Goal: Task Accomplishment & Management: Manage account settings

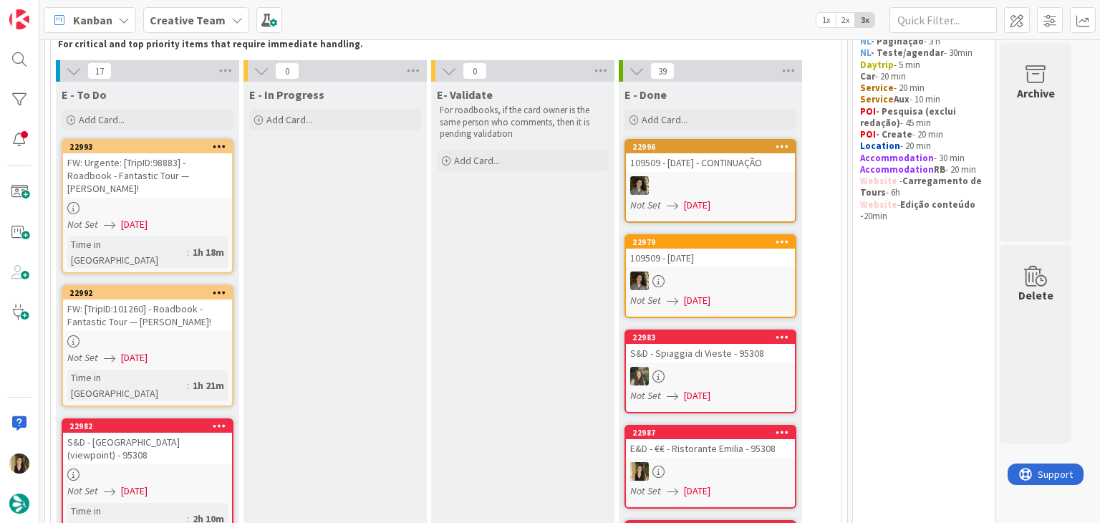
scroll to position [72, 0]
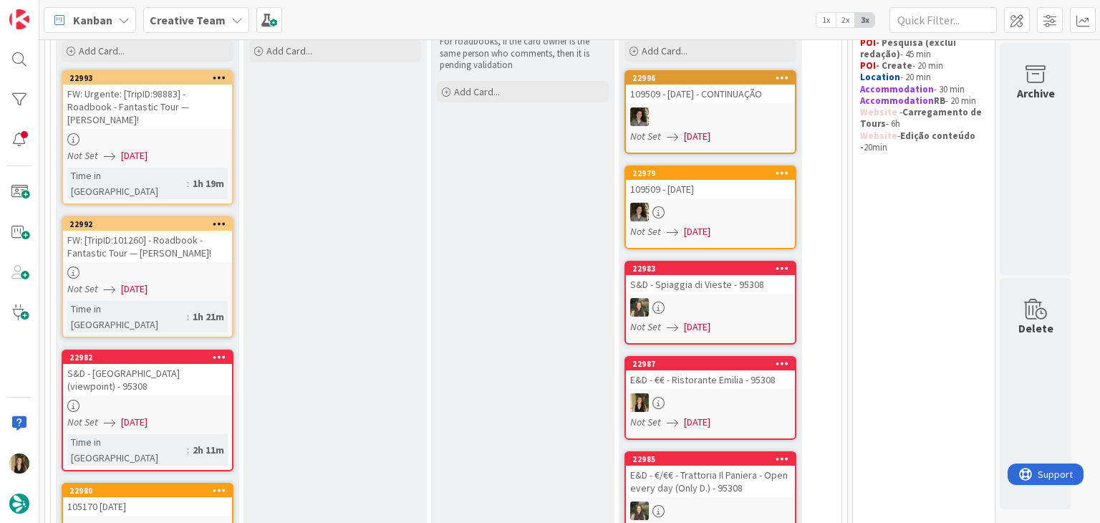
scroll to position [143, 0]
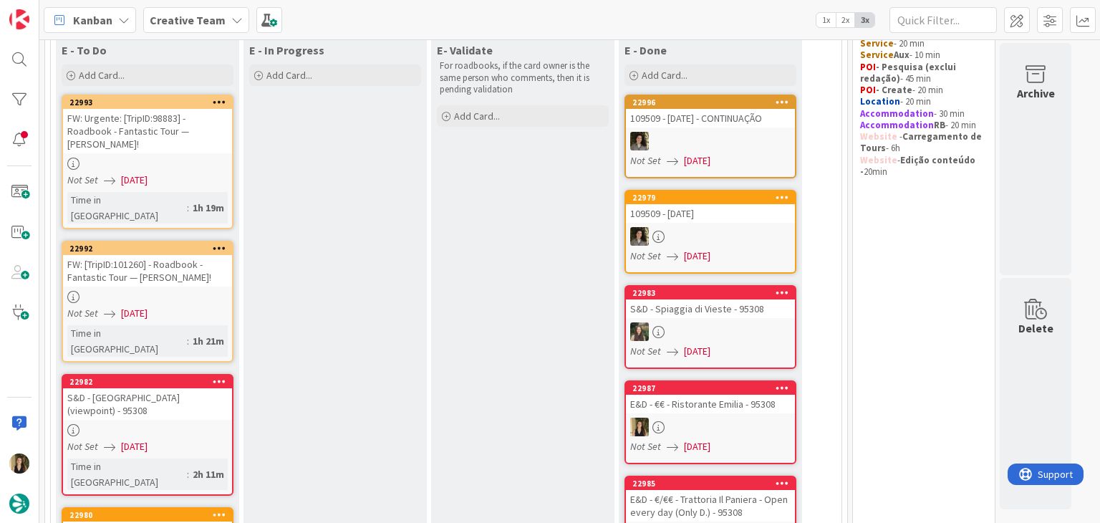
click at [198, 170] on link "22993 FW: Urgente: [TripID:98883] - Roadbook - Fantastic Tour — [PERSON_NAME]! …" at bounding box center [148, 162] width 172 height 135
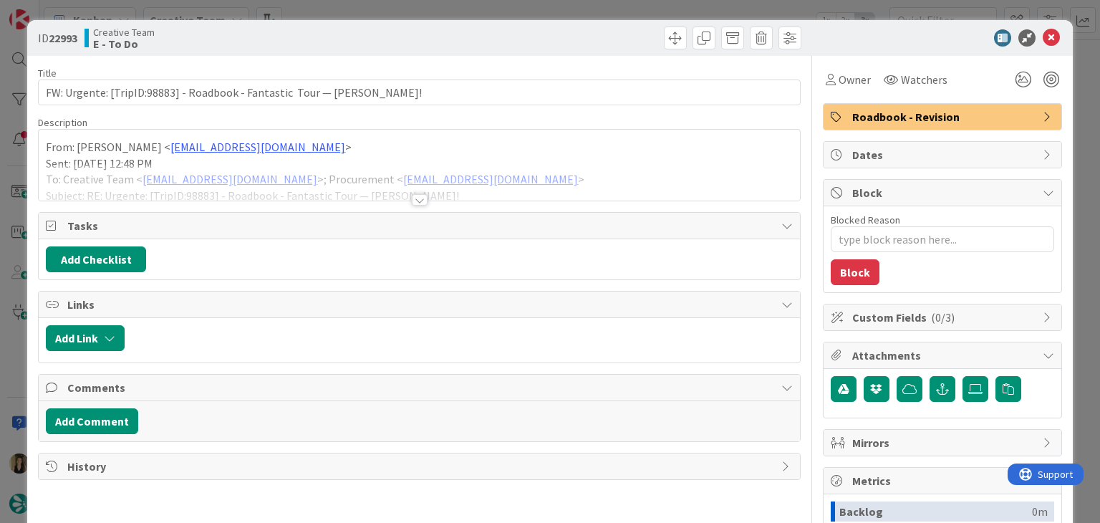
click at [418, 204] on div at bounding box center [420, 199] width 16 height 11
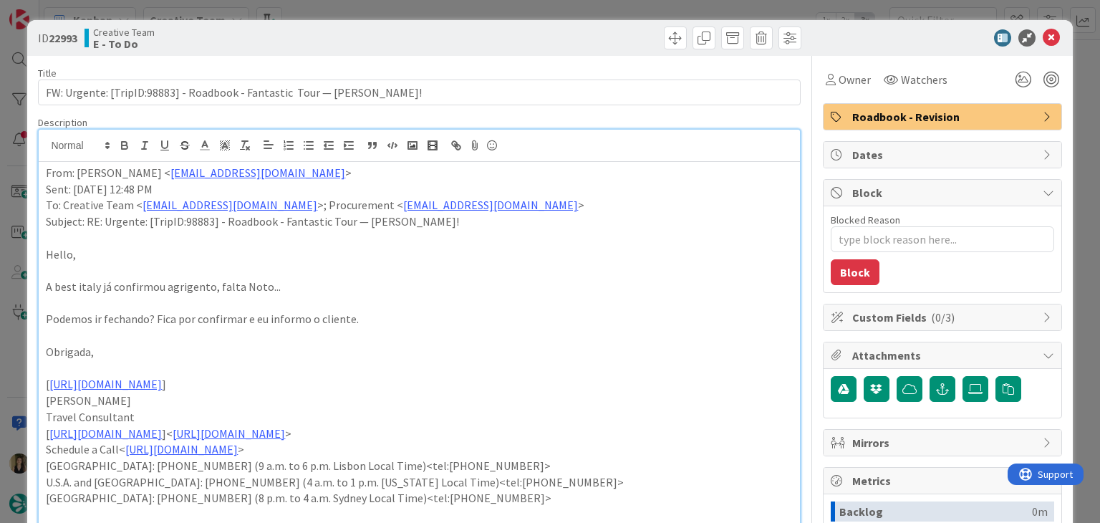
click at [575, 10] on div "ID 22993 Creative Team E - To Do Title 70 / 128 FW: Urgente: [TripID:98883] - R…" at bounding box center [550, 261] width 1100 height 523
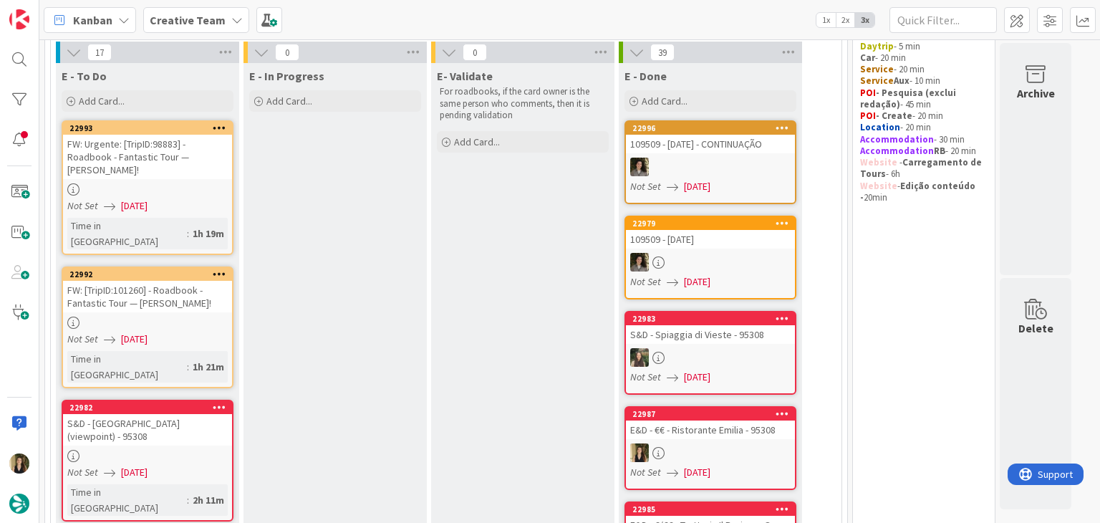
scroll to position [143, 0]
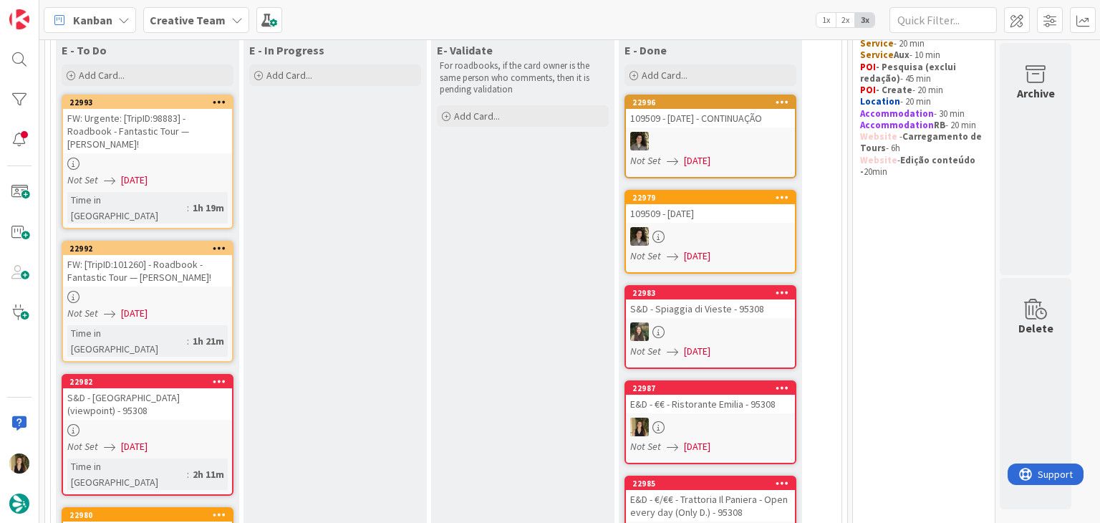
click at [223, 167] on div at bounding box center [147, 164] width 169 height 12
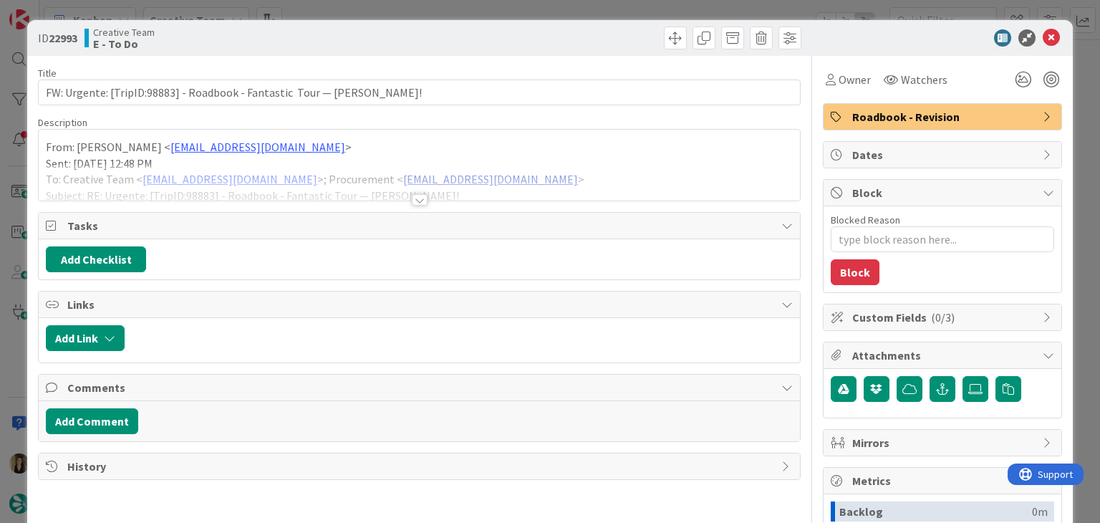
click at [412, 201] on div at bounding box center [420, 199] width 16 height 11
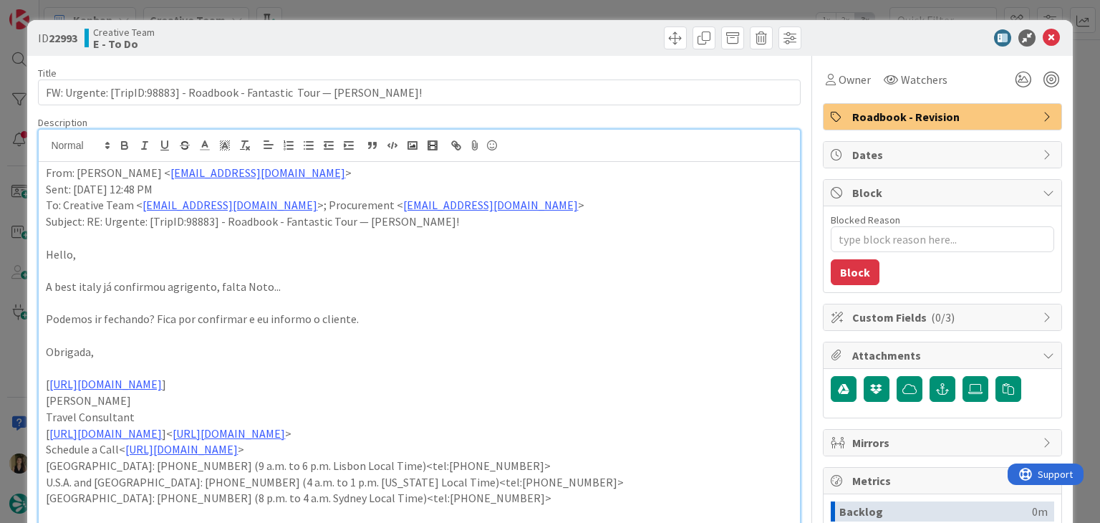
click at [372, 11] on div "ID 22993 Creative Team E - To Do Title 70 / 128 FW: Urgente: [TripID:98883] - R…" at bounding box center [550, 261] width 1100 height 523
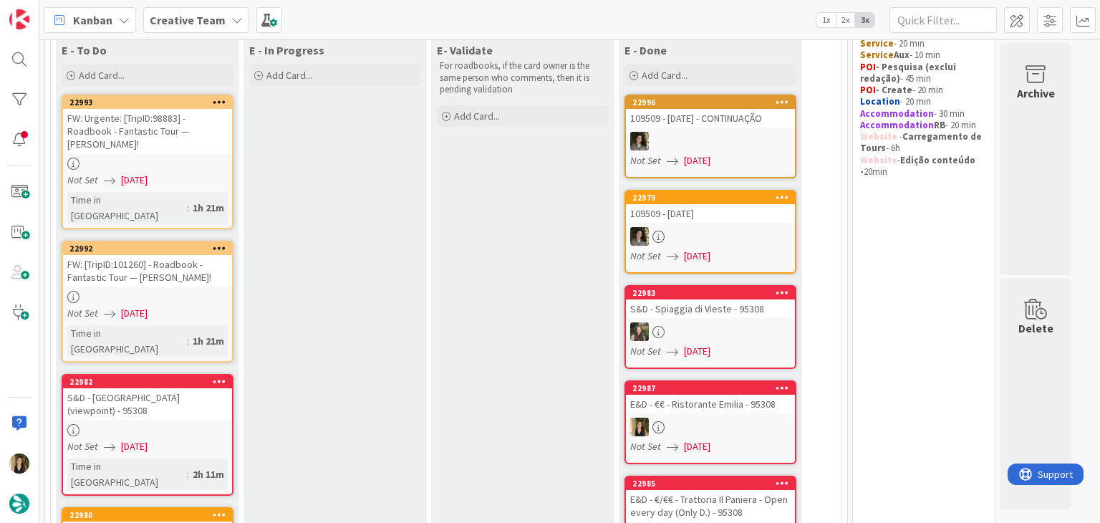
click at [195, 264] on div "FW: [TripID:101260] - Roadbook - Fantastic Tour — Lorraine Ethridge!" at bounding box center [147, 271] width 169 height 32
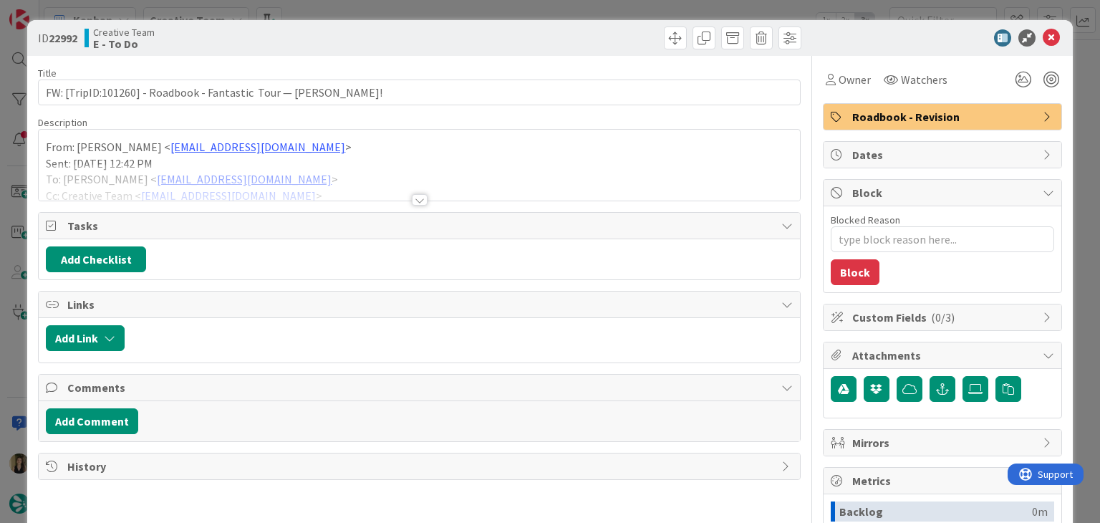
click at [415, 200] on div at bounding box center [420, 199] width 16 height 11
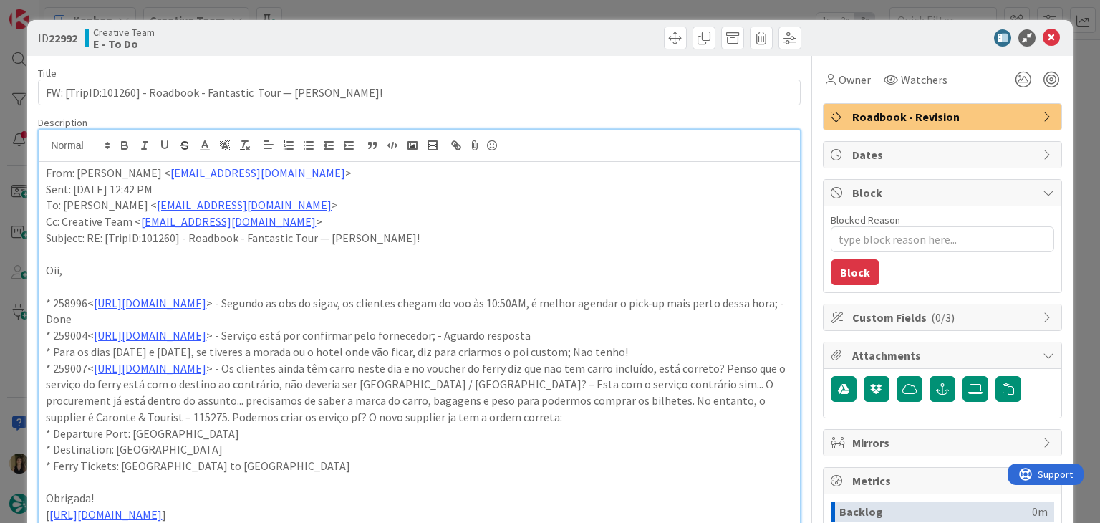
click at [349, 6] on div "ID 22992 Creative Team E - To Do Title 69 / 128 FW: [TripID:101260] - Roadbook …" at bounding box center [550, 261] width 1100 height 523
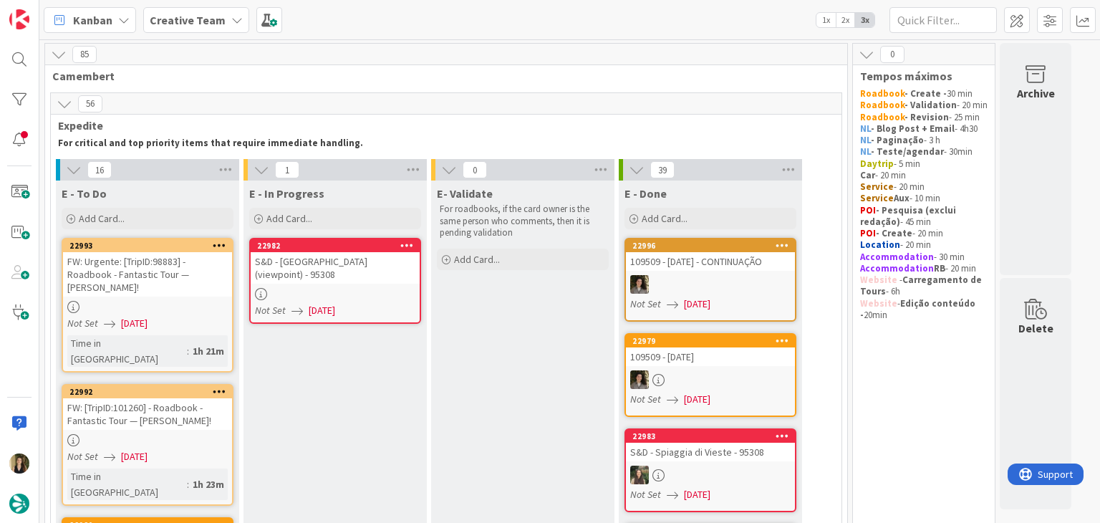
click at [399, 303] on div "Not Set 12/09/2025" at bounding box center [337, 310] width 165 height 15
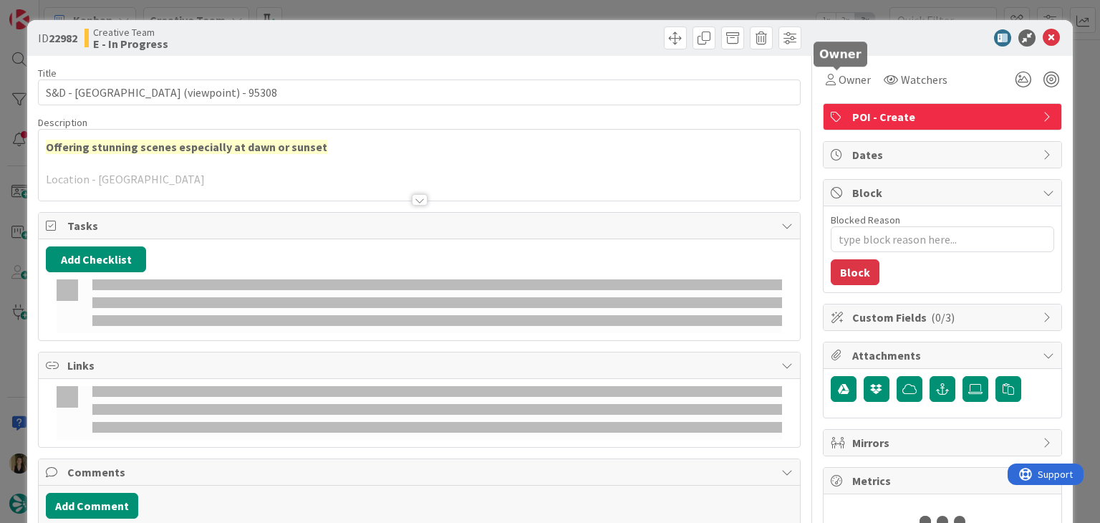
click at [802, 92] on div "Title 45 / 128 S&D - Punta San Francesco (viewpoint) - 95308 Description Offeri…" at bounding box center [550, 310] width 1024 height 509
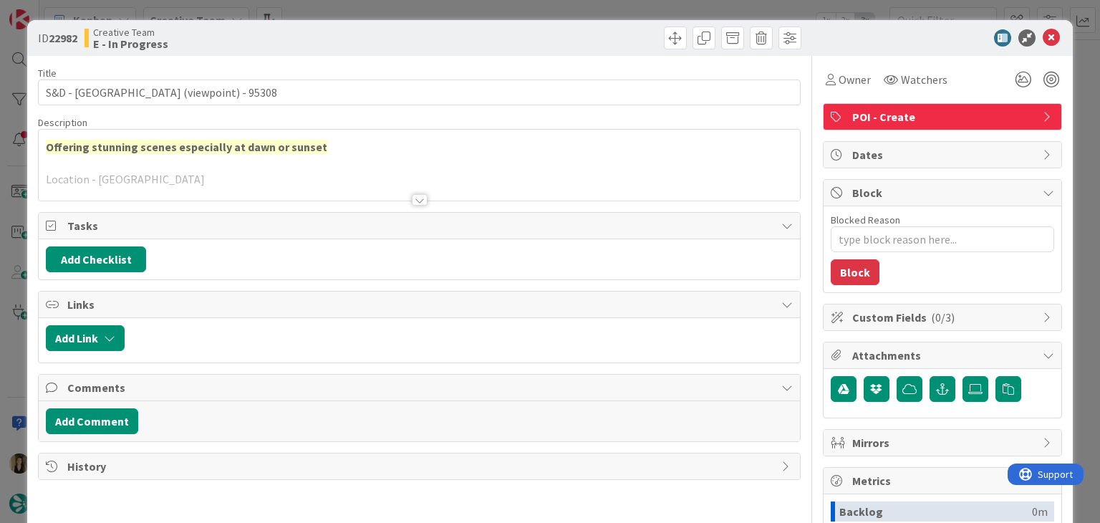
click at [823, 93] on div "Owner Watchers POI - Create Dates Block Blocked Reason 0 / 256 Block Custom Fie…" at bounding box center [942, 397] width 239 height 683
click at [826, 85] on div "Owner" at bounding box center [848, 79] width 45 height 17
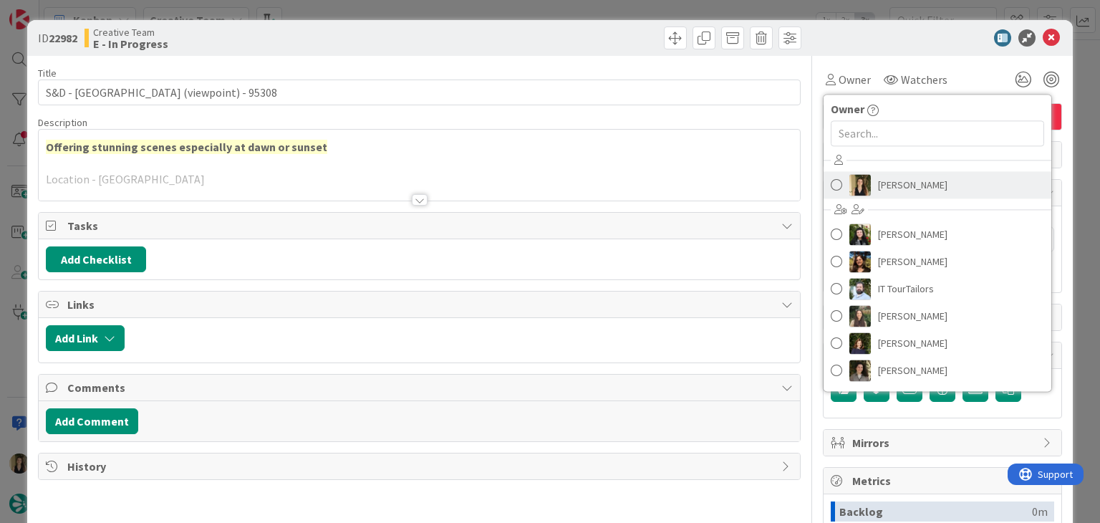
click at [878, 181] on span "[PERSON_NAME]" at bounding box center [912, 184] width 69 height 21
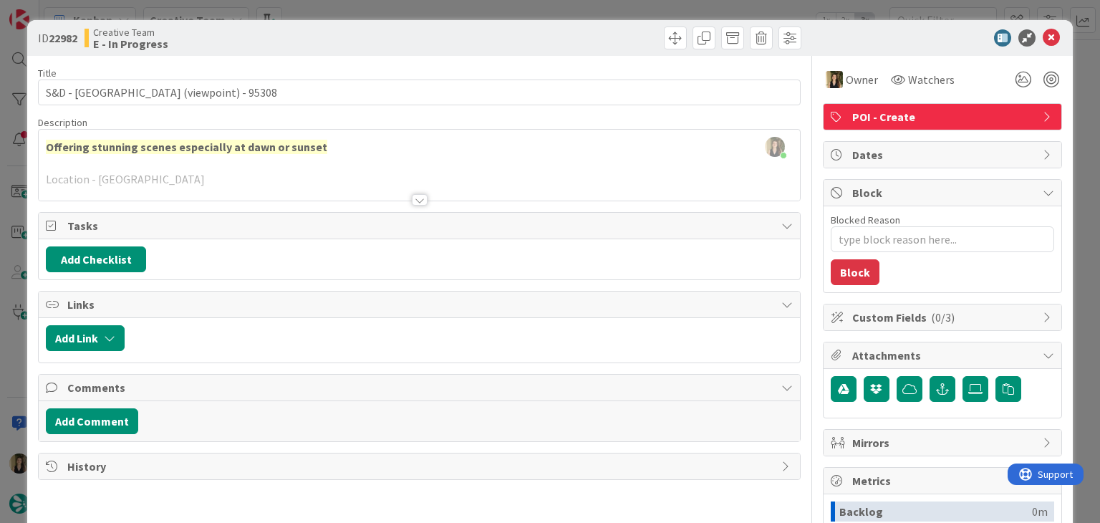
click at [415, 200] on div at bounding box center [420, 199] width 16 height 11
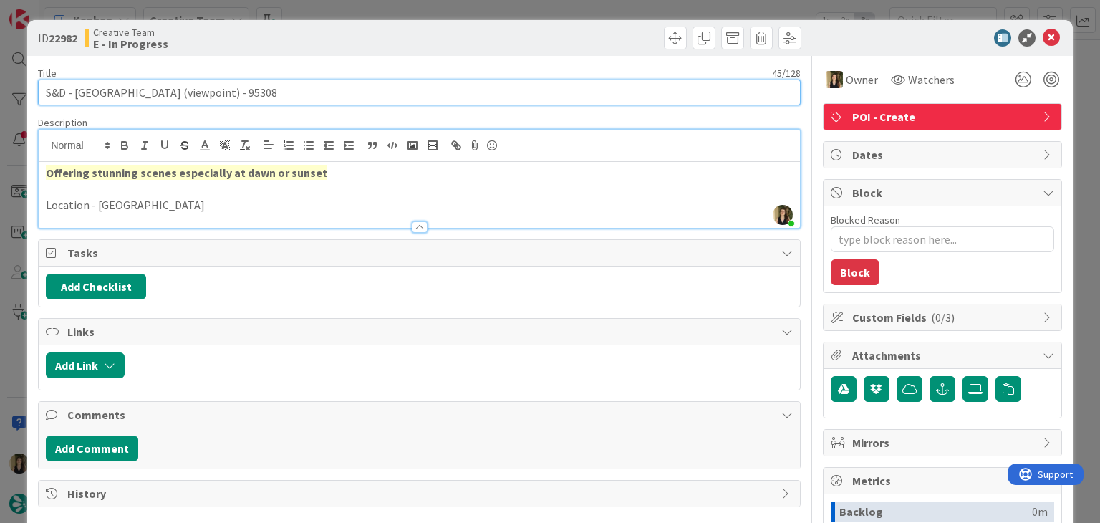
drag, startPoint x: 231, startPoint y: 88, endPoint x: 74, endPoint y: 89, distance: 156.9
click at [74, 89] on input "S&D - Punta San Francesco (viewpoint) - 95308" at bounding box center [419, 93] width 762 height 26
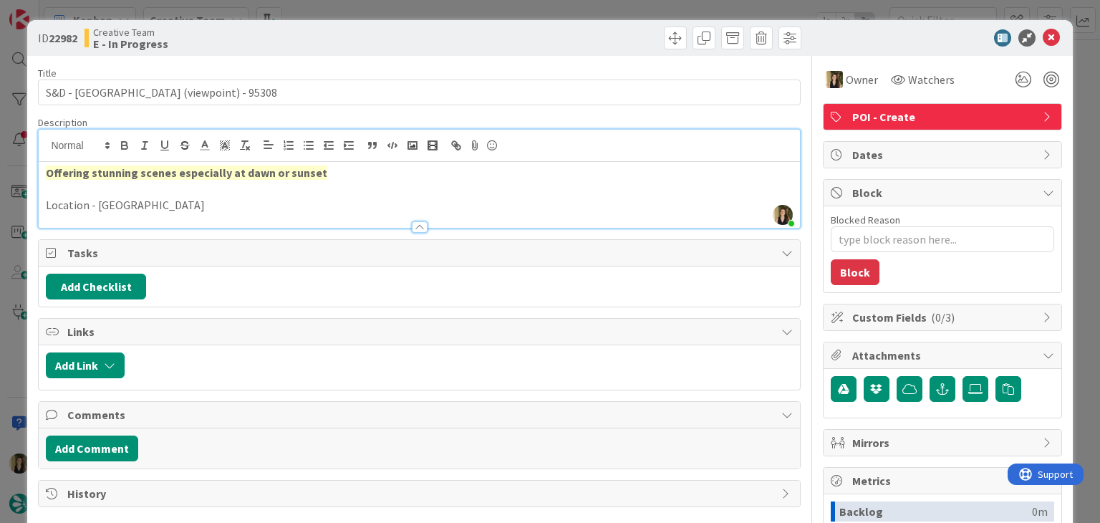
click at [195, 181] on p at bounding box center [419, 189] width 746 height 16
click at [157, 204] on p "Location - Vieste" at bounding box center [419, 205] width 746 height 16
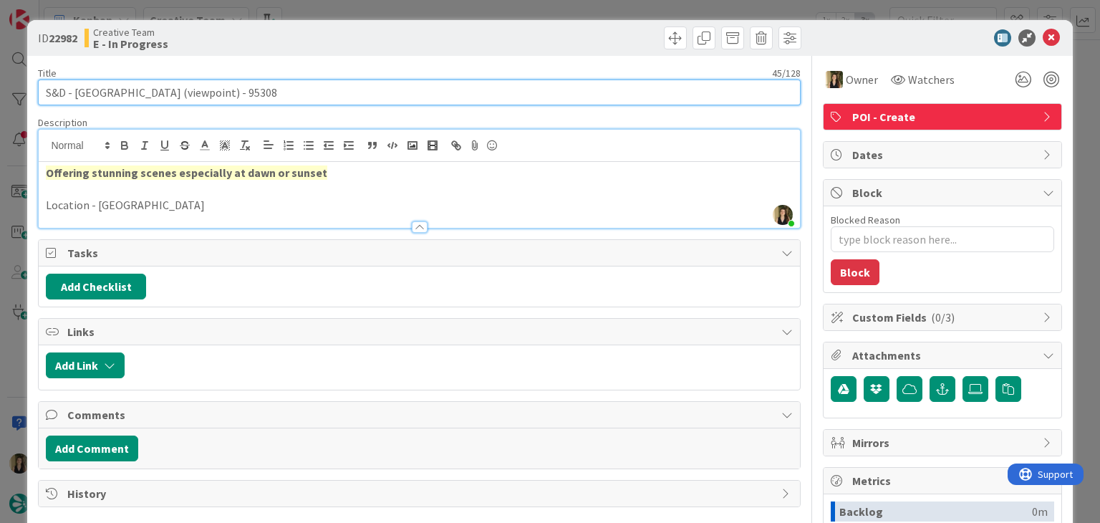
drag, startPoint x: 171, startPoint y: 90, endPoint x: 77, endPoint y: 92, distance: 94.6
click at [77, 92] on input "S&D - Punta San Francesco (viewpoint) - 95308" at bounding box center [419, 93] width 762 height 26
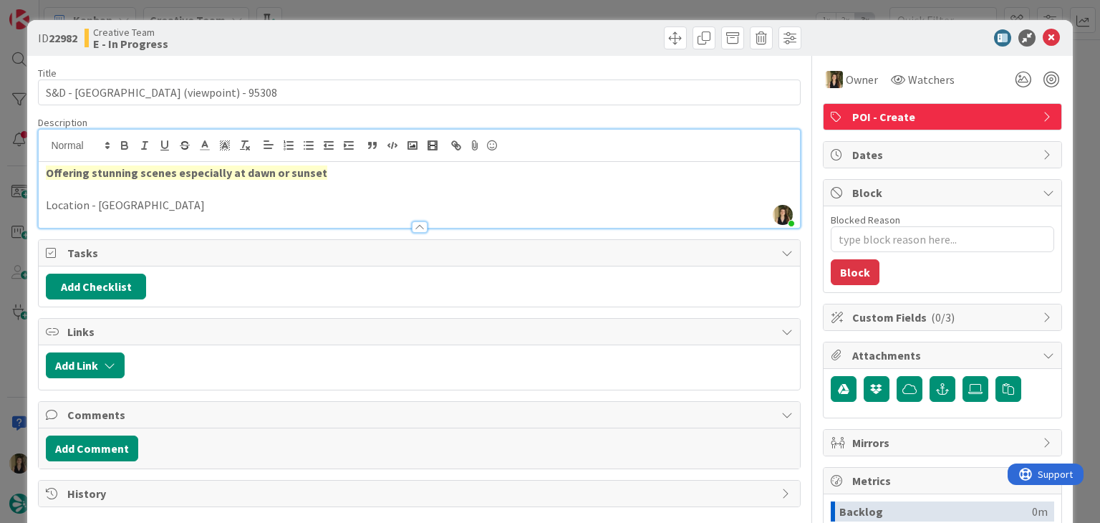
click at [384, 43] on div "Creative Team E - In Progress" at bounding box center [251, 38] width 332 height 23
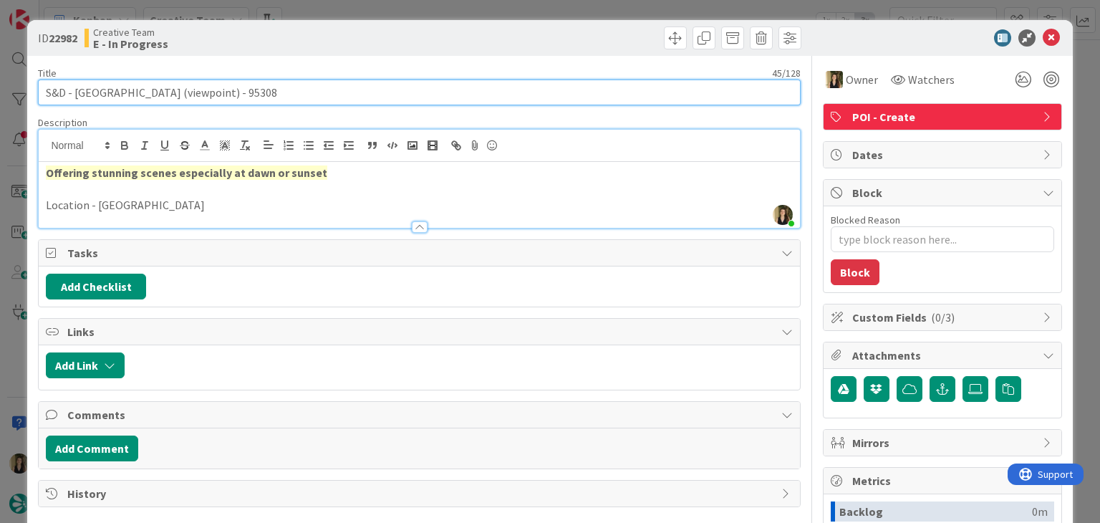
drag, startPoint x: 229, startPoint y: 92, endPoint x: 75, endPoint y: 90, distance: 154.0
click at [75, 90] on input "S&D - Punta San Francesco (viewpoint) - 95308" at bounding box center [419, 93] width 762 height 26
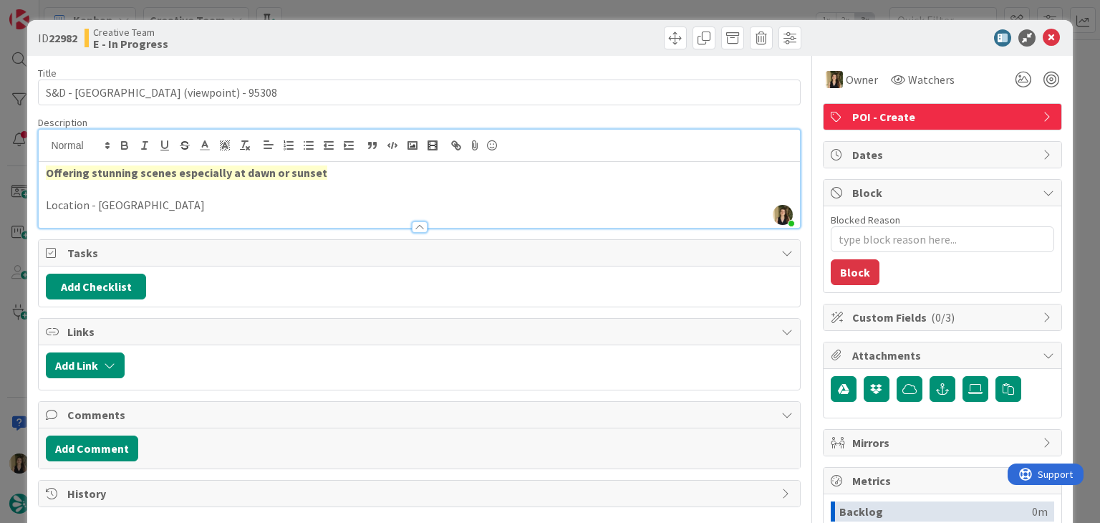
click at [390, 24] on div "ID 22982 Creative Team E - In Progress" at bounding box center [549, 38] width 1045 height 36
click at [389, 11] on div "ID 22982 Creative Team E - In Progress Title 45 / 128 S&D - Punta San Francesco…" at bounding box center [550, 261] width 1100 height 523
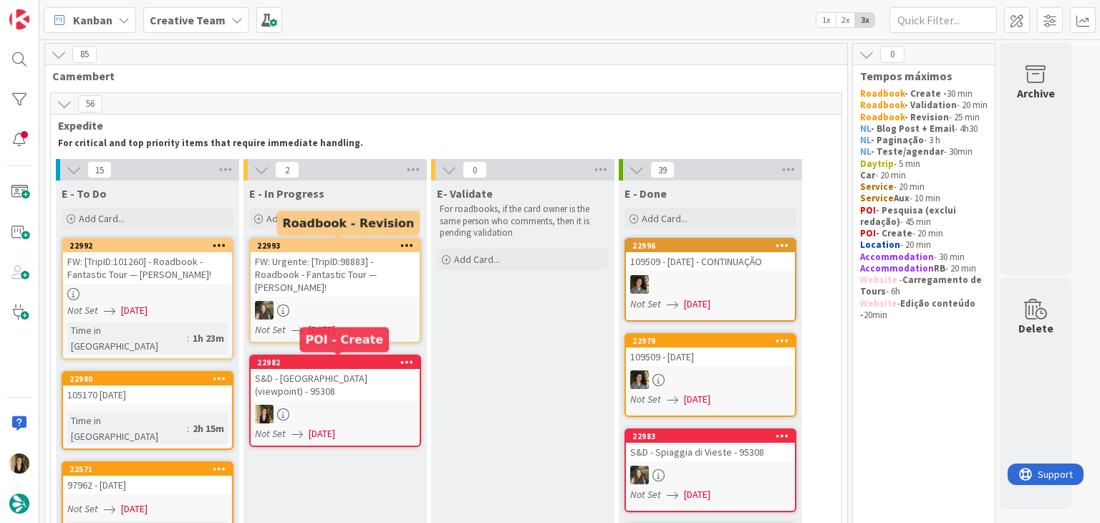
click at [371, 395] on div "S&D - Punta San Francesco (viewpoint) - 95308" at bounding box center [335, 385] width 169 height 32
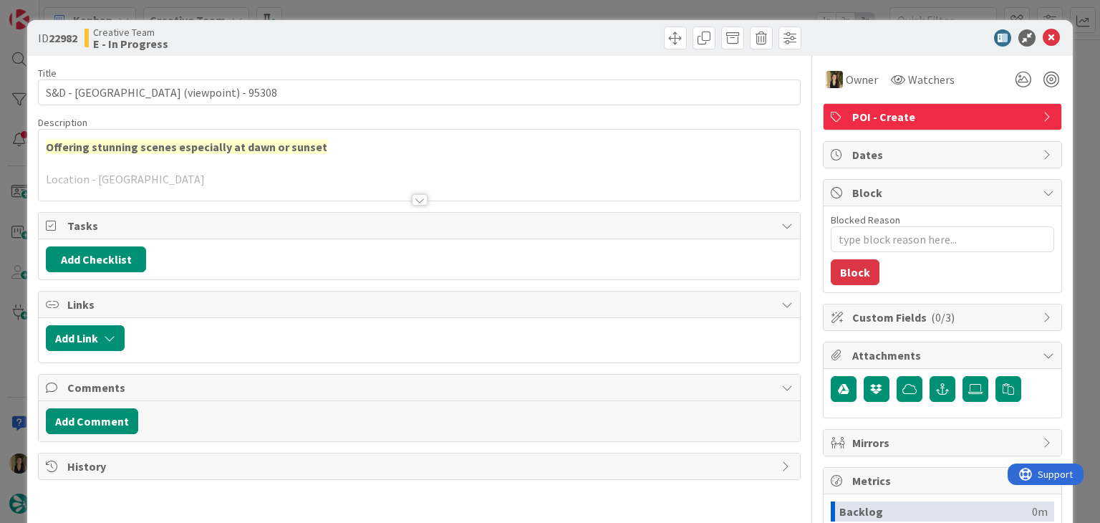
click at [596, 10] on div "ID 22982 Creative Team E - In Progress Title 45 / 128 S&D - Punta San Francesco…" at bounding box center [550, 261] width 1100 height 523
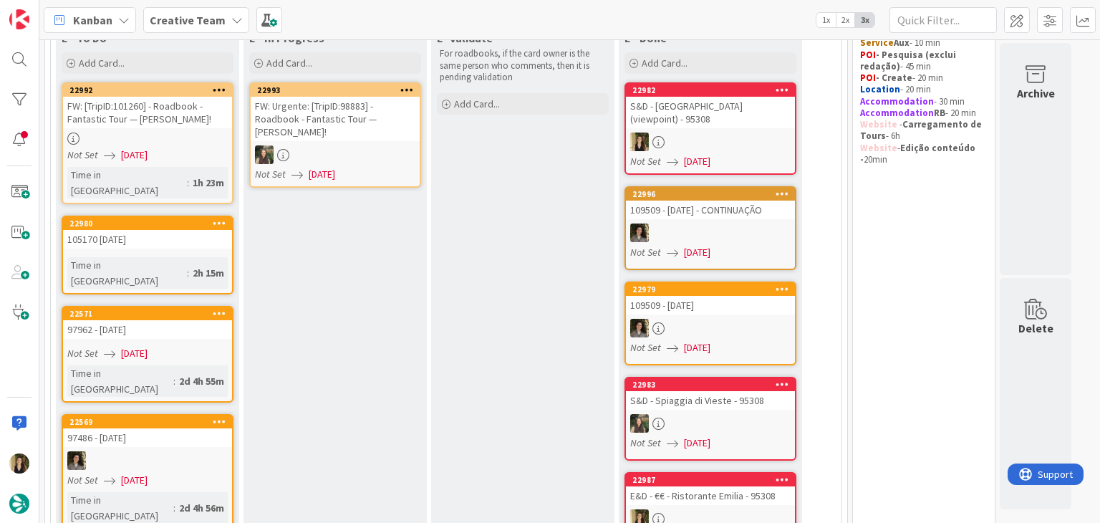
scroll to position [72, 0]
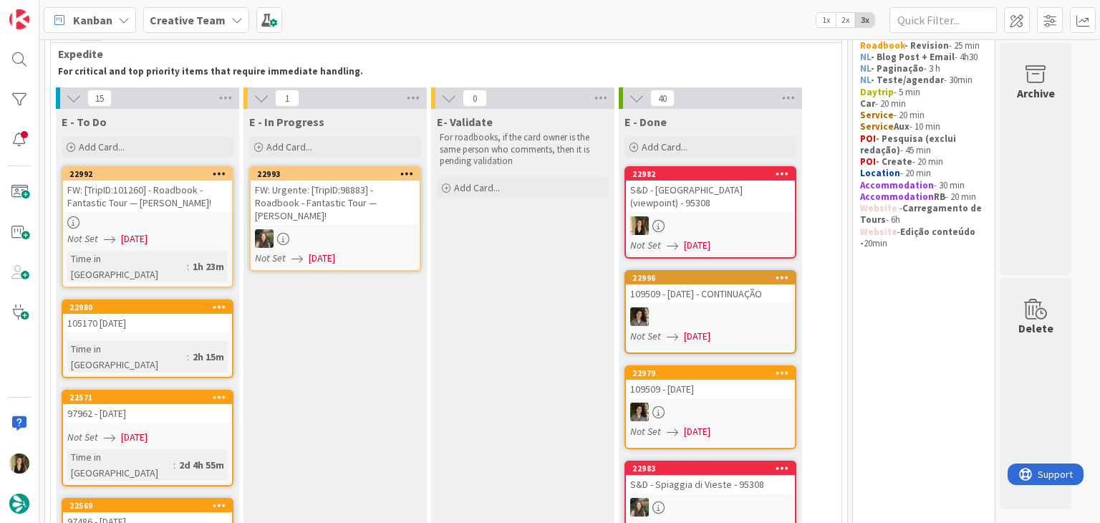
click at [203, 208] on div "FW: [TripID:101260] - Roadbook - Fantastic Tour — Lorraine Ethridge!" at bounding box center [147, 197] width 169 height 32
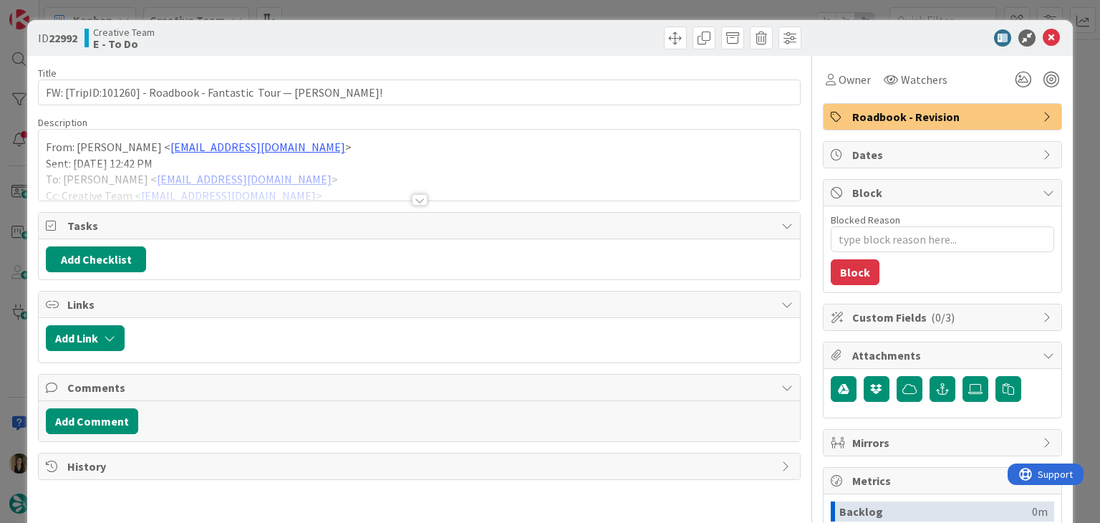
click at [412, 200] on div at bounding box center [420, 199] width 16 height 11
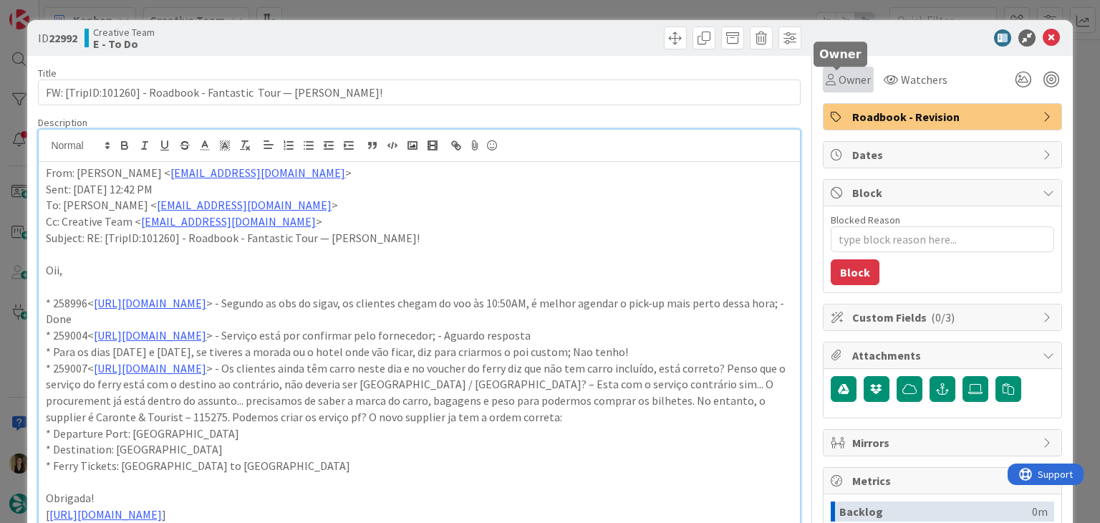
click at [848, 78] on span "Owner" at bounding box center [855, 79] width 32 height 17
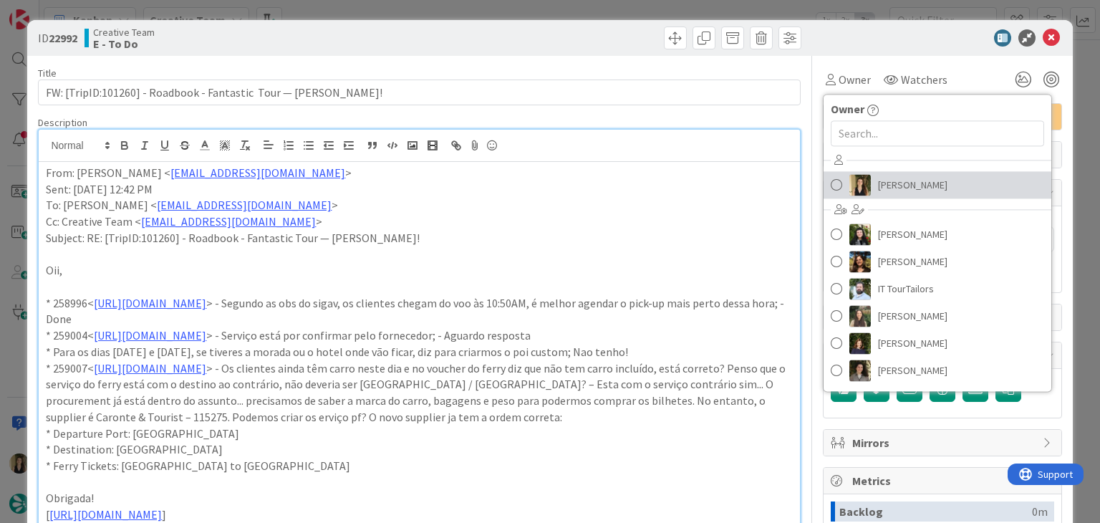
drag, startPoint x: 888, startPoint y: 187, endPoint x: 785, endPoint y: 158, distance: 107.0
click at [886, 186] on span "[PERSON_NAME]" at bounding box center [912, 184] width 69 height 21
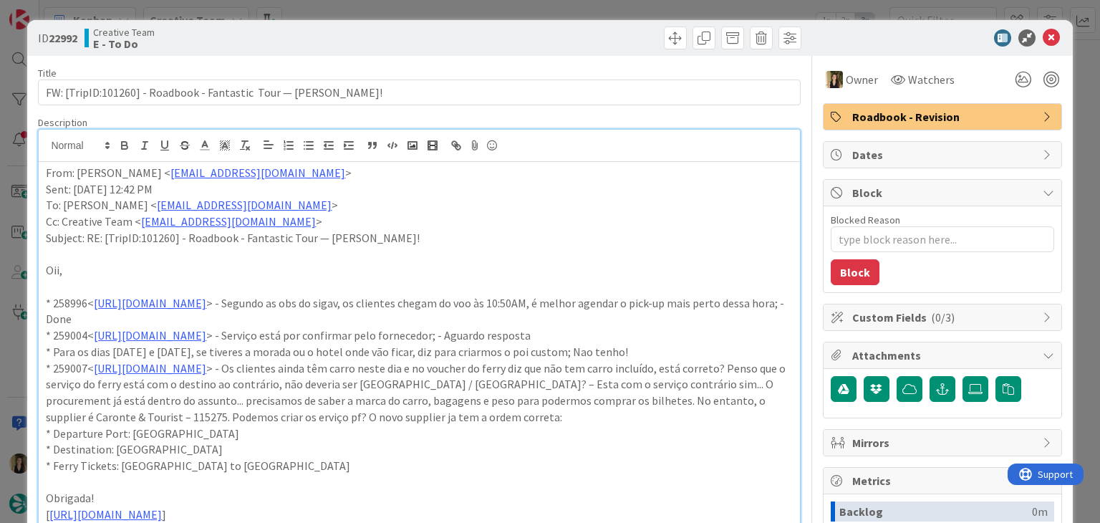
click at [435, 32] on div at bounding box center [612, 38] width 378 height 23
click at [439, 11] on div "ID 22992 Creative Team E - To Do Title 69 / 128 FW: [TripID:101260] - Roadbook …" at bounding box center [550, 261] width 1100 height 523
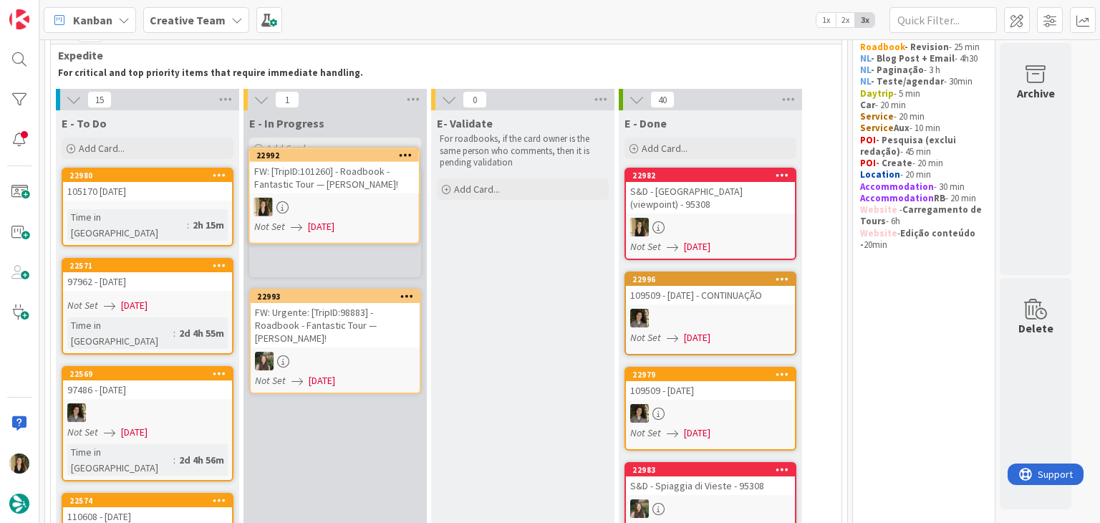
scroll to position [69, 0]
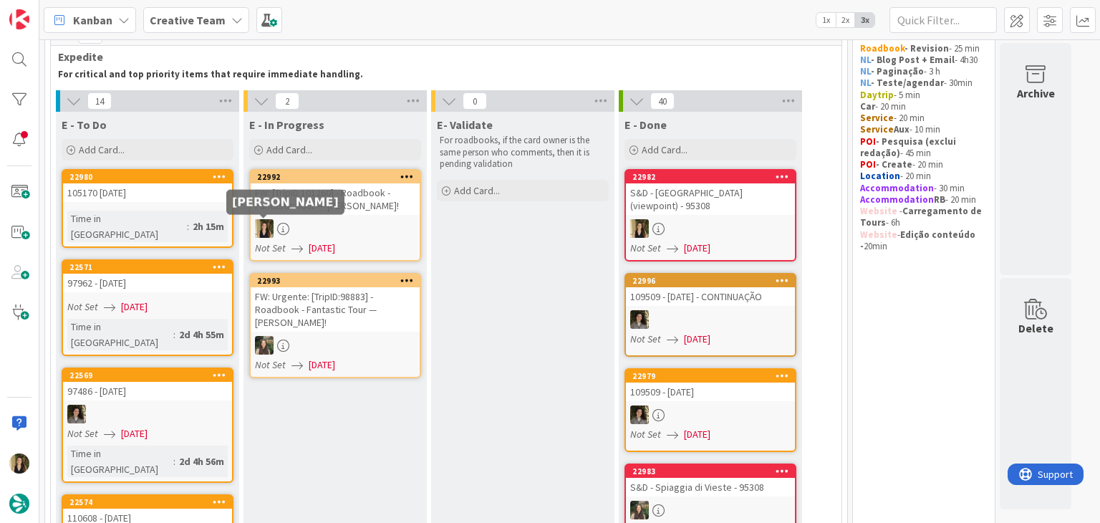
click at [182, 202] on link "22980 105170 2 oct Time in Column : 2h 15m" at bounding box center [148, 208] width 172 height 79
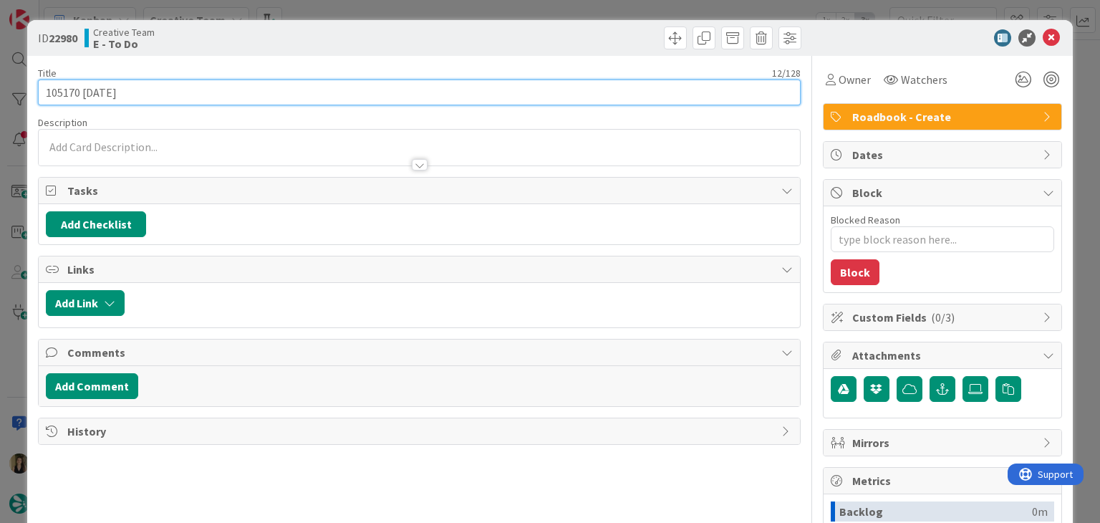
click at [59, 87] on input "105170 2 oct" at bounding box center [419, 93] width 762 height 26
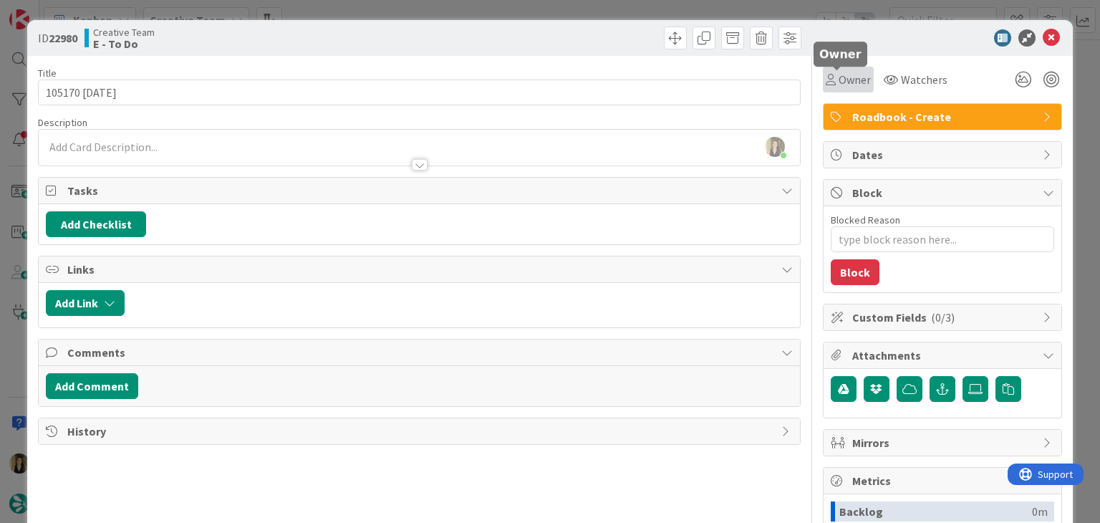
click at [839, 84] on span "Owner" at bounding box center [855, 79] width 32 height 17
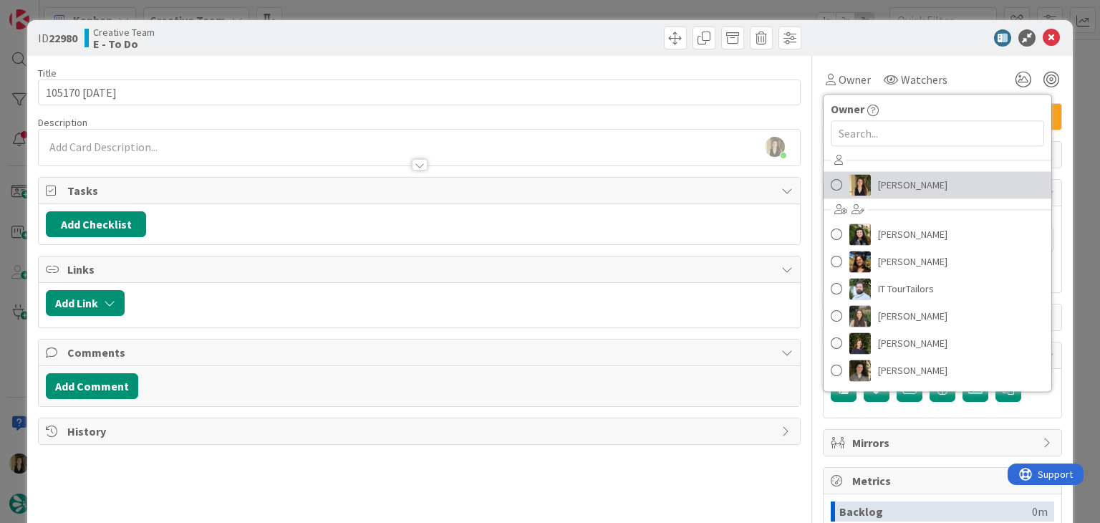
drag, startPoint x: 891, startPoint y: 183, endPoint x: 871, endPoint y: 174, distance: 22.1
click at [891, 183] on span "[PERSON_NAME]" at bounding box center [912, 184] width 69 height 21
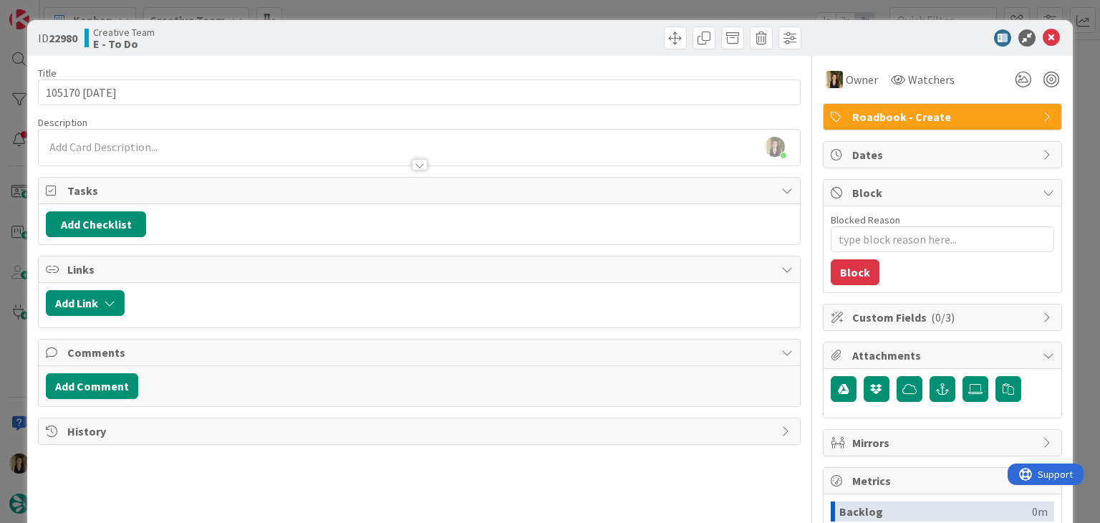
click at [496, 9] on div "ID 22980 Creative Team E - To Do Title 12 / 128 105170 2 oct Description Sofia …" at bounding box center [550, 261] width 1100 height 523
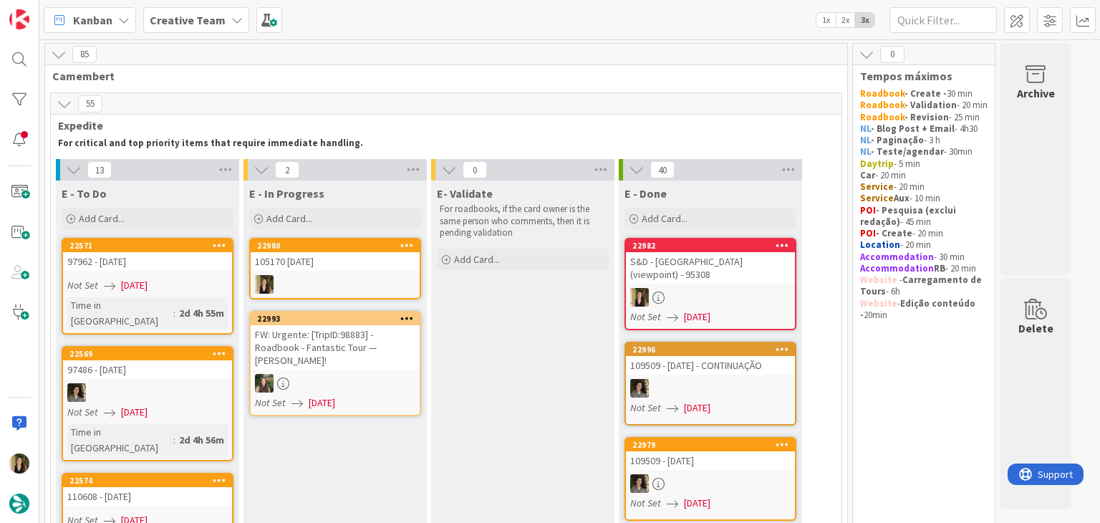
click at [350, 261] on div "105170 2 oct" at bounding box center [335, 261] width 169 height 19
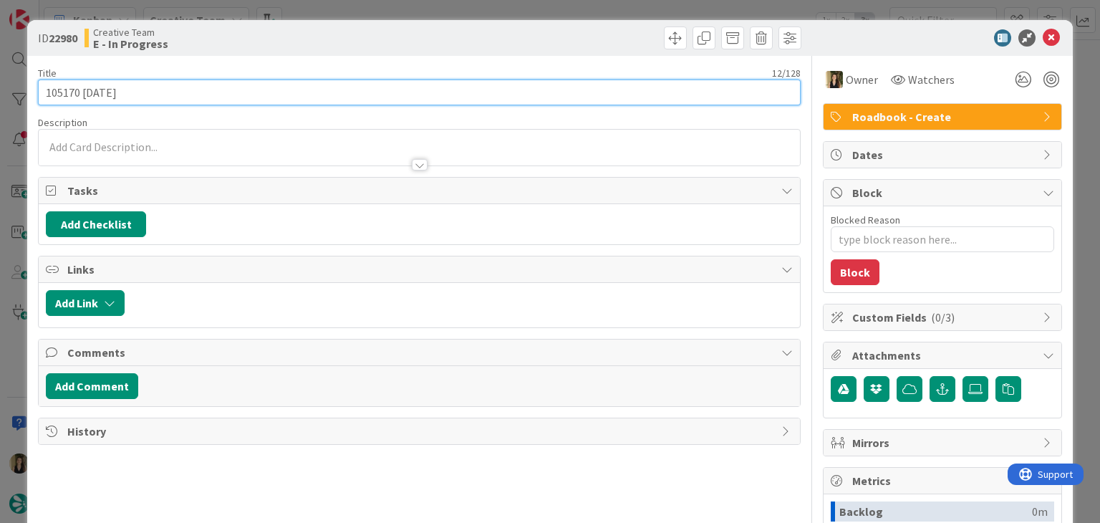
click at [55, 94] on input "105170 2 oct" at bounding box center [419, 93] width 762 height 26
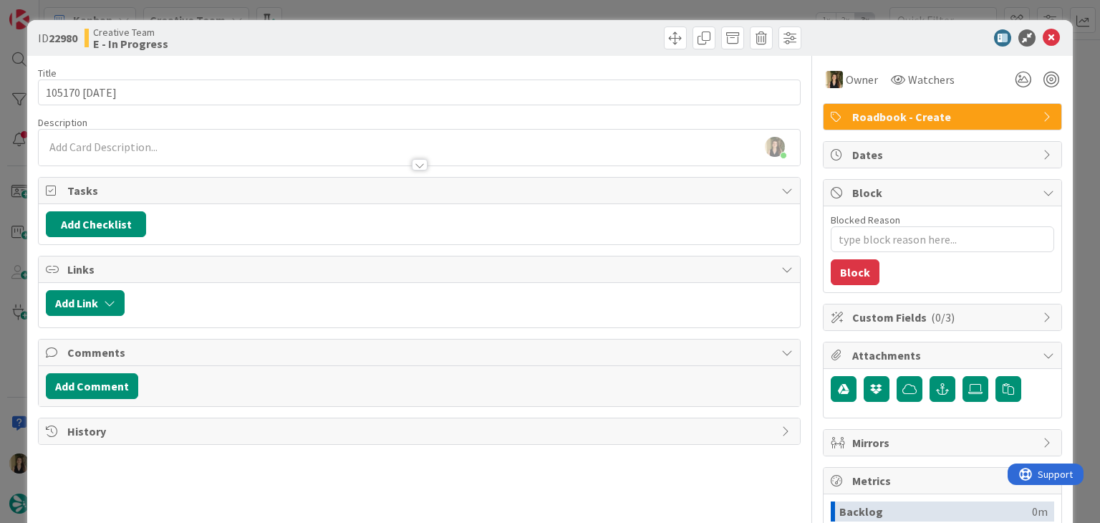
type textarea "x"
drag, startPoint x: 186, startPoint y: 149, endPoint x: 171, endPoint y: 188, distance: 41.2
click at [185, 148] on div "Sofia Palma joined 1 m ago" at bounding box center [419, 148] width 761 height 36
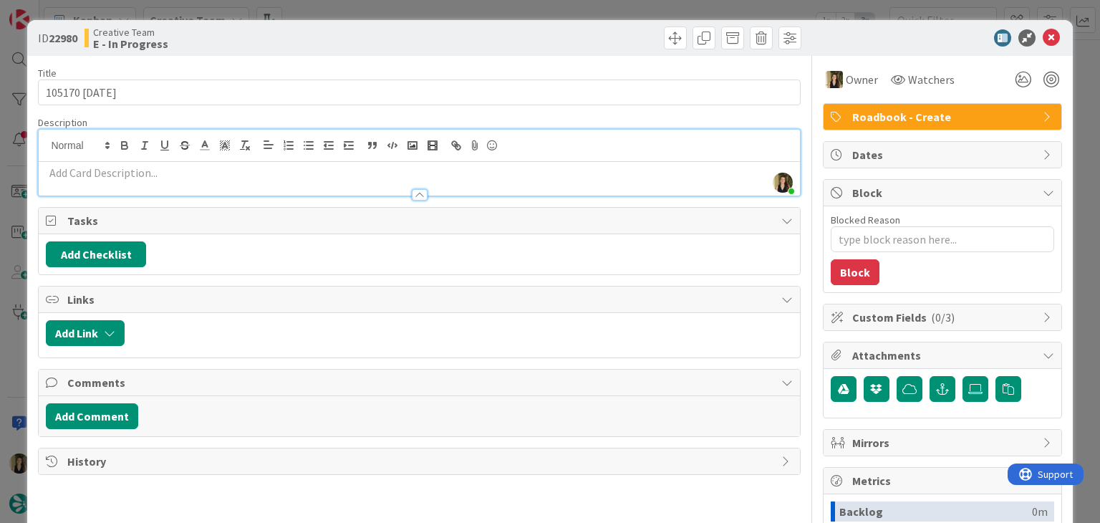
click at [169, 177] on p at bounding box center [419, 173] width 746 height 16
paste div
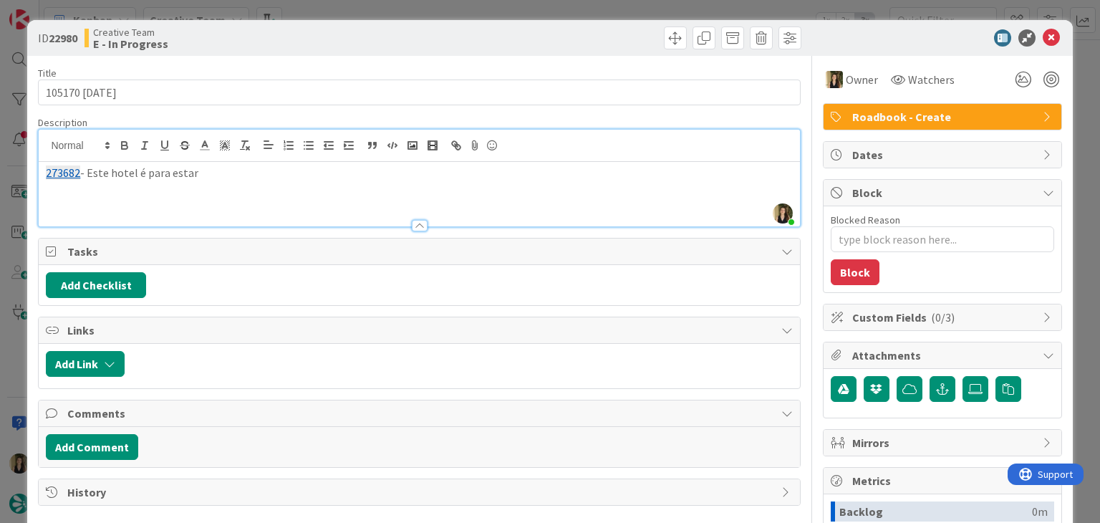
drag, startPoint x: 216, startPoint y: 178, endPoint x: 126, endPoint y: 173, distance: 90.4
click at [125, 173] on p "273682 - Este hotel é para estar" at bounding box center [419, 173] width 746 height 16
click at [232, 178] on p "273682 - Este hotel é para estar" at bounding box center [419, 173] width 746 height 16
drag, startPoint x: 230, startPoint y: 173, endPoint x: 90, endPoint y: 172, distance: 140.4
click at [90, 173] on p "273682 - Este hotel é para estar no rb? e" at bounding box center [419, 173] width 746 height 16
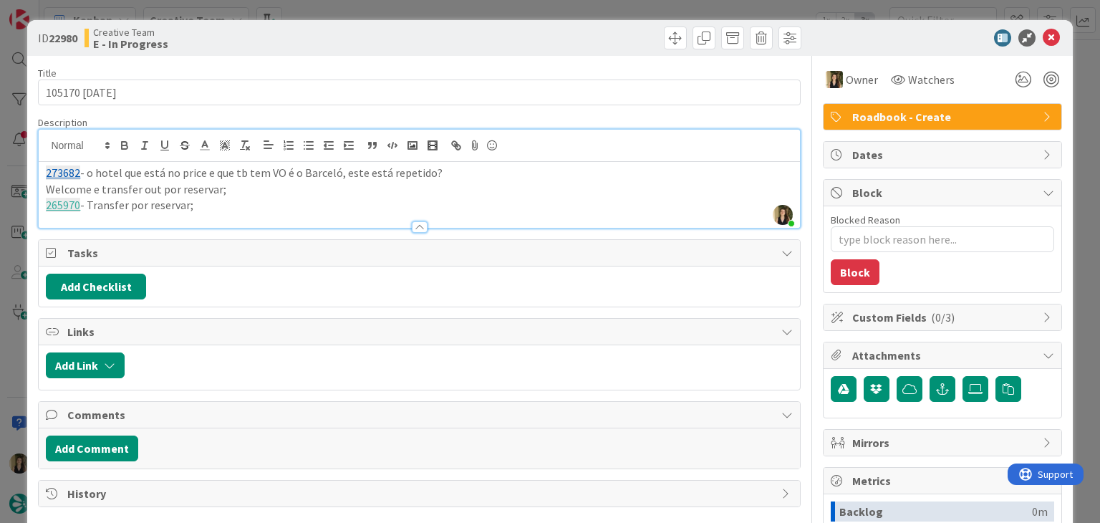
drag, startPoint x: 226, startPoint y: 208, endPoint x: 19, endPoint y: 167, distance: 211.8
click at [20, 170] on div "ID 22980 Creative Team E - In Progress Title 12 / 128 105170 2 oct Description …" at bounding box center [550, 261] width 1100 height 523
copy div "273682 - o hotel que está no price e que tb tem VO é o Barceló, este está repet…"
click at [363, 9] on div "ID 22980 Creative Team E - In Progress Title 12 / 128 105170 2 oct Description …" at bounding box center [550, 261] width 1100 height 523
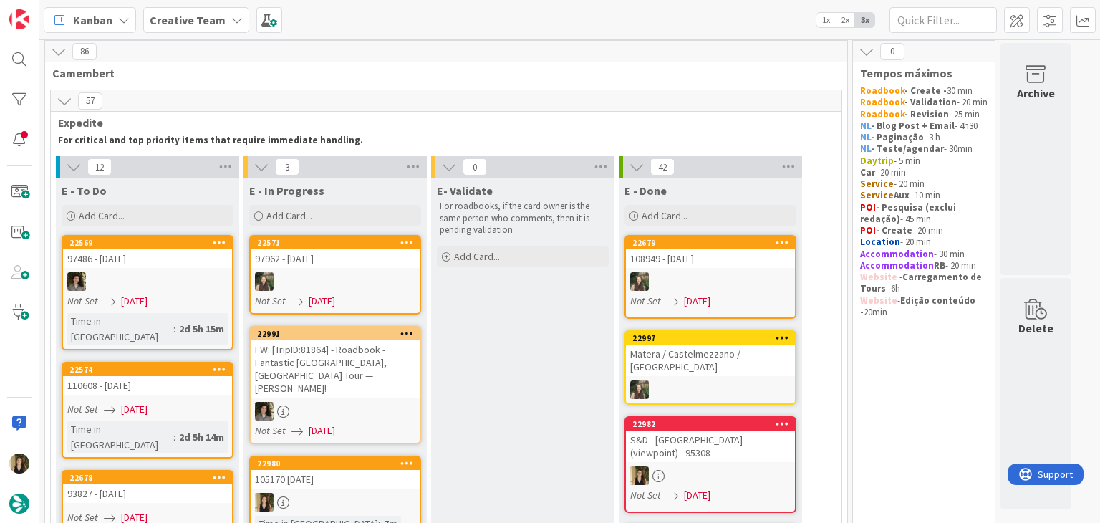
click at [367, 470] on div "105170 2 oct" at bounding box center [335, 479] width 169 height 19
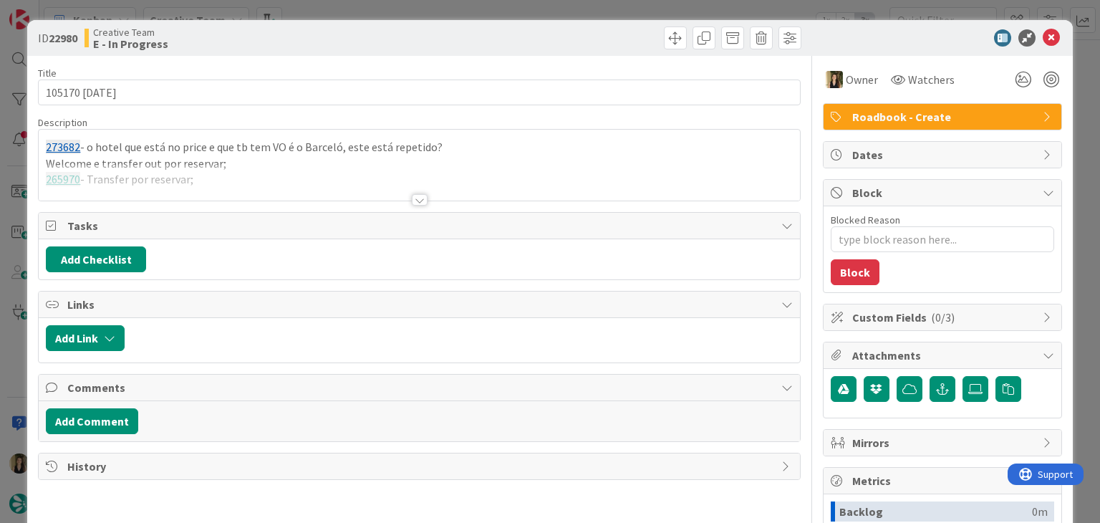
click at [515, 11] on div "ID 22980 Creative Team E - In Progress Title 12 / 128 105170 2 oct Description …" at bounding box center [550, 261] width 1100 height 523
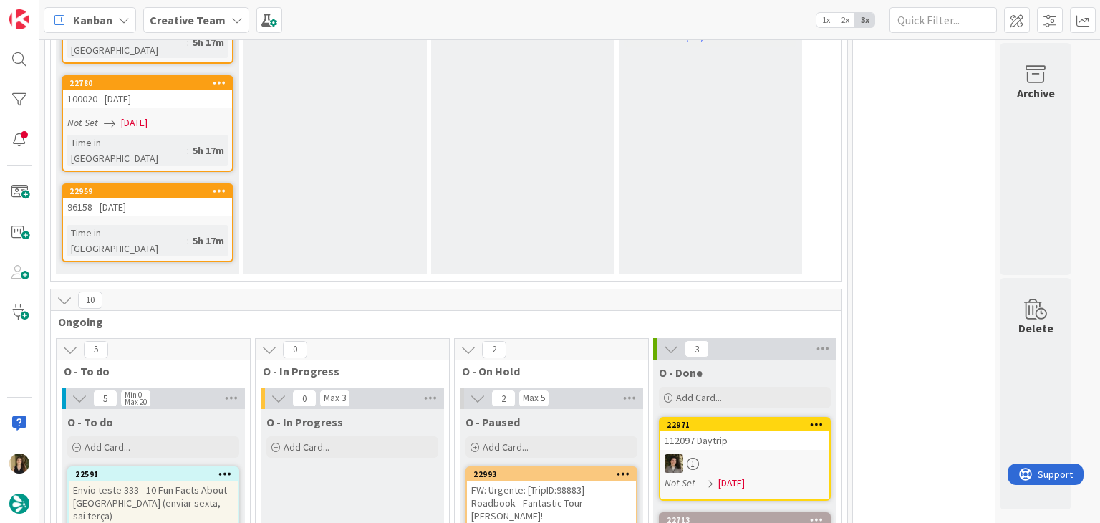
scroll to position [1364, 0]
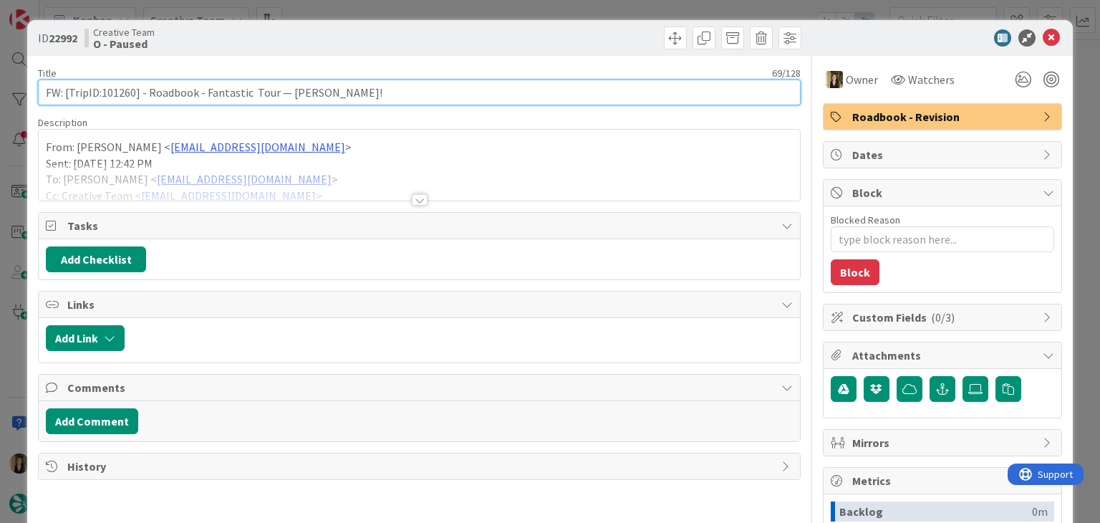
click at [111, 90] on input "FW: [TripID:101260] - Roadbook - Fantastic Tour — Lorraine Ethridge!" at bounding box center [419, 93] width 762 height 26
click at [110, 90] on input "FW: [TripID:101260] - Roadbook - Fantastic Tour — Lorraine Ethridge!" at bounding box center [419, 93] width 762 height 26
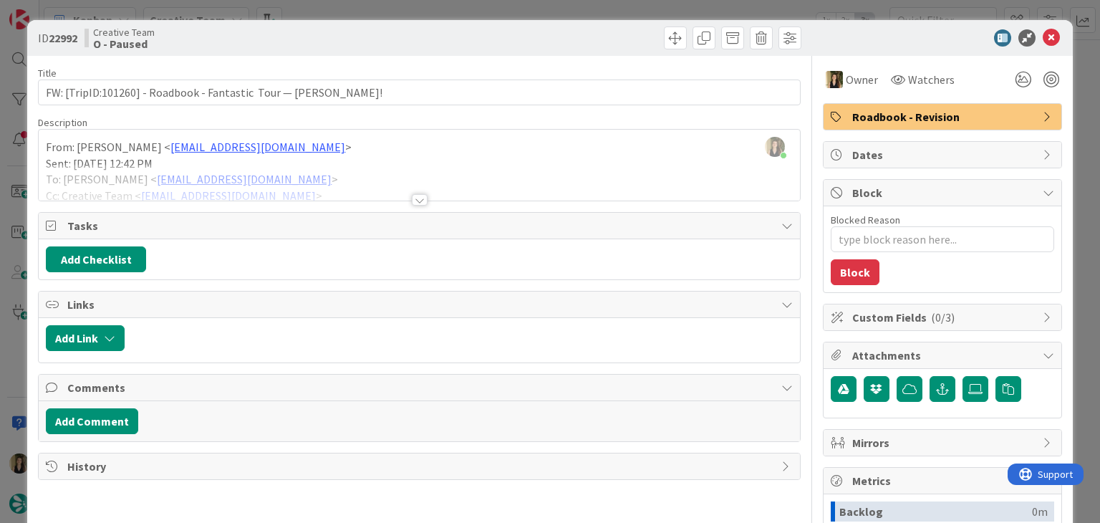
click at [579, 27] on div at bounding box center [612, 38] width 378 height 23
click at [577, 5] on div "ID 22992 Creative Team O - Paused Title 69 / 128 FW: [TripID:101260] - Roadbook…" at bounding box center [550, 261] width 1100 height 523
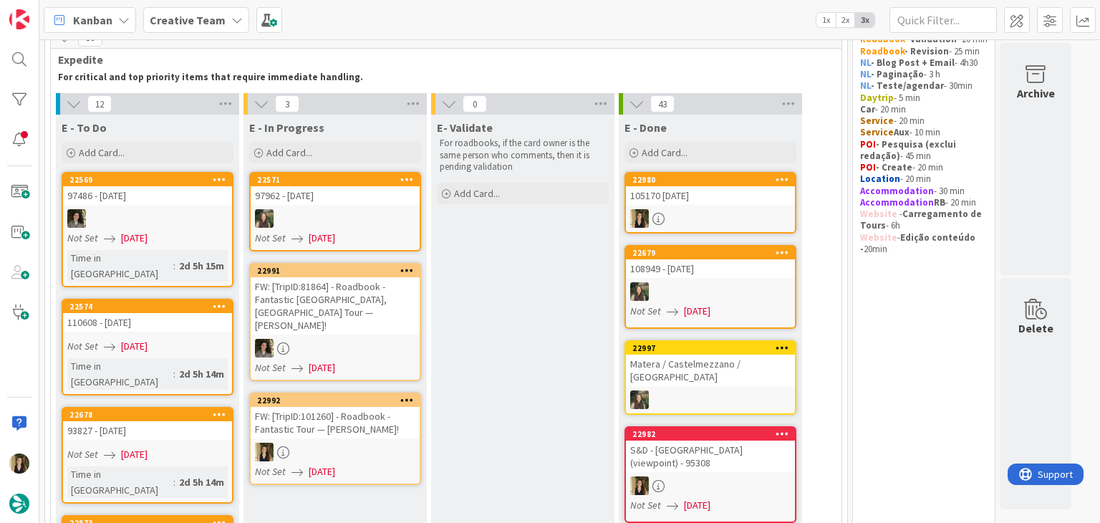
scroll to position [70, 0]
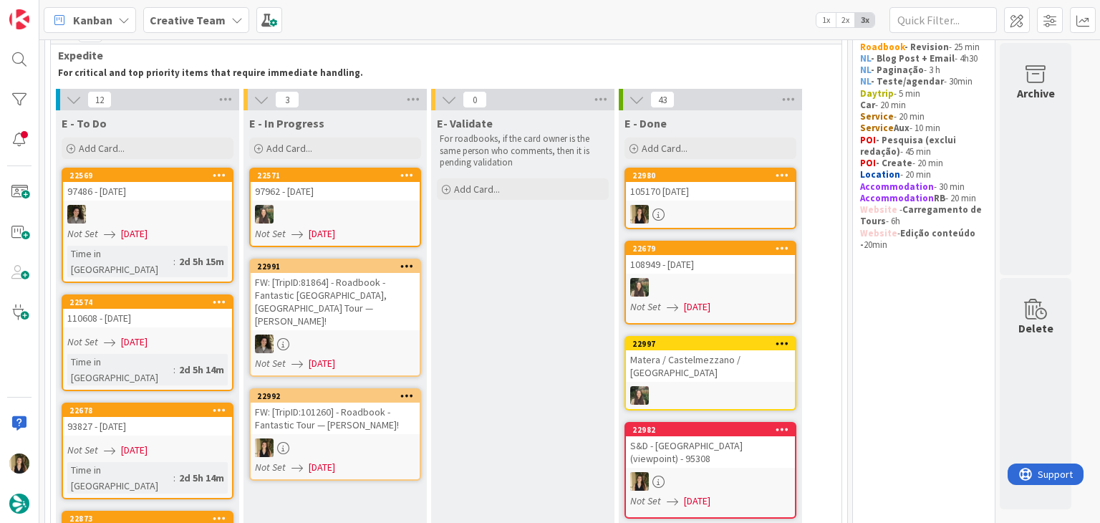
click at [395, 438] on div at bounding box center [335, 447] width 169 height 19
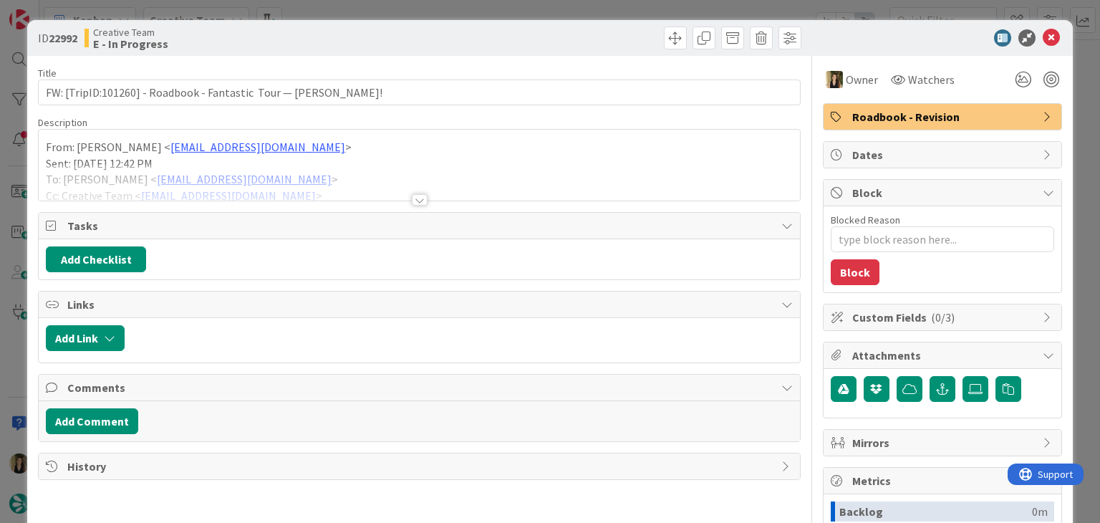
click at [413, 191] on div at bounding box center [419, 182] width 761 height 37
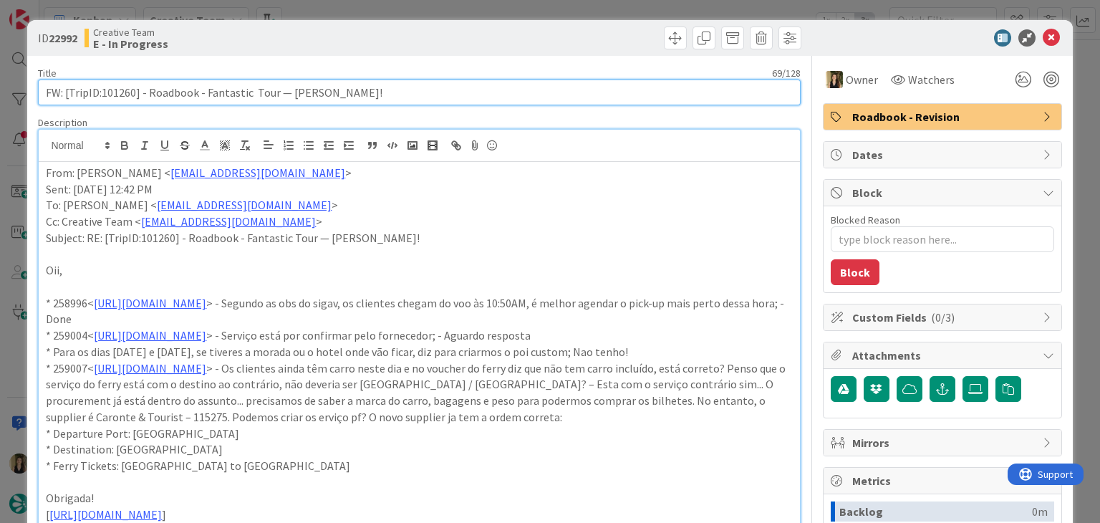
click at [132, 90] on input "FW: [TripID:101260] - Roadbook - Fantastic Tour — Lorraine Ethridge!" at bounding box center [419, 93] width 762 height 26
click at [119, 83] on input "FW: [TripID:101260] - Roadbook - Fantastic Tour — Lorraine Ethridge!" at bounding box center [419, 93] width 762 height 26
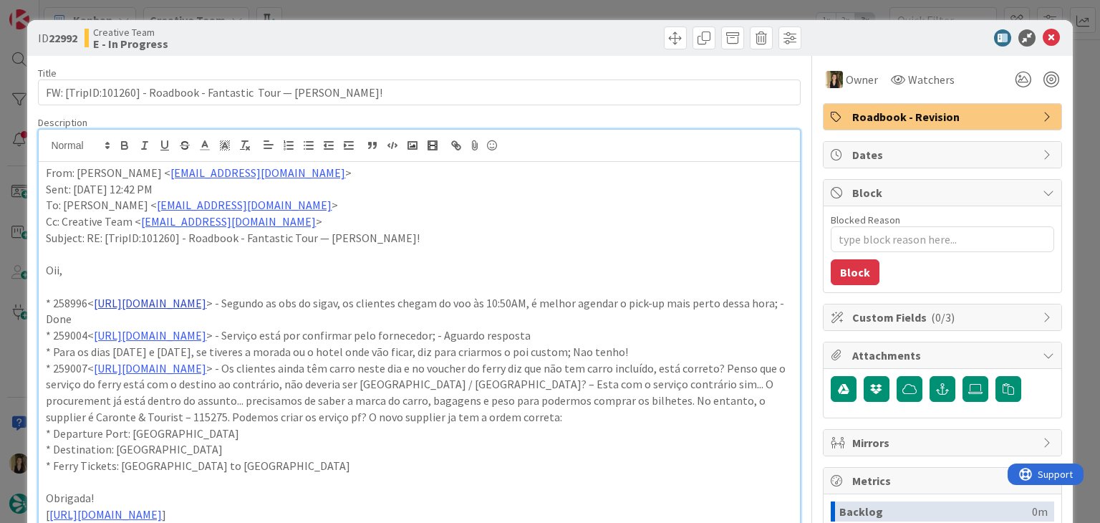
click at [206, 304] on link "[URL][DOMAIN_NAME]" at bounding box center [150, 303] width 112 height 14
click at [251, 329] on link "[URL][DOMAIN_NAME]" at bounding box center [202, 331] width 98 height 19
click at [648, 296] on p "* 258996< https://appweb.tourtailors.com/sigav/#Voucher/view/266689 > - Segundo…" at bounding box center [419, 311] width 746 height 32
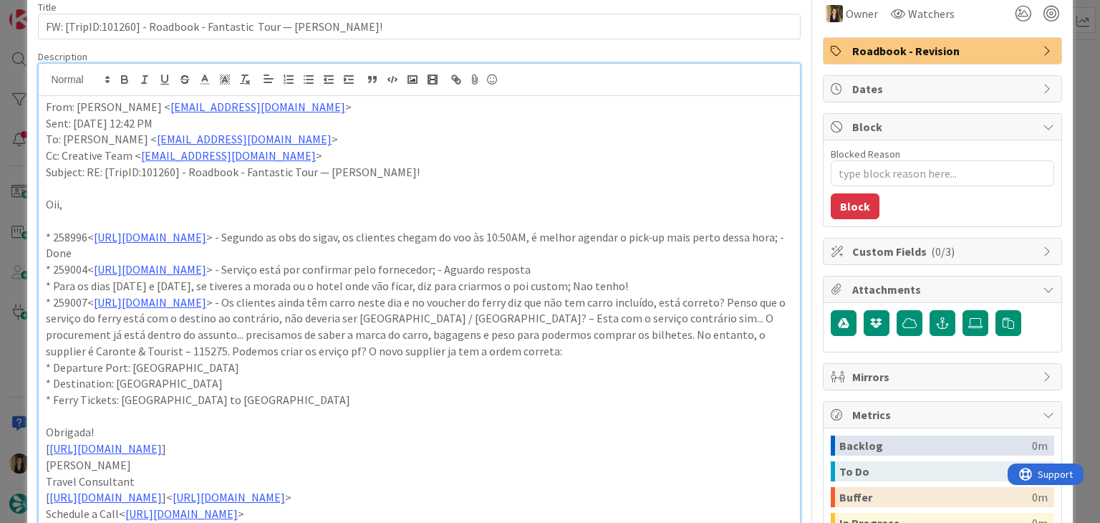
scroll to position [143, 0]
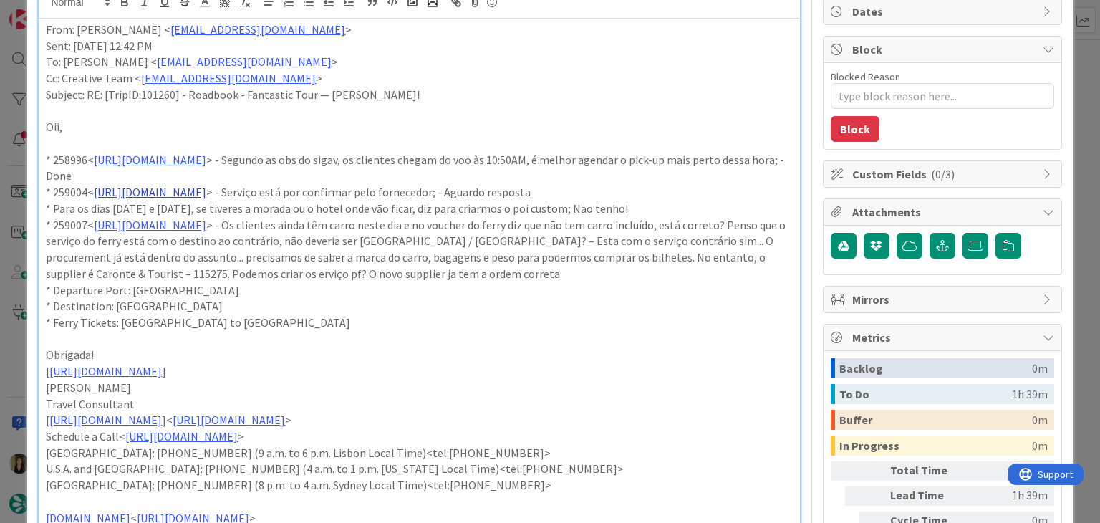
click at [206, 198] on link "[URL][DOMAIN_NAME]" at bounding box center [150, 192] width 112 height 14
click at [254, 219] on link "[URL][DOMAIN_NAME]" at bounding box center [204, 220] width 98 height 19
type textarea "x"
click at [425, 170] on p "* 258996< https://appweb.tourtailors.com/sigav/#Voucher/view/266689 > - Segundo…" at bounding box center [419, 168] width 746 height 32
click at [267, 175] on p "* 258996< https://appweb.tourtailors.com/sigav/#Voucher/view/266689 > - Segundo…" at bounding box center [419, 168] width 746 height 32
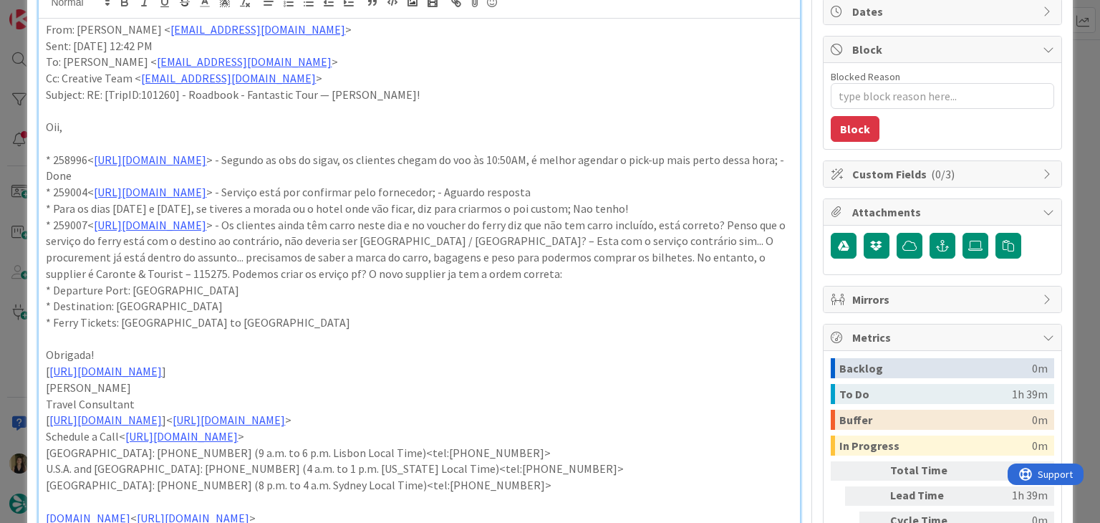
click at [267, 175] on p "* 258996< https://appweb.tourtailors.com/sigav/#Voucher/view/266689 > - Segundo…" at bounding box center [419, 168] width 746 height 32
click at [638, 165] on p "* 258996< https://appweb.tourtailors.com/sigav/#Voucher/view/266689 > - Segundo…" at bounding box center [419, 168] width 746 height 32
click at [726, 191] on p "* 259004< https://appweb.tourtailors.com/sigav/#Voucher/view/266697 > - Serviço…" at bounding box center [419, 192] width 746 height 16
drag, startPoint x: 711, startPoint y: 206, endPoint x: 708, endPoint y: 196, distance: 10.4
click at [708, 196] on p "* 259004< https://appweb.tourtailors.com/sigav/#Voucher/view/266697 > - Serviço…" at bounding box center [419, 192] width 746 height 16
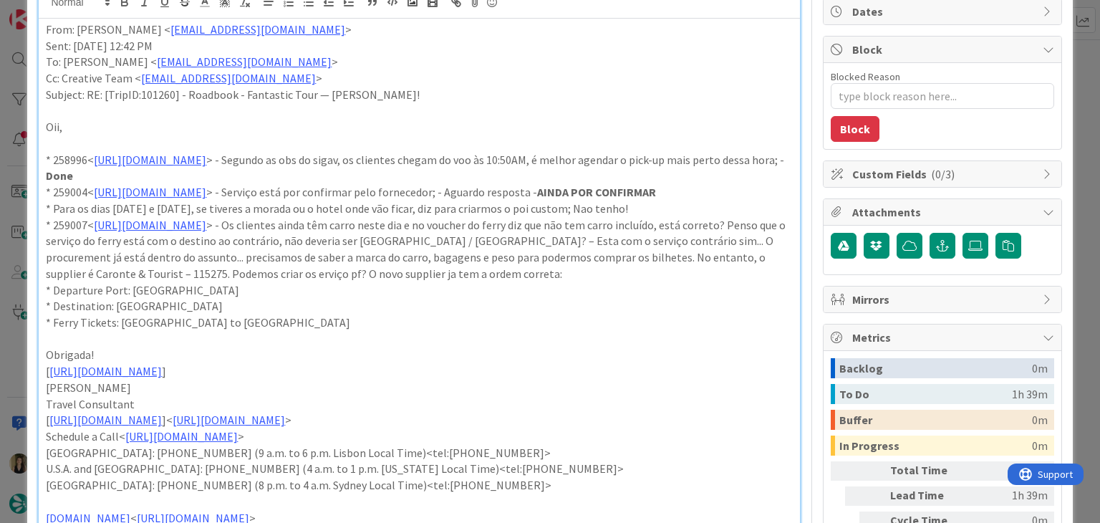
click at [688, 201] on p "* 259004< https://appweb.tourtailors.com/sigav/#Voucher/view/266697 > - Serviço…" at bounding box center [419, 192] width 746 height 16
click at [184, 217] on p "* Para os [PERSON_NAME] 18 e [DATE], se tiveres a morada ou o hotel onde vão fi…" at bounding box center [419, 209] width 746 height 16
click at [609, 217] on p "* Para os [PERSON_NAME] 18 e [DATE], se tiveres a morada ou o hotel onde vão fi…" at bounding box center [419, 209] width 746 height 16
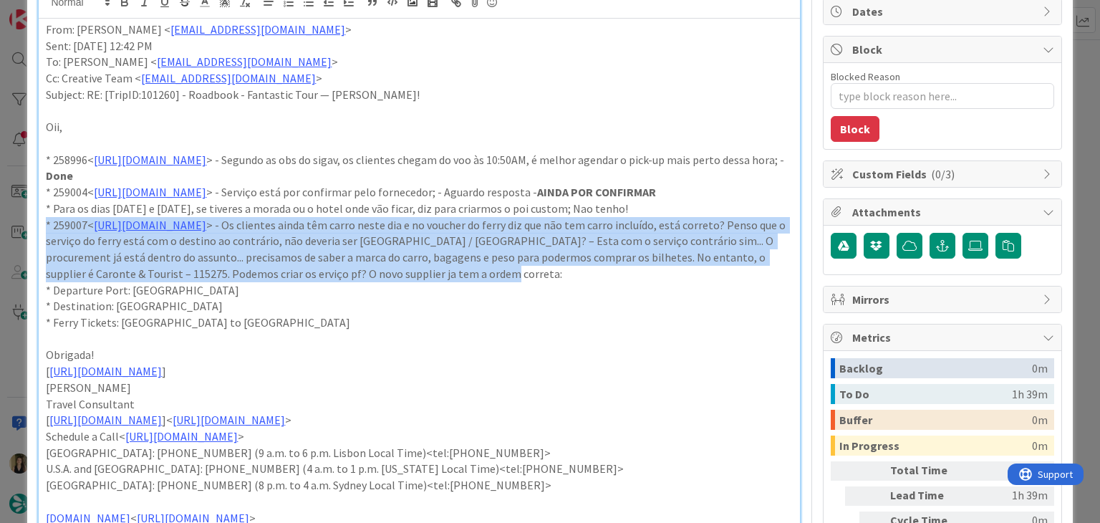
drag, startPoint x: 666, startPoint y: 292, endPoint x: 39, endPoint y: 244, distance: 629.3
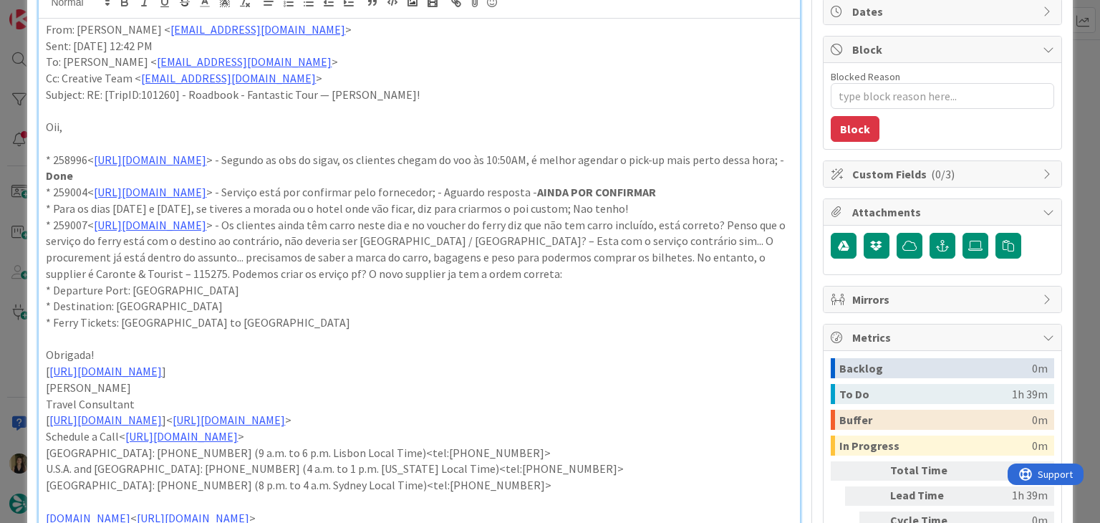
drag, startPoint x: 333, startPoint y: 321, endPoint x: 298, endPoint y: 333, distance: 37.1
click at [332, 314] on p "* Destination: [PERSON_NAME]" at bounding box center [419, 306] width 746 height 16
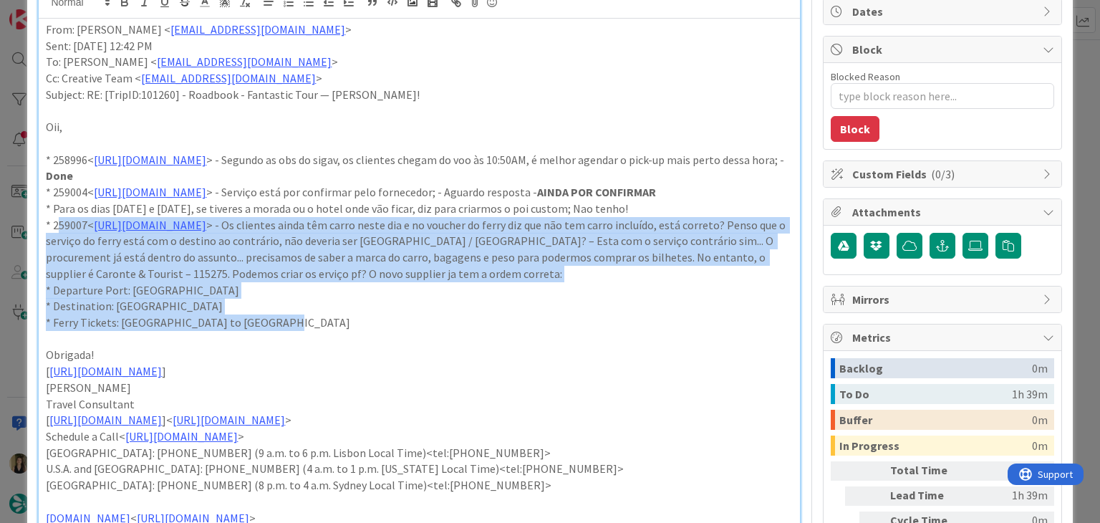
drag, startPoint x: 244, startPoint y: 336, endPoint x: 56, endPoint y: 241, distance: 210.5
copy div "259007< https://appweb.tourtailors.com/sigav/#Voucher/view/266701 > - Os client…"
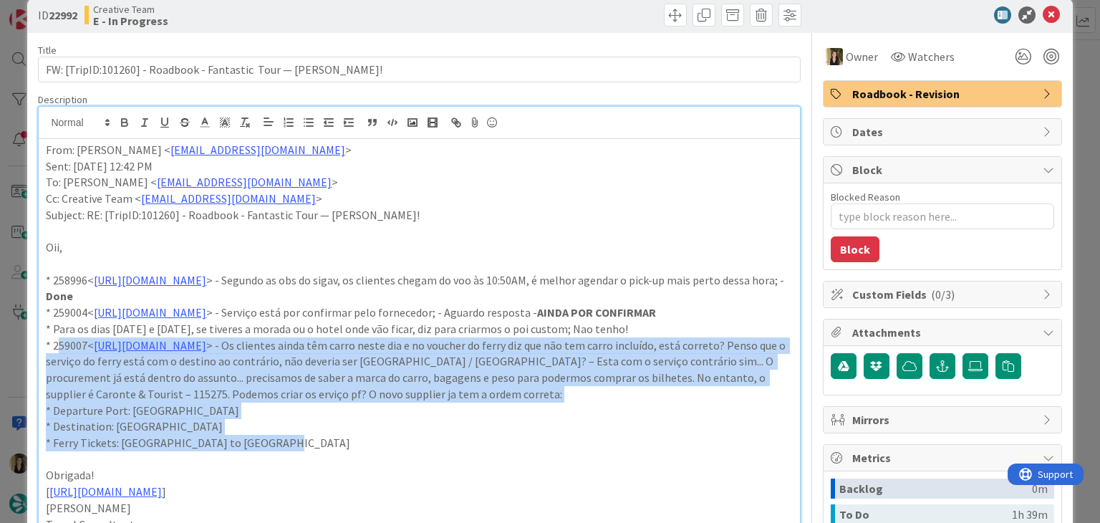
scroll to position [0, 0]
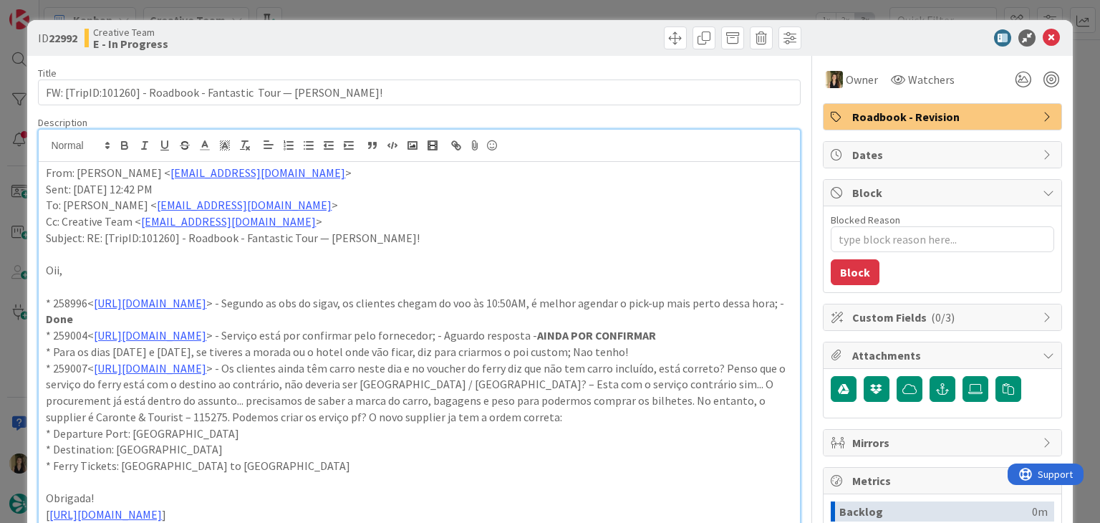
drag, startPoint x: 500, startPoint y: 32, endPoint x: 495, endPoint y: 16, distance: 15.9
click at [499, 29] on div at bounding box center [612, 38] width 378 height 23
click at [495, 11] on div "ID 22992 Creative Team E - In Progress Title 69 / 128 FW: [TripID:101260] - Roa…" at bounding box center [550, 261] width 1100 height 523
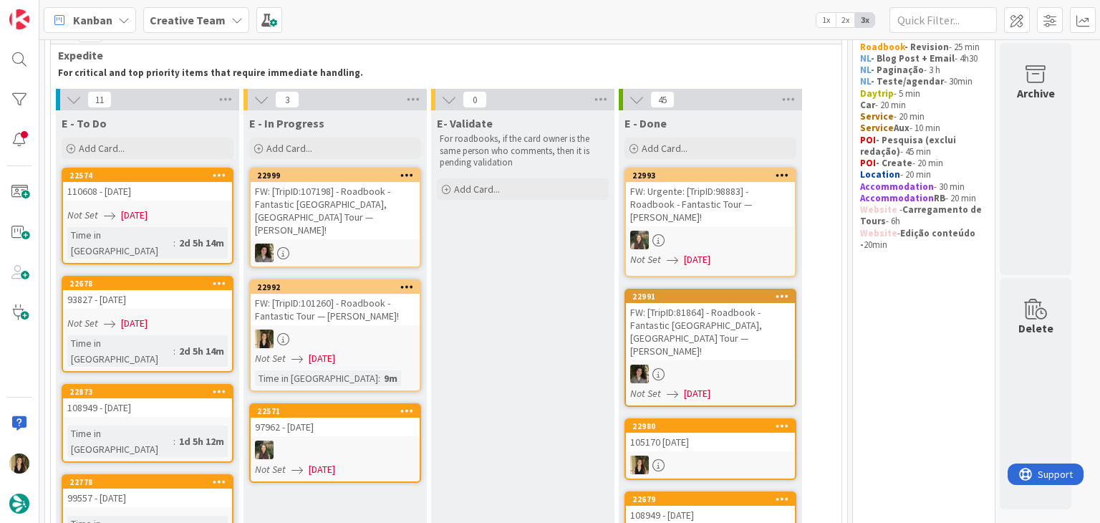
click at [387, 351] on div "Not Set 12/09/2025" at bounding box center [337, 358] width 165 height 15
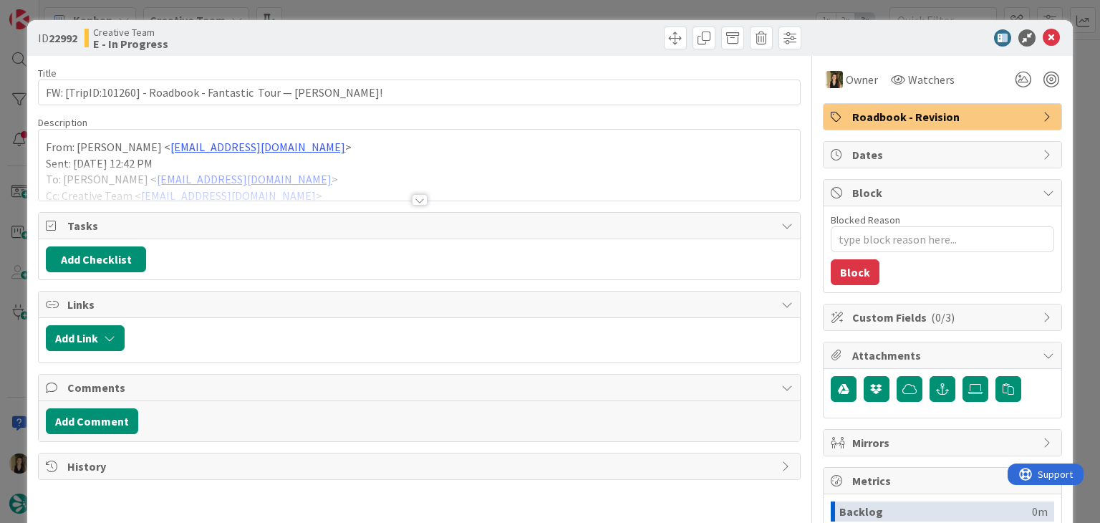
drag, startPoint x: 513, startPoint y: 22, endPoint x: 509, endPoint y: 9, distance: 14.3
click at [510, 21] on div "ID 22992 Creative Team E - In Progress" at bounding box center [549, 38] width 1045 height 36
click at [509, 9] on div "ID 22992 Creative Team E - In Progress Title 69 / 128 FW: [TripID:101260] - Roa…" at bounding box center [550, 261] width 1100 height 523
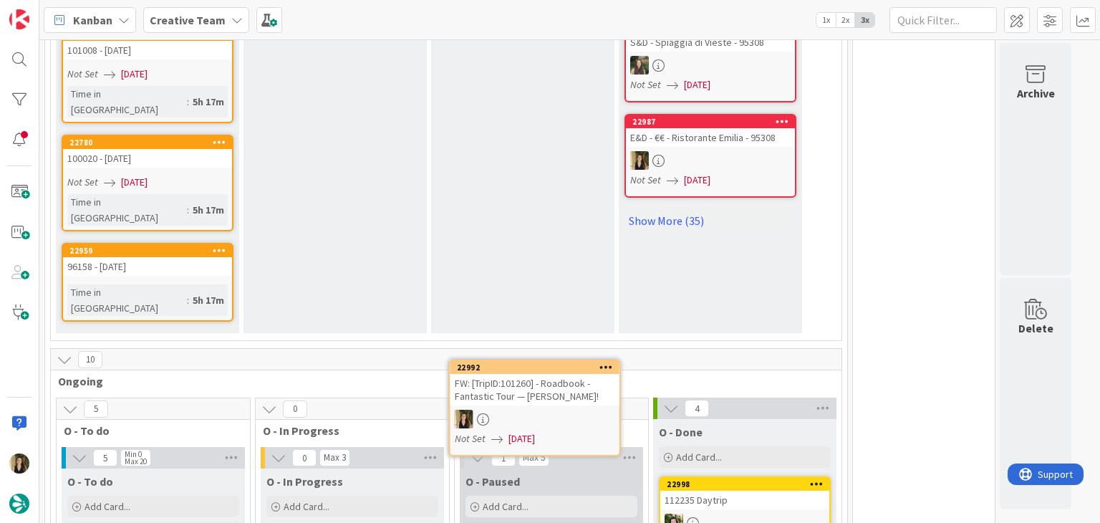
scroll to position [1050, 0]
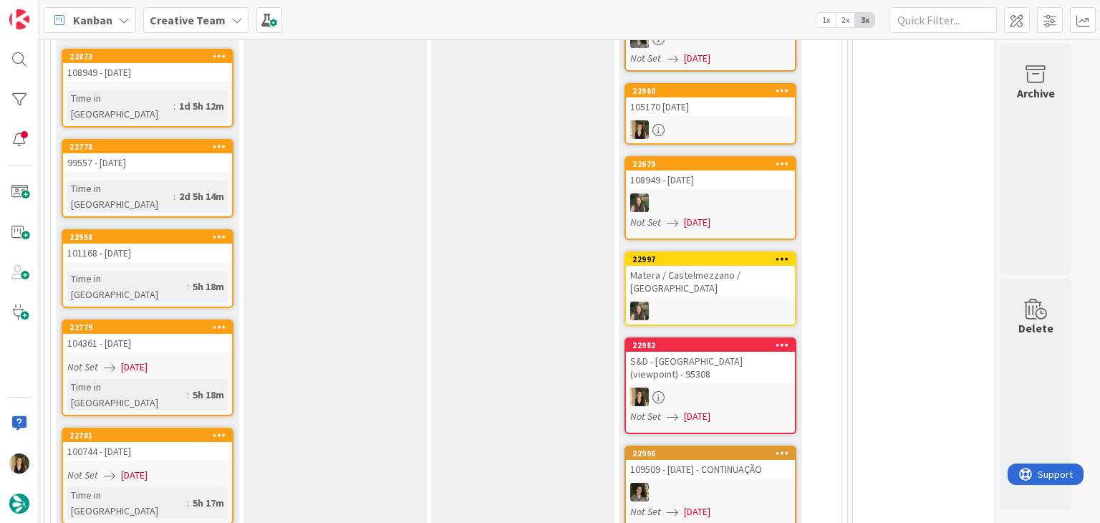
click at [524, 297] on div "E- Validate For roadbooks, if the card owner is the same person who comments, t…" at bounding box center [522, 362] width 183 height 1175
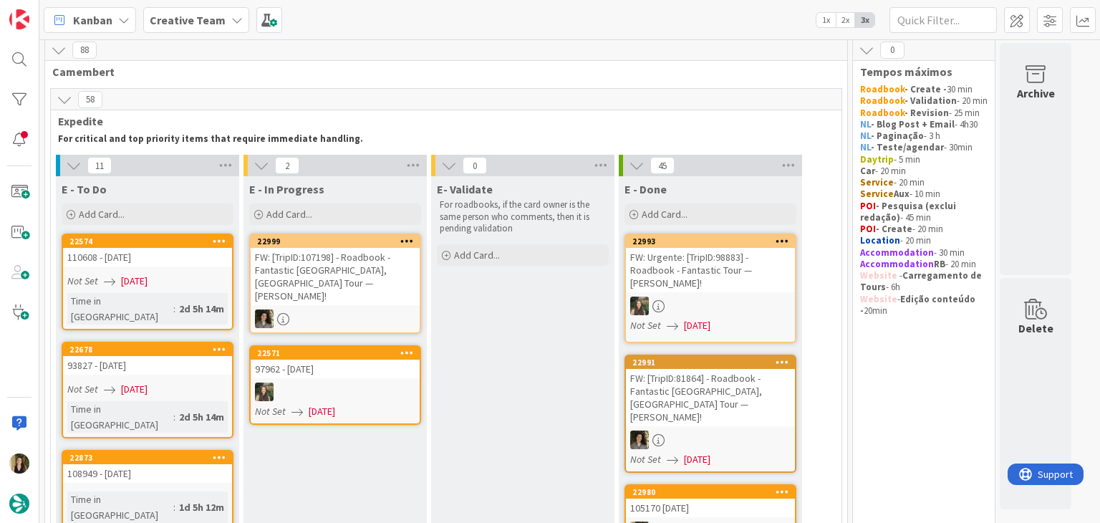
scroll to position [0, 0]
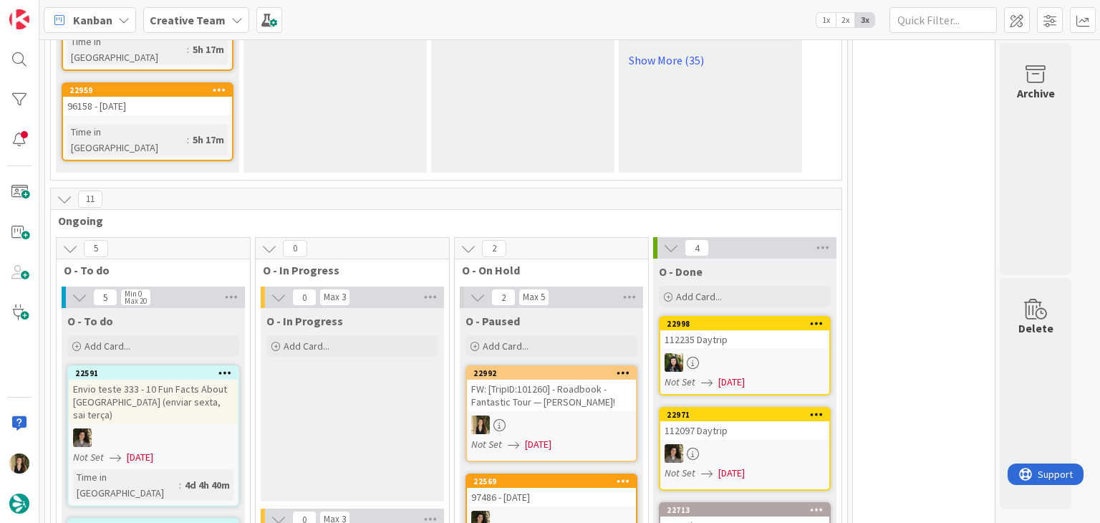
scroll to position [1361, 0]
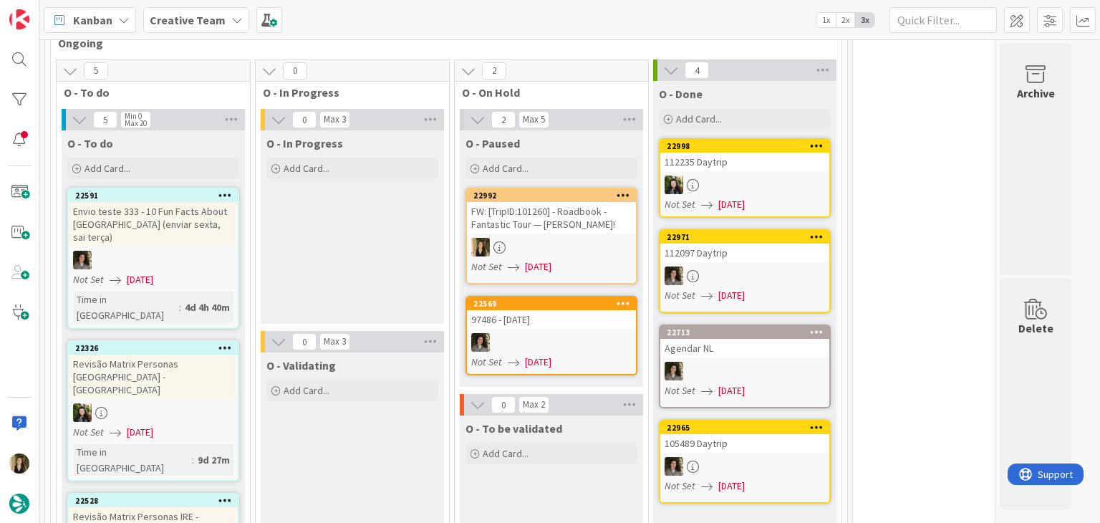
click at [553, 188] on link "22992 FW: [TripID:101260] - Roadbook - Fantastic Tour — Lorraine Ethridge! Not …" at bounding box center [552, 236] width 172 height 97
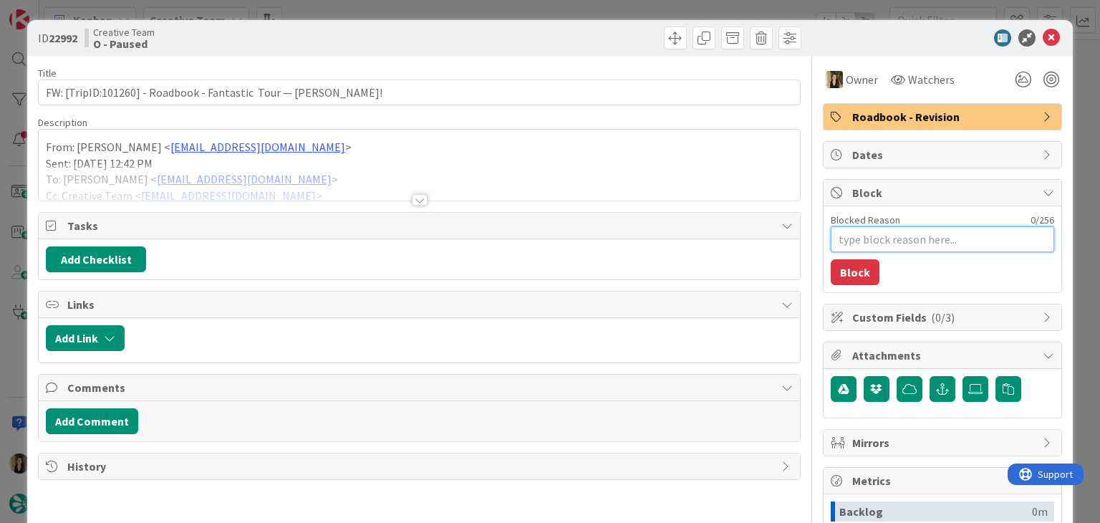
click at [911, 239] on textarea "Blocked Reason" at bounding box center [942, 239] width 223 height 26
type textarea "x"
type textarea "f"
type textarea "x"
type textarea "fa"
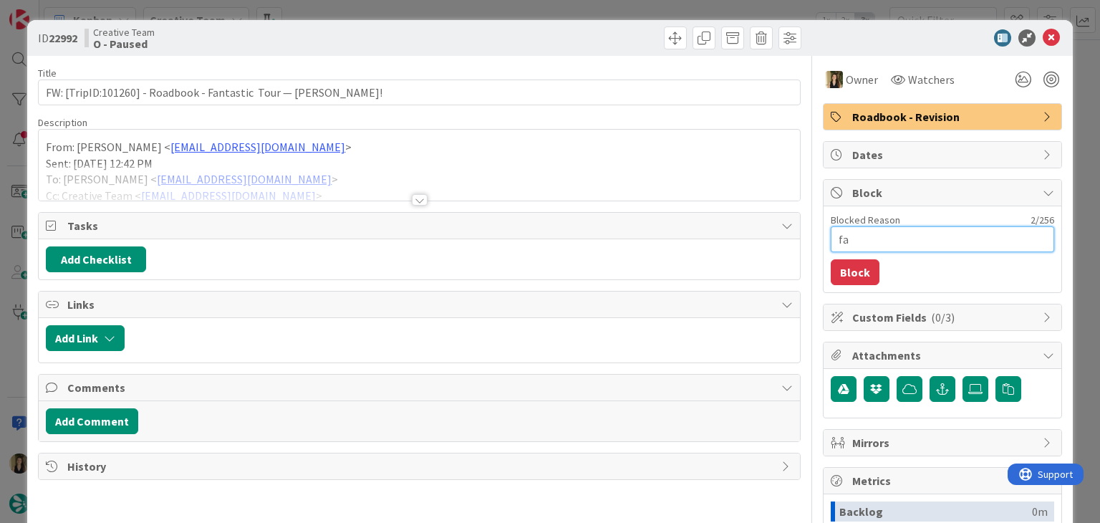
type textarea "x"
type textarea "fal"
type textarea "x"
type textarea "falt"
type textarea "x"
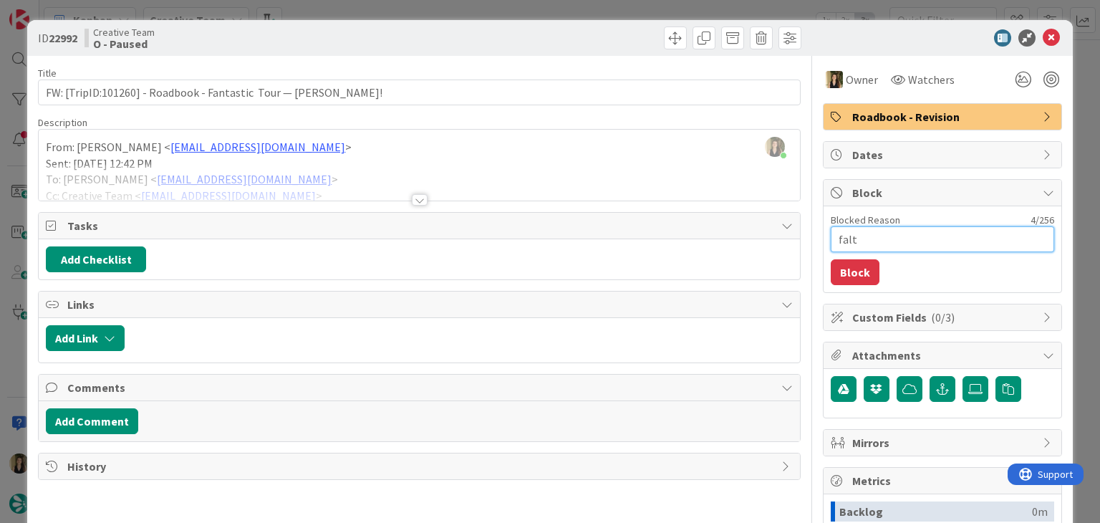
type textarea "falta"
type textarea "x"
type textarea "falta"
type textarea "x"
type textarea "falta c"
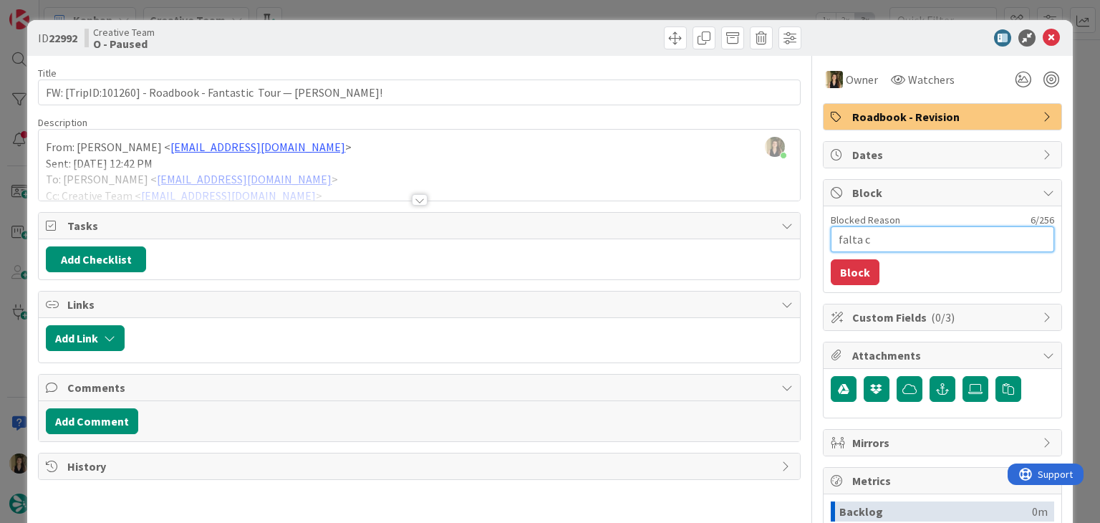
type textarea "x"
type textarea "falta cr"
type textarea "x"
type textarea "falta cri"
type textarea "x"
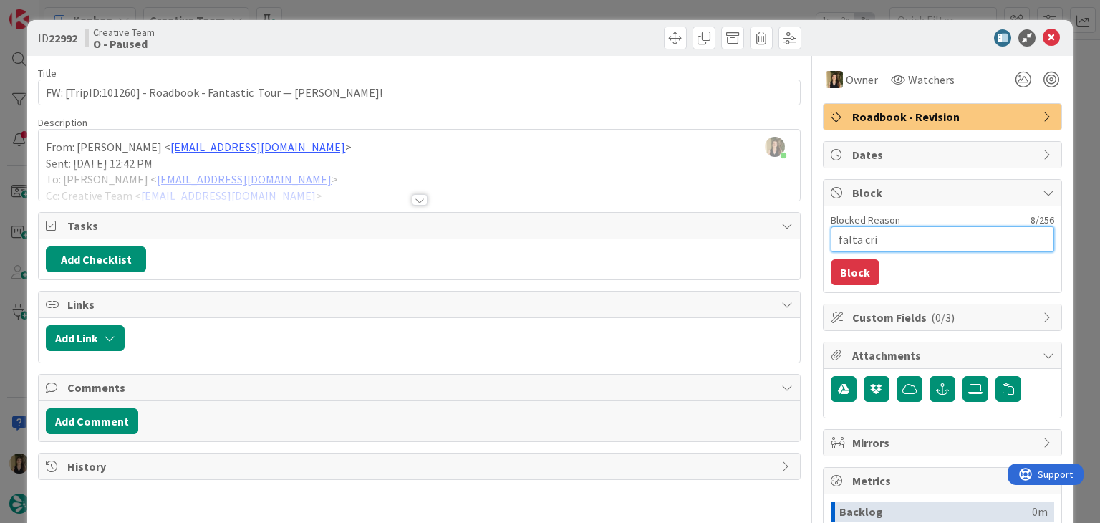
type textarea "falta cria"
type textarea "x"
type textarea "falta criar"
type textarea "x"
type textarea "falta criar"
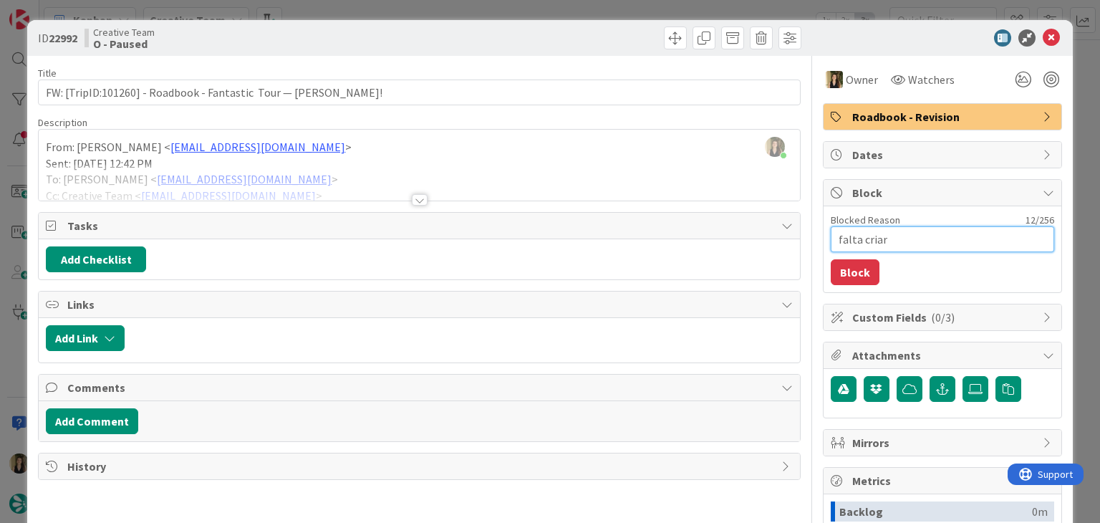
type textarea "x"
type textarea "falta criar o"
type textarea "x"
type textarea "falta criar o"
type textarea "x"
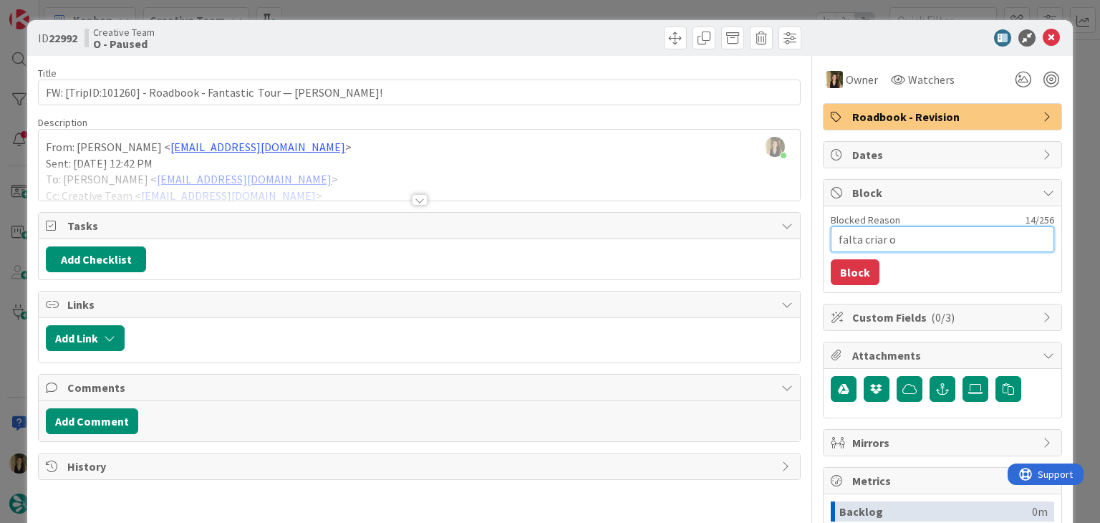
type textarea "falta criar o"
type textarea "x"
type textarea "falta criar"
type textarea "x"
type textarea "falta criar s"
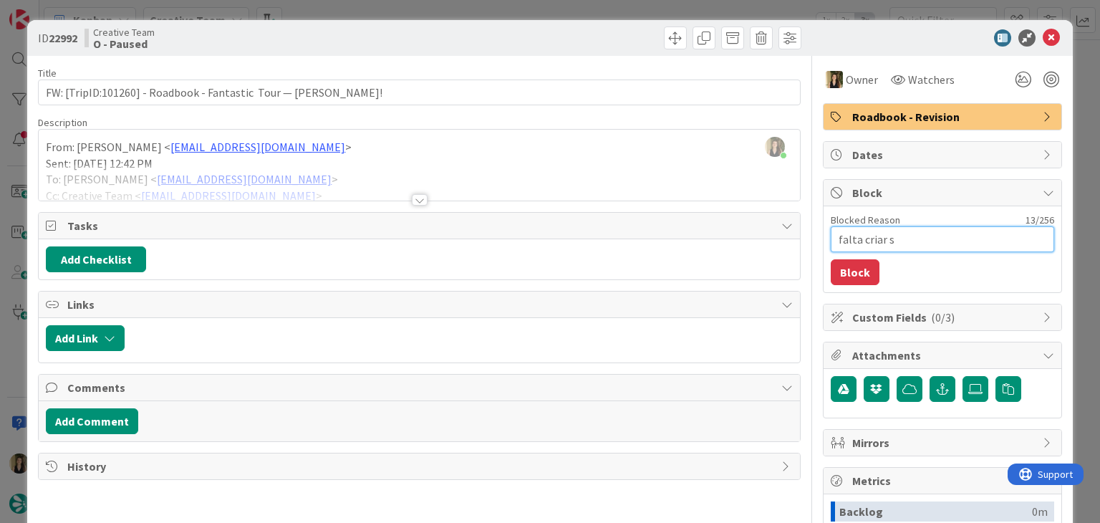
type textarea "x"
type textarea "falta criar se"
type textarea "x"
type textarea "falta criar ser"
type textarea "x"
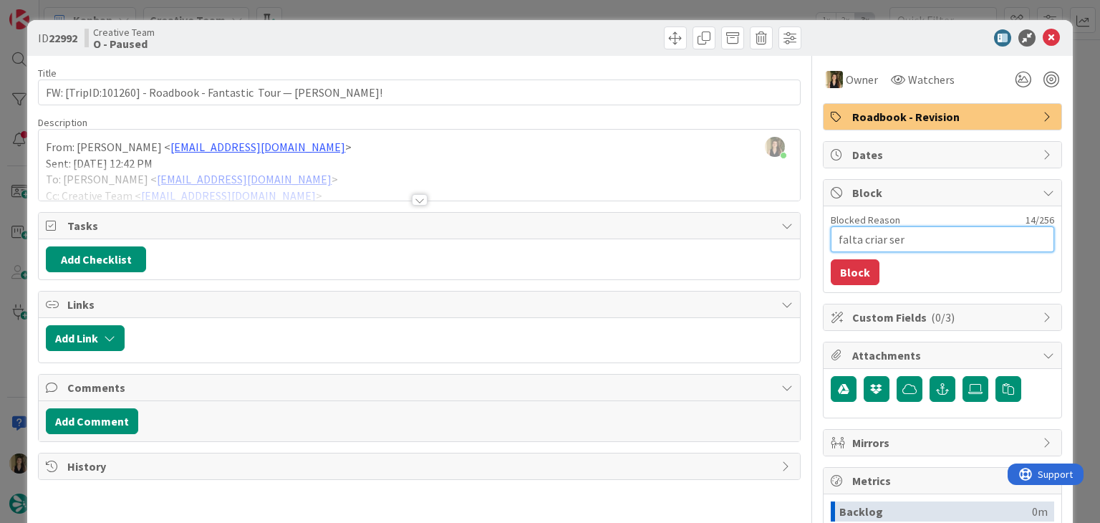
type textarea "falta criar serv"
type textarea "x"
type textarea "falta criar servi"
type textarea "x"
type textarea "falta criar servic"
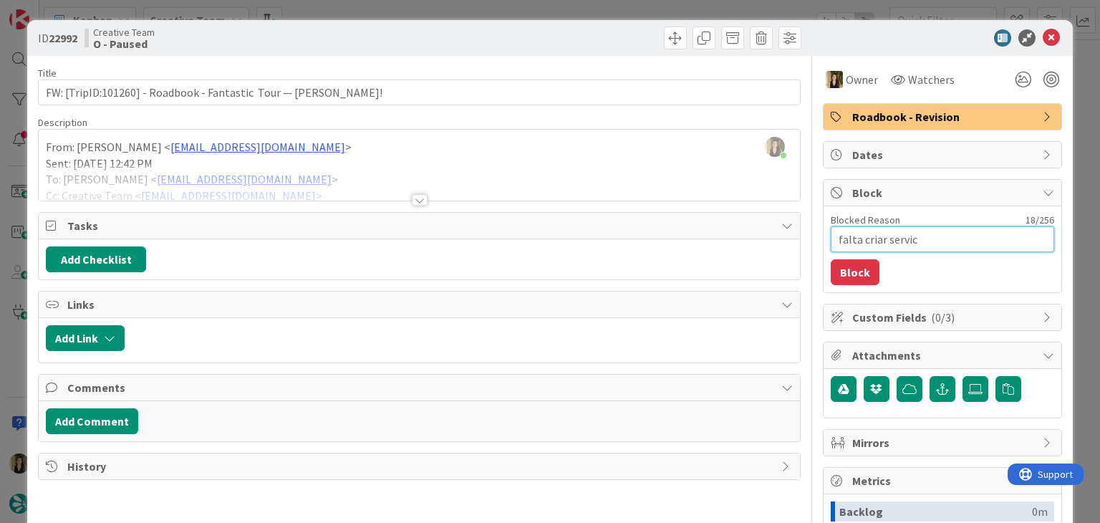
type textarea "x"
type textarea "falta criar service"
click at [836, 270] on button "Block" at bounding box center [855, 272] width 49 height 26
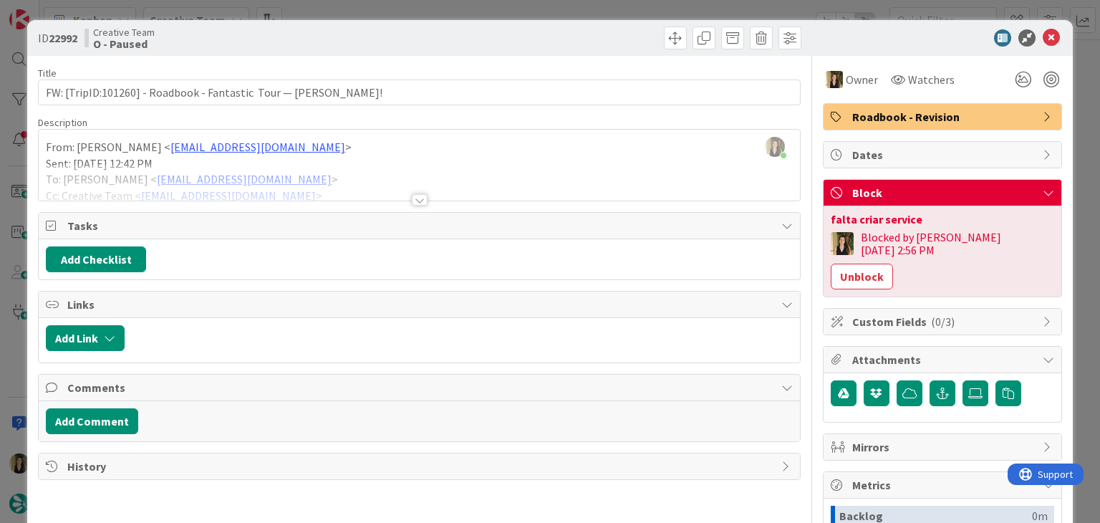
drag, startPoint x: 595, startPoint y: 35, endPoint x: 596, endPoint y: 0, distance: 35.1
click at [595, 33] on div at bounding box center [612, 38] width 378 height 23
click at [596, 7] on div "ID 22992 Creative Team O - Paused Title 69 / 128 FW: [TripID:101260] - Roadbook…" at bounding box center [550, 261] width 1100 height 523
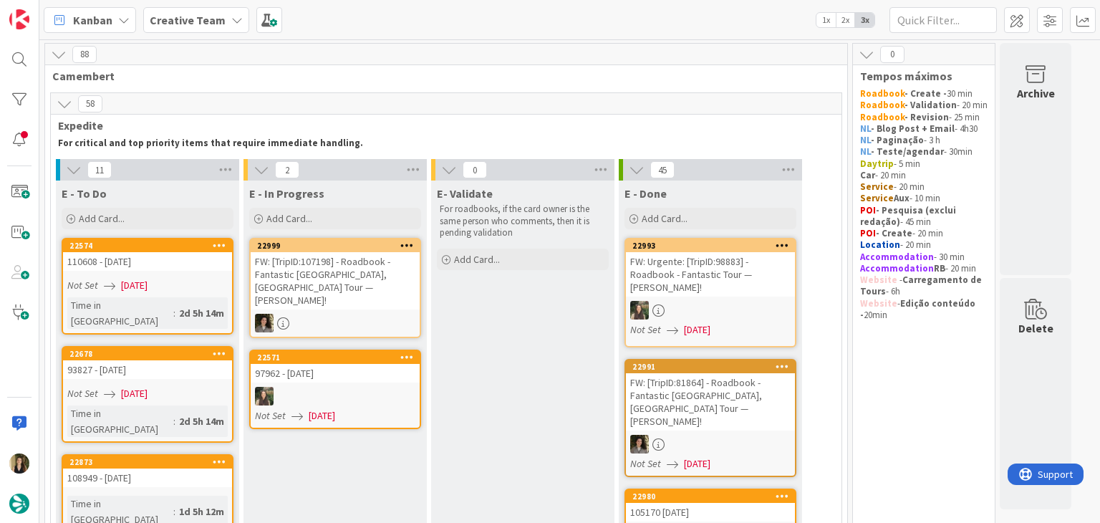
scroll to position [72, 0]
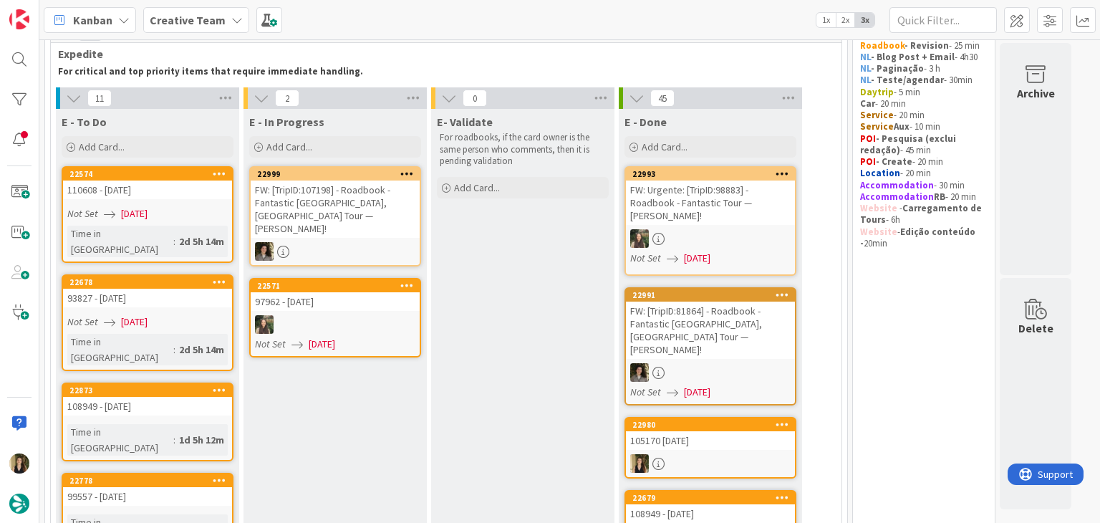
click at [200, 194] on div "110608 - 8 oct" at bounding box center [147, 190] width 169 height 19
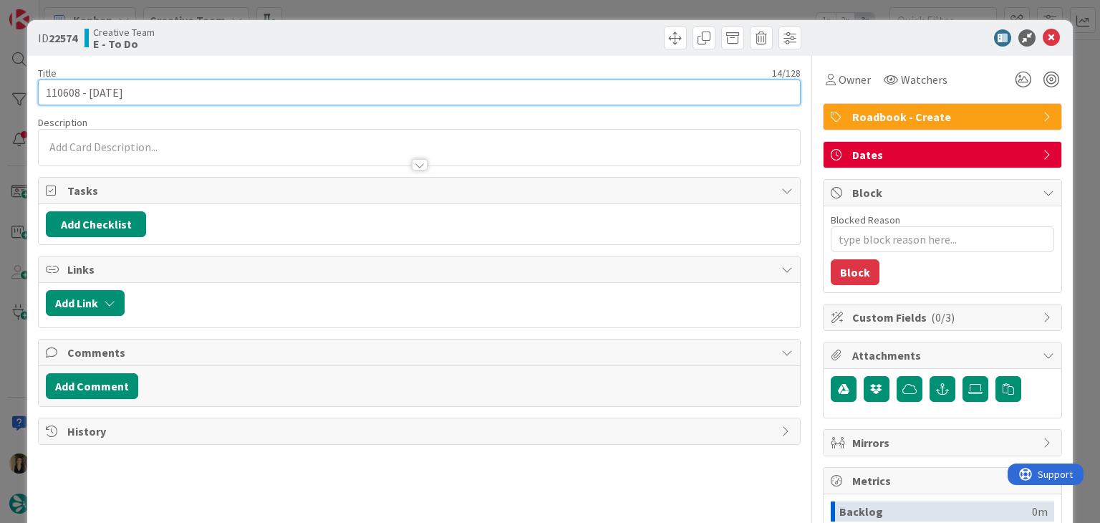
click at [68, 92] on input "110608 - 8 oct" at bounding box center [419, 93] width 762 height 26
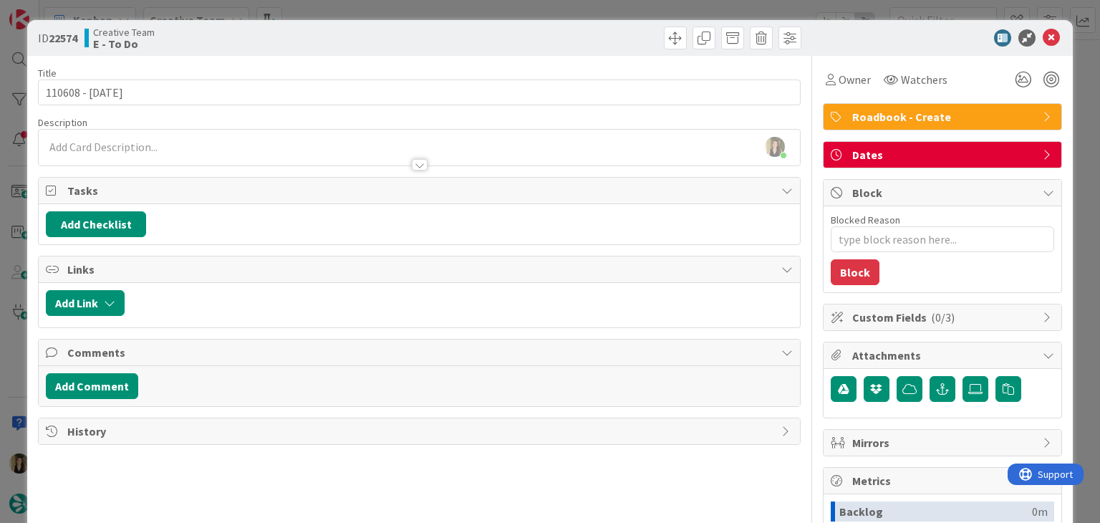
drag, startPoint x: 375, startPoint y: 52, endPoint x: 372, endPoint y: 14, distance: 38.1
click at [375, 52] on div "ID 22574 Creative Team E - To Do" at bounding box center [549, 38] width 1045 height 36
click at [372, 13] on div "ID 22574 Creative Team E - To Do Title 14 / 128 110608 - 8 oct Description Sofi…" at bounding box center [550, 261] width 1100 height 523
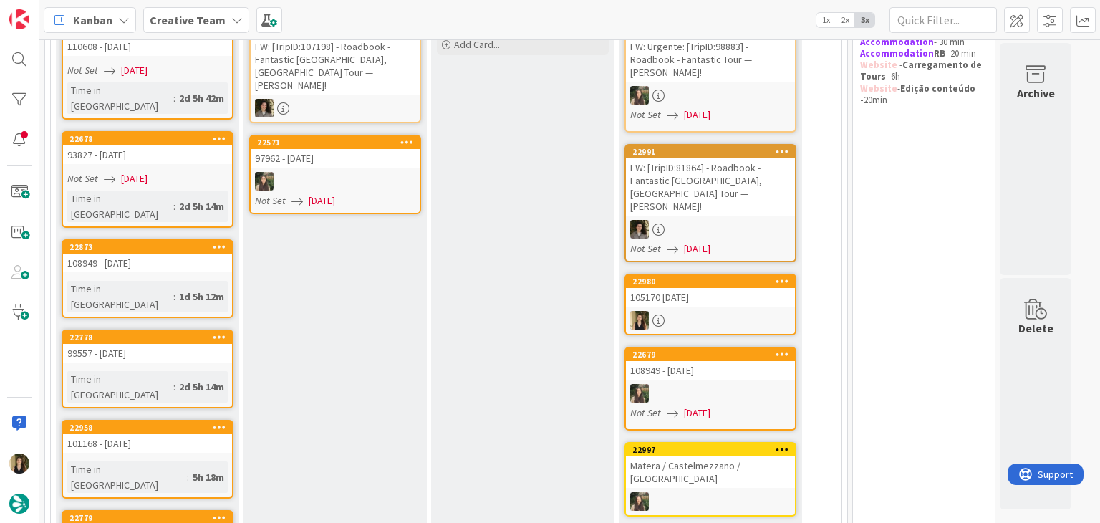
click at [188, 145] on div "93827 - [DATE]" at bounding box center [147, 154] width 169 height 19
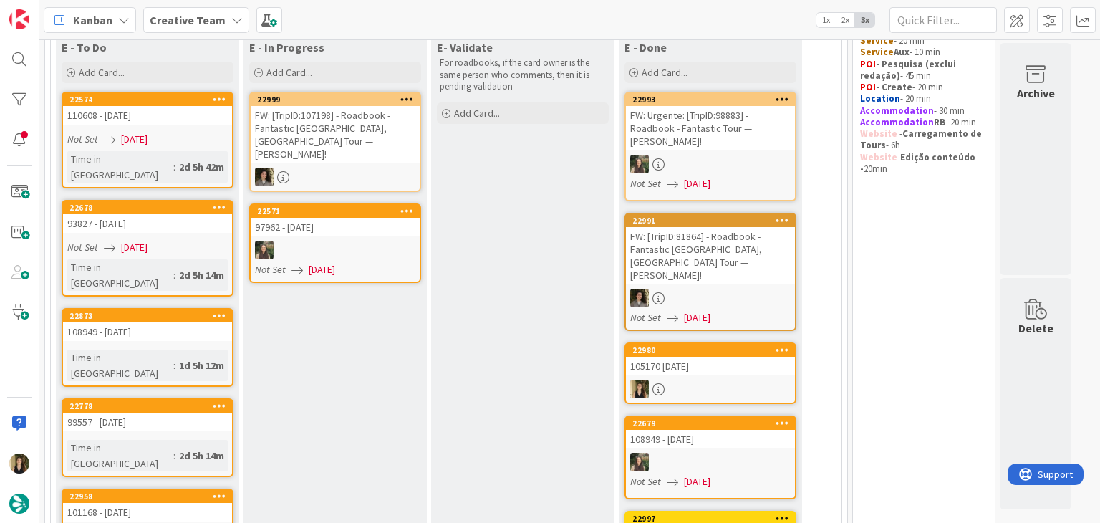
scroll to position [72, 0]
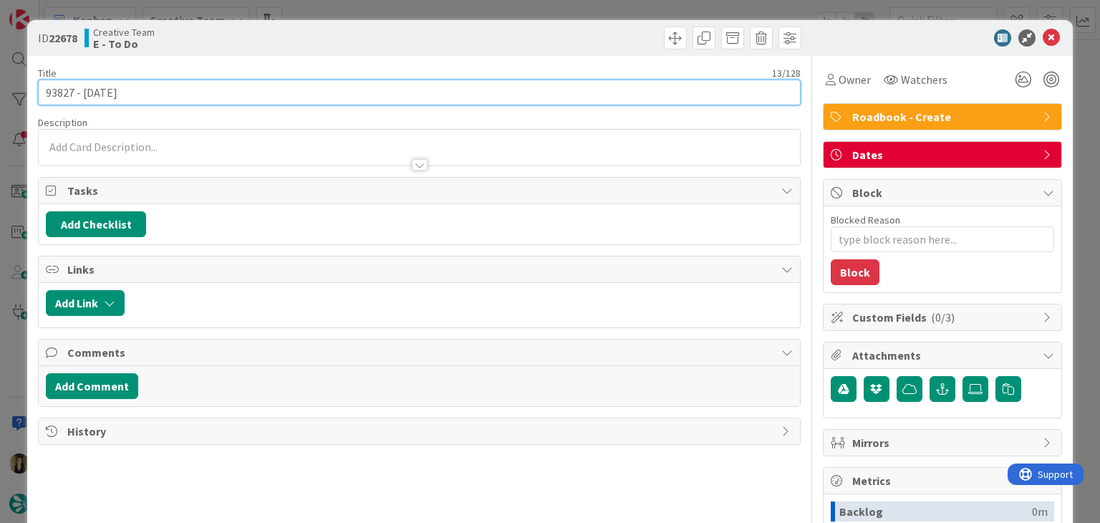
click at [52, 90] on input "93827 - [DATE]" at bounding box center [419, 93] width 762 height 26
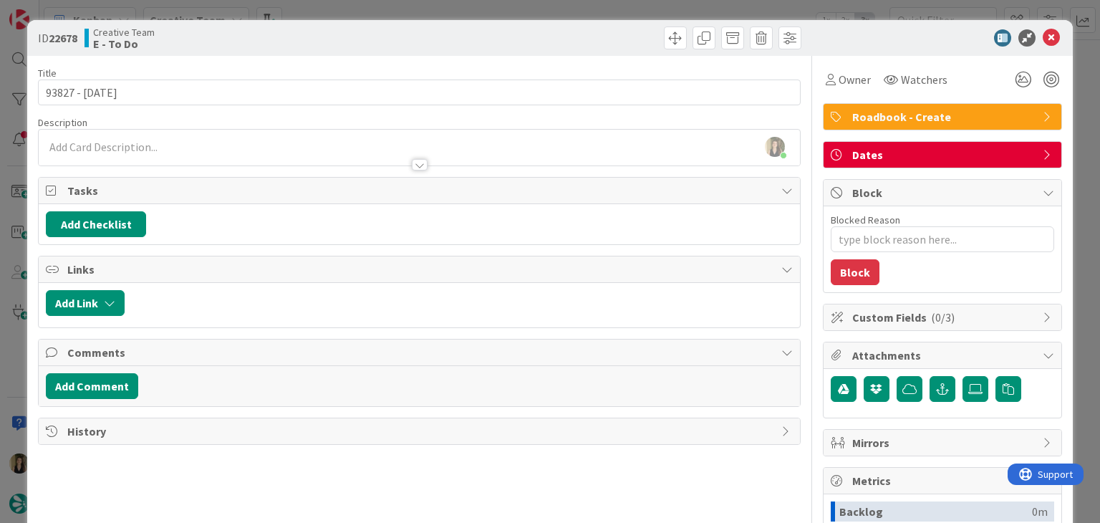
click at [434, 32] on div at bounding box center [612, 38] width 378 height 23
click at [434, 19] on div "ID 22678 Creative Team E - To Do Title 13 / 128 93827 - 9 oct Description Sofia…" at bounding box center [550, 261] width 1100 height 523
click at [433, 16] on div "ID 22678 Creative Team E - To Do Title 13 / 128 93827 - 9 oct Description Sofia…" at bounding box center [550, 261] width 1100 height 523
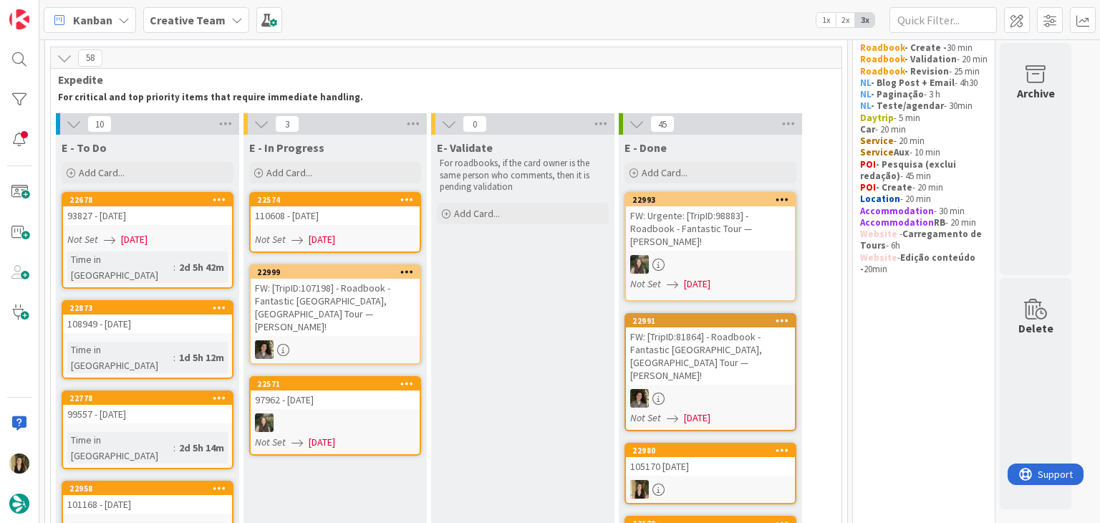
click at [352, 227] on link "22574 110608 - 8 oct Not Set 08/09/2025" at bounding box center [335, 222] width 172 height 61
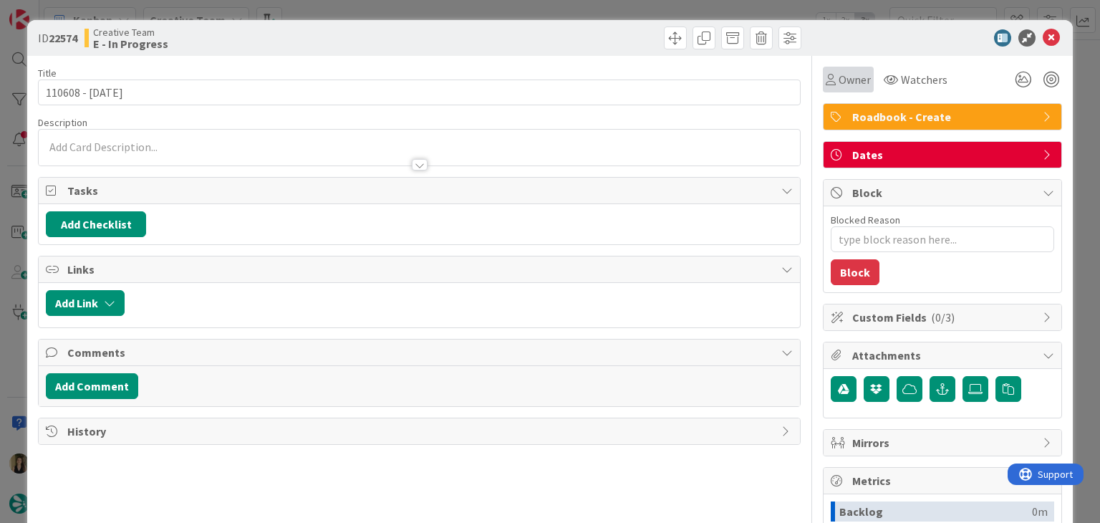
click at [844, 90] on div "Owner" at bounding box center [848, 80] width 51 height 26
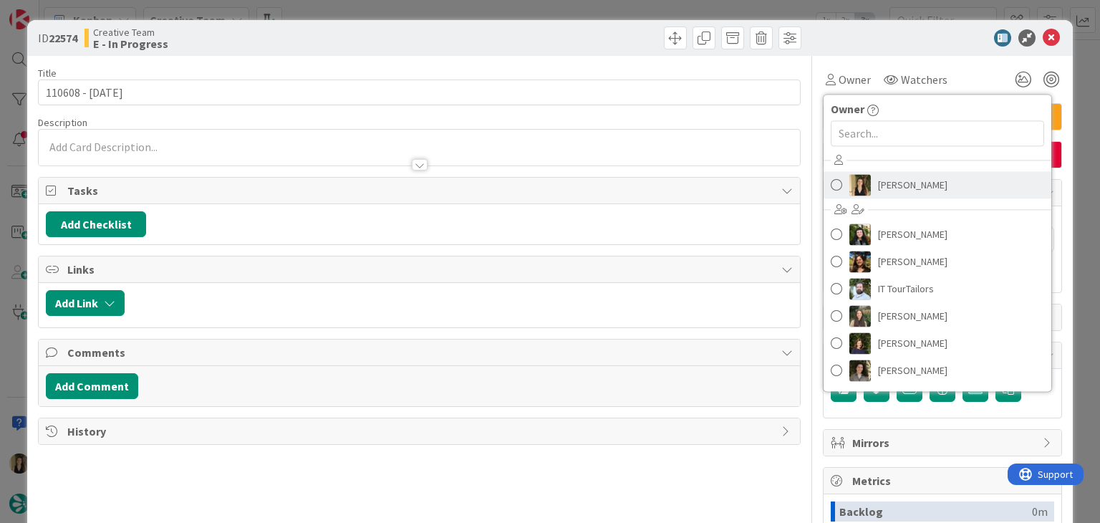
click at [857, 184] on img at bounding box center [859, 184] width 21 height 21
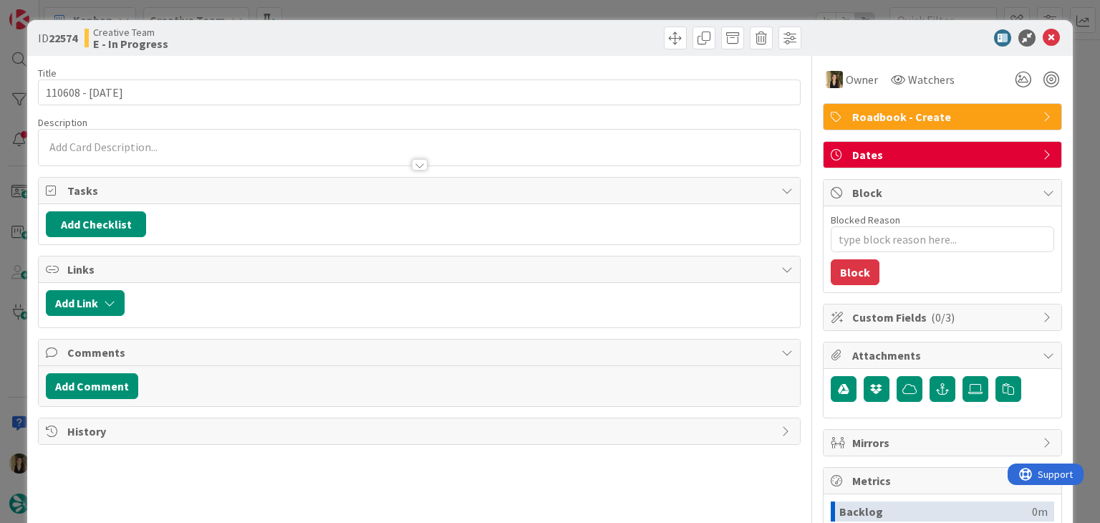
type textarea "x"
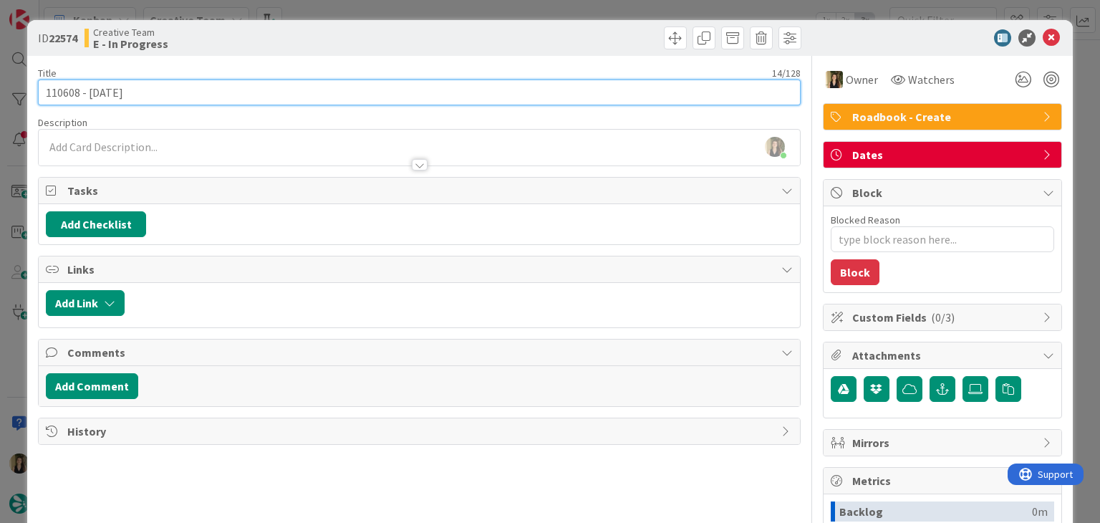
click at [54, 93] on input "110608 - 8 oct" at bounding box center [419, 93] width 762 height 26
click at [56, 92] on input "110608 - 8 oct" at bounding box center [419, 93] width 762 height 26
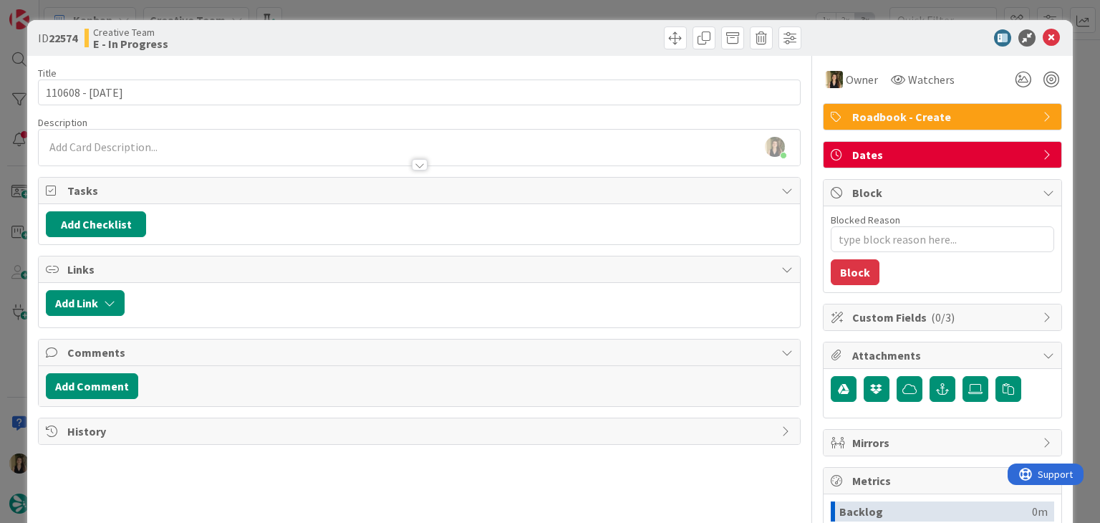
click at [150, 140] on div "Sofia Palma joined 2 m ago" at bounding box center [419, 148] width 761 height 36
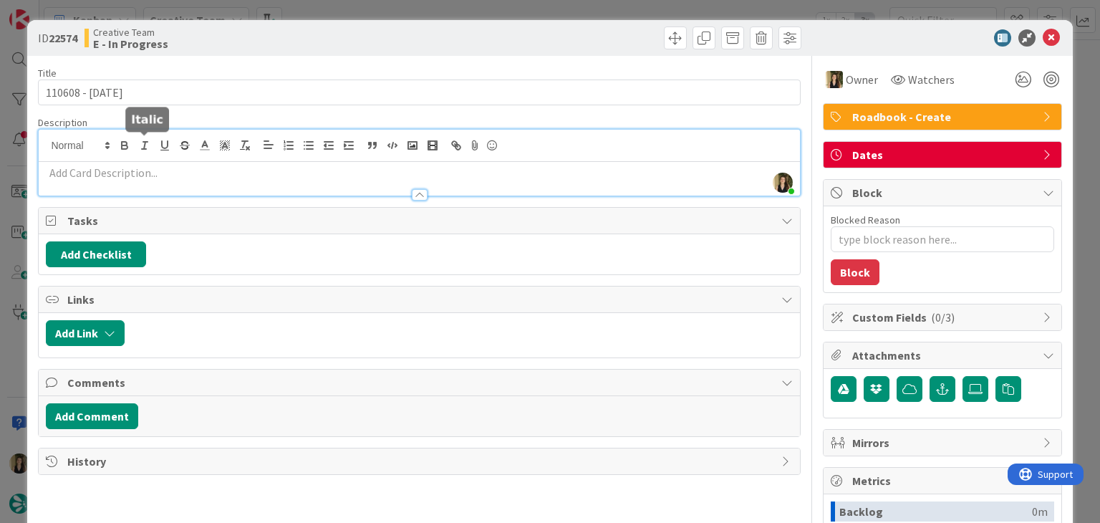
click at [169, 181] on div at bounding box center [419, 188] width 761 height 15
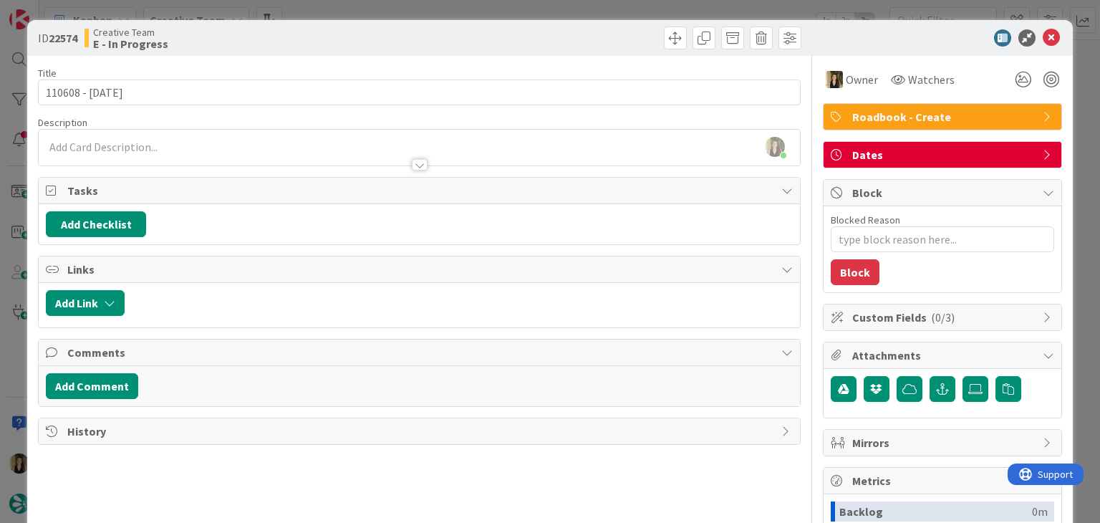
click at [167, 150] on div at bounding box center [419, 157] width 761 height 15
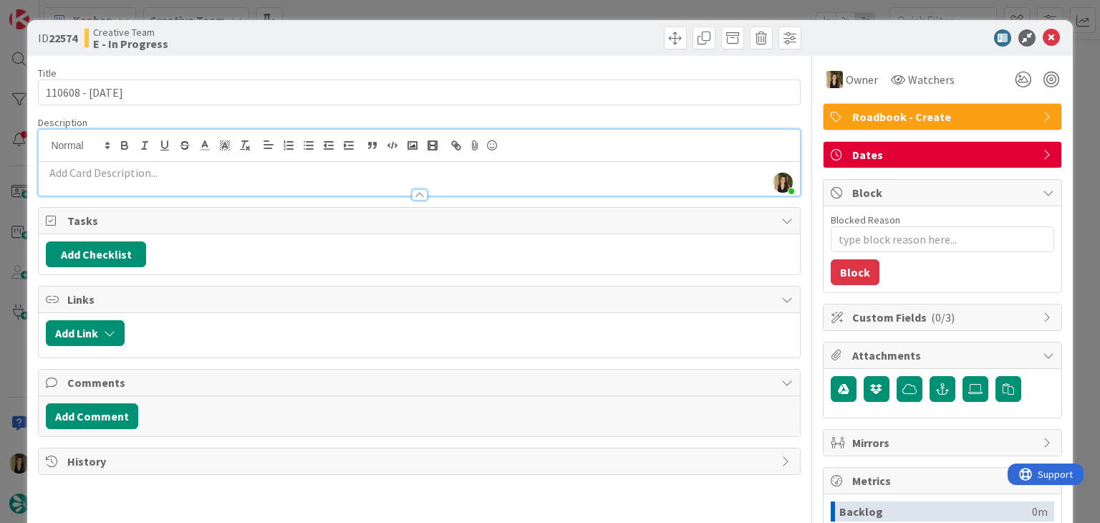
click at [163, 173] on p at bounding box center [419, 173] width 746 height 16
paste div
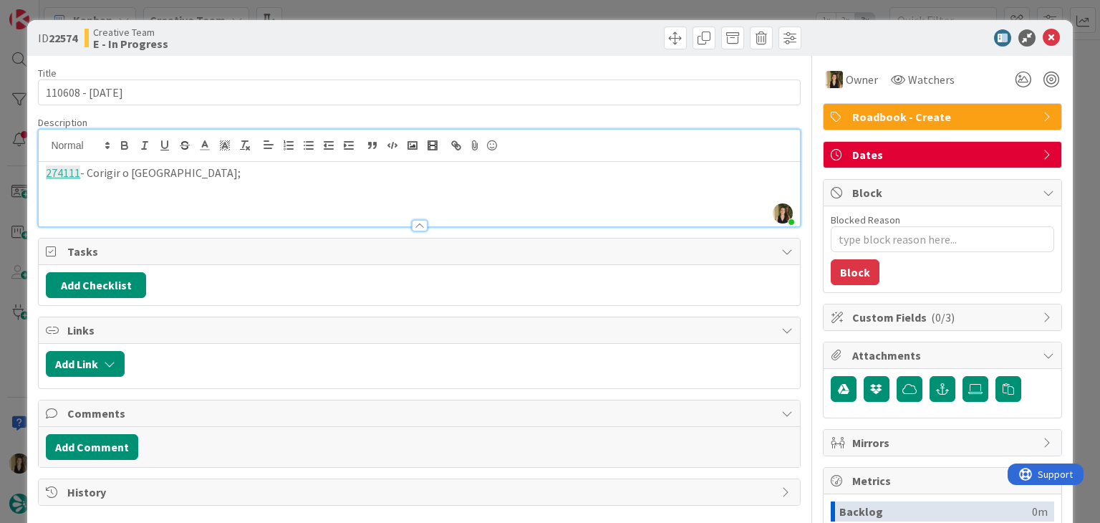
click at [101, 169] on p "274111 - Corigir o hotel do Porto;" at bounding box center [419, 173] width 746 height 16
click at [245, 184] on div "274111 - Corrigir o hotel do Porto;" at bounding box center [419, 194] width 761 height 64
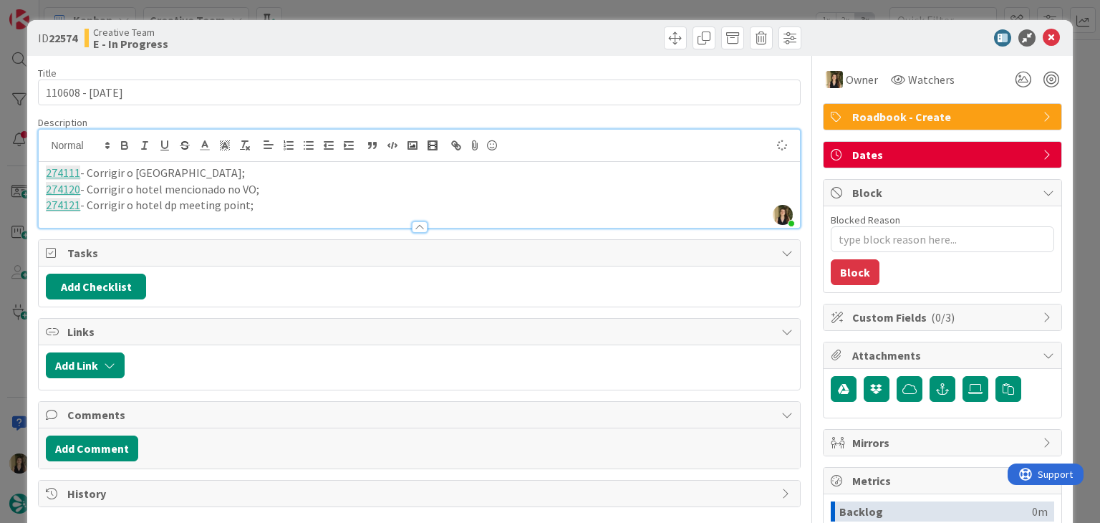
click at [173, 208] on p "274121 - Corrigir o hotel dp meeting point;" at bounding box center [419, 205] width 746 height 16
click at [269, 200] on p "274121 - Corrigir o hotel doo meeting point;" at bounding box center [419, 205] width 746 height 16
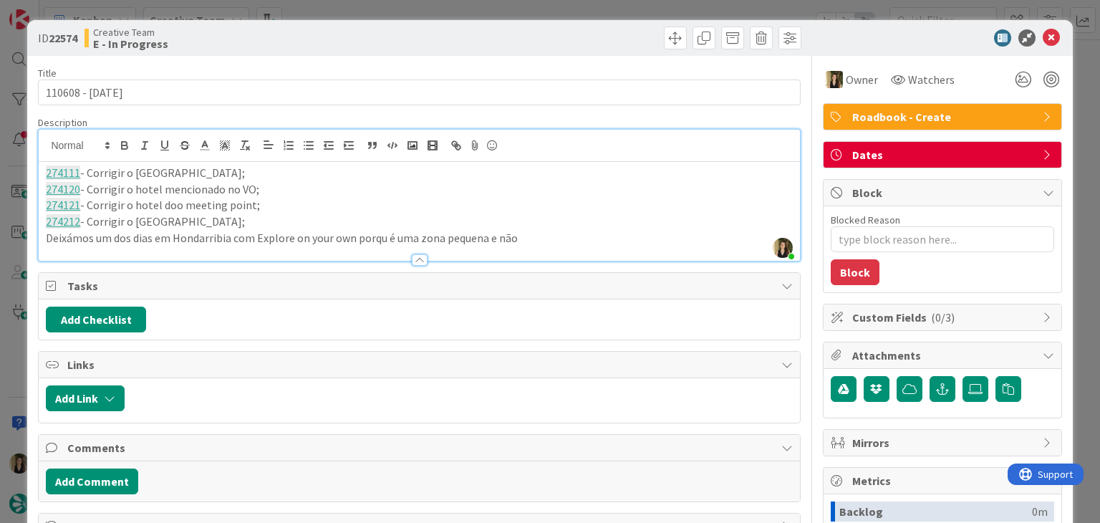
click at [381, 232] on p "Deixámos um dos dias em Hondarribia com Explore on your own porqu é uma zona pe…" at bounding box center [419, 238] width 746 height 16
click at [572, 234] on p "Deixámos um dos dias em Hondarribia com Explore on your own porque é uma zona p…" at bounding box center [419, 238] width 746 height 16
drag, startPoint x: 678, startPoint y: 237, endPoint x: 553, endPoint y: 207, distance: 128.2
click at [493, 235] on p "Deixámos um dos dias em Hondarribia com Explore on your own porque é uma zona p…" at bounding box center [419, 238] width 746 height 16
click at [493, 34] on div at bounding box center [612, 38] width 378 height 23
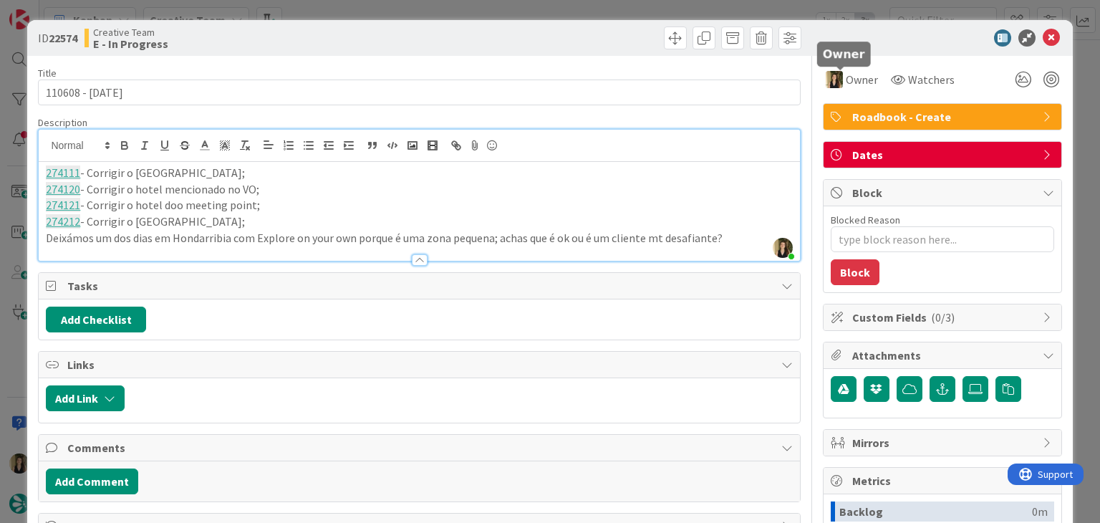
drag, startPoint x: 494, startPoint y: 12, endPoint x: 463, endPoint y: 3, distance: 32.2
click at [494, 11] on div "ID 22574 Creative Team E - In Progress Title 14 / 128 110608 - 8 oct Descriptio…" at bounding box center [550, 261] width 1100 height 523
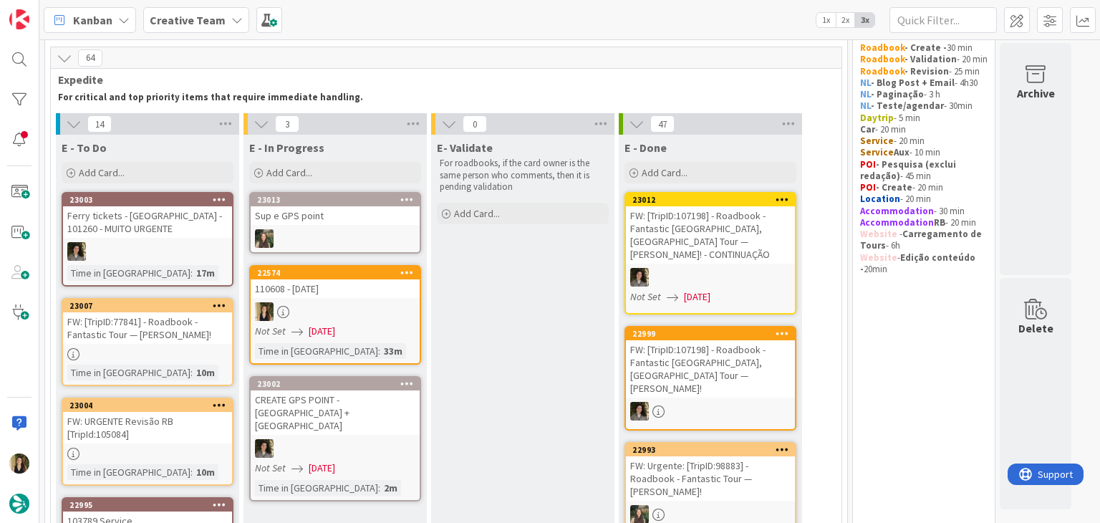
click at [368, 310] on div at bounding box center [335, 311] width 169 height 19
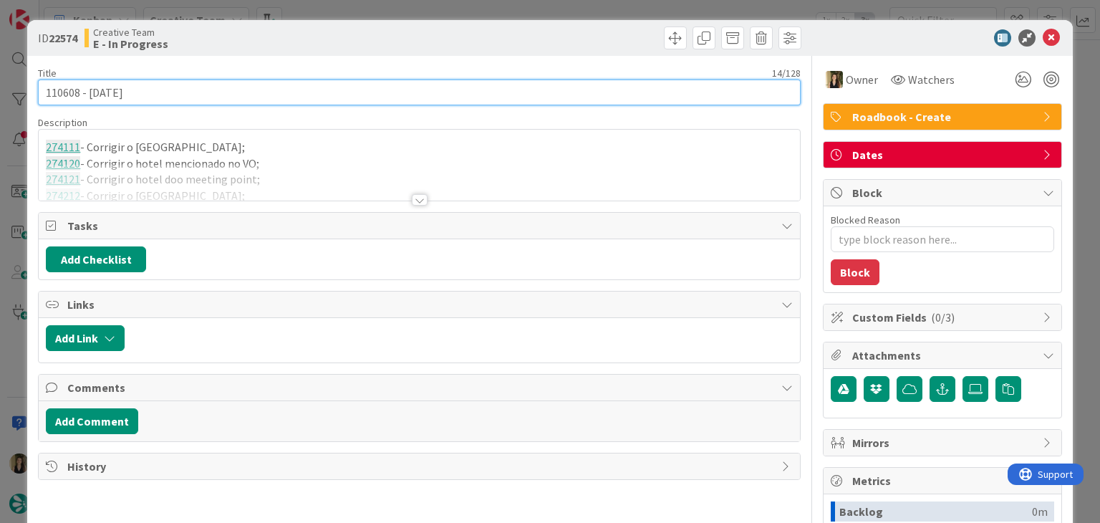
drag, startPoint x: 120, startPoint y: 87, endPoint x: 20, endPoint y: 87, distance: 100.3
click at [20, 87] on div "ID 22574 Creative Team E - In Progress Title 14 / 128 110608 - 8 oct Descriptio…" at bounding box center [550, 261] width 1100 height 523
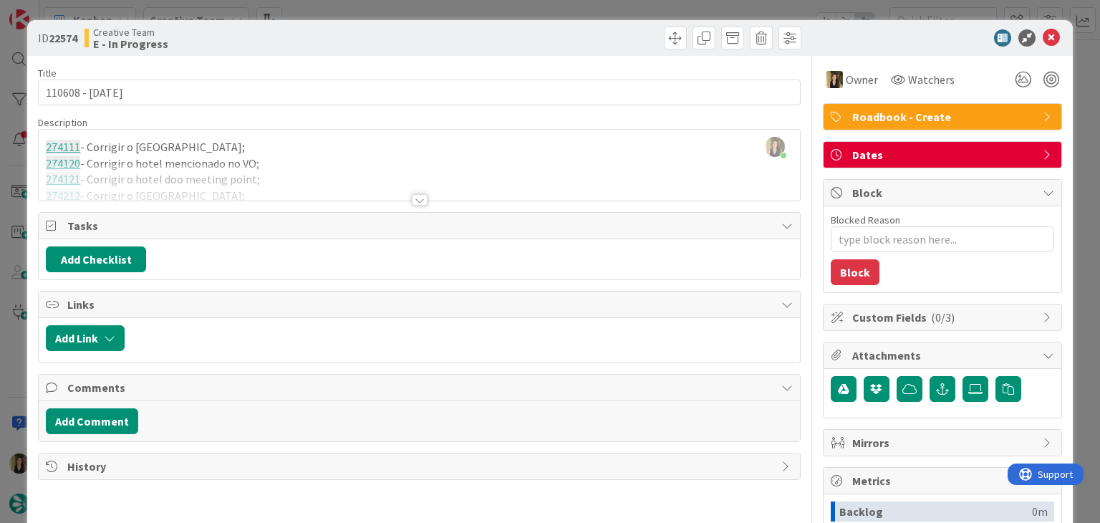
drag, startPoint x: 355, startPoint y: 27, endPoint x: 362, endPoint y: 9, distance: 19.0
click at [355, 27] on div "Creative Team E - In Progress" at bounding box center [251, 38] width 332 height 23
click at [362, 9] on div "ID 22574 Creative Team E - In Progress Title 14 / 128 110608 - 8 oct Descriptio…" at bounding box center [550, 261] width 1100 height 523
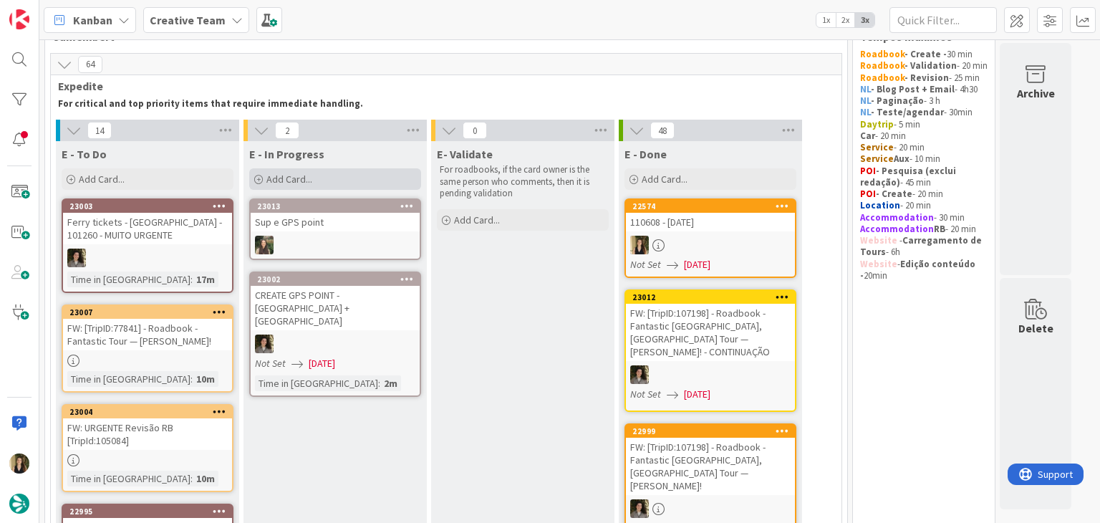
click at [372, 176] on div "Add Card..." at bounding box center [335, 178] width 172 height 21
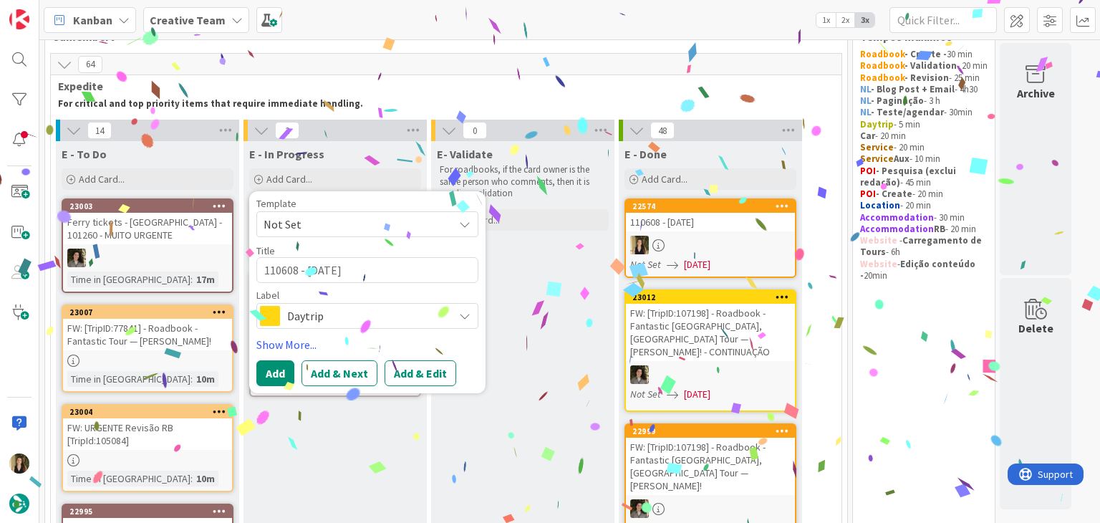
type textarea "x"
type textarea "110608 - 8 oct"
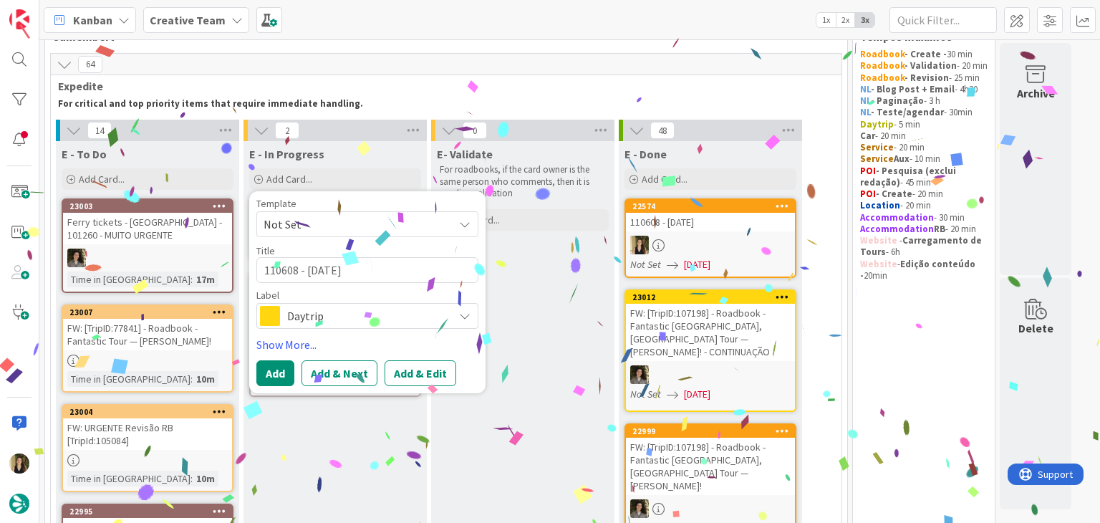
type textarea "x"
type textarea "110608 - 8 oct c"
type textarea "x"
type textarea "110608 - 8 oct co"
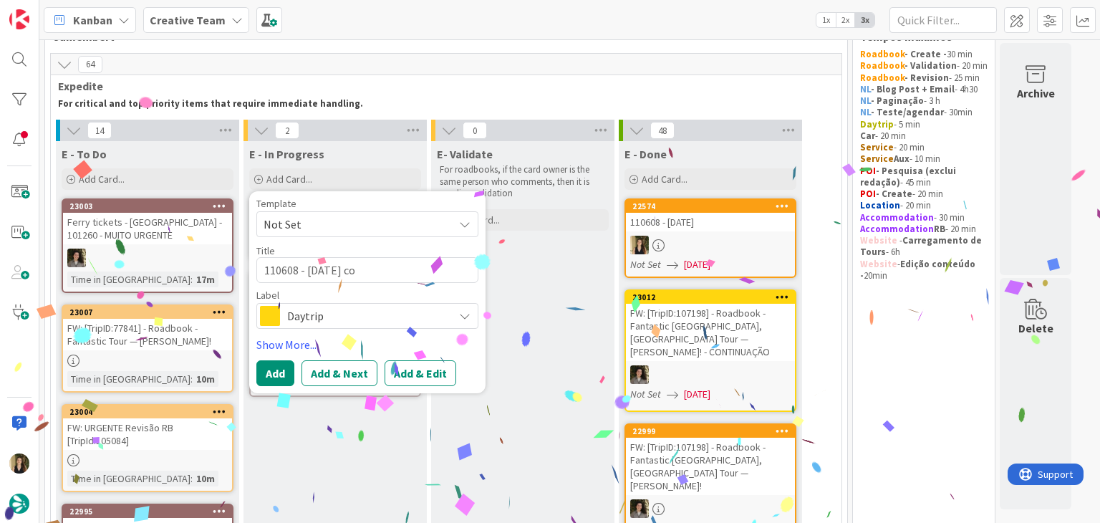
type textarea "x"
type textarea "110608 - 8 oct con"
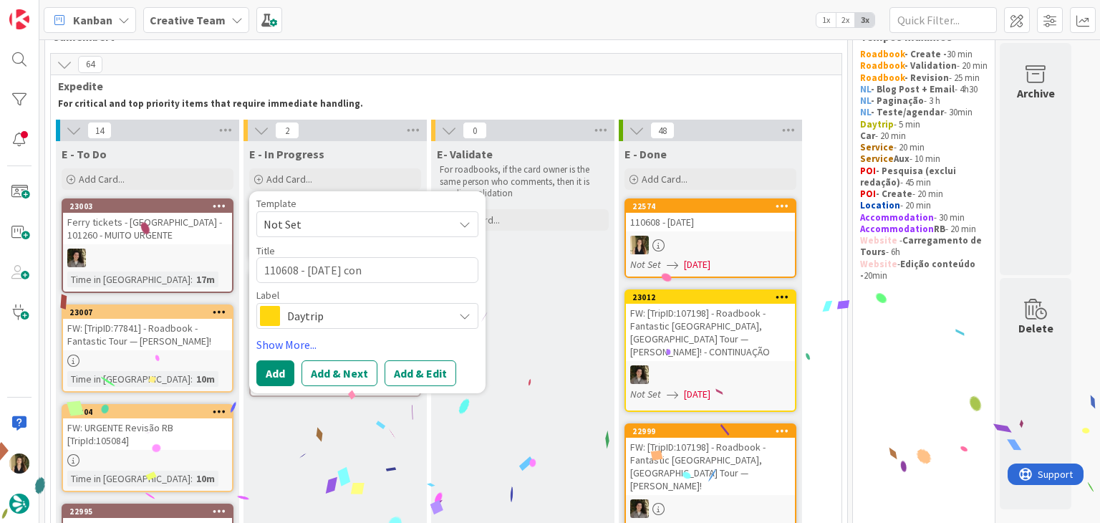
type textarea "x"
type textarea "110608 - 8 oct cont"
type textarea "x"
type textarea "110608 - 8 oct conti"
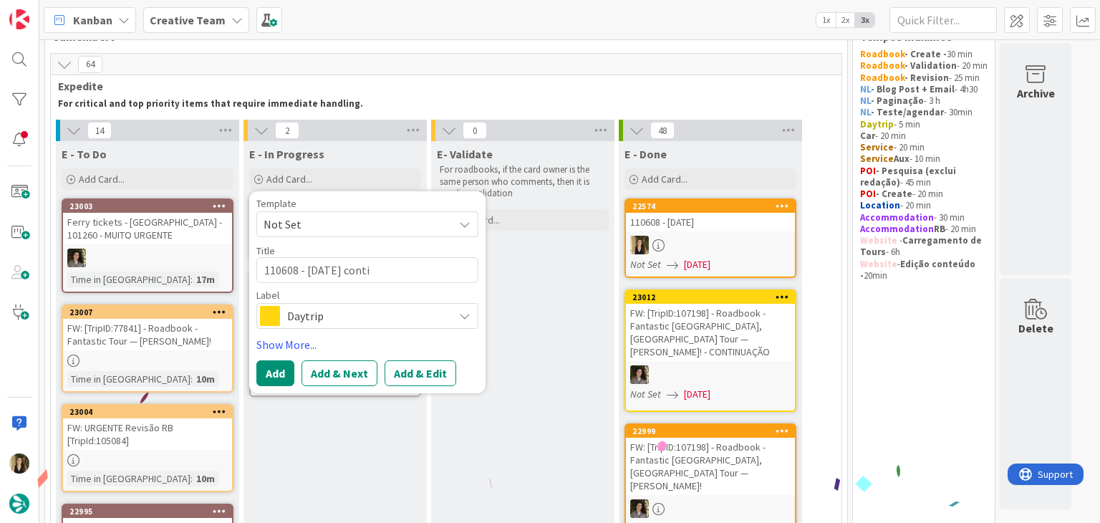
type textarea "x"
type textarea "110608 - 8 oct contin"
type textarea "x"
type textarea "110608 - 8 oct continu"
type textarea "x"
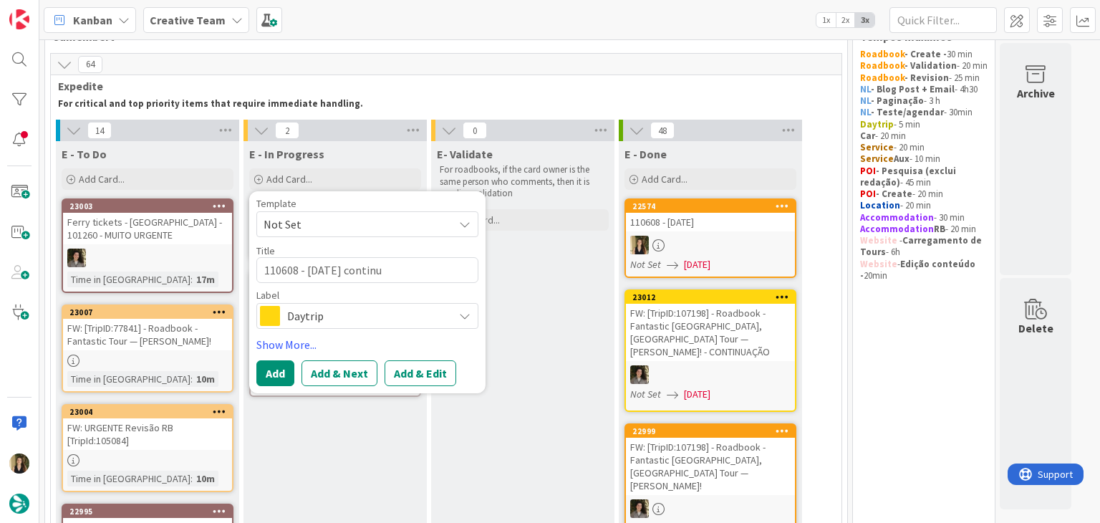
type textarea "110608 - 8 oct continua"
type textarea "x"
type textarea "110608 - 8 oct continuaç"
type textarea "x"
type textarea "110608 - 8 oct continuaçã"
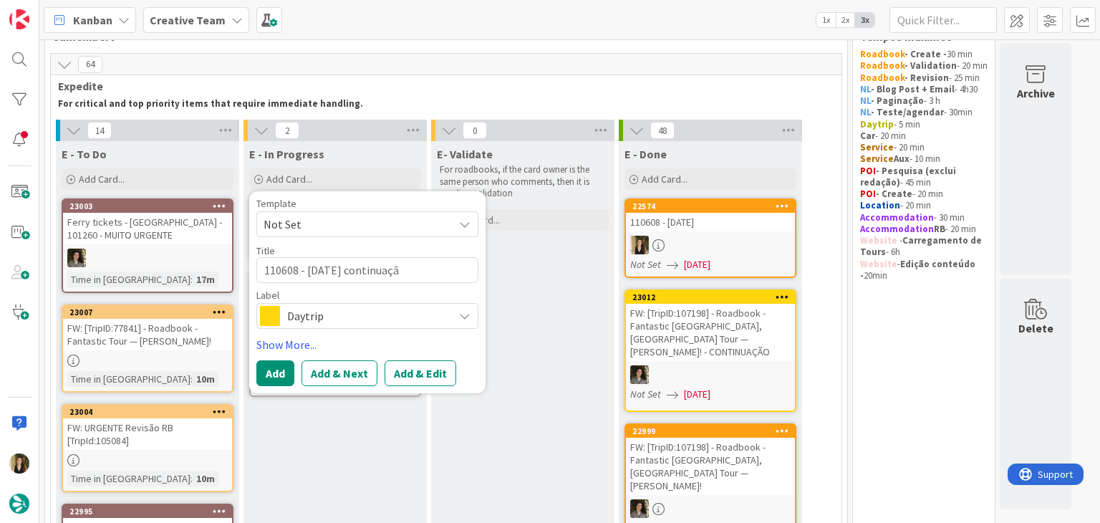
type textarea "x"
type textarea "110608 - [DATE] continuação"
click at [304, 308] on span "Daytrip" at bounding box center [366, 316] width 159 height 20
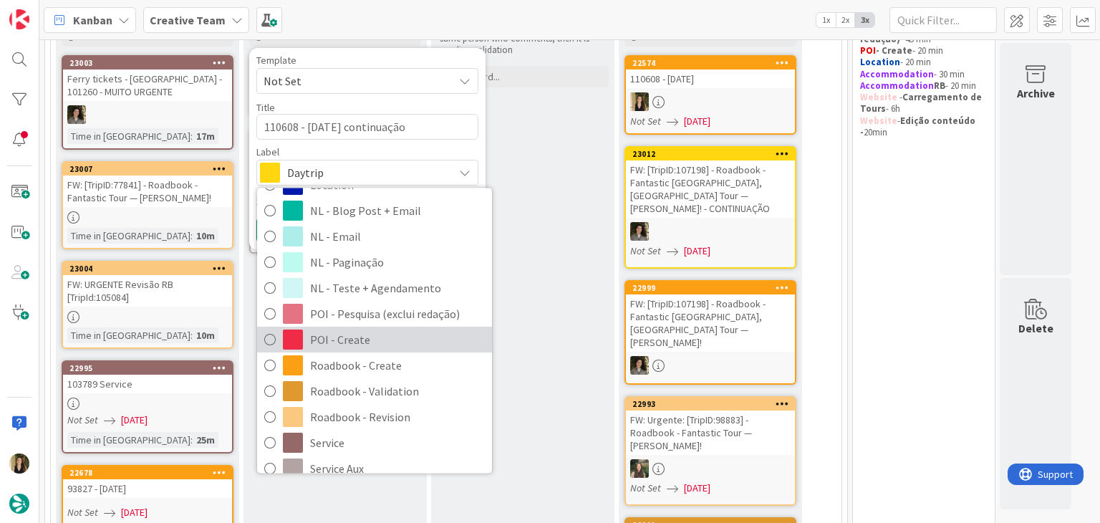
scroll to position [143, 0]
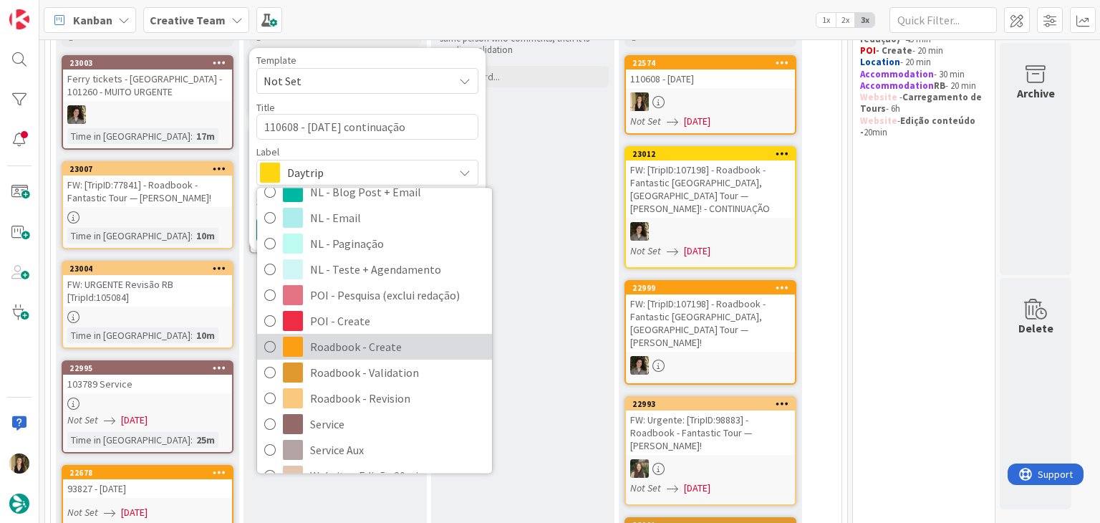
drag, startPoint x: 387, startPoint y: 346, endPoint x: 385, endPoint y: 310, distance: 35.8
click at [387, 345] on span "Roadbook - Create" at bounding box center [397, 347] width 175 height 21
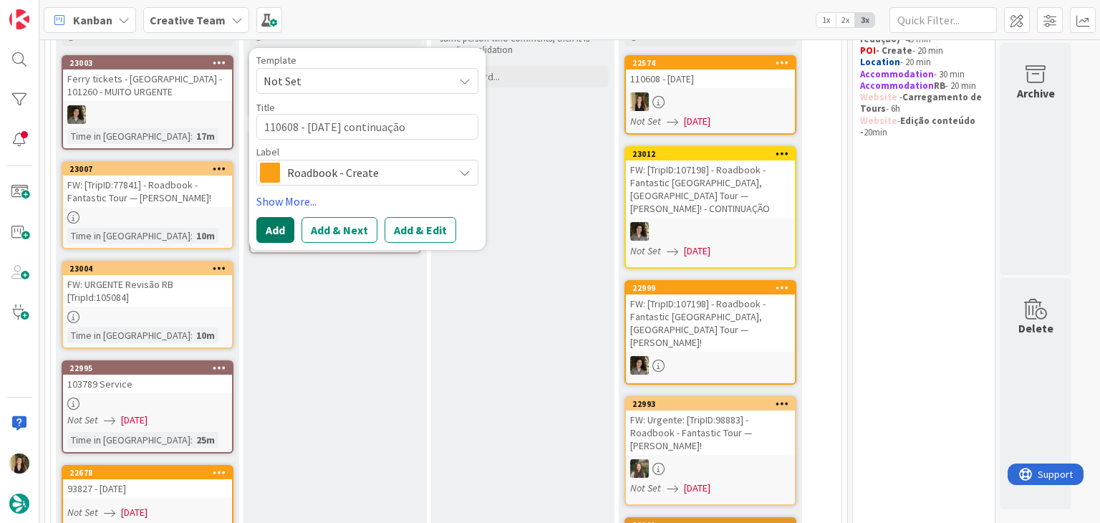
drag, startPoint x: 275, startPoint y: 229, endPoint x: 293, endPoint y: 212, distance: 24.8
click at [274, 229] on button "Add" at bounding box center [275, 230] width 38 height 26
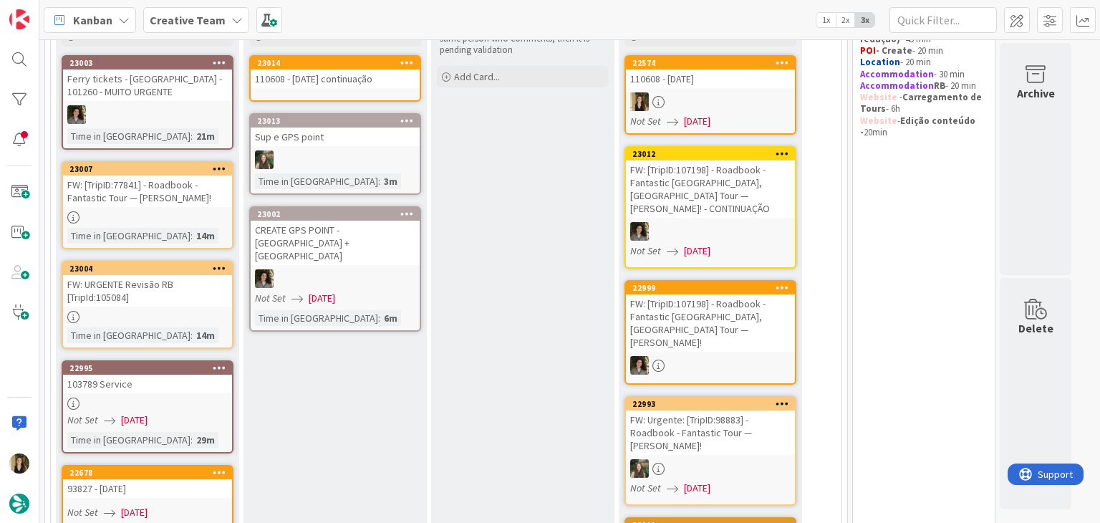
click at [340, 82] on div "110608 - [DATE] continuação" at bounding box center [335, 78] width 169 height 19
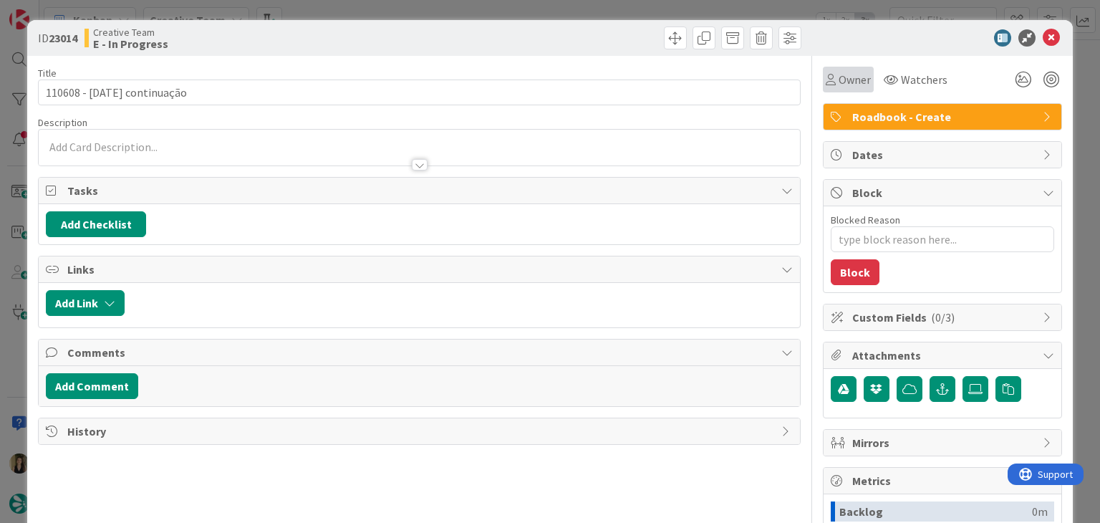
click at [842, 77] on span "Owner" at bounding box center [855, 79] width 32 height 17
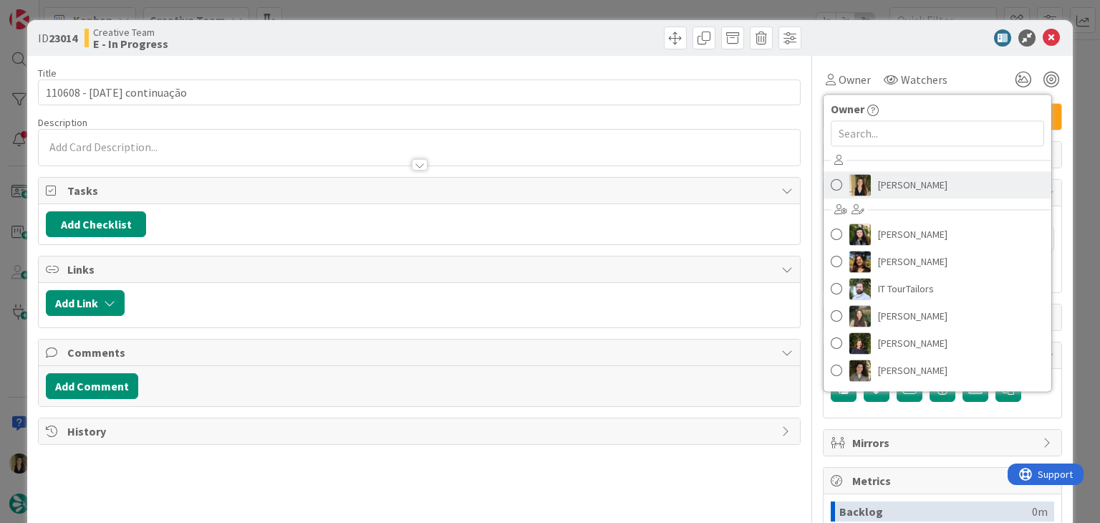
click at [894, 189] on span "[PERSON_NAME]" at bounding box center [912, 184] width 69 height 21
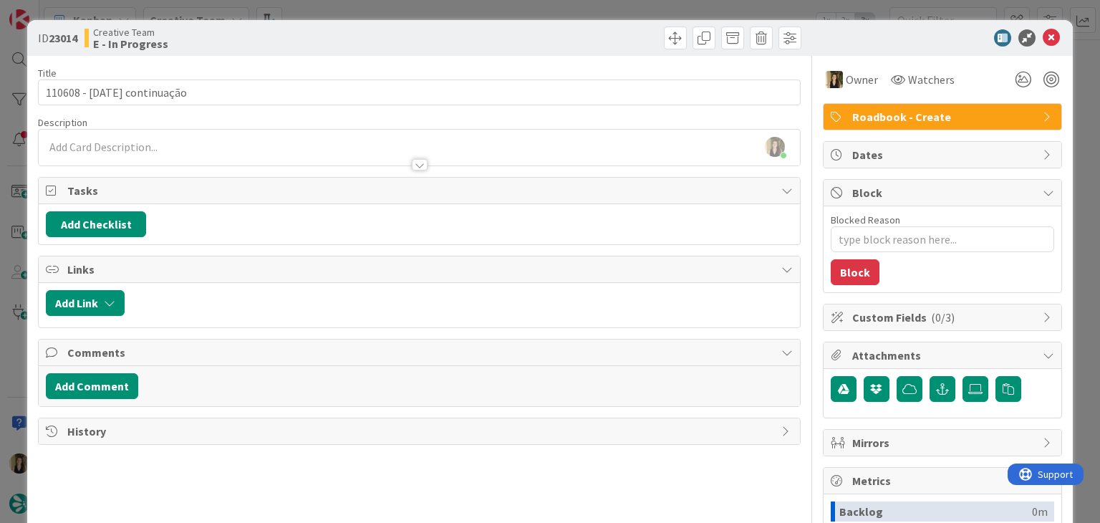
click at [597, 9] on div "ID 23014 Creative Team E - In Progress Title 26 / 128 110608 - 8 oct continuaçã…" at bounding box center [550, 261] width 1100 height 523
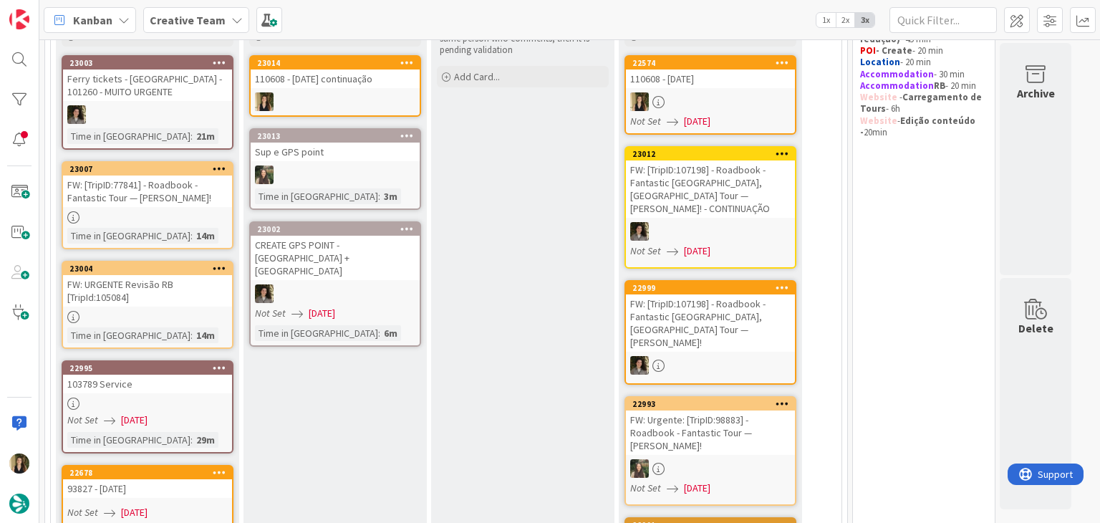
click at [727, 105] on div at bounding box center [710, 101] width 169 height 19
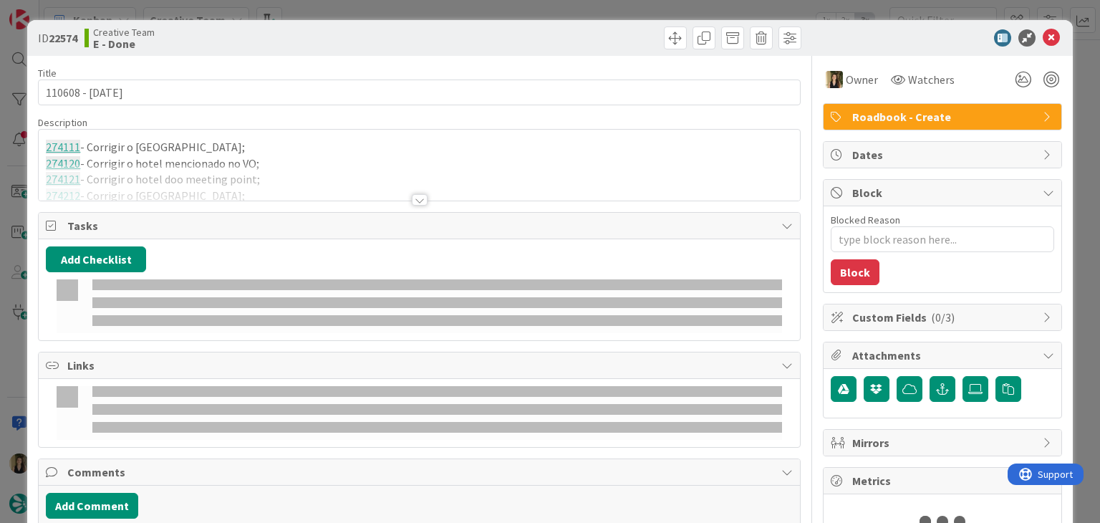
click at [304, 176] on div at bounding box center [419, 182] width 761 height 37
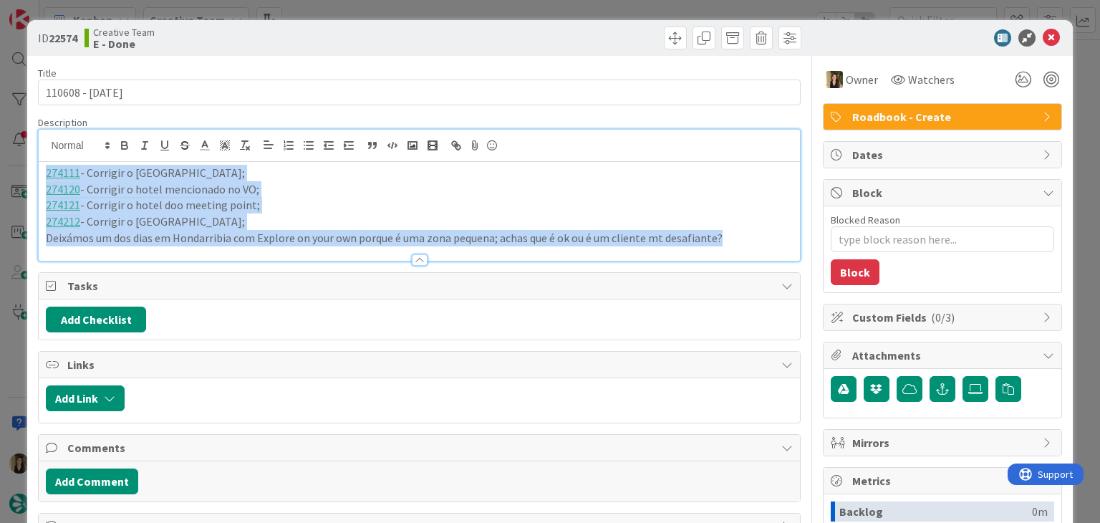
drag, startPoint x: 626, startPoint y: 239, endPoint x: 18, endPoint y: 166, distance: 612.5
click at [18, 166] on div "ID 22574 Creative Team E - Done Title 14 / 128 110608 - 8 oct Description 27411…" at bounding box center [550, 261] width 1100 height 523
copy div "274111 - Corrigir o hotel do Porto; 274120 - Corrigir o hotel mencionado no VO;…"
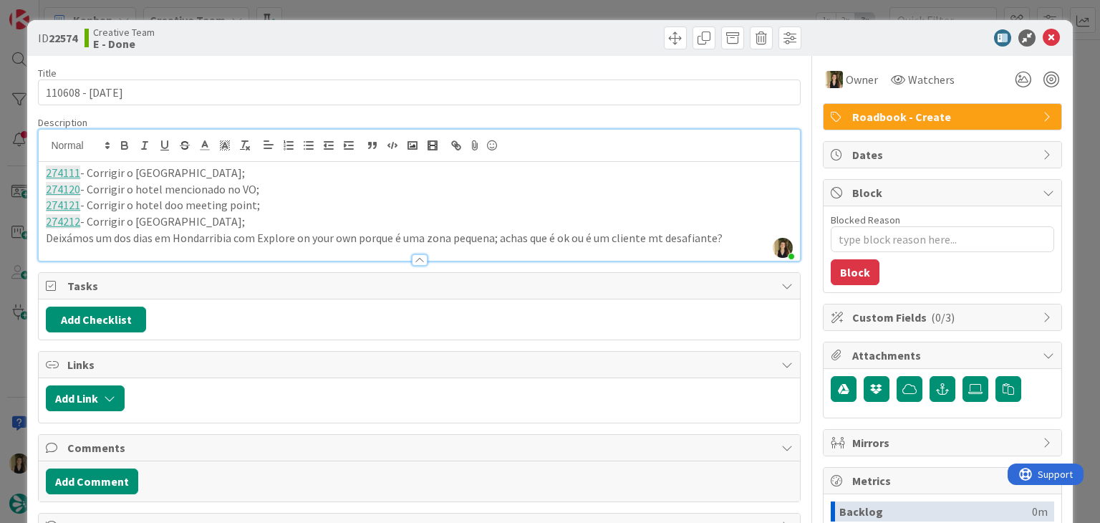
click at [491, 4] on div "ID 22574 Creative Team E - Done Title 14 / 128 110608 - 8 oct Description Sofia…" at bounding box center [550, 261] width 1100 height 523
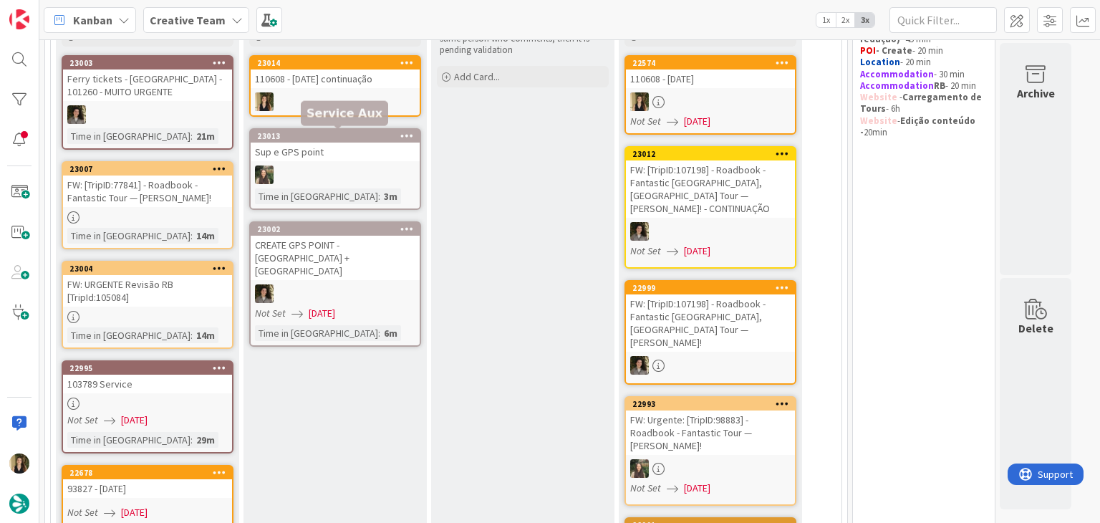
click at [362, 92] on div at bounding box center [335, 101] width 169 height 19
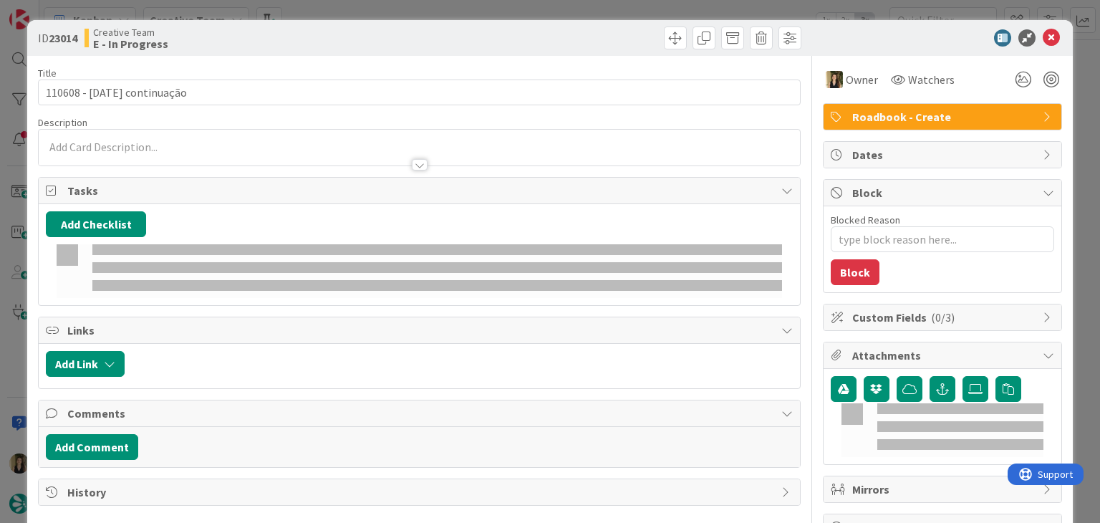
click at [159, 153] on div at bounding box center [419, 157] width 761 height 15
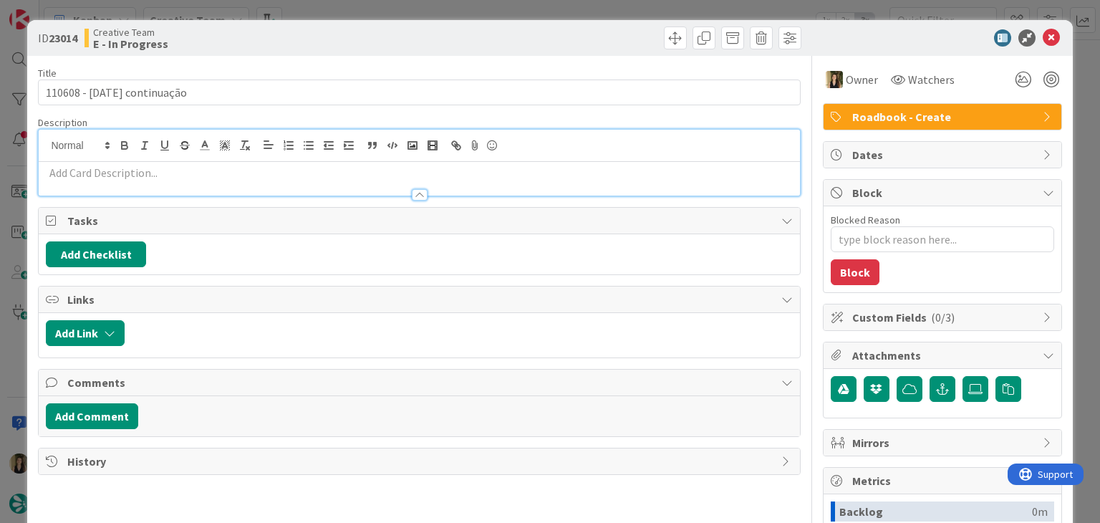
click at [163, 173] on p at bounding box center [419, 173] width 746 height 16
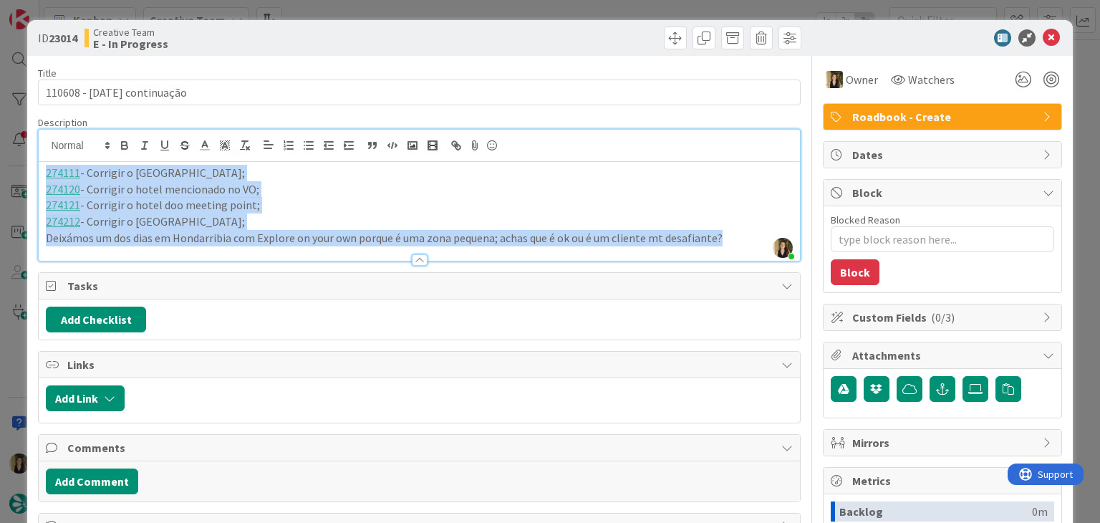
drag, startPoint x: 723, startPoint y: 234, endPoint x: 5, endPoint y: 156, distance: 721.9
click at [1, 158] on div "ID 23014 Creative Team E - In Progress Title 26 / 128 110608 - 8 oct continuaçã…" at bounding box center [550, 261] width 1100 height 523
copy div "274111 - Corrigir o hotel do Porto; 274120 - Corrigir o hotel mencionado no VO;…"
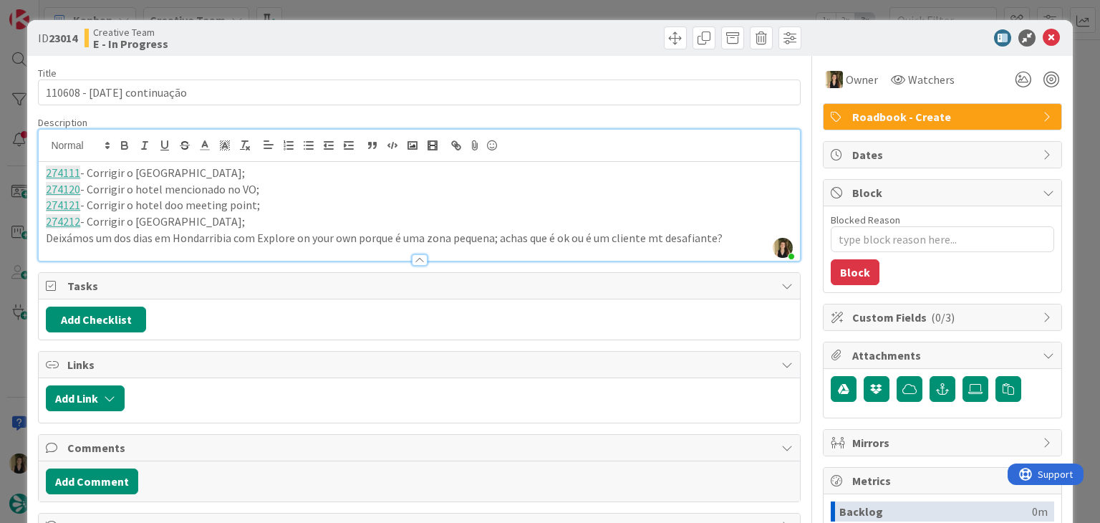
click at [323, 33] on div "Creative Team E - In Progress" at bounding box center [251, 38] width 332 height 23
click at [341, 5] on div "ID 23014 Creative Team E - In Progress Title 26 / 128 110608 - 8 oct continuaçã…" at bounding box center [550, 261] width 1100 height 523
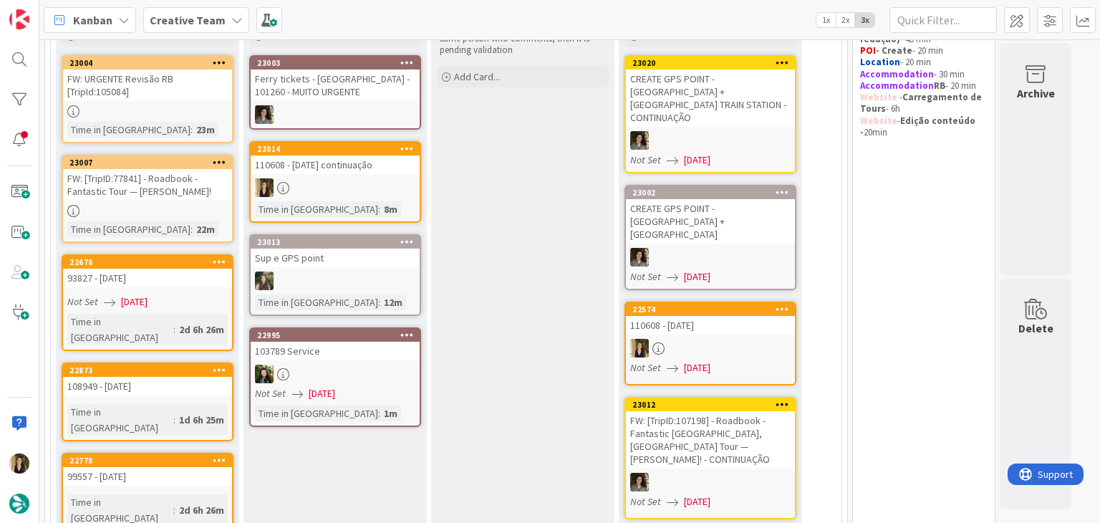
click at [400, 182] on div at bounding box center [335, 187] width 169 height 19
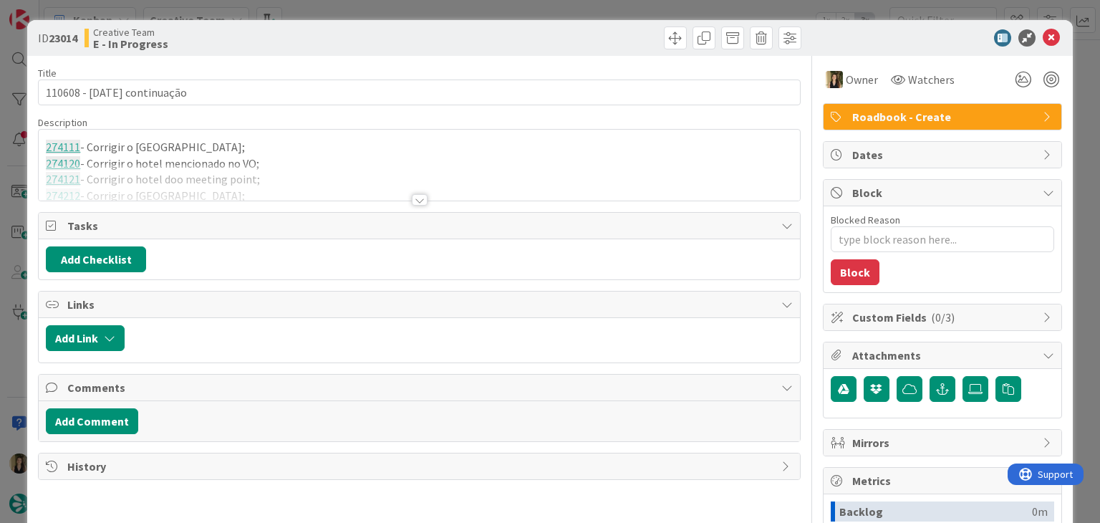
click at [500, 30] on div at bounding box center [612, 38] width 378 height 23
click at [498, 12] on div "ID 23014 Creative Team E - In Progress Title 26 / 128 110608 - 8 oct continuaçã…" at bounding box center [550, 261] width 1100 height 523
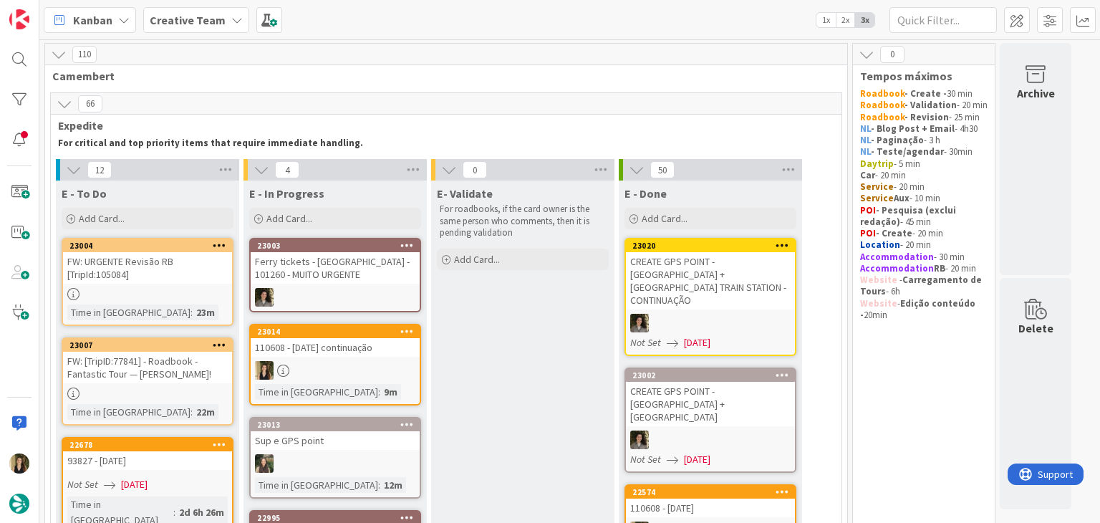
click at [209, 287] on link "23004 FW: URGENTE Revisão RB [TripId:105084] Time in Column : 23m" at bounding box center [148, 282] width 172 height 88
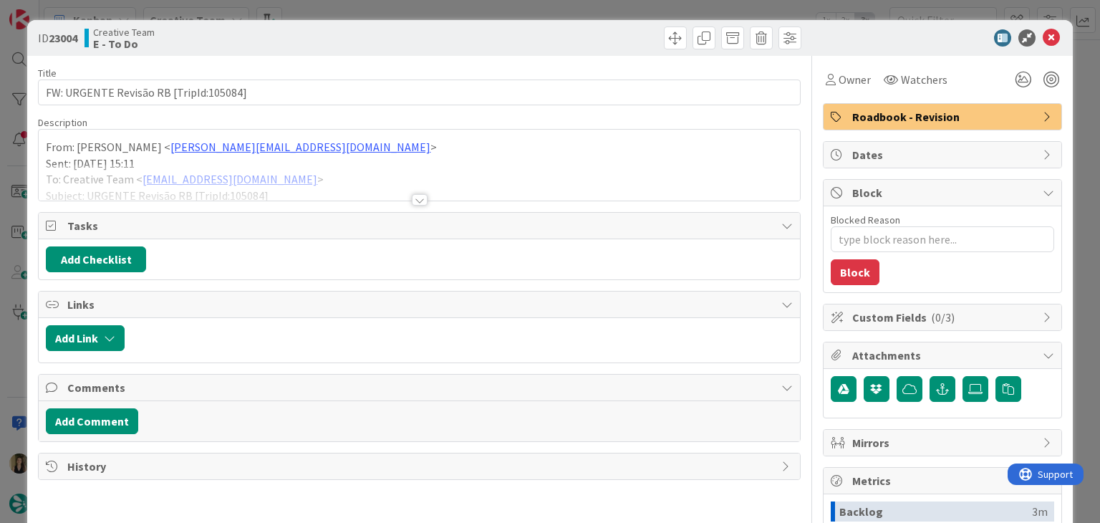
click at [418, 198] on div at bounding box center [420, 199] width 16 height 11
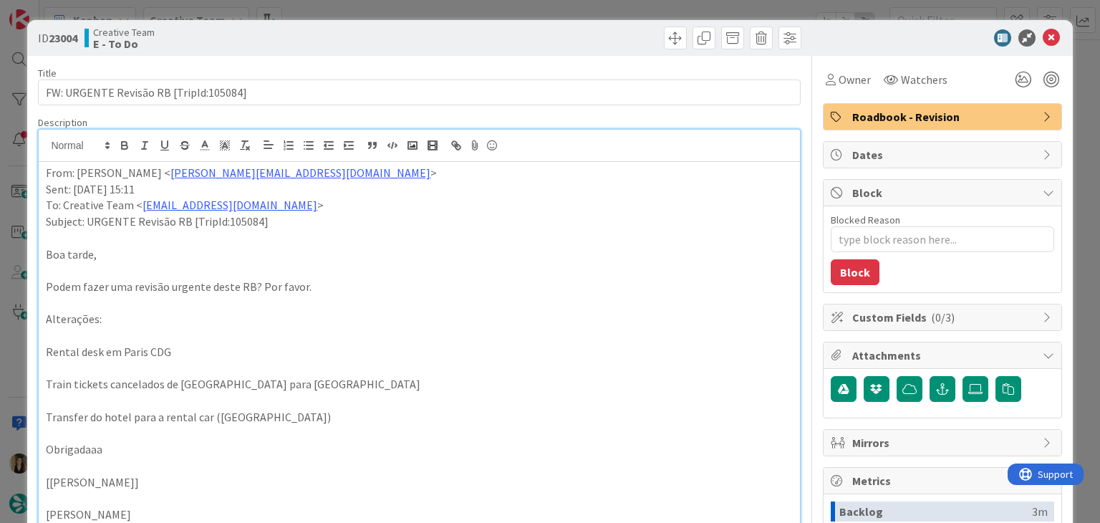
drag, startPoint x: 430, startPoint y: 12, endPoint x: 415, endPoint y: 29, distance: 22.4
click at [429, 12] on div "ID 23004 Creative Team E - To Do Title 39 / 128 FW: URGENTE Revisão RB [TripId:…" at bounding box center [550, 261] width 1100 height 523
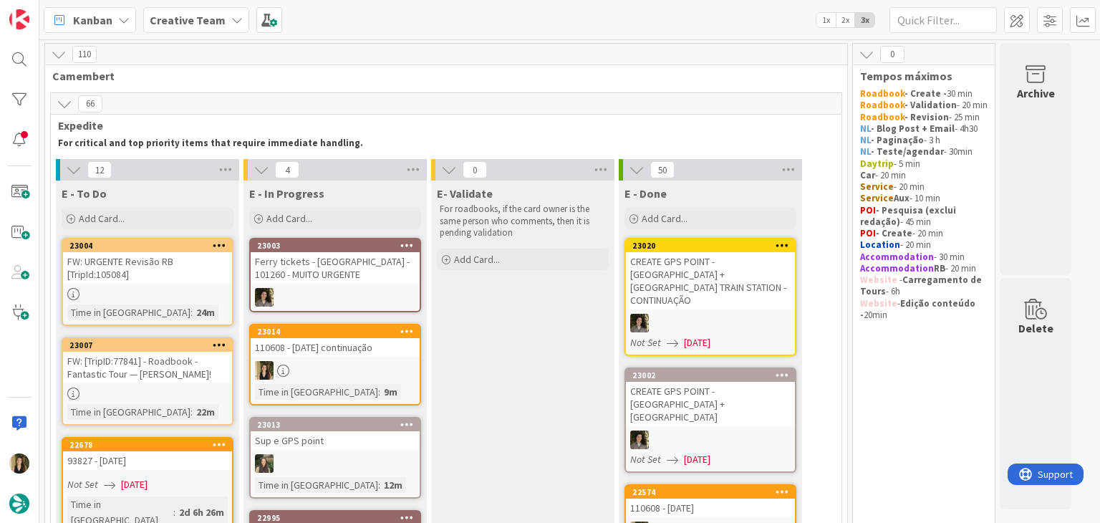
click at [225, 375] on div "FW: [TripID:77841] - Roadbook - Fantastic Tour — [PERSON_NAME]!" at bounding box center [147, 368] width 169 height 32
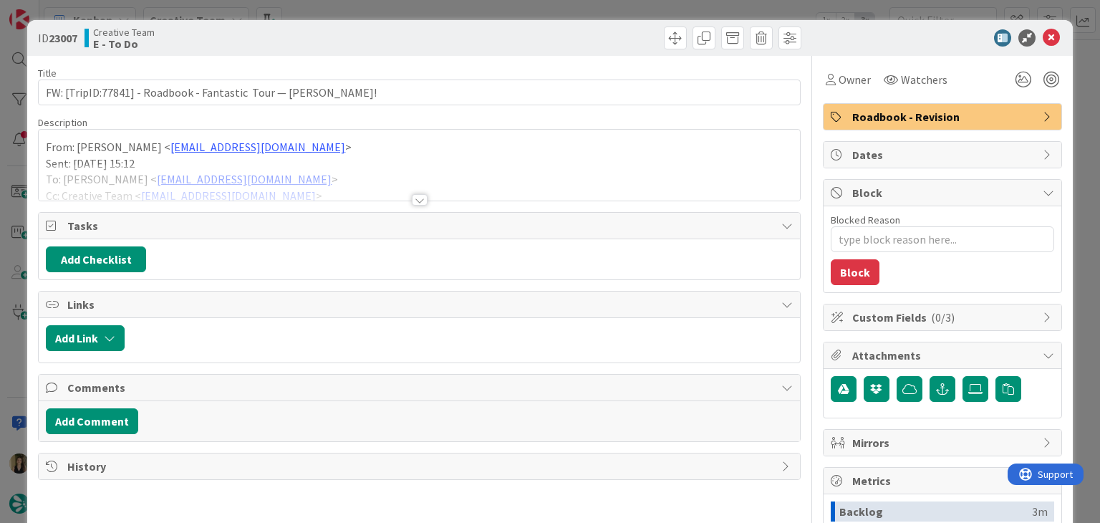
click at [416, 197] on div at bounding box center [420, 199] width 16 height 11
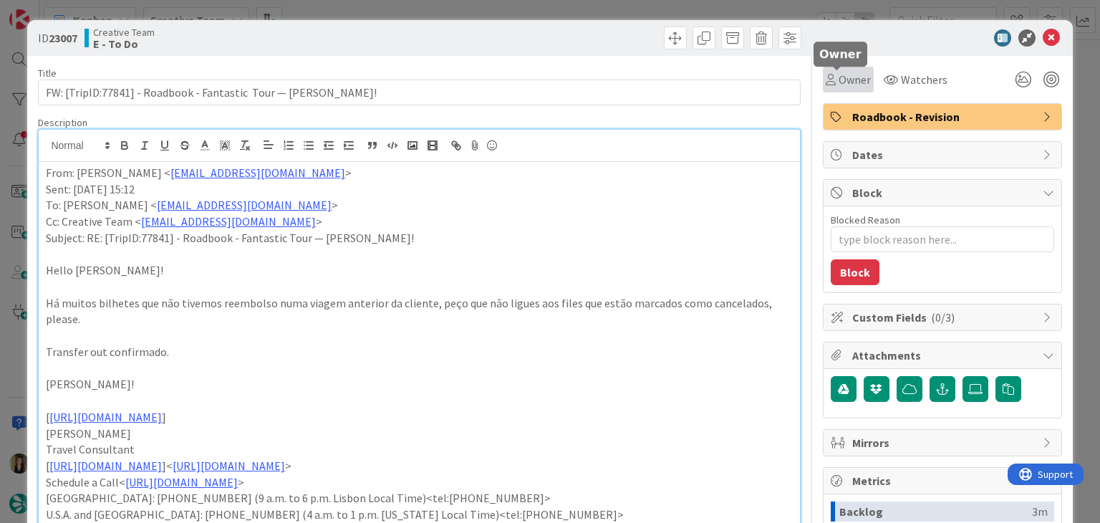
click at [839, 78] on span "Owner" at bounding box center [855, 79] width 32 height 17
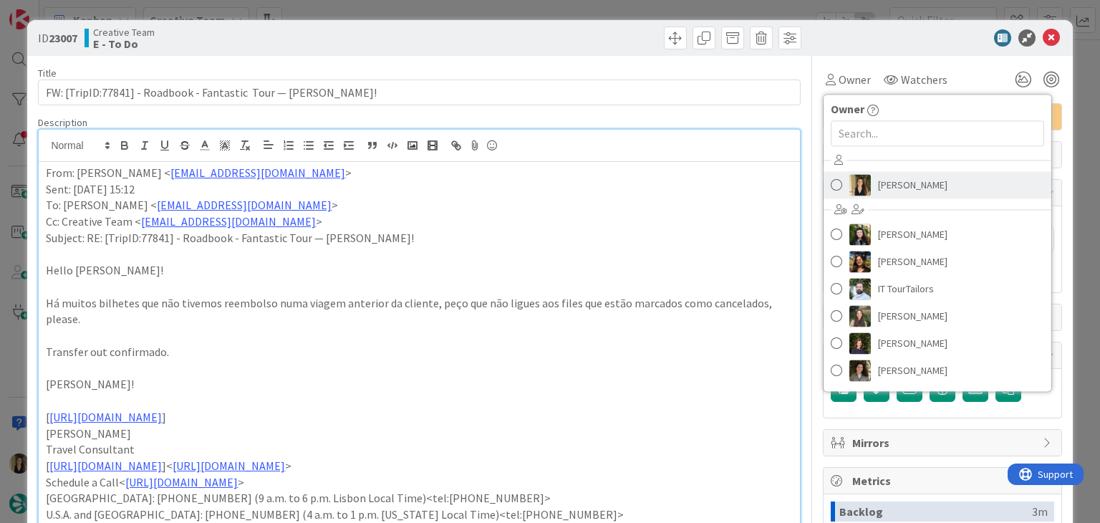
click at [882, 175] on span "[PERSON_NAME]" at bounding box center [912, 184] width 69 height 21
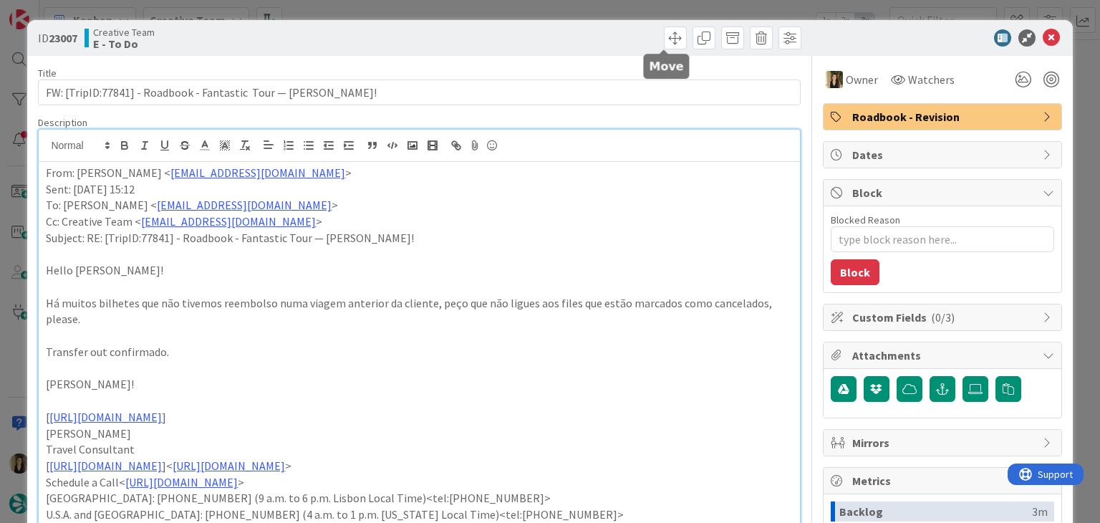
click at [633, 34] on div at bounding box center [612, 38] width 378 height 23
click at [612, 16] on div "ID 23007 Creative Team E - To Do Title 65 / 128 FW: [TripID:77841] - Roadbook -…" at bounding box center [550, 261] width 1100 height 523
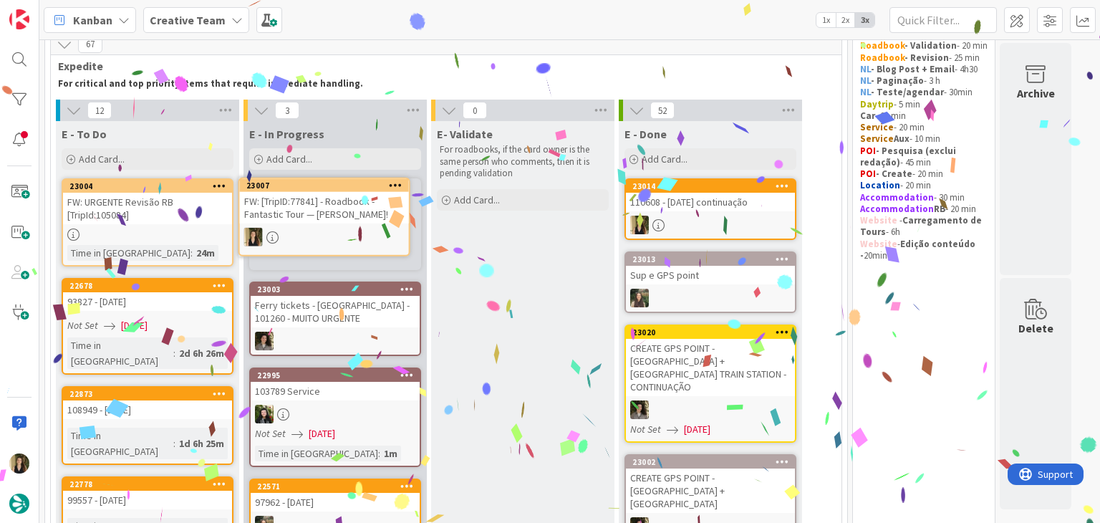
scroll to position [57, 0]
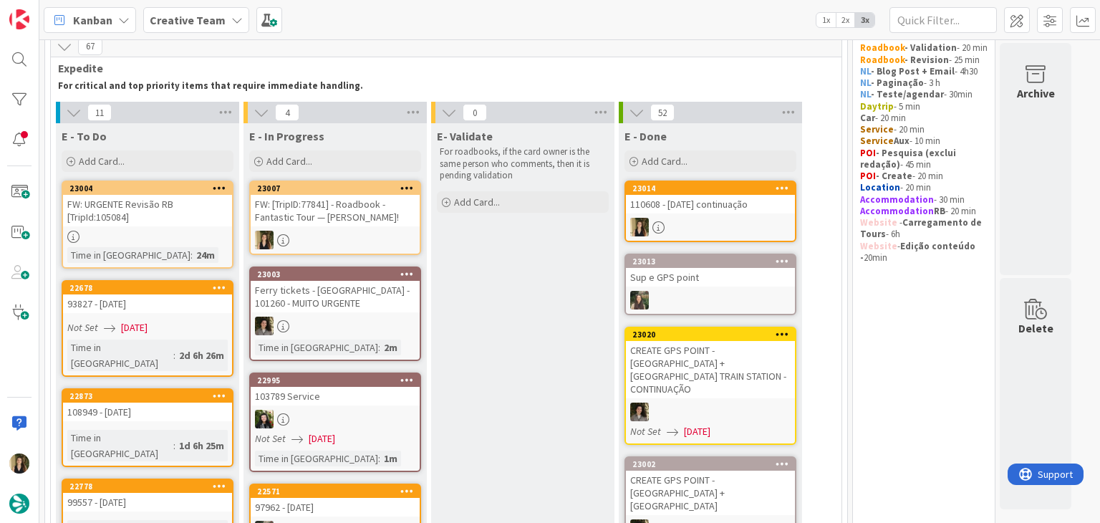
click at [365, 216] on div "FW: [TripID:77841] - Roadbook - Fantastic Tour — [PERSON_NAME]!" at bounding box center [335, 211] width 169 height 32
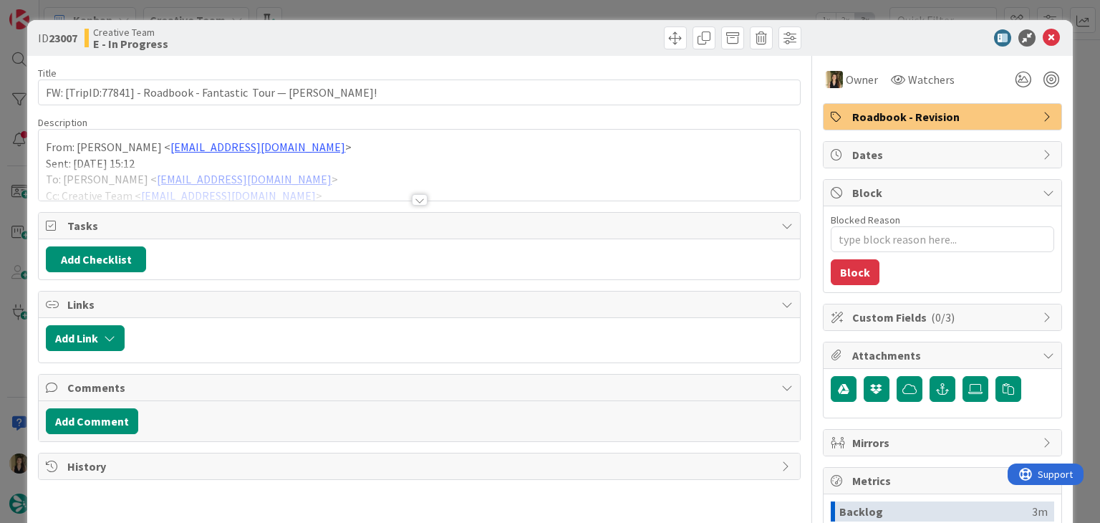
click at [413, 196] on div at bounding box center [420, 199] width 16 height 11
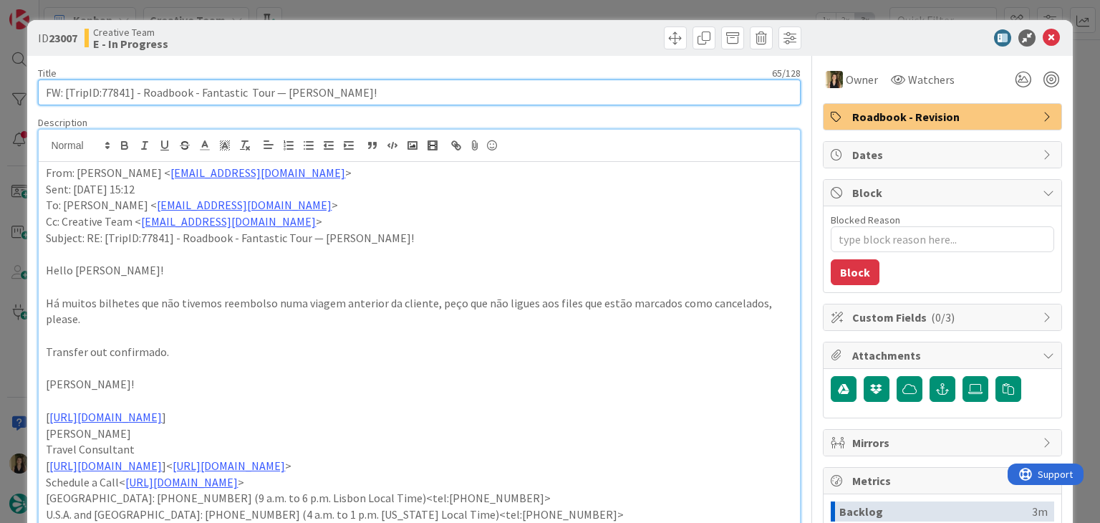
click at [124, 89] on input "FW: [TripID:77841] - Roadbook - Fantastic Tour — [PERSON_NAME]!" at bounding box center [419, 93] width 762 height 26
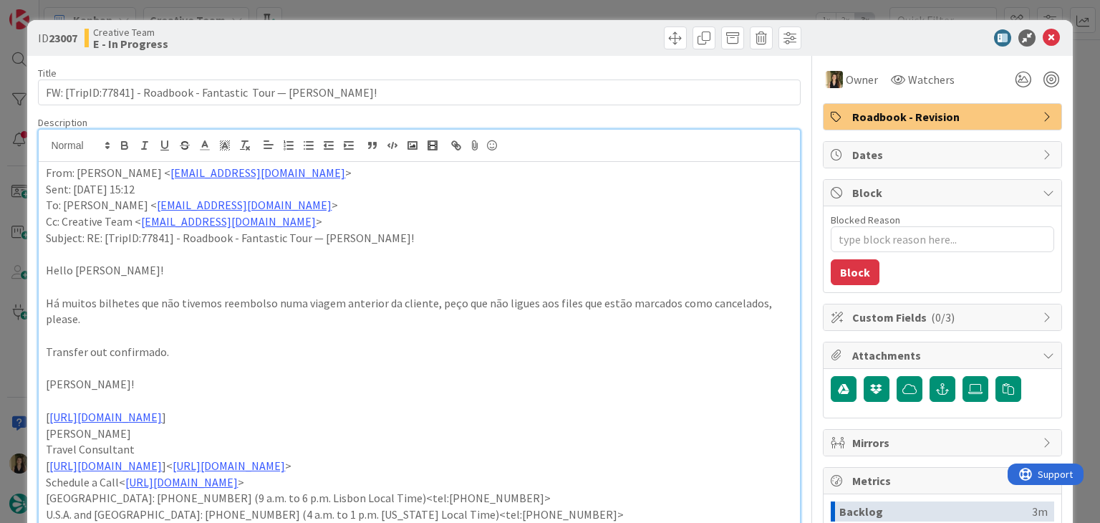
click at [395, 21] on div "ID 23007 Creative Team E - In Progress" at bounding box center [549, 38] width 1045 height 36
click at [396, 12] on div "ID 23007 Creative Team E - In Progress Title 65 / 128 FW: [TripID:77841] - Road…" at bounding box center [550, 261] width 1100 height 523
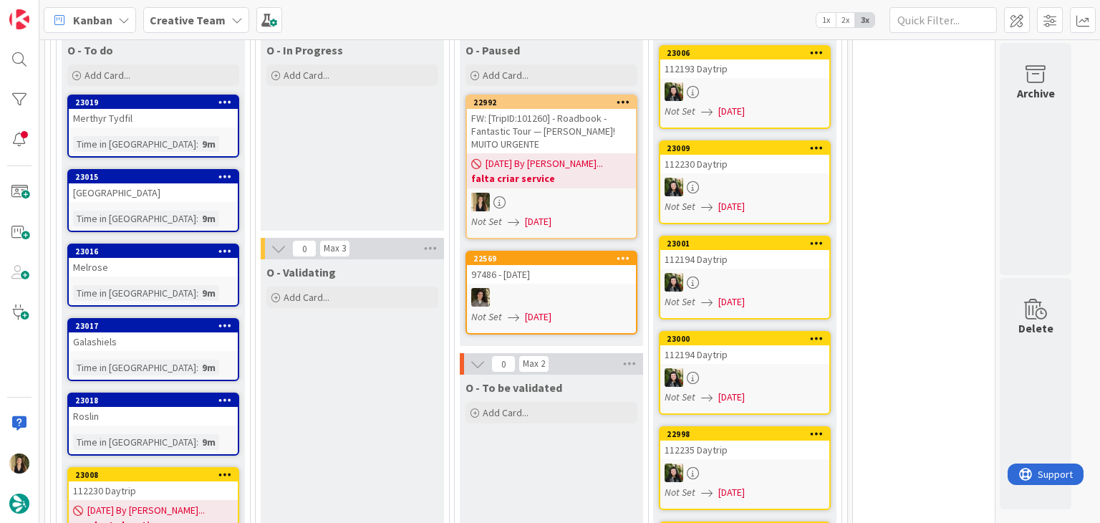
scroll to position [1347, 0]
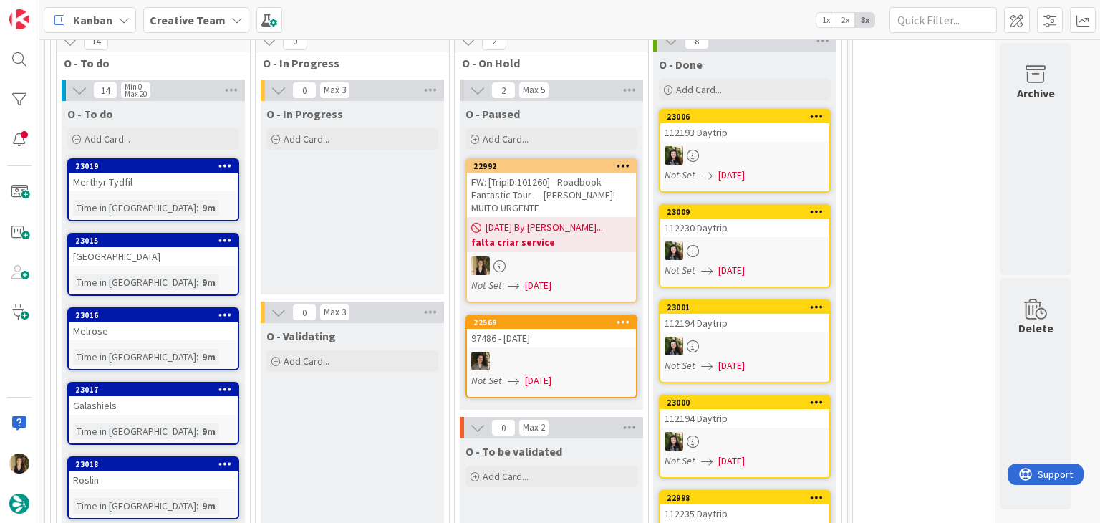
click at [573, 173] on div "FW: [TripID:101260] - Roadbook - Fantastic Tour — [PERSON_NAME]! MUITO URGENTE" at bounding box center [551, 195] width 169 height 44
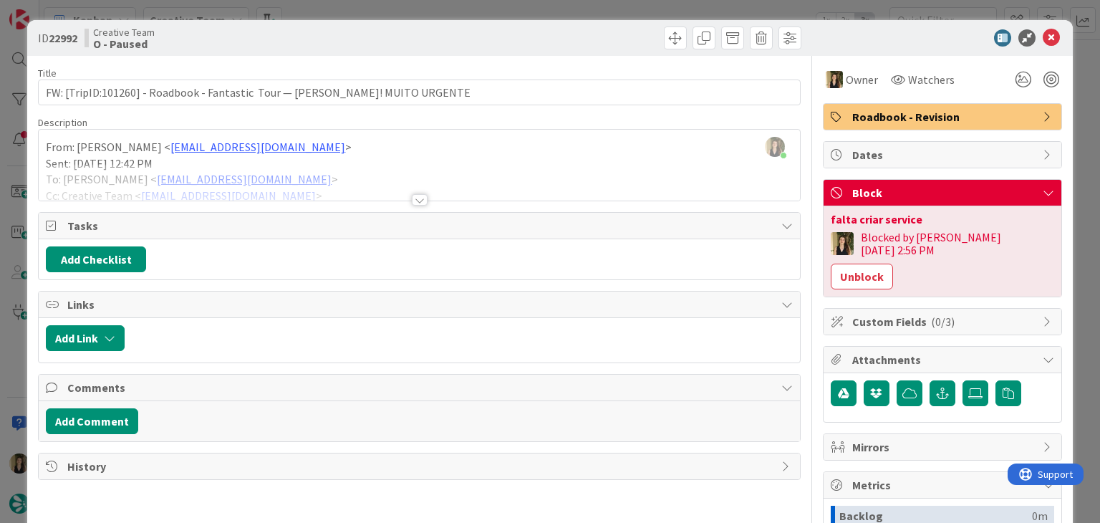
click at [576, 37] on div at bounding box center [612, 38] width 378 height 23
click at [570, 15] on div "ID 22992 Creative Team O - Paused Title 83 / 128 FW: [TripID:101260] - Roadbook…" at bounding box center [550, 261] width 1100 height 523
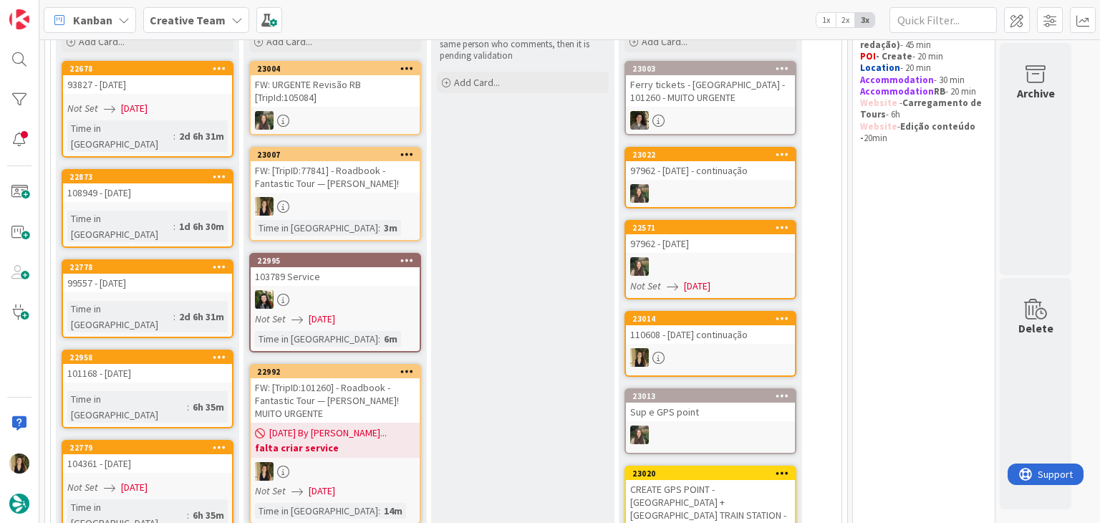
scroll to position [223, 0]
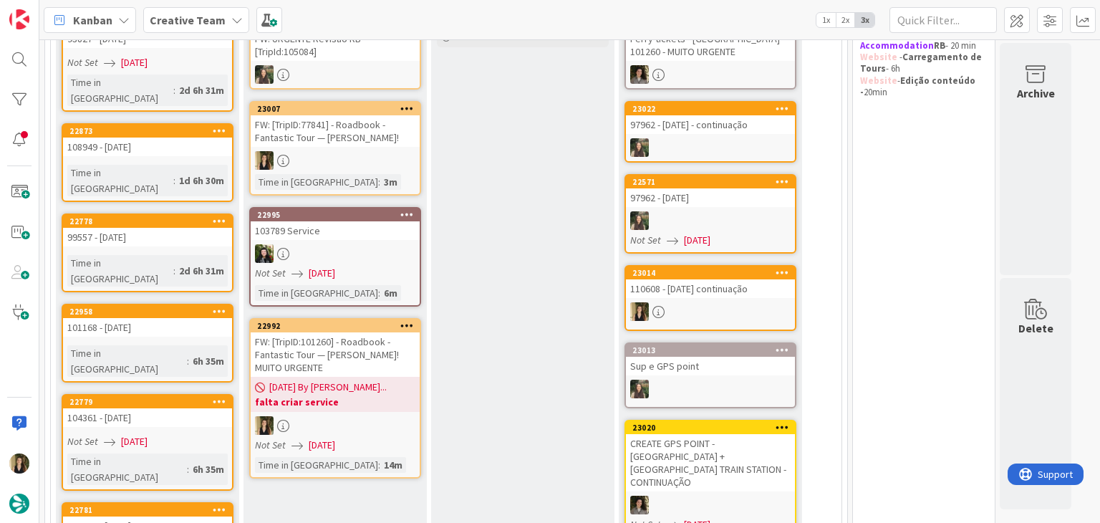
click at [365, 347] on div "FW: [TripID:101260] - Roadbook - Fantastic Tour — [PERSON_NAME]! MUITO URGENTE" at bounding box center [335, 354] width 169 height 44
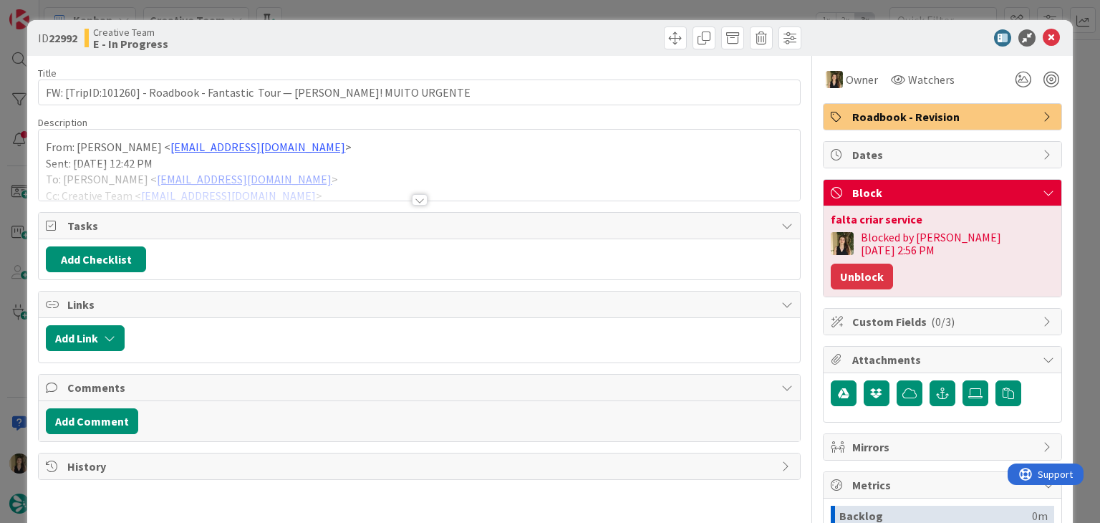
drag, startPoint x: 1002, startPoint y: 241, endPoint x: 771, endPoint y: 233, distance: 231.5
click at [893, 264] on button "Unblock" at bounding box center [862, 277] width 62 height 26
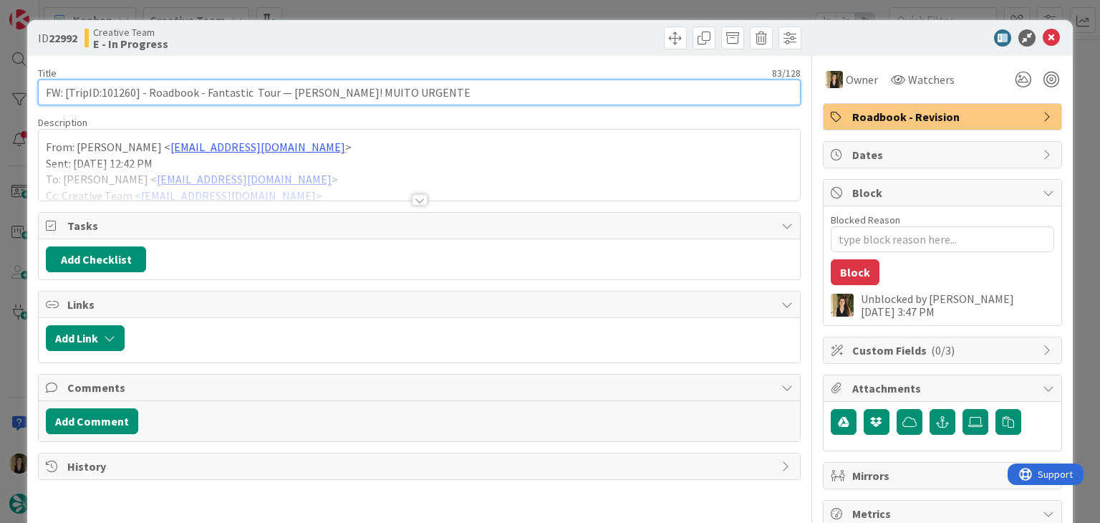
click at [122, 87] on input "FW: [TripID:101260] - Roadbook - Fantastic Tour — [PERSON_NAME]! MUITO URGENTE" at bounding box center [419, 93] width 762 height 26
click at [120, 86] on input "FW: [TripID:101260] - Roadbook - Fantastic Tour — [PERSON_NAME]! MUITO URGENTE" at bounding box center [419, 93] width 762 height 26
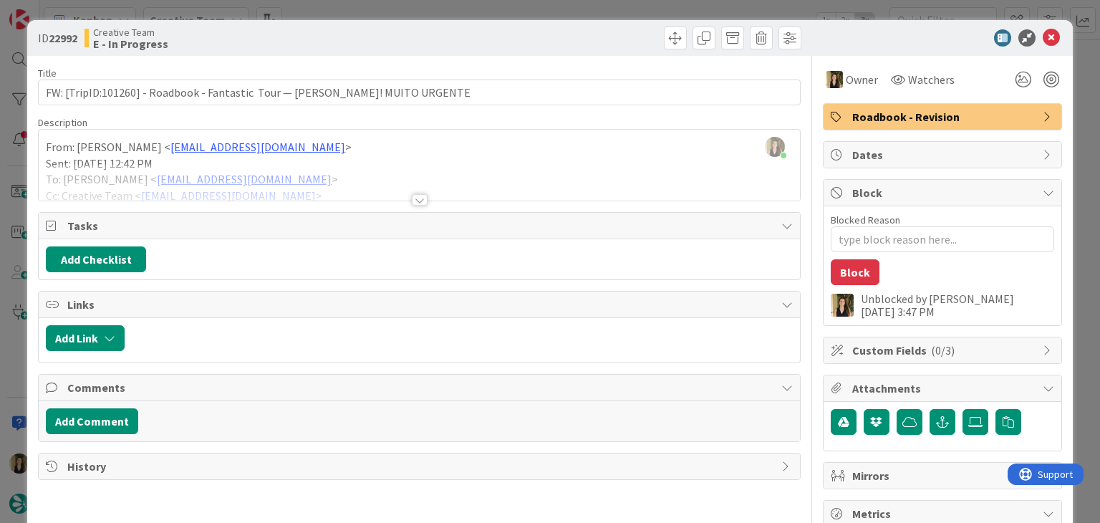
click at [348, 35] on div "Creative Team E - In Progress" at bounding box center [251, 38] width 332 height 23
click at [353, 6] on div "ID 22992 Creative Team E - In Progress Title 83 / 128 FW: [TripID:101260] - Roa…" at bounding box center [550, 261] width 1100 height 523
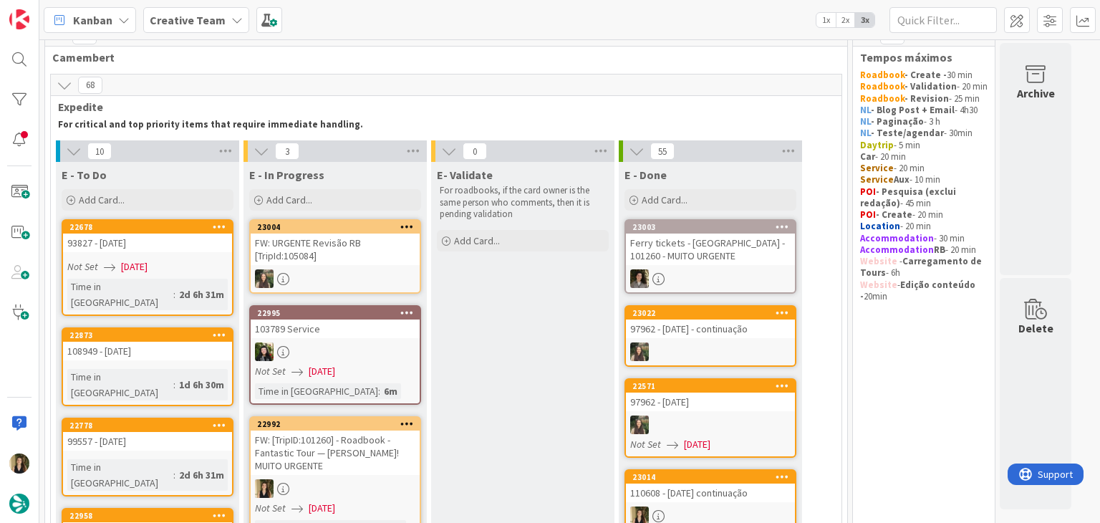
scroll to position [72, 0]
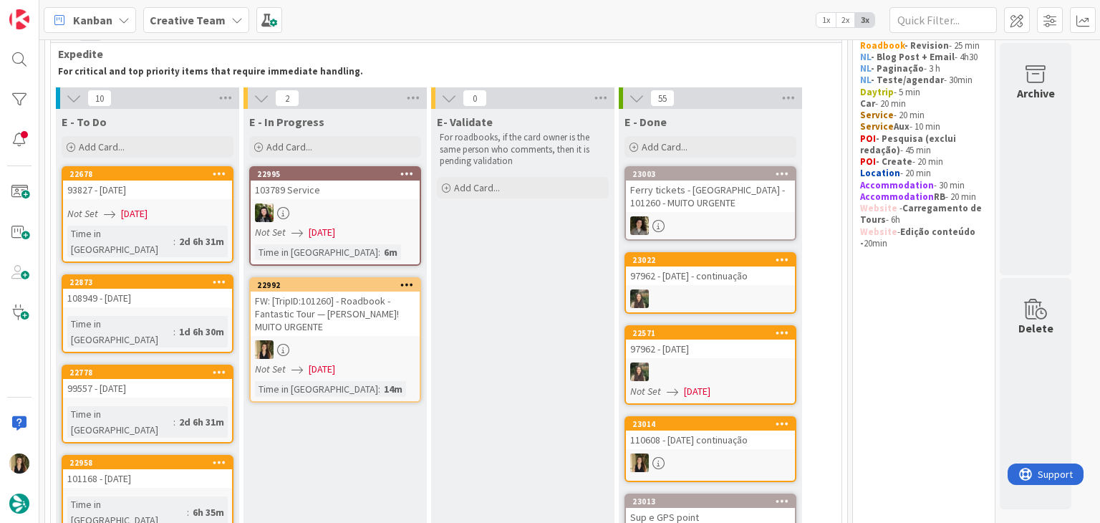
click at [364, 329] on div "FW: [TripID:101260] - Roadbook - Fantastic Tour — [PERSON_NAME]! MUITO URGENTE" at bounding box center [335, 314] width 169 height 44
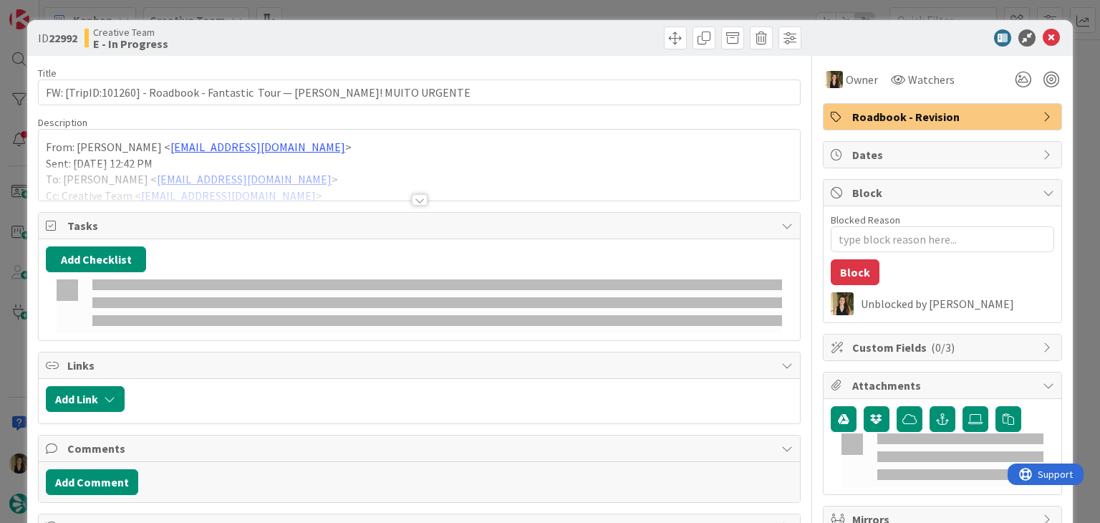
type textarea "x"
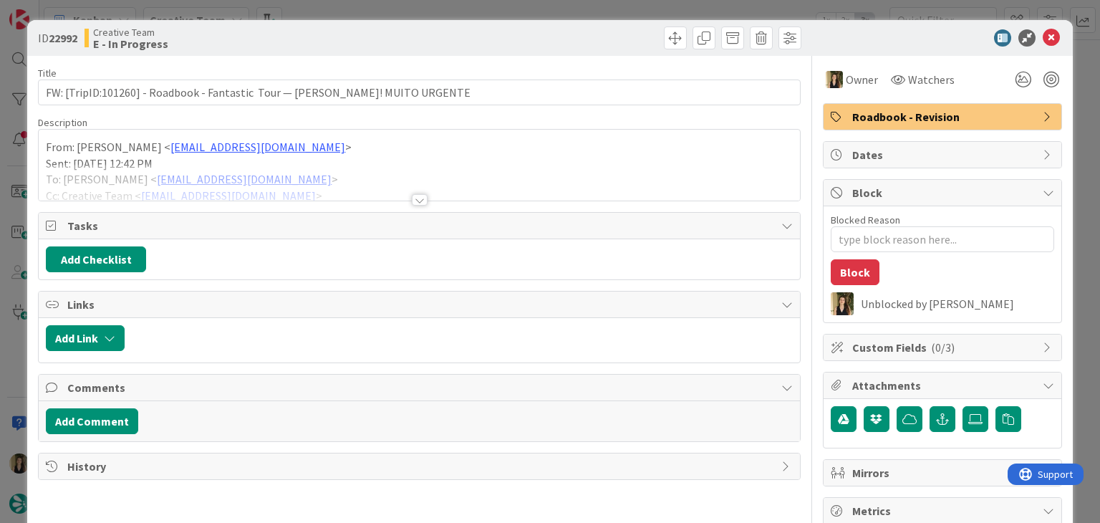
click at [412, 198] on div at bounding box center [420, 199] width 16 height 11
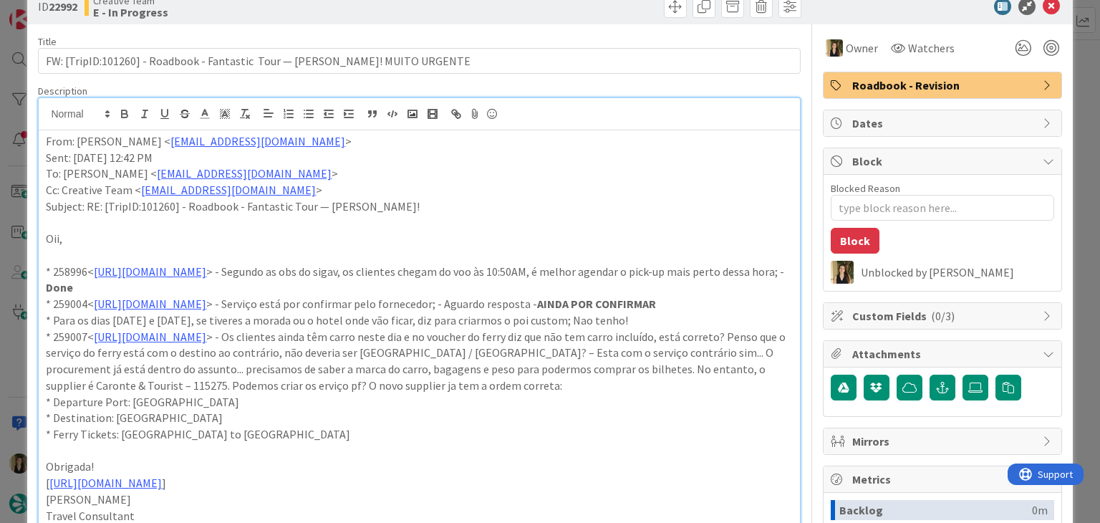
scroll to position [72, 0]
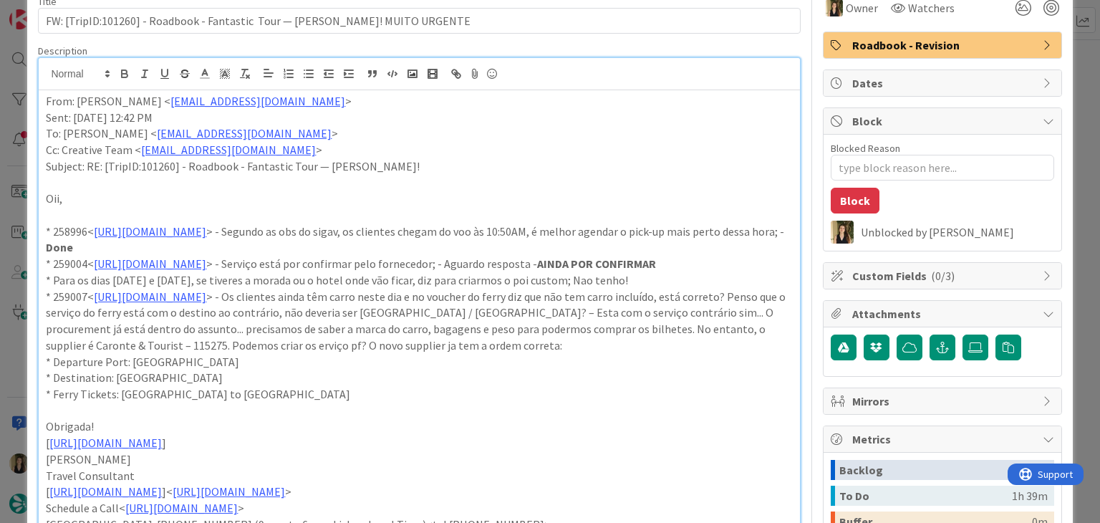
click at [668, 353] on p "* 259007< https://appweb.tourtailors.com/sigav/#Voucher/view/266701 > - Os clie…" at bounding box center [419, 321] width 746 height 65
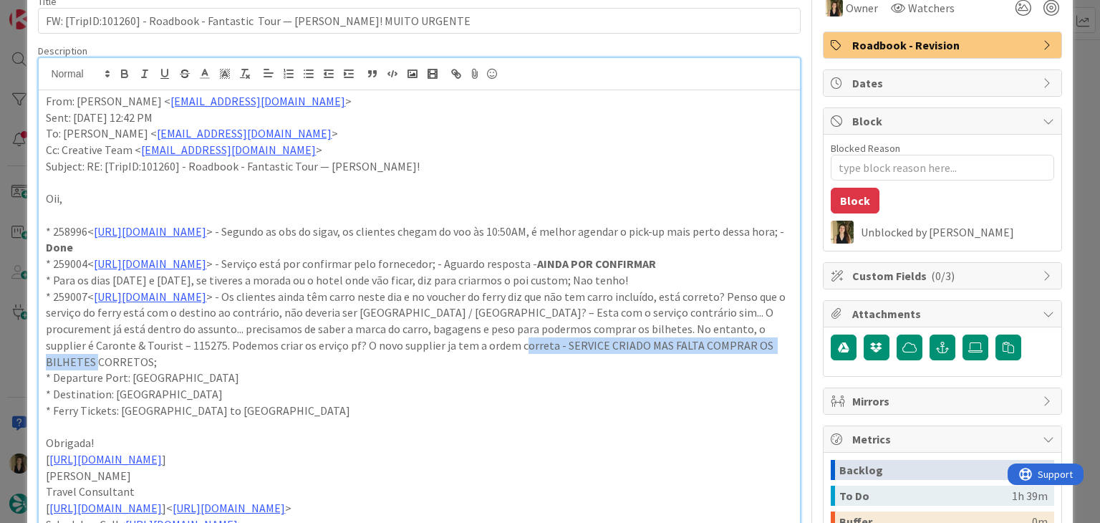
drag, startPoint x: 622, startPoint y: 373, endPoint x: 665, endPoint y: 344, distance: 51.5
click at [607, 362] on p "* 259007< https://appweb.tourtailors.com/sigav/#Voucher/view/266701 > - Os clie…" at bounding box center [419, 330] width 746 height 82
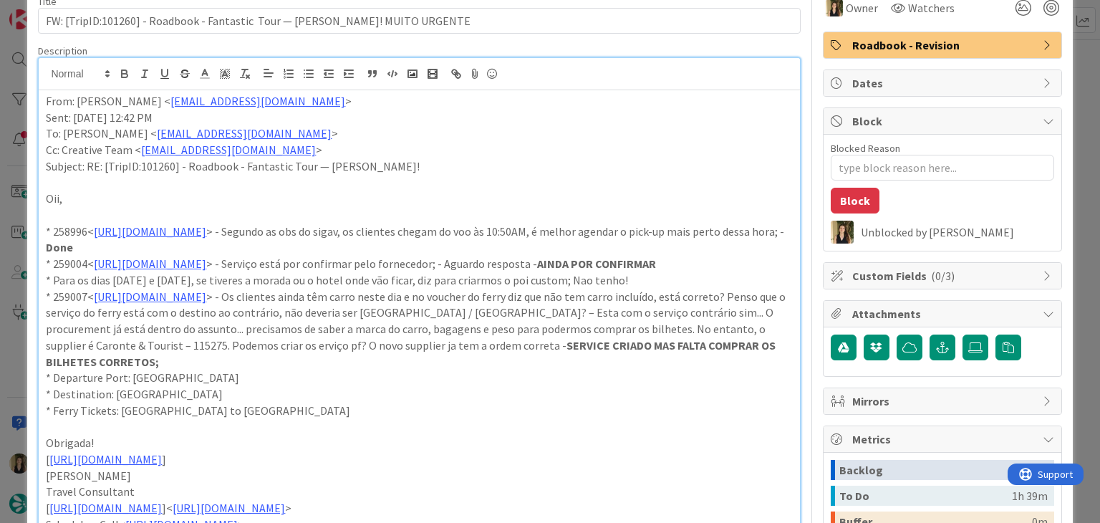
click at [489, 354] on p "* 259007< https://appweb.tourtailors.com/sigav/#Voucher/view/266701 > - Os clie…" at bounding box center [419, 330] width 746 height 82
click at [610, 289] on p "* Para os [PERSON_NAME] 18 e [DATE], se tiveres a morada ou o hotel onde vão fi…" at bounding box center [419, 280] width 746 height 16
drag, startPoint x: 250, startPoint y: 397, endPoint x: 130, endPoint y: 395, distance: 119.6
click at [130, 386] on p "* Departure Port: [GEOGRAPHIC_DATA]" at bounding box center [419, 378] width 746 height 16
copy p "Villa San Giovanni"
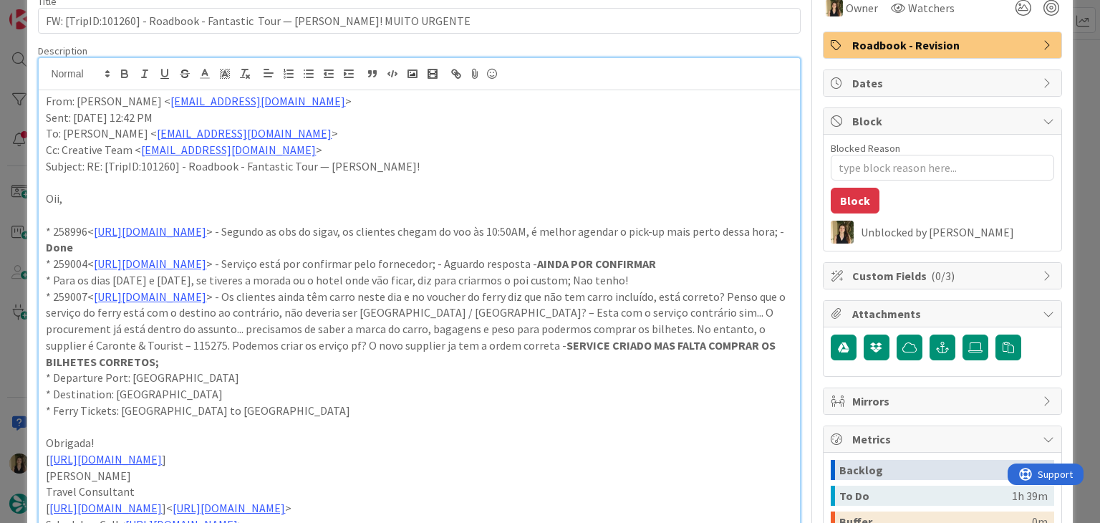
drag, startPoint x: 221, startPoint y: 396, endPoint x: 132, endPoint y: 393, distance: 89.6
click at [132, 386] on p "* Departure Port: [GEOGRAPHIC_DATA]" at bounding box center [419, 378] width 746 height 16
drag, startPoint x: 213, startPoint y: 415, endPoint x: 216, endPoint y: 400, distance: 15.2
click at [213, 403] on p "* Destination: [PERSON_NAME]" at bounding box center [419, 394] width 746 height 16
drag, startPoint x: 220, startPoint y: 393, endPoint x: 129, endPoint y: 390, distance: 91.0
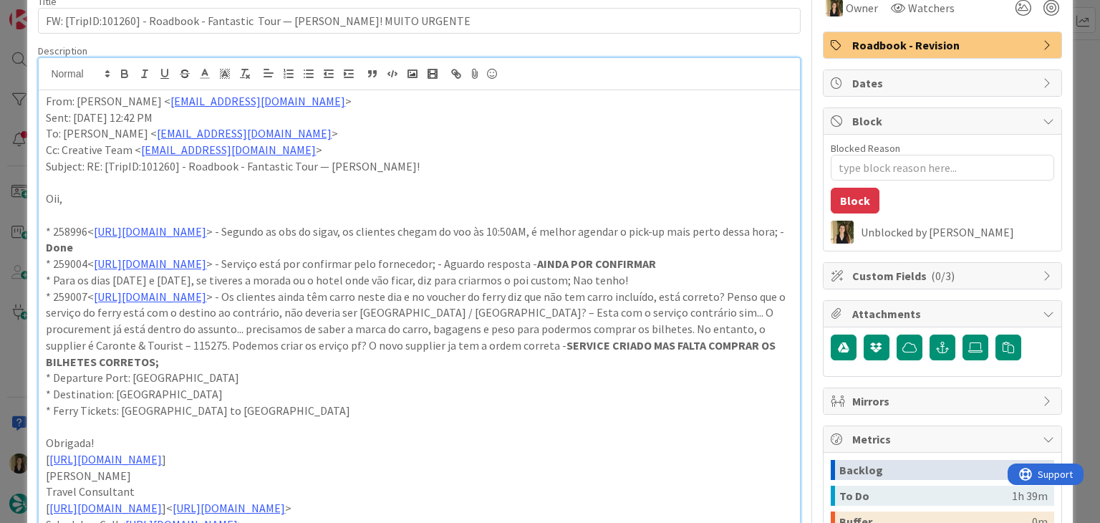
click at [129, 386] on p "* Departure Port: [GEOGRAPHIC_DATA]" at bounding box center [419, 378] width 746 height 16
copy p "Villa San Giovanni"
drag, startPoint x: 912, startPoint y: 170, endPoint x: 896, endPoint y: 153, distance: 22.8
click at [912, 170] on textarea "Blocked Reason" at bounding box center [942, 168] width 223 height 26
type textarea "x"
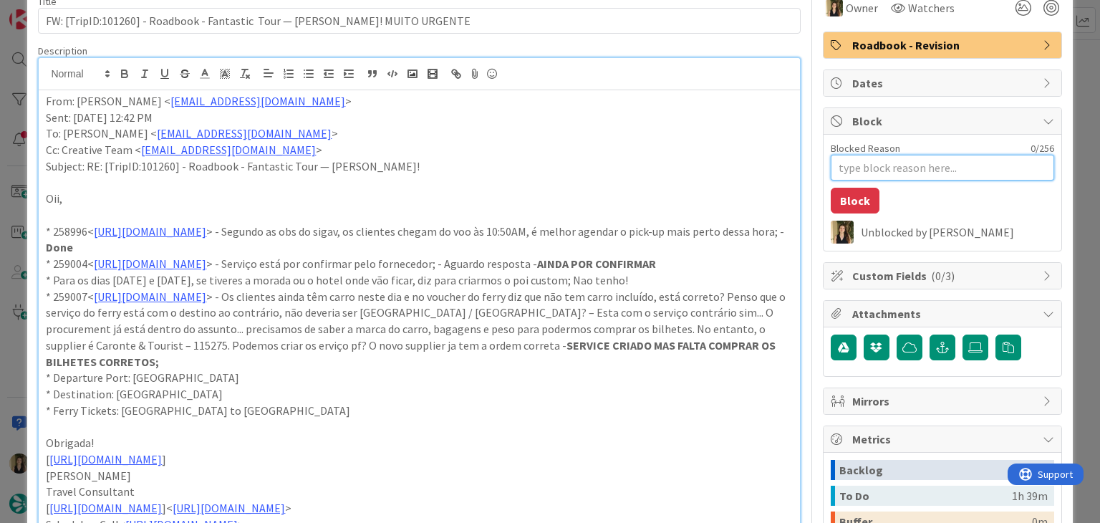
type textarea "f"
type textarea "x"
type textarea "fa"
type textarea "x"
type textarea "fal"
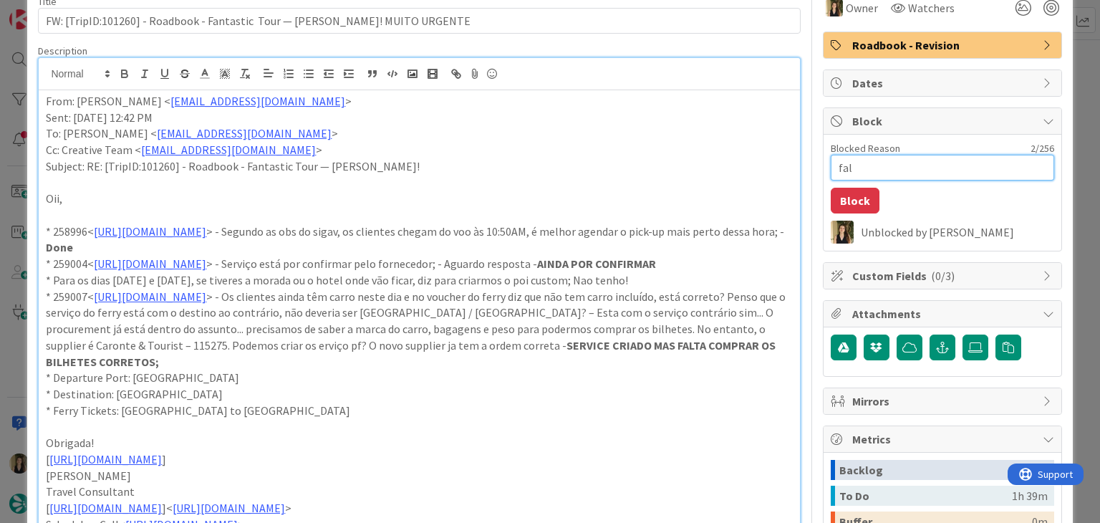
type textarea "x"
type textarea "falt"
type textarea "x"
type textarea "falt"
type textarea "x"
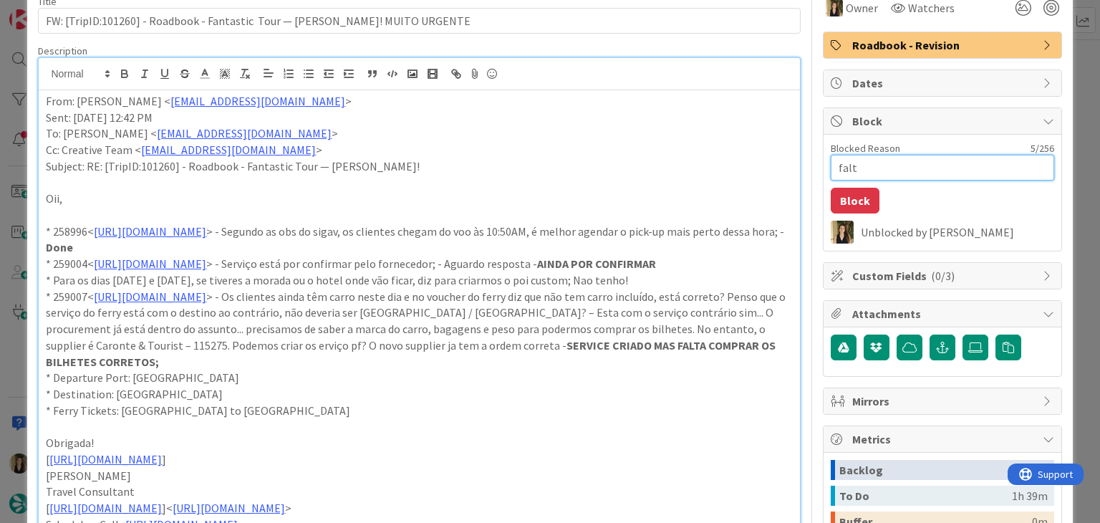
type textarea "falt m"
type textarea "x"
type textarea "falt"
type textarea "x"
type textarea "falt"
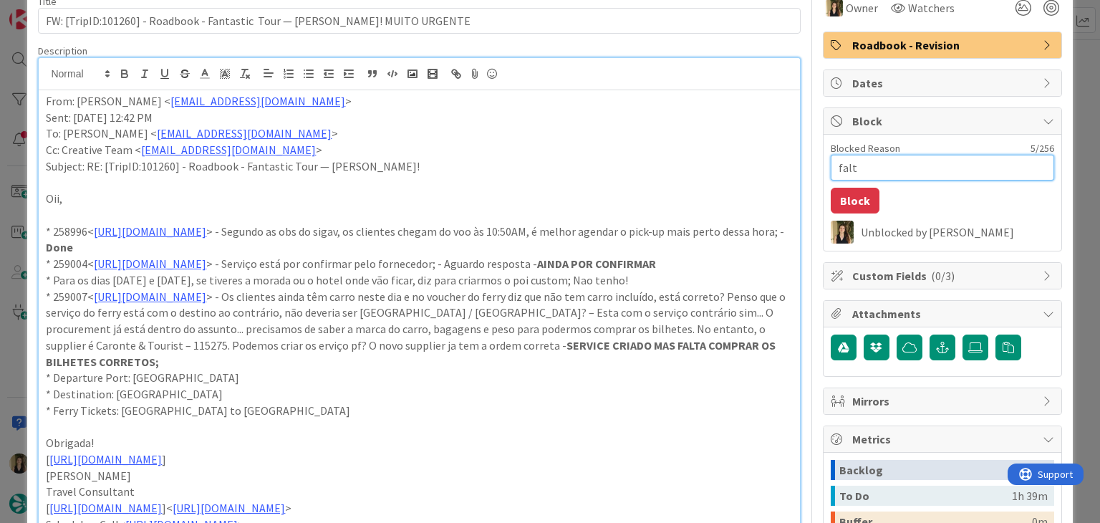
type textarea "x"
type textarea "falta"
type textarea "x"
type textarea "falta"
type textarea "x"
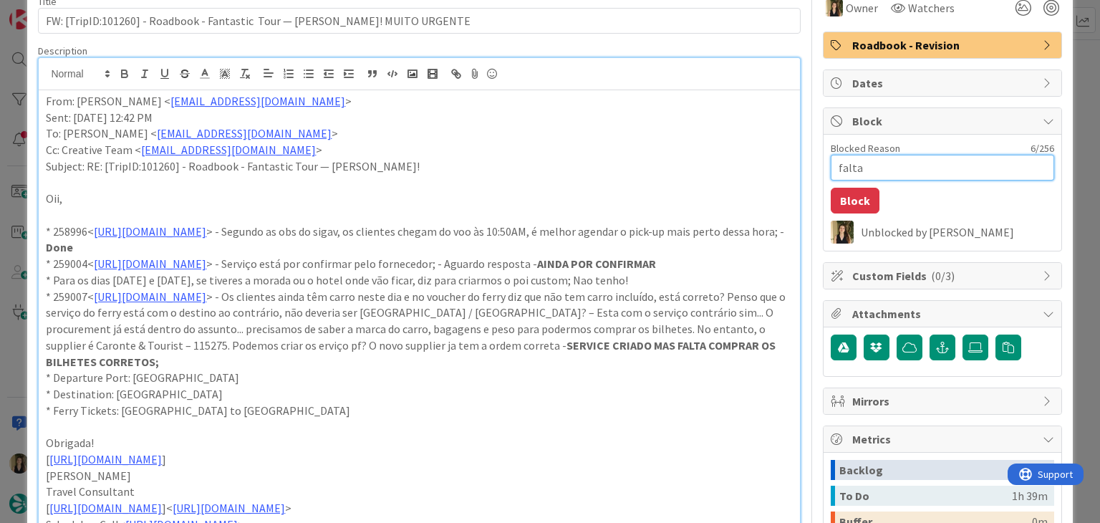
type textarea "falta m"
type textarea "x"
type textarea "falta me"
type textarea "x"
type textarea "falta mee"
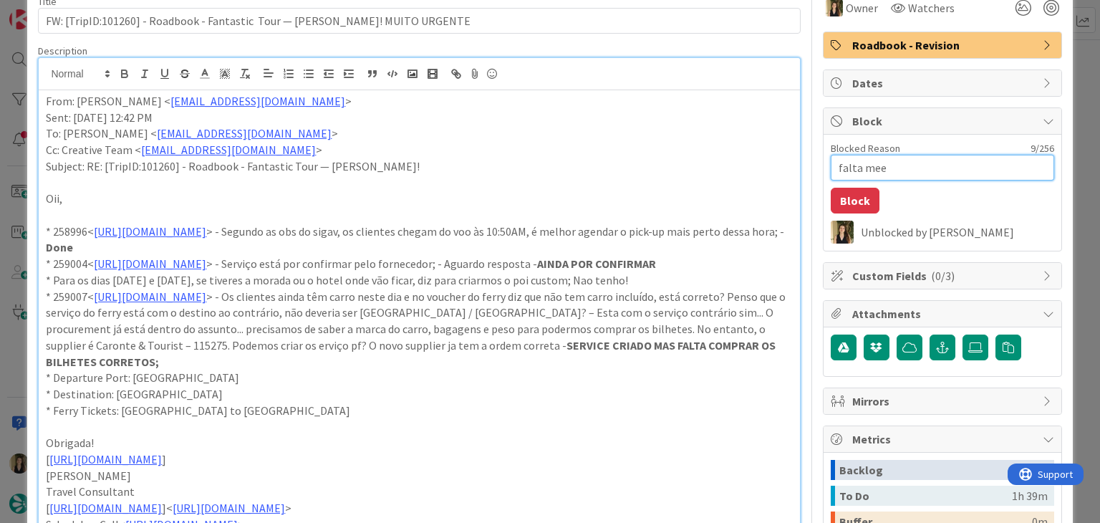
type textarea "x"
type textarea "falta meet"
type textarea "x"
type textarea "falta meeti"
type textarea "x"
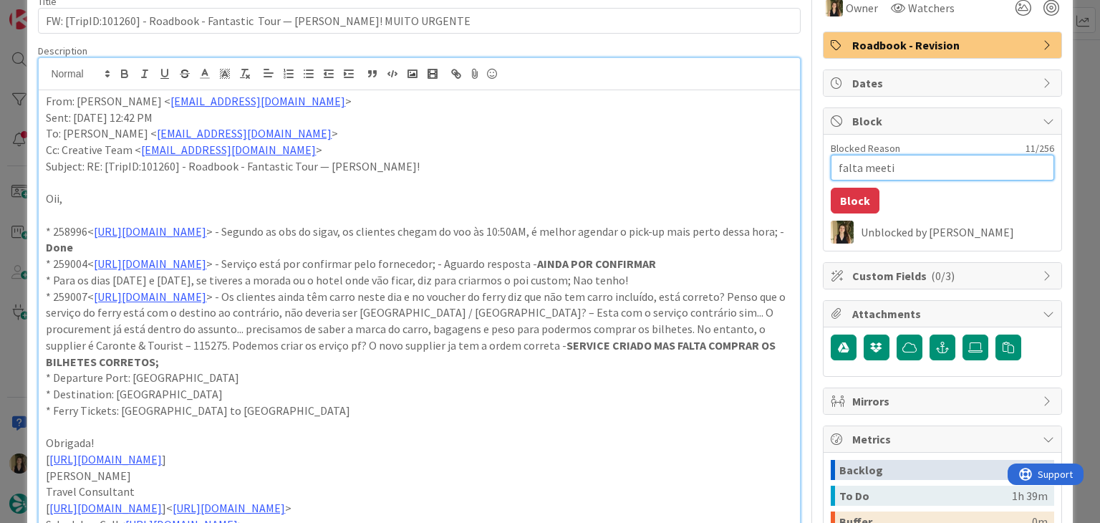
type textarea "falta meetin"
type textarea "x"
type textarea "falta meeting"
type textarea "x"
type textarea "falta meeting"
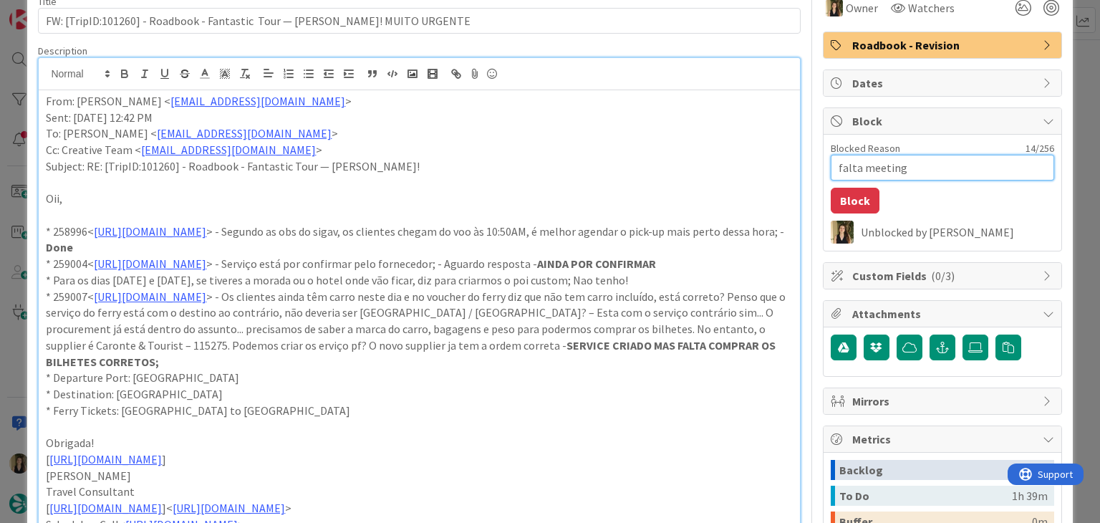
type textarea "x"
type textarea "falta meeting p"
type textarea "x"
type textarea "falta meeting po"
type textarea "x"
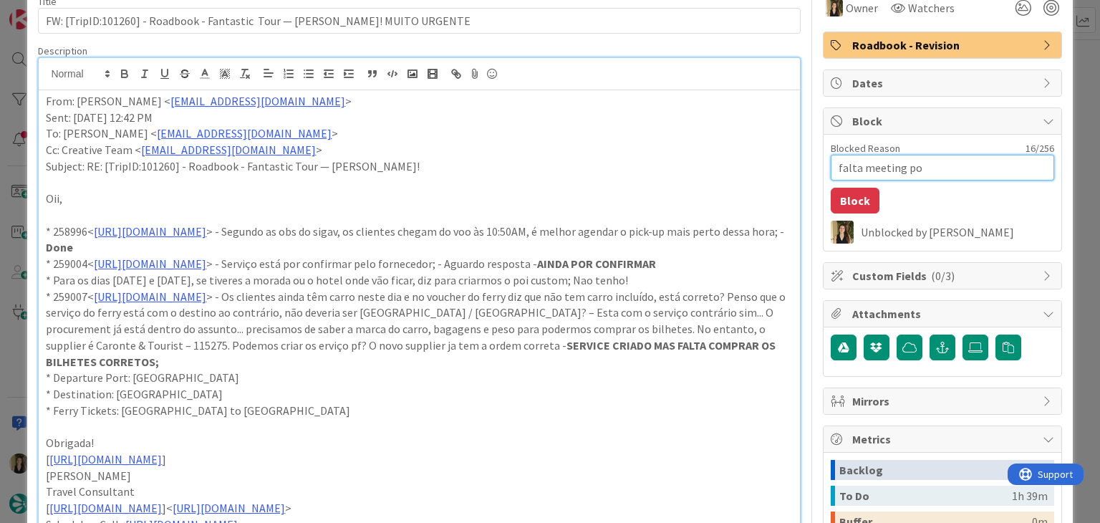
type textarea "falta meeting poi"
type textarea "x"
type textarea "falta meeting poin"
type textarea "x"
type textarea "falta meeting point"
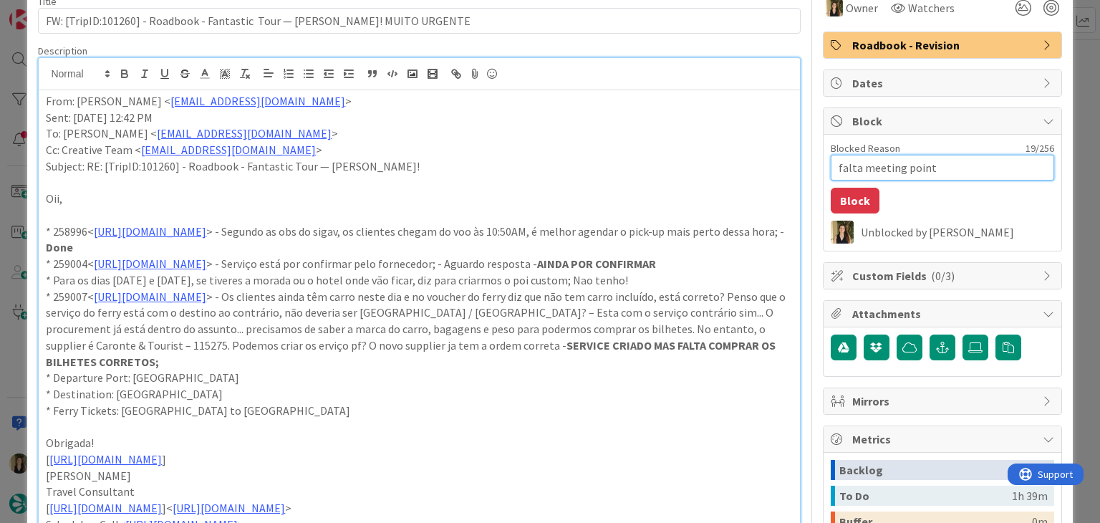
type textarea "x"
type textarea "falta meeting point"
type textarea "x"
type textarea "falta meeting point /"
type textarea "x"
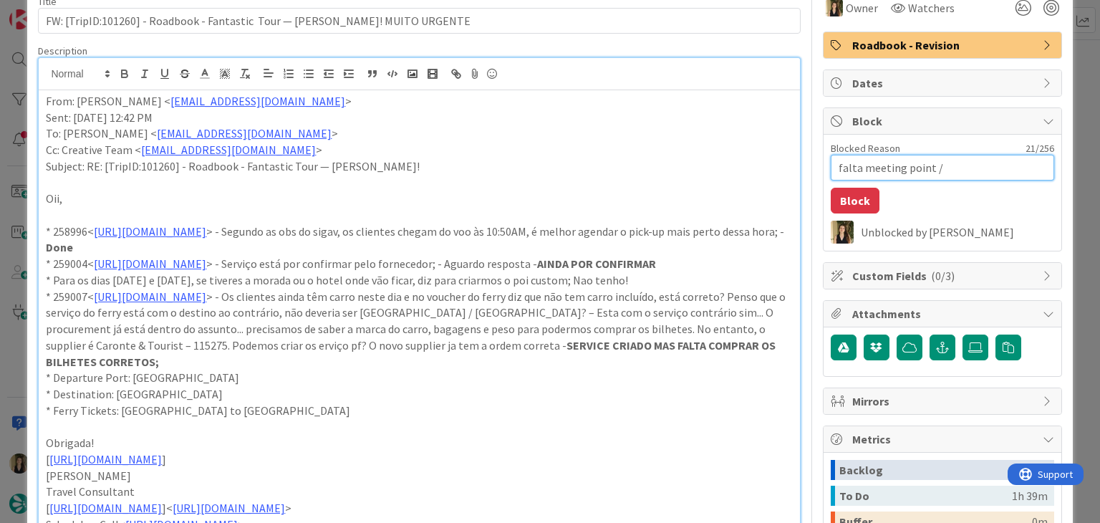
type textarea "falta meeting point /"
type textarea "x"
type textarea "falta meeting point / w"
type textarea "x"
type textarea "falta meeting point / wa"
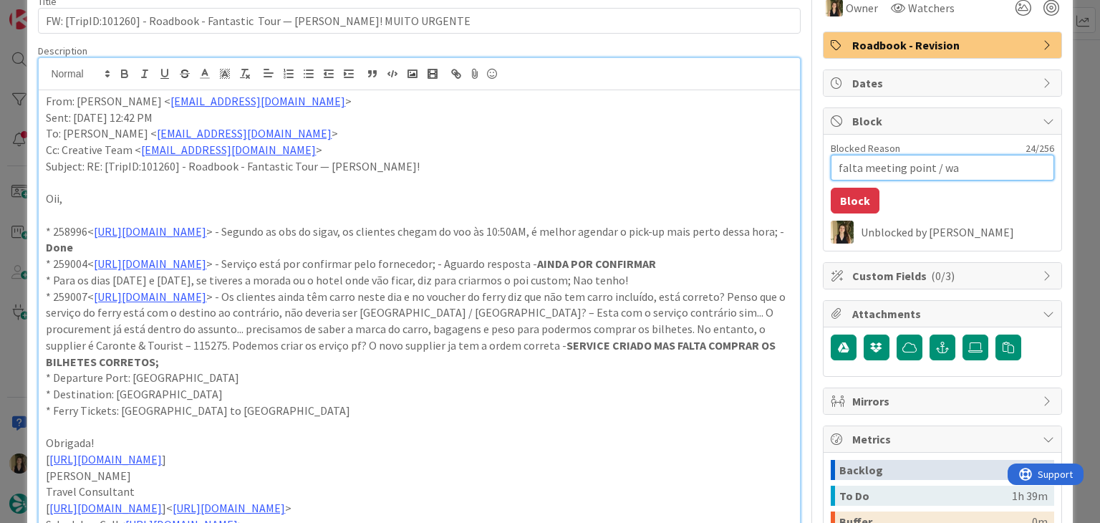
type textarea "x"
type textarea "falta meeting point / w"
type textarea "x"
type textarea "falta meeting point /"
type textarea "x"
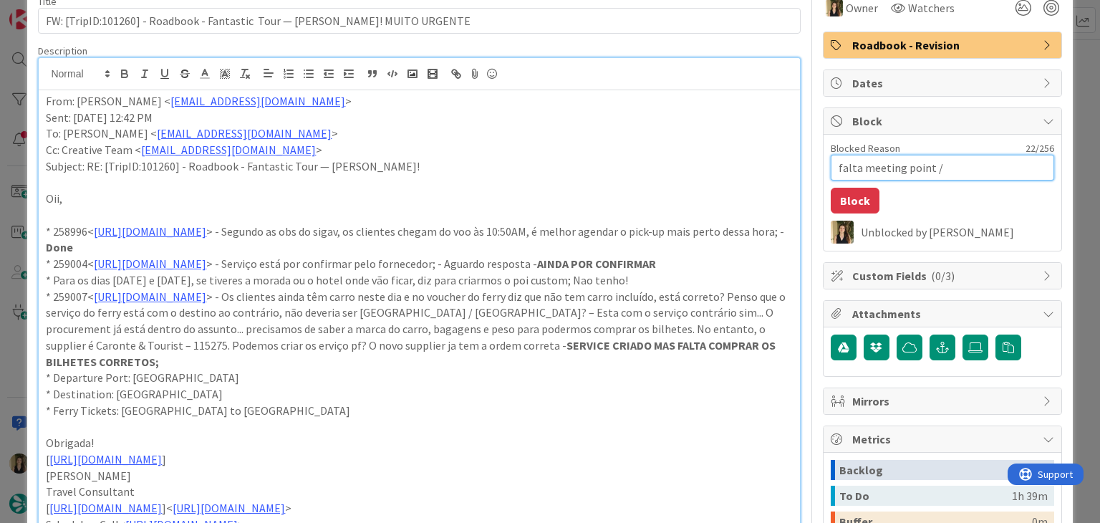
type textarea "falta meeting point / a"
type textarea "x"
type textarea "falta meeting point / aw"
type textarea "x"
type textarea "falta meeting point / awa"
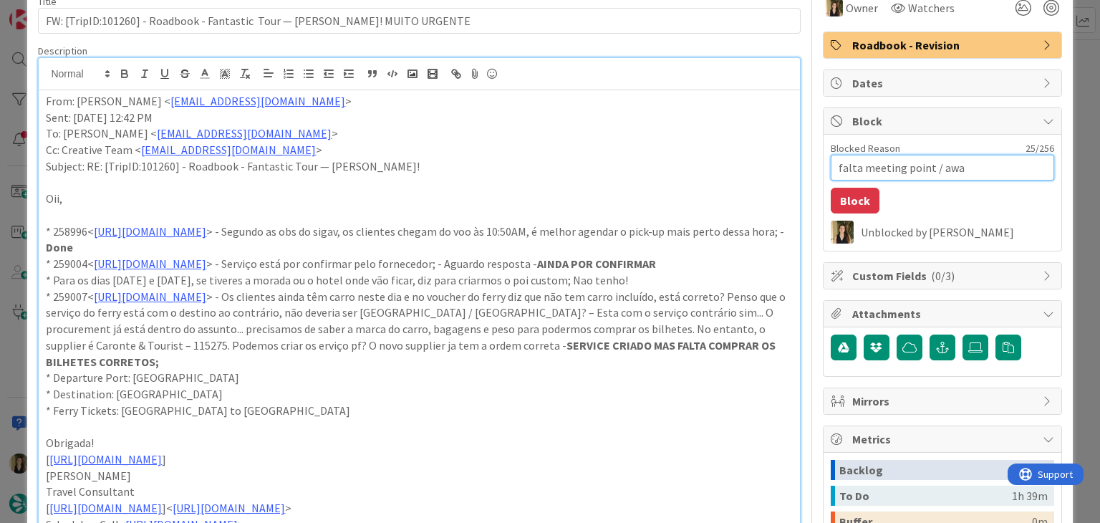
type textarea "x"
type textarea "falta meeting point / awai"
type textarea "x"
type textarea "falta meeting point / await"
type textarea "x"
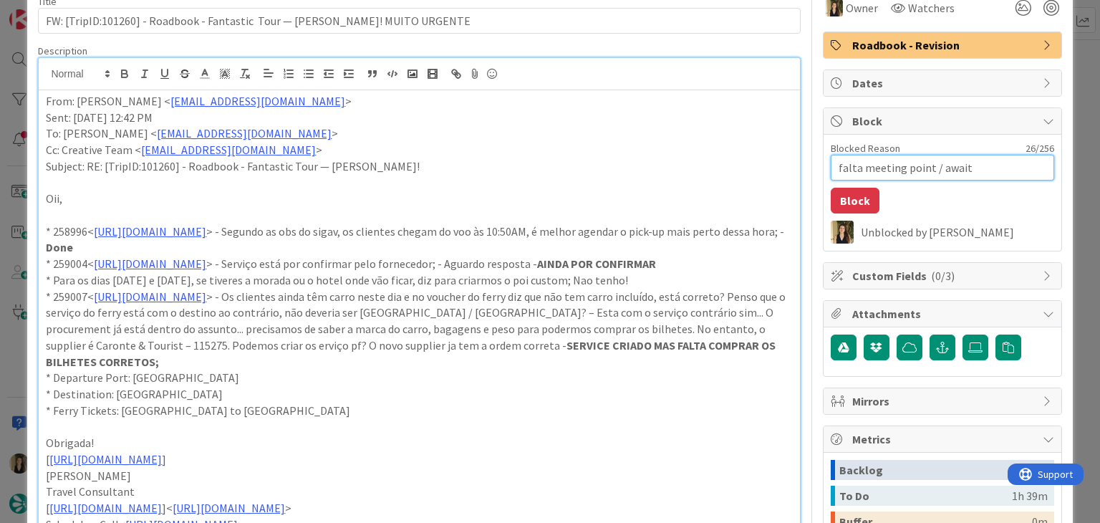
type textarea "falta meeting point / awaiti"
type textarea "x"
type textarea "falta meeting point / awaitin"
type textarea "x"
type textarea "falta meeting point / awaiting"
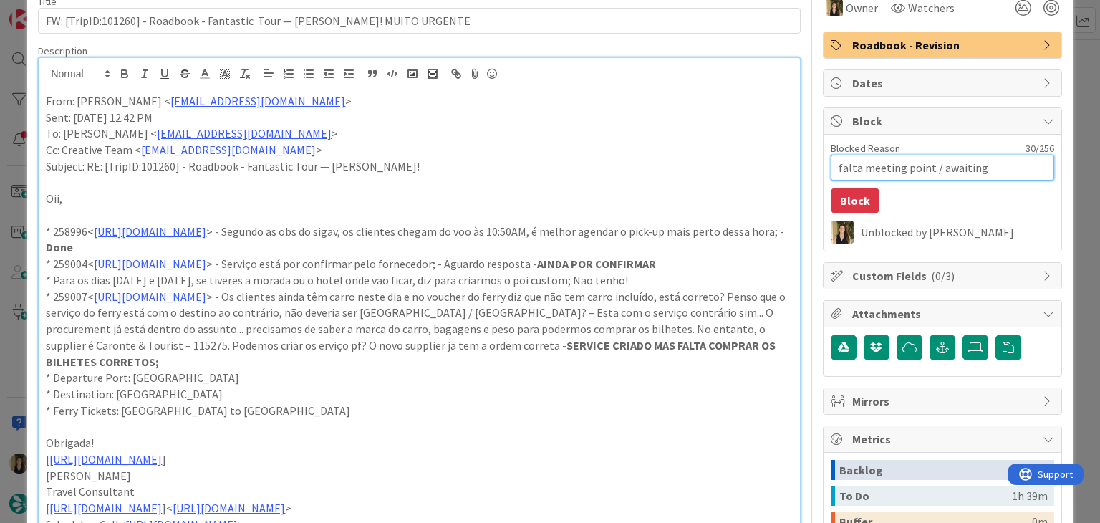
type textarea "x"
type textarea "falta meeting point / awaiting"
type textarea "x"
type textarea "falta meeting point / awaiting f"
type textarea "x"
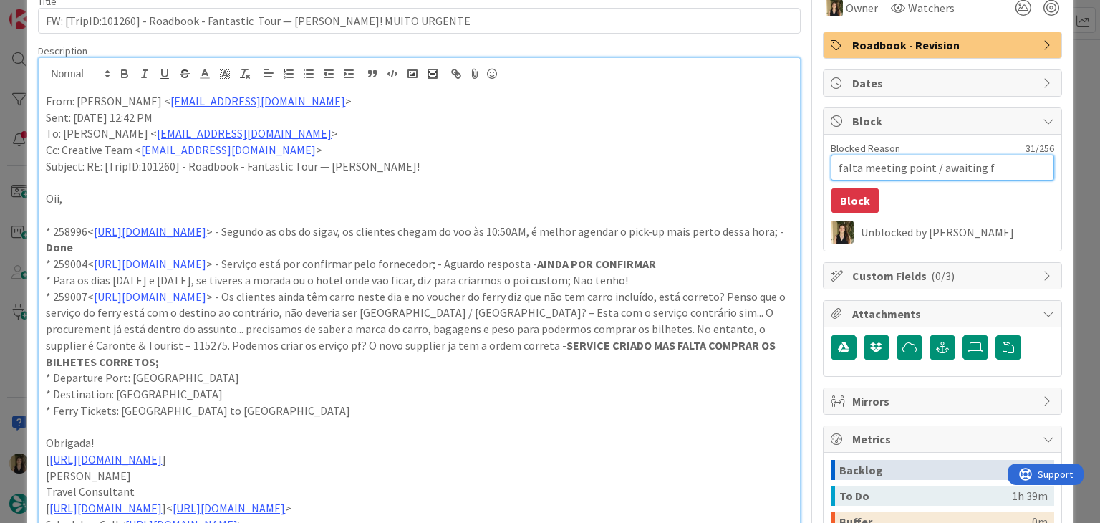
type textarea "falta meeting point / awaiting fr"
type textarea "x"
type textarea "falta meeting point / awaiting fre"
type textarea "x"
type textarea "falta meeting point / awaiting fred"
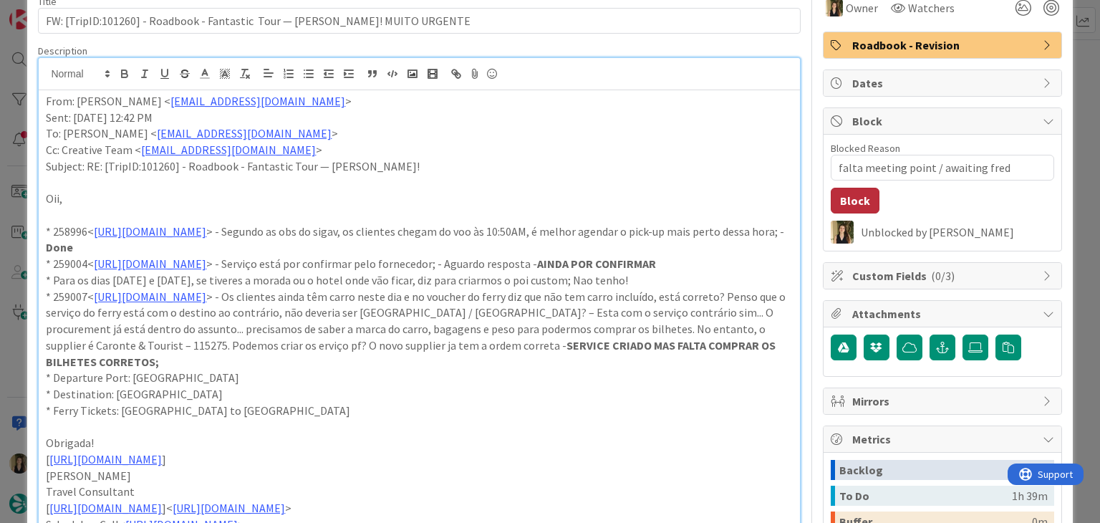
click at [831, 198] on button "Block" at bounding box center [855, 201] width 49 height 26
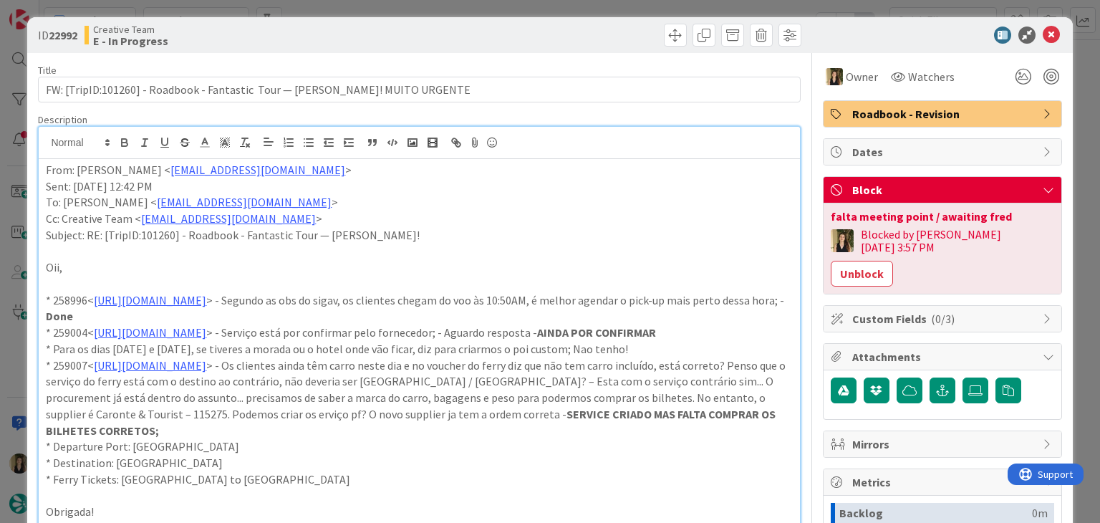
scroll to position [0, 0]
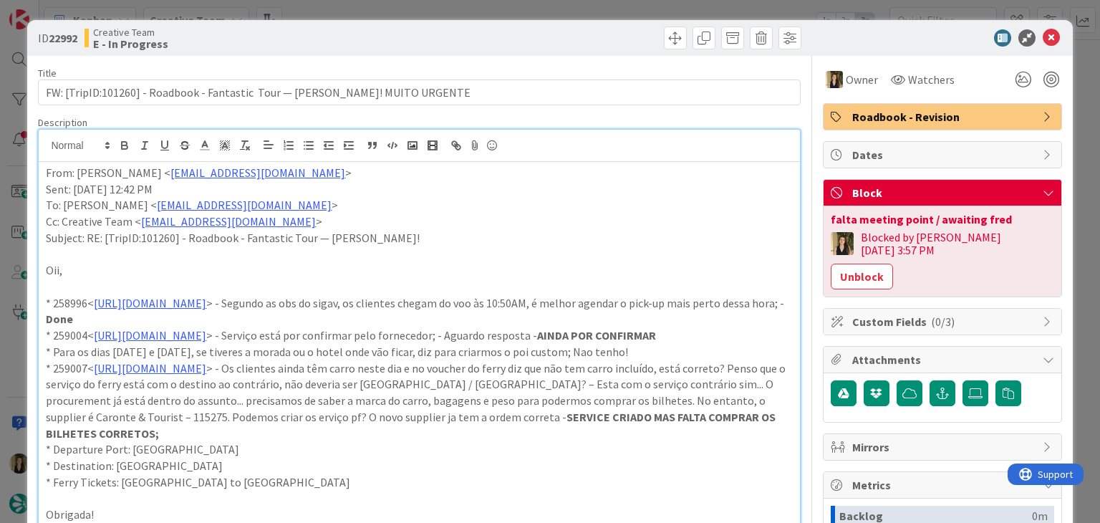
click at [512, 12] on div "ID 22992 Creative Team E - In Progress Title 83 / 128 FW: [TripID:101260] - Roa…" at bounding box center [550, 261] width 1100 height 523
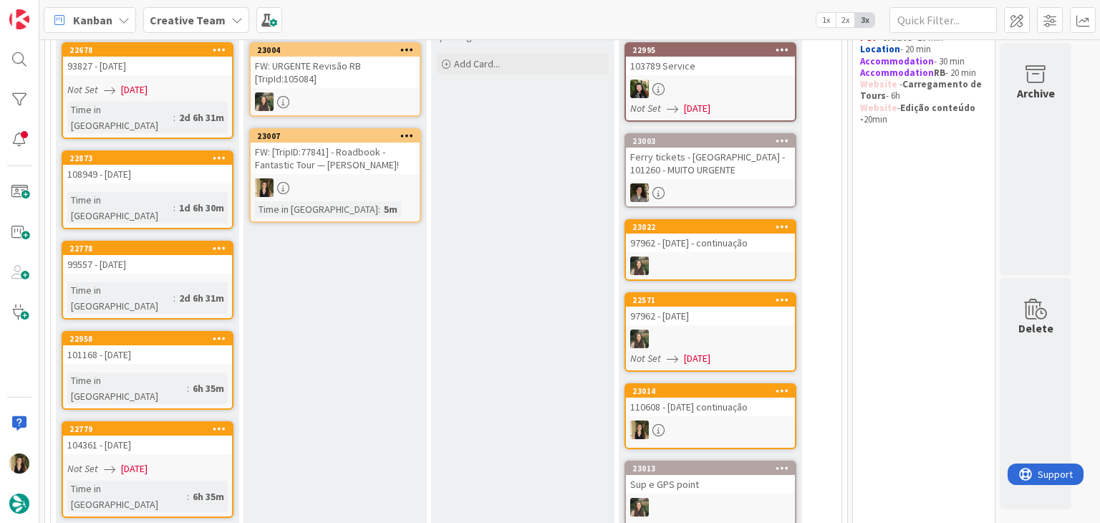
scroll to position [173, 0]
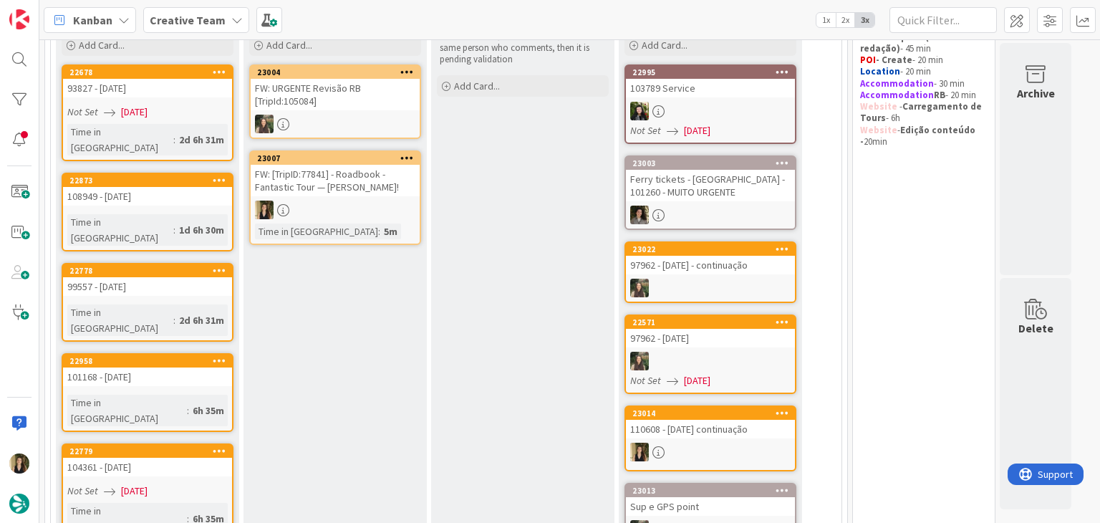
click at [395, 181] on div "FW: [TripID:77841] - Roadbook - Fantastic Tour — [PERSON_NAME]!" at bounding box center [335, 181] width 169 height 32
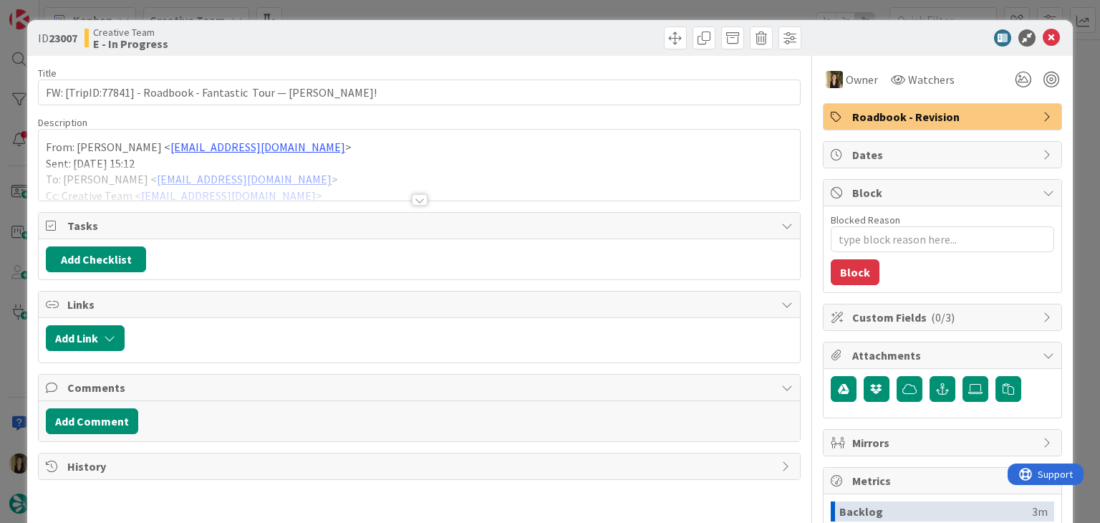
click at [412, 201] on div at bounding box center [420, 199] width 16 height 11
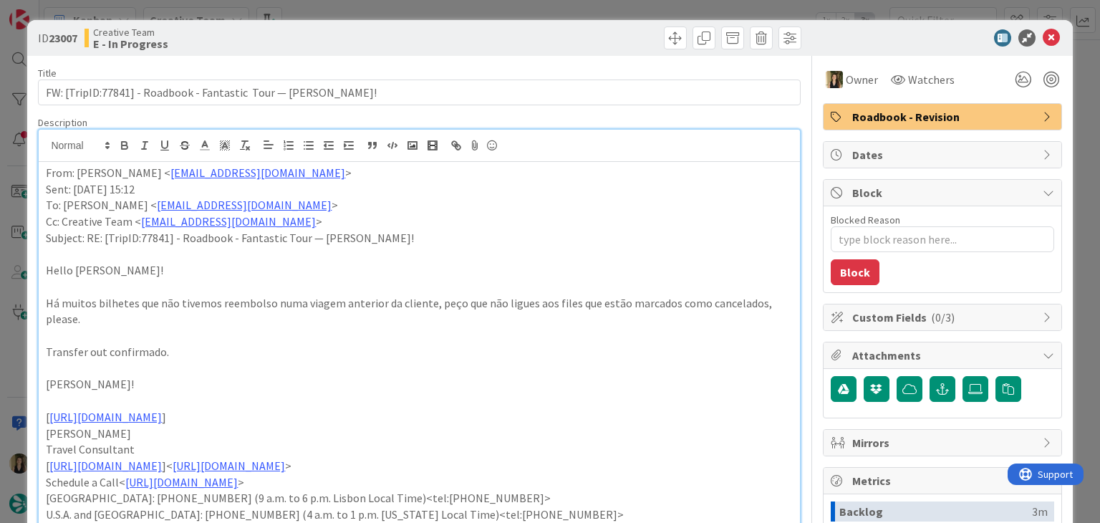
drag, startPoint x: 363, startPoint y: 34, endPoint x: 362, endPoint y: 19, distance: 15.1
click at [363, 32] on div "Creative Team E - In Progress" at bounding box center [251, 38] width 332 height 23
click at [364, 12] on div "ID 23007 Creative Team E - In Progress Title 65 / 128 FW: [TripID:77841] - Road…" at bounding box center [550, 261] width 1100 height 523
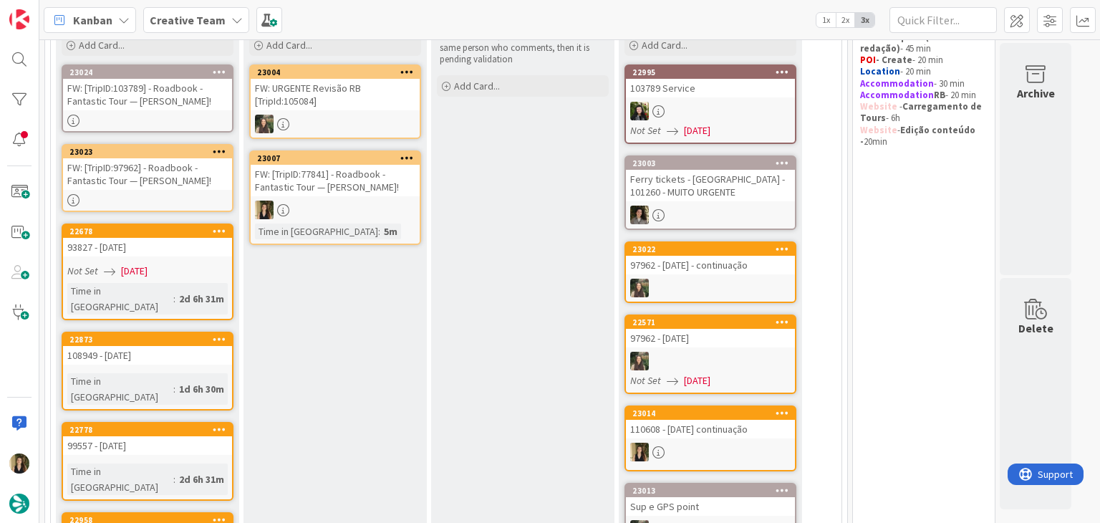
click at [365, 182] on div "FW: [TripID:77841] - Roadbook - Fantastic Tour — [PERSON_NAME]!" at bounding box center [335, 181] width 169 height 32
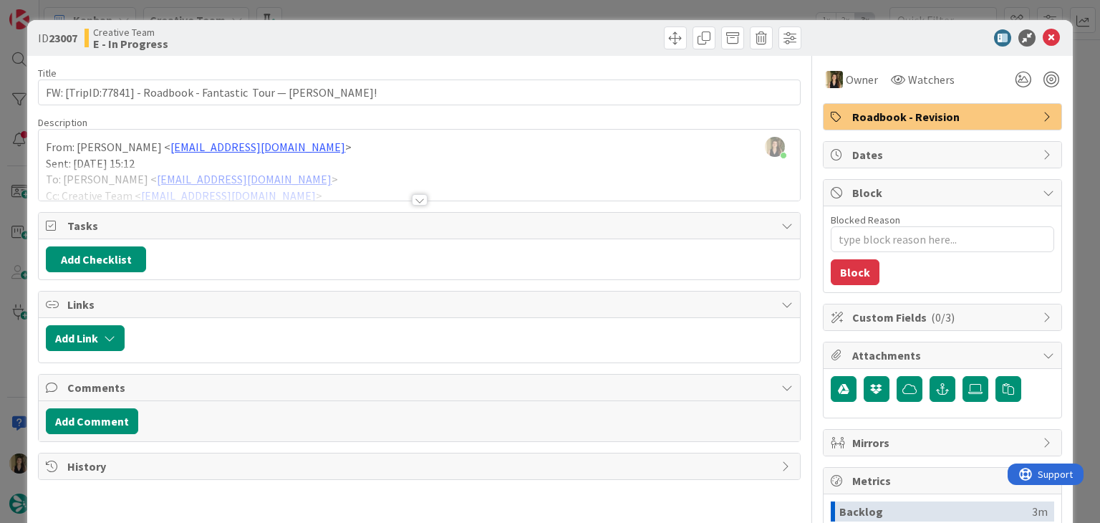
click at [956, 112] on span "Roadbook - Revision" at bounding box center [943, 116] width 183 height 17
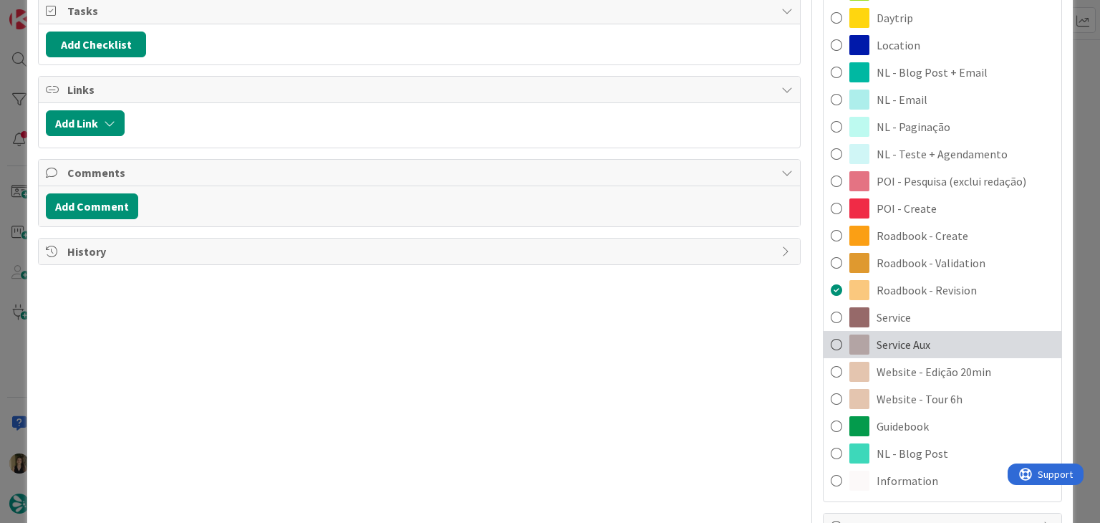
click at [935, 344] on div "Service Aux" at bounding box center [943, 344] width 238 height 27
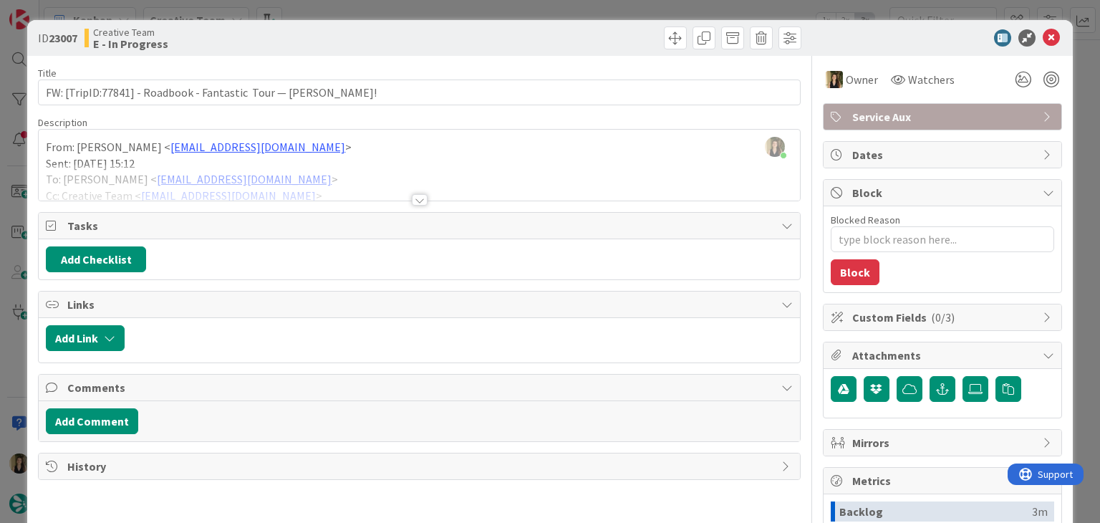
drag, startPoint x: 569, startPoint y: 26, endPoint x: 571, endPoint y: 2, distance: 23.7
click at [568, 25] on div "ID 23007 Creative Team E - In Progress" at bounding box center [549, 38] width 1045 height 36
click at [572, 1] on div "ID 23007 Creative Team E - In Progress Title 65 / 128 FW: [TripID:77841] - Road…" at bounding box center [550, 261] width 1100 height 523
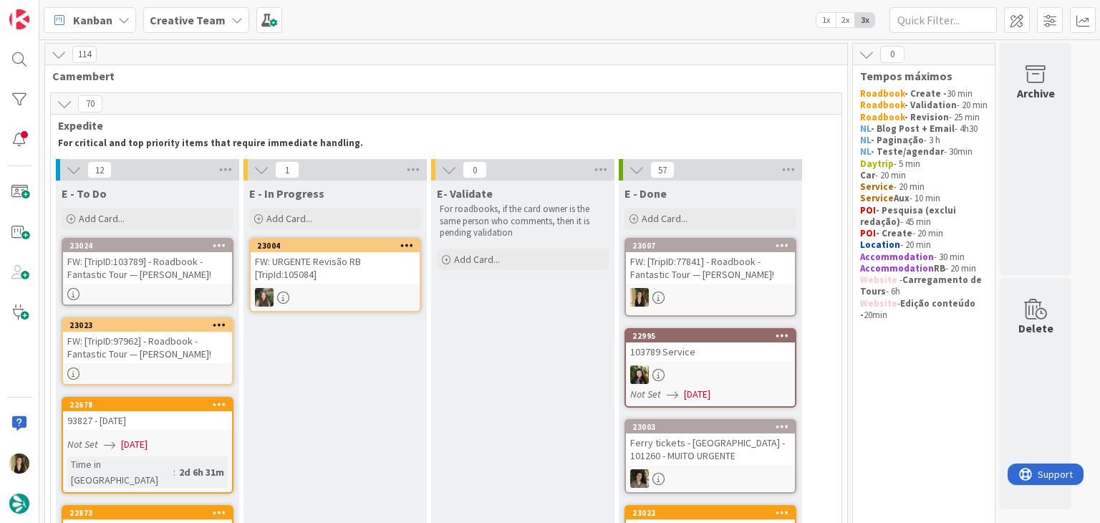
click at [168, 288] on div at bounding box center [147, 294] width 169 height 12
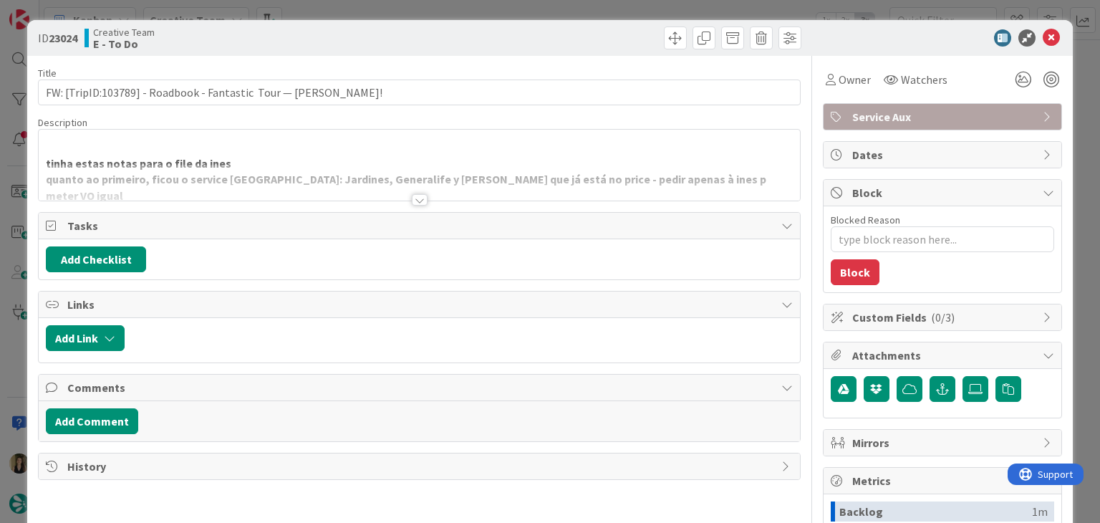
click at [413, 198] on div at bounding box center [420, 199] width 16 height 11
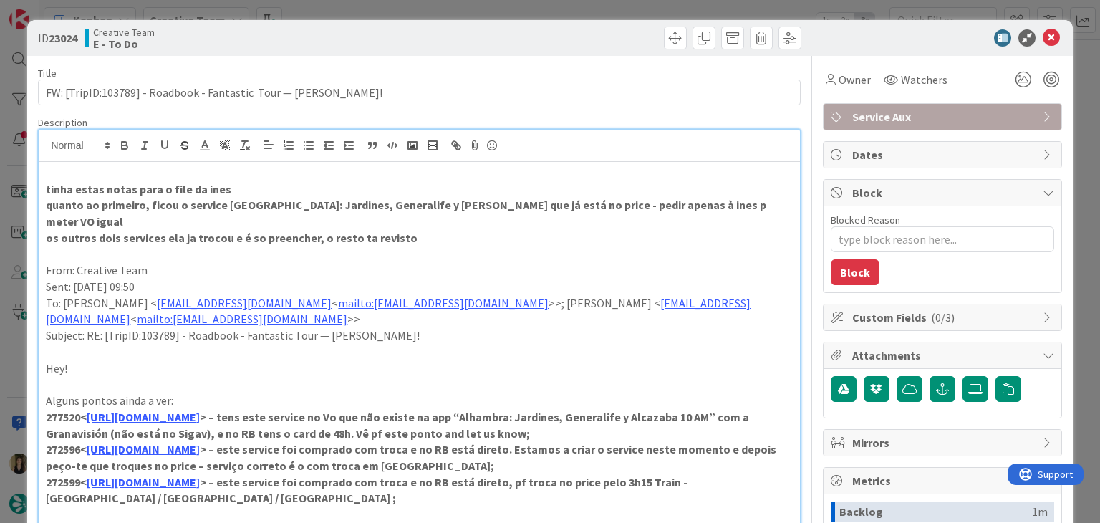
click at [530, 13] on div "ID 23024 Creative Team E - To Do Title 66 / 128 FW: [TripID:103789] - Roadbook …" at bounding box center [550, 261] width 1100 height 523
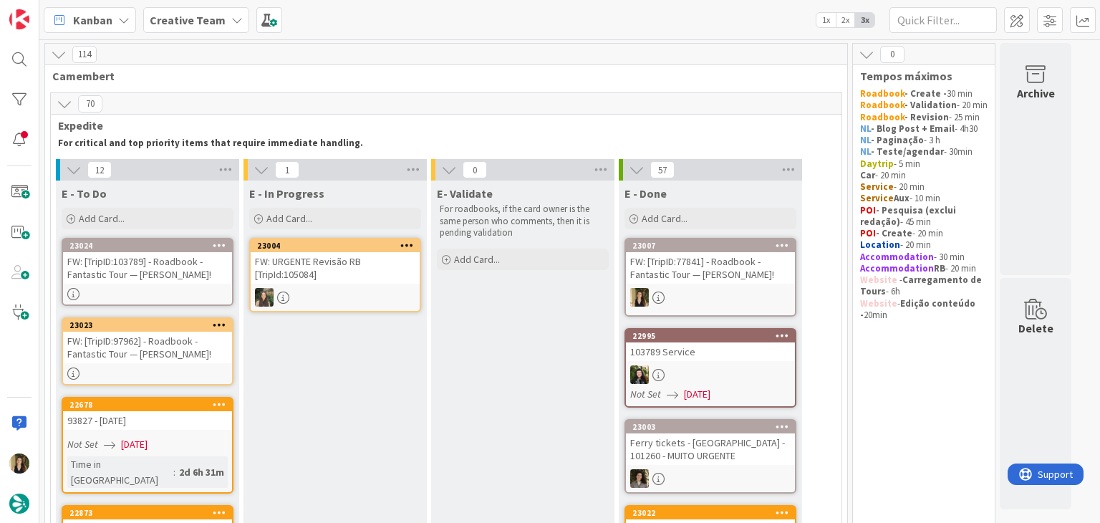
click at [218, 363] on div "FW: [TripID:97962] - Roadbook - Fantastic Tour — [PERSON_NAME]!" at bounding box center [147, 348] width 169 height 32
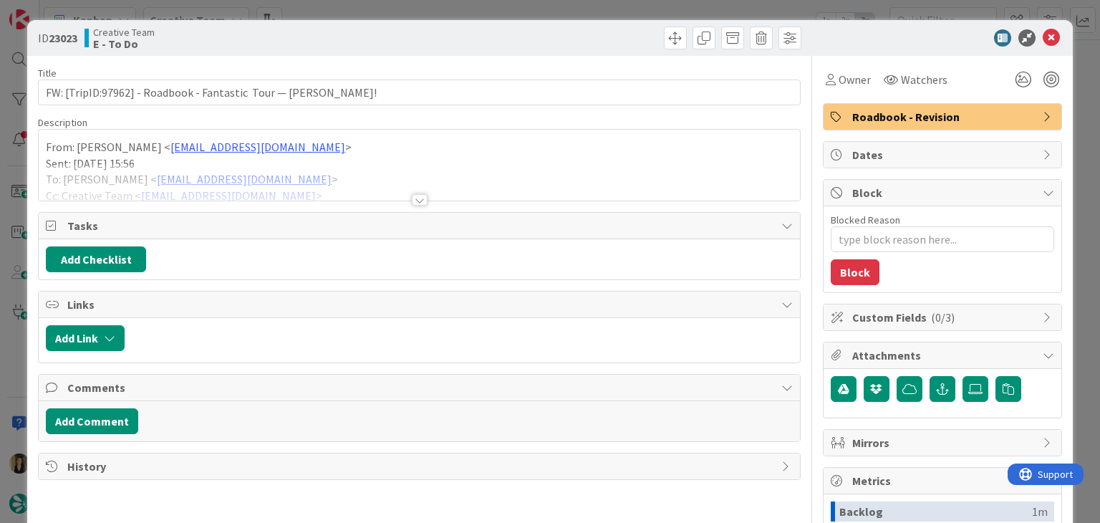
click at [415, 202] on div at bounding box center [420, 199] width 16 height 11
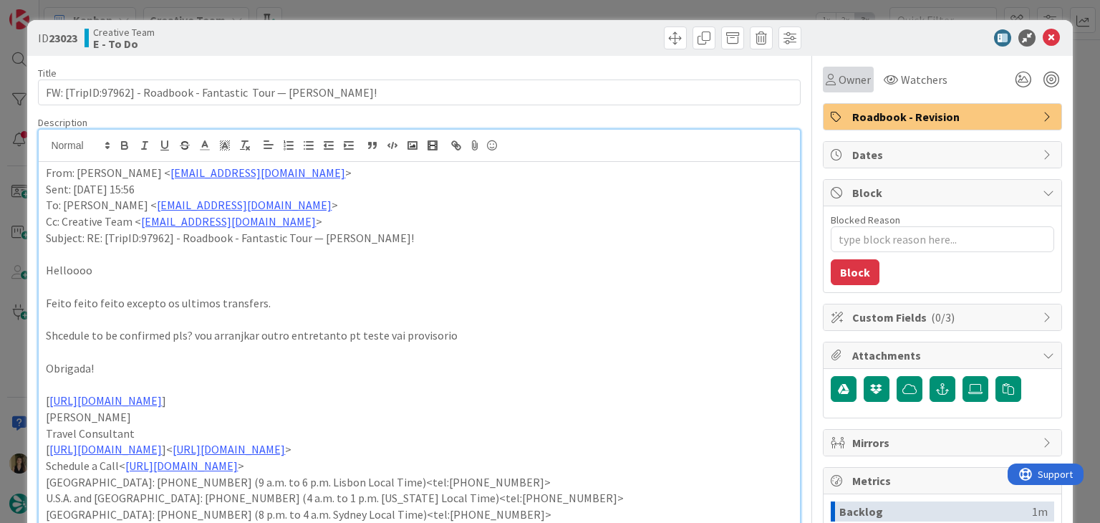
click at [826, 85] on icon at bounding box center [831, 79] width 10 height 11
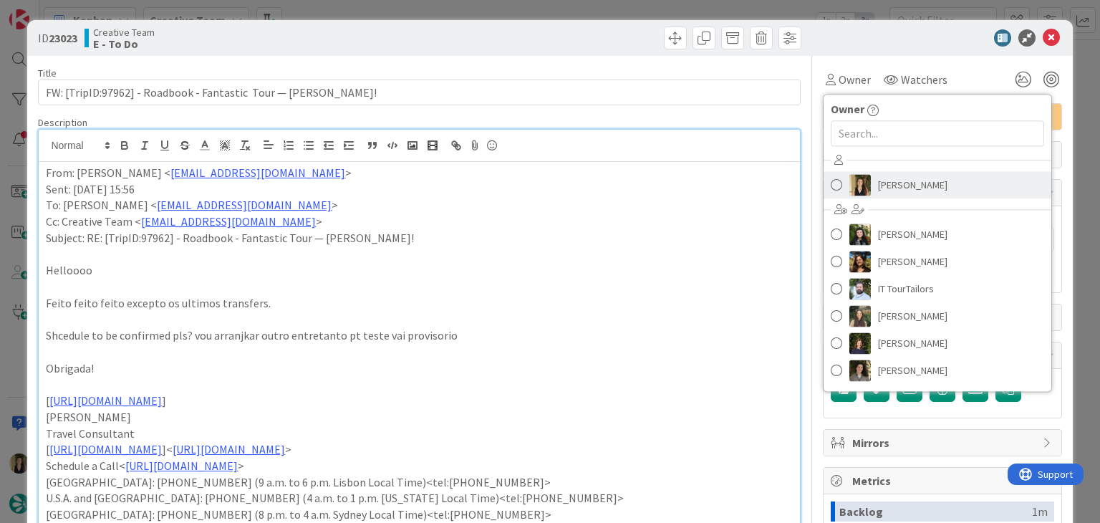
click at [865, 188] on link "[PERSON_NAME]" at bounding box center [938, 184] width 228 height 27
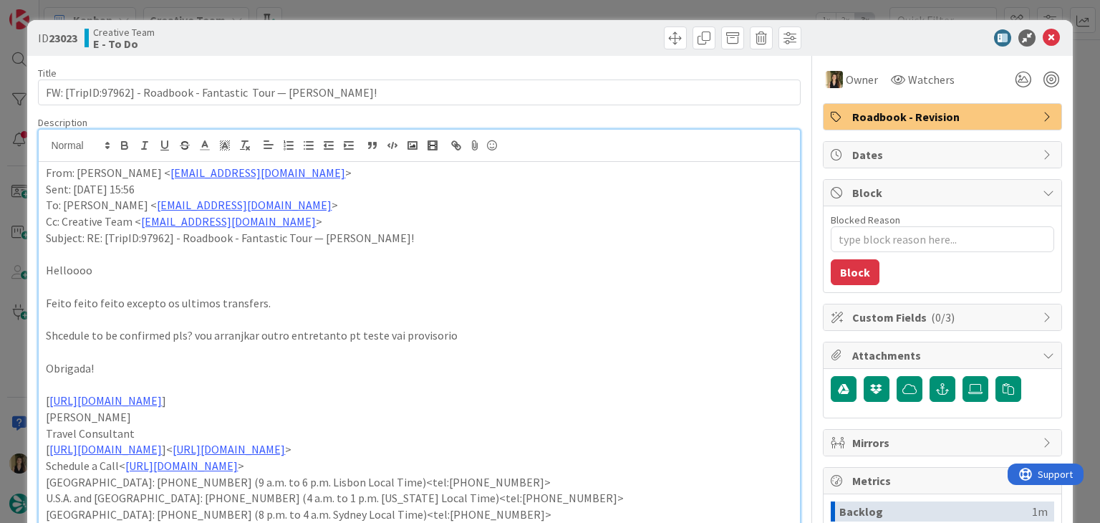
click at [522, 21] on div "ID 23023 Creative Team E - To Do" at bounding box center [549, 38] width 1045 height 36
click at [516, 17] on div "ID 23023 Creative Team E - To Do Title 71 / 128 FW: [TripID:97962] - Roadbook -…" at bounding box center [550, 261] width 1100 height 523
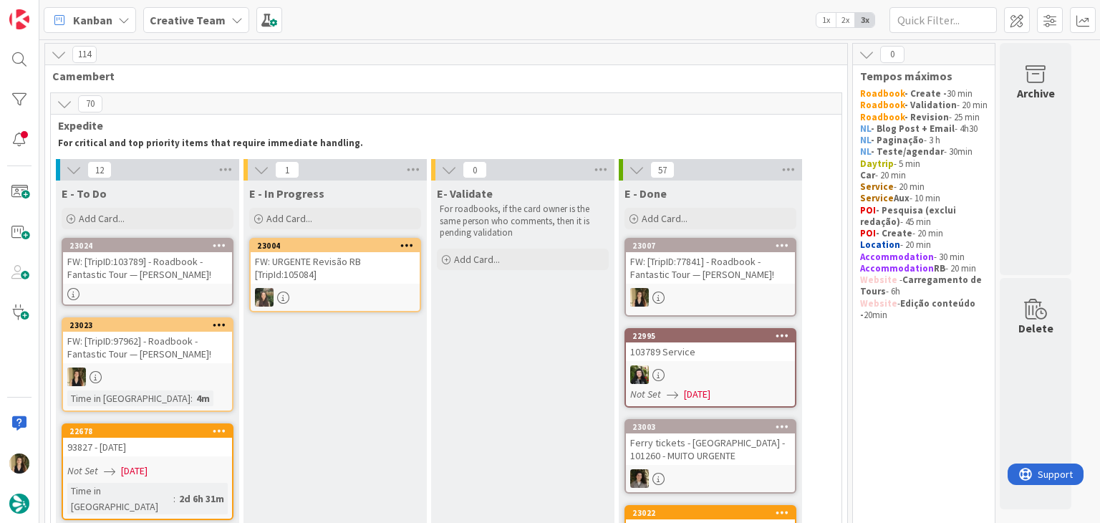
click at [513, 14] on div "Kanban Creative Team 1x 2x 3x" at bounding box center [569, 19] width 1061 height 39
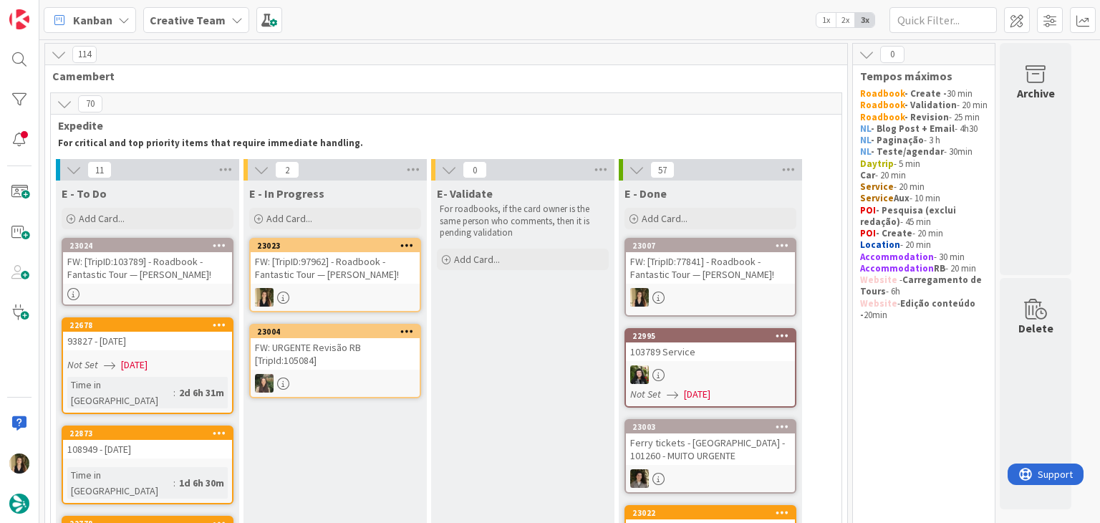
click at [370, 281] on div "FW: [TripID:97962] - Roadbook - Fantastic Tour — [PERSON_NAME]!" at bounding box center [335, 268] width 169 height 32
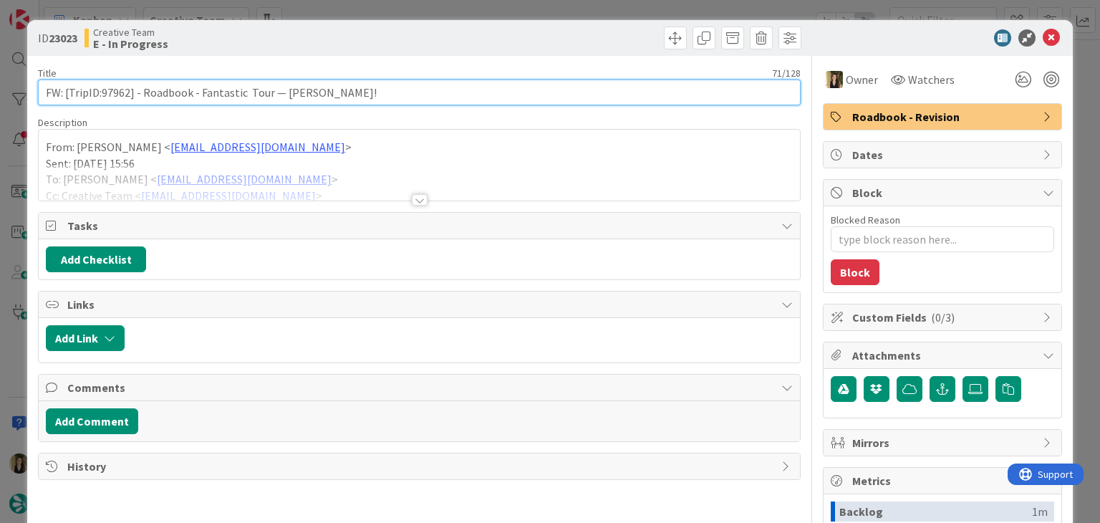
click at [112, 92] on input "FW: [TripID:97962] - Roadbook - Fantastic Tour — [PERSON_NAME]!" at bounding box center [419, 93] width 762 height 26
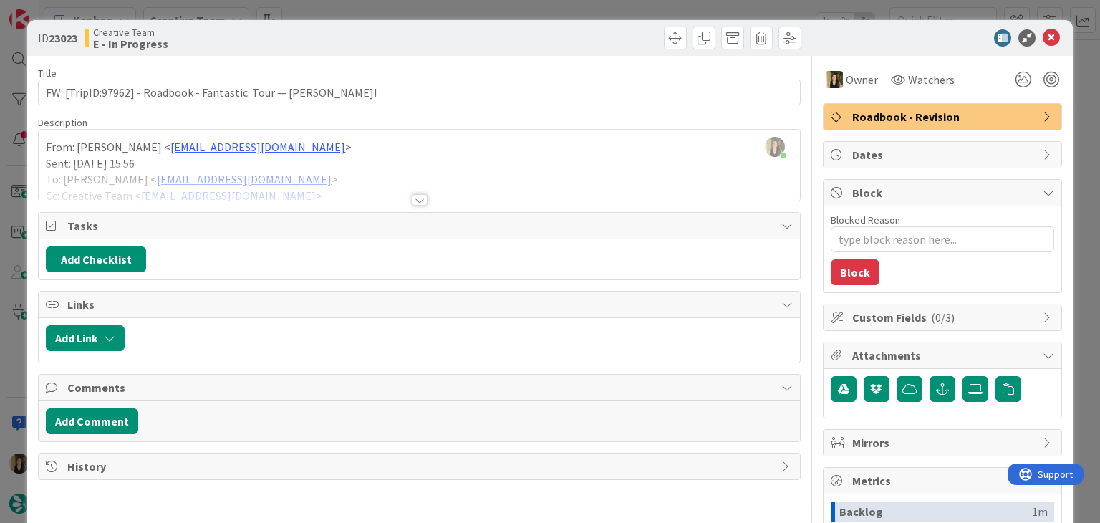
click at [352, 42] on div "Creative Team E - In Progress" at bounding box center [251, 38] width 332 height 23
click at [374, 9] on div "ID 23023 Creative Team E - In Progress Title 71 / 128 FW: [TripID:97962] - Road…" at bounding box center [550, 261] width 1100 height 523
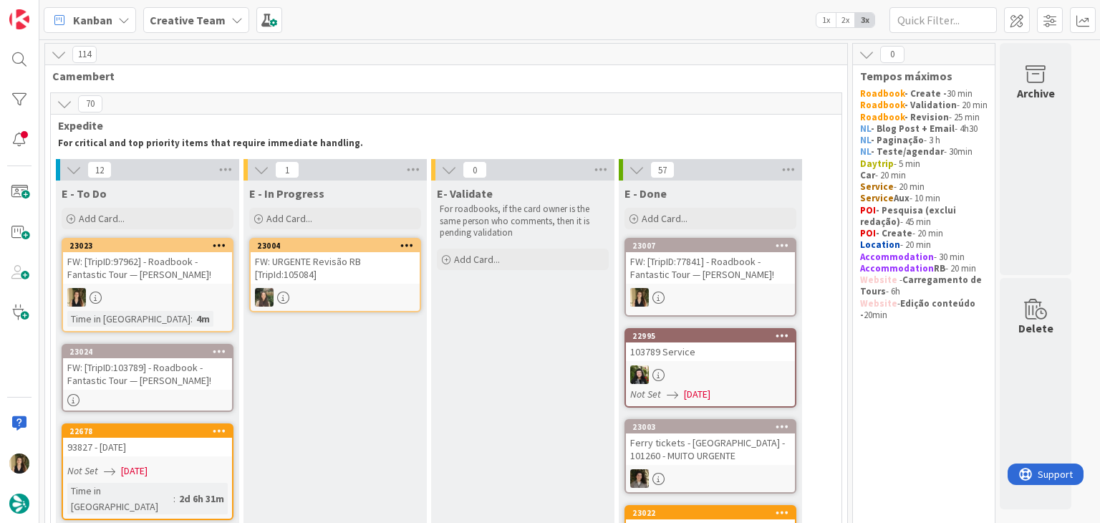
drag, startPoint x: 524, startPoint y: 330, endPoint x: 391, endPoint y: 319, distance: 133.0
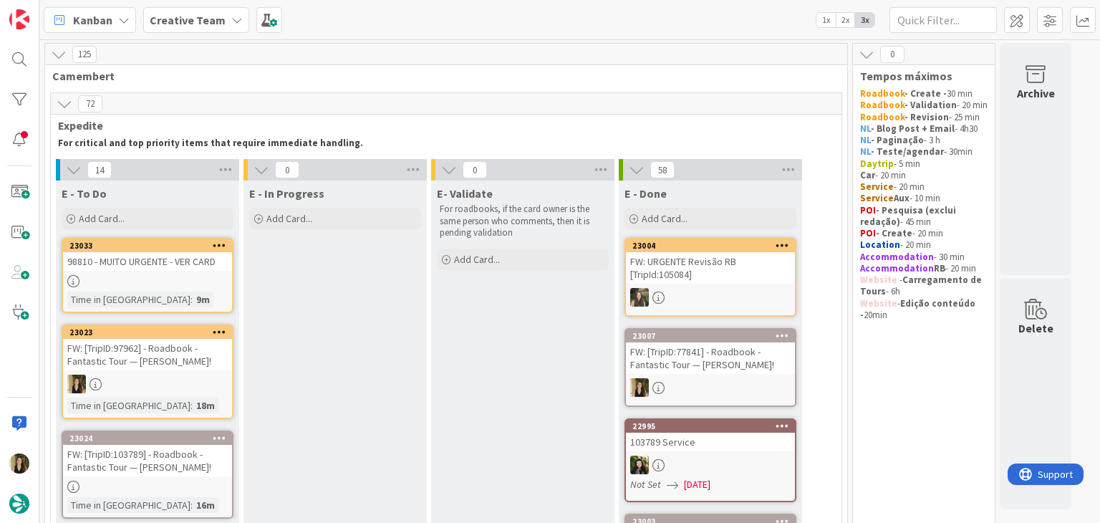
click at [178, 287] on link "23033 98810 - MUITO URGENTE - VER CARD Time in Column : 9m" at bounding box center [148, 275] width 172 height 75
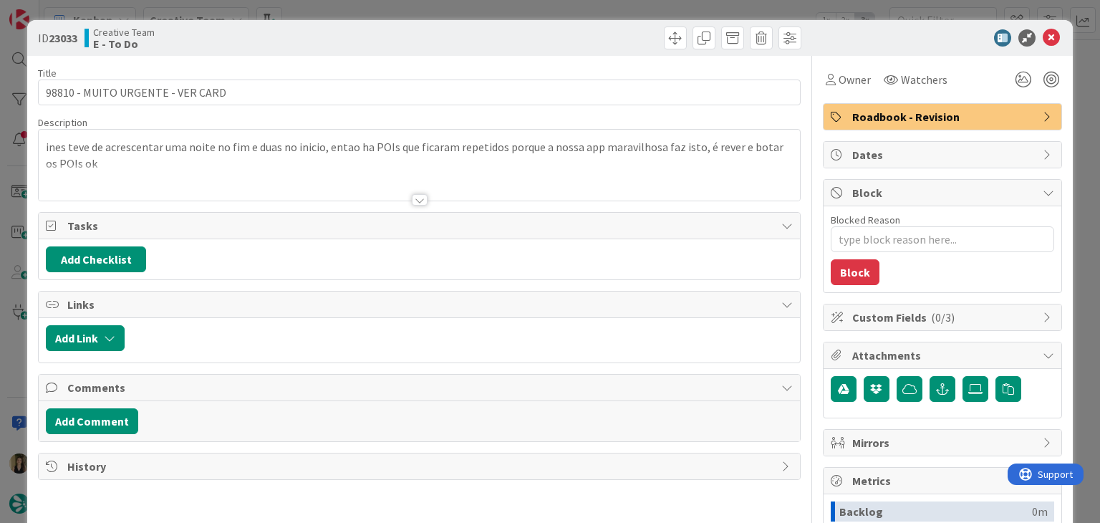
click at [415, 201] on div at bounding box center [420, 199] width 16 height 11
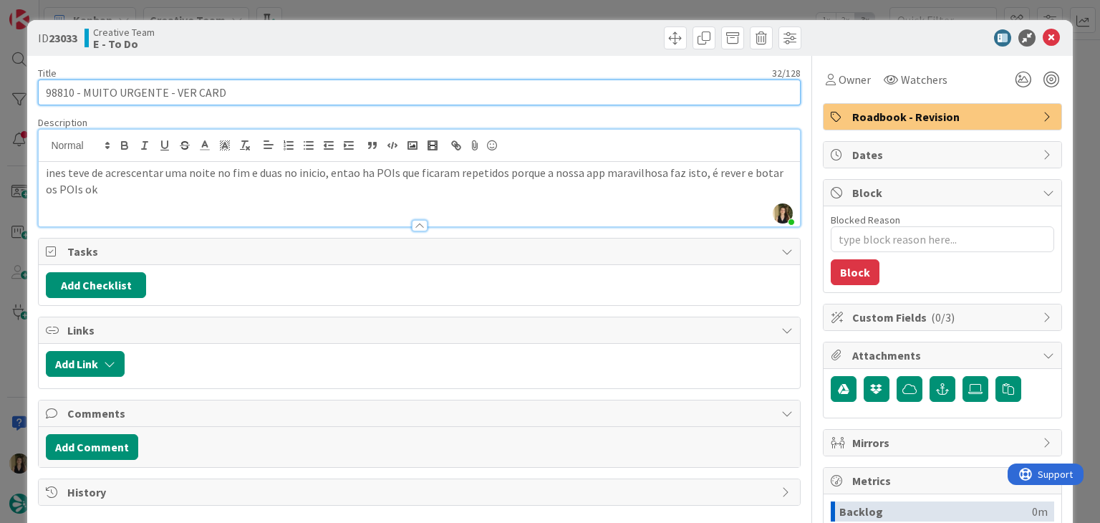
click at [54, 95] on input "98810 - MUITO URGENTE - VER CARD" at bounding box center [419, 93] width 762 height 26
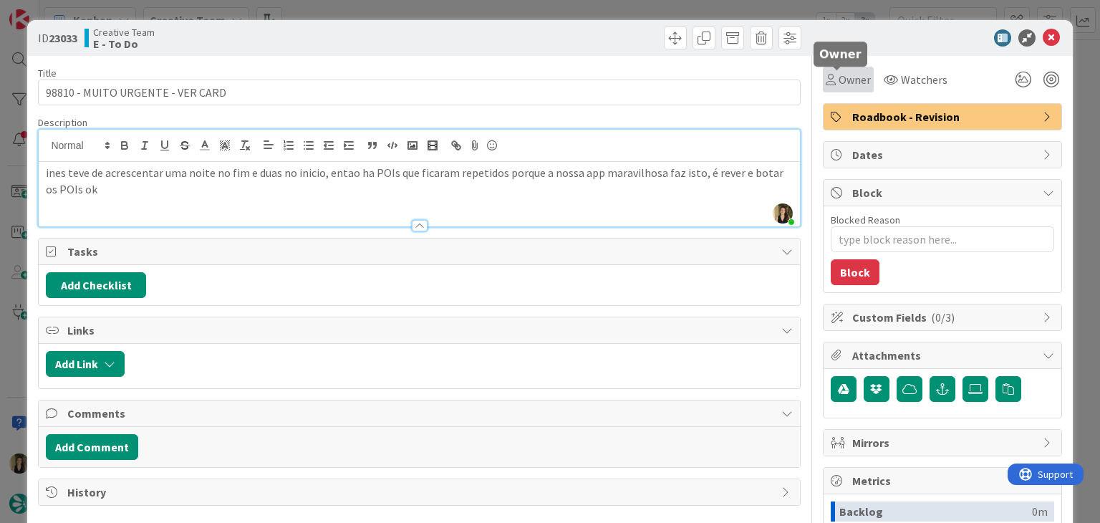
click at [844, 83] on span "Owner" at bounding box center [855, 79] width 32 height 17
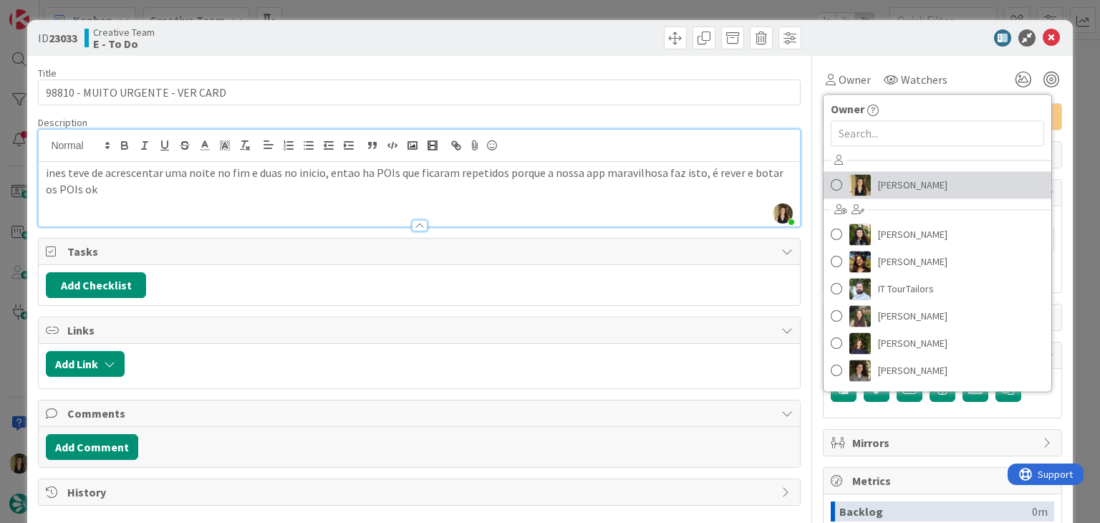
drag, startPoint x: 878, startPoint y: 181, endPoint x: 796, endPoint y: 139, distance: 91.9
click at [878, 181] on span "[PERSON_NAME]" at bounding box center [912, 184] width 69 height 21
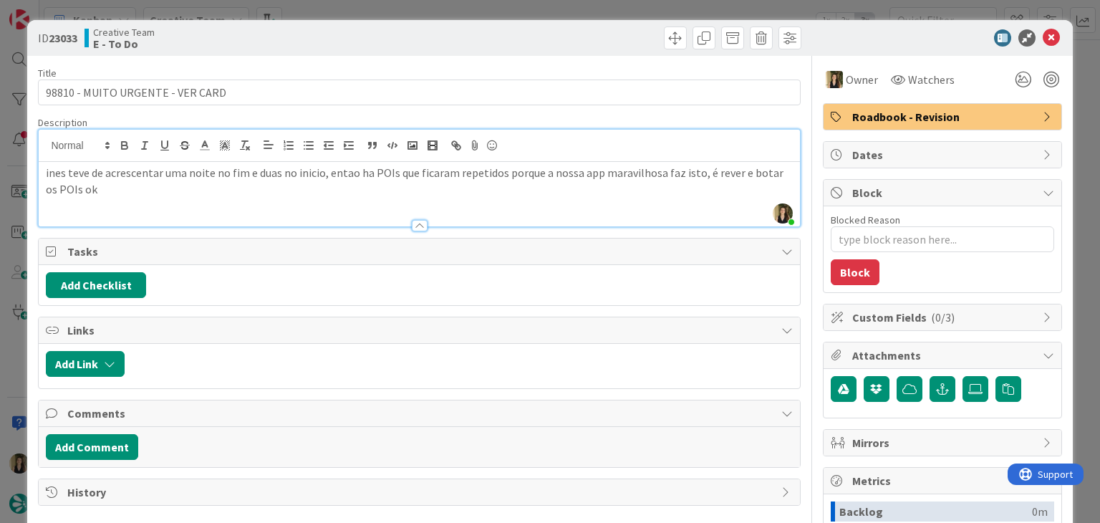
type textarea "x"
click at [569, 38] on div at bounding box center [612, 38] width 378 height 23
click at [564, 12] on div "ID 23033 Creative Team E - To Do Title 32 / 128 98810 - MUITO URGENTE - VER CAR…" at bounding box center [550, 261] width 1100 height 523
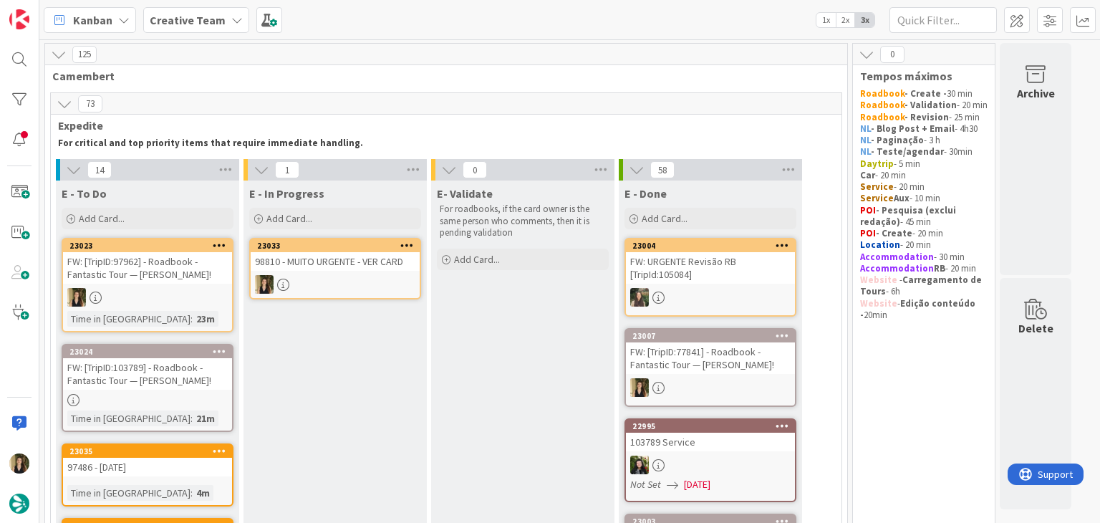
click at [361, 279] on div at bounding box center [335, 284] width 169 height 19
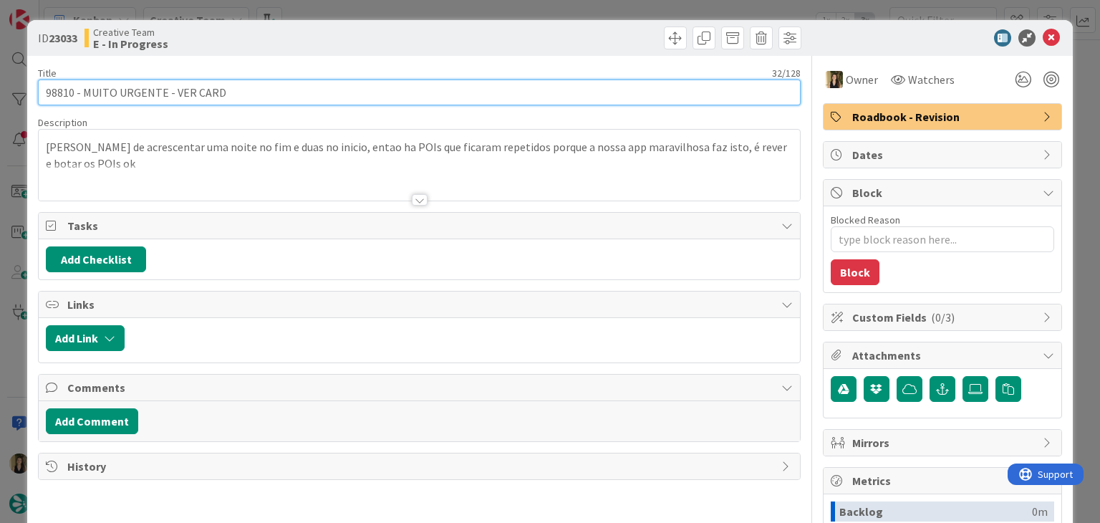
click at [59, 89] on input "98810 - MUITO URGENTE - VER CARD" at bounding box center [419, 93] width 762 height 26
click at [58, 89] on input "98810 - MUITO URGENTE - VER CARD" at bounding box center [419, 93] width 762 height 26
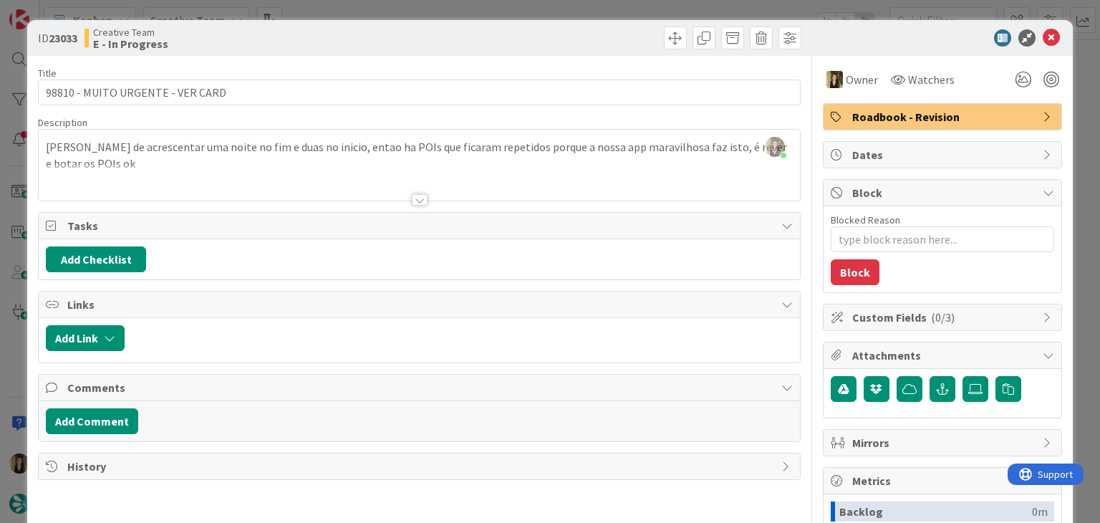
drag, startPoint x: 302, startPoint y: 29, endPoint x: 304, endPoint y: 18, distance: 11.7
click at [302, 25] on div "ID 23033 Creative Team E - In Progress" at bounding box center [549, 38] width 1045 height 36
click at [316, 4] on div "ID 23033 Creative Team E - In Progress Title 32 / 128 98810 - MUITO URGENTE - V…" at bounding box center [550, 261] width 1100 height 523
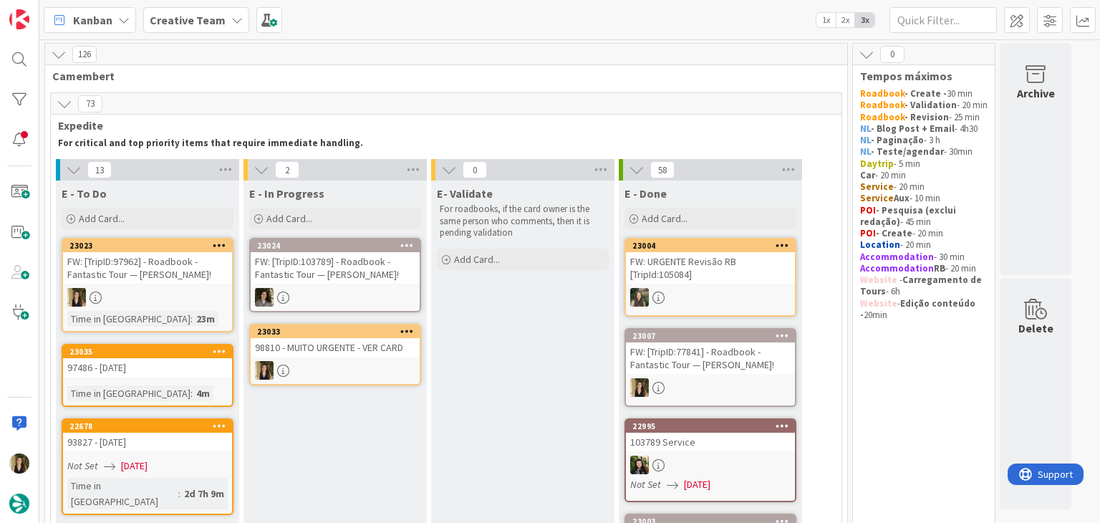
click at [332, 351] on div "98810 - MUITO URGENTE - VER CARD" at bounding box center [335, 347] width 169 height 19
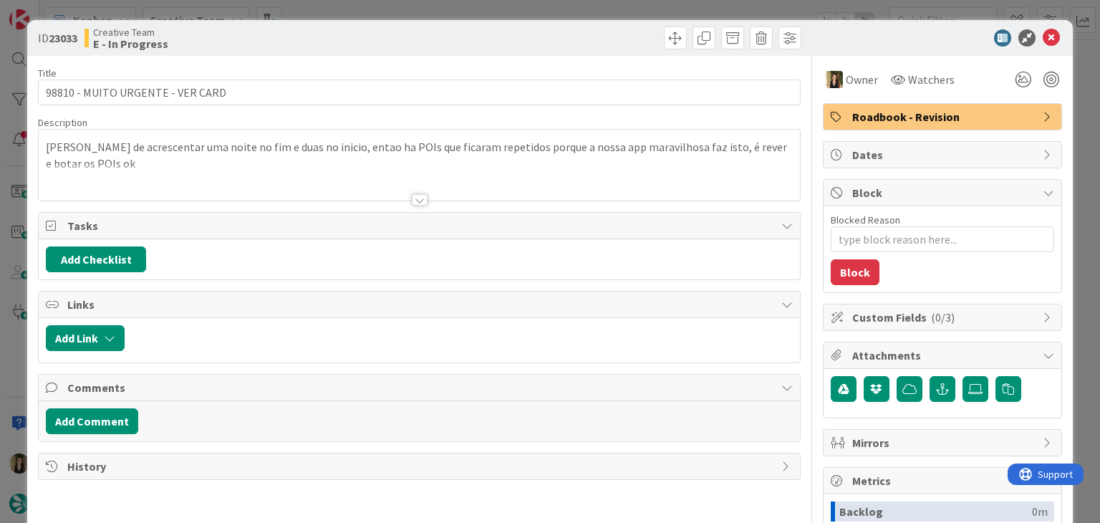
click at [536, 12] on div "ID 23033 Creative Team E - In Progress Title 32 / 128 98810 - MUITO URGENTE - V…" at bounding box center [550, 261] width 1100 height 523
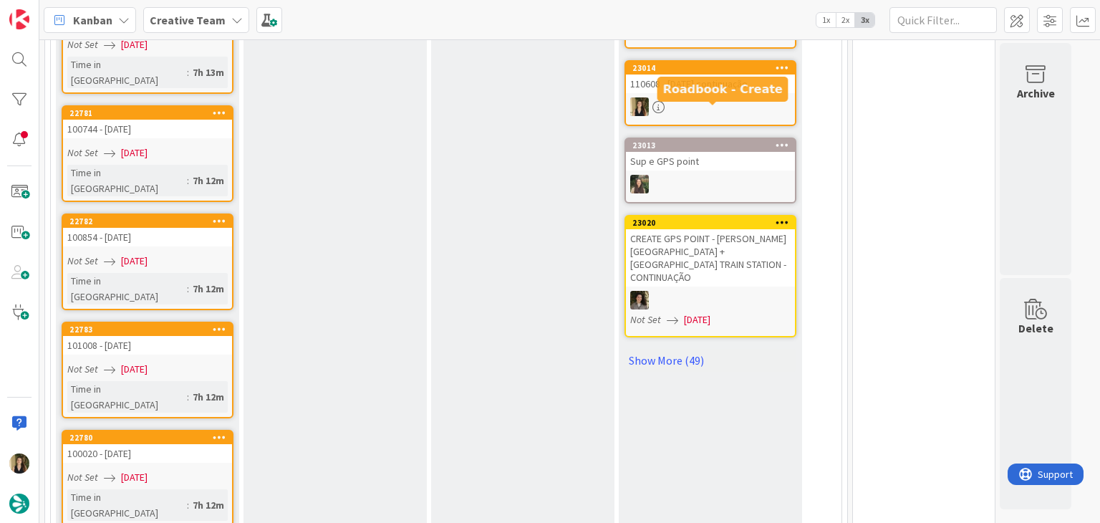
scroll to position [957, 0]
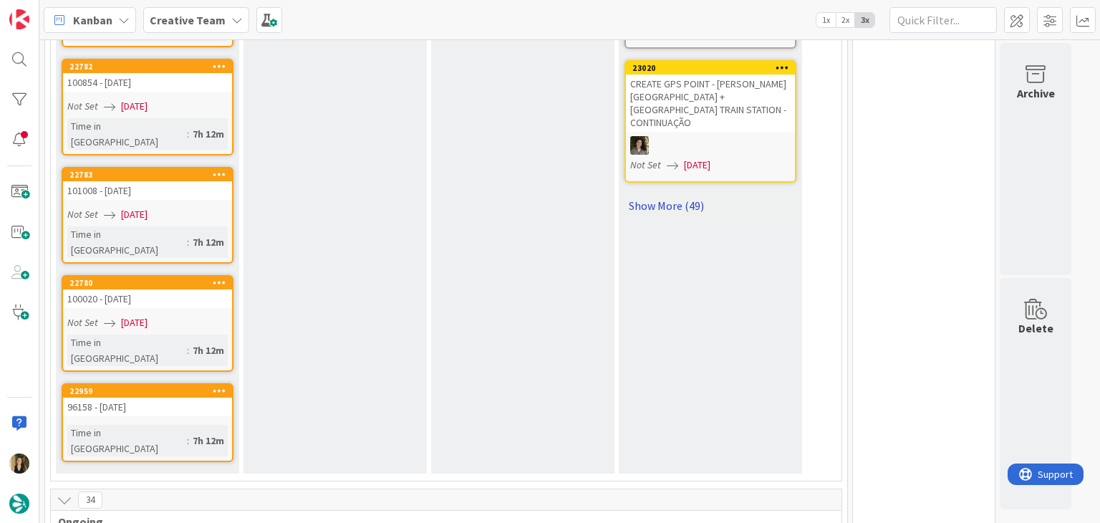
click at [682, 194] on link "Show More (49)" at bounding box center [711, 205] width 172 height 23
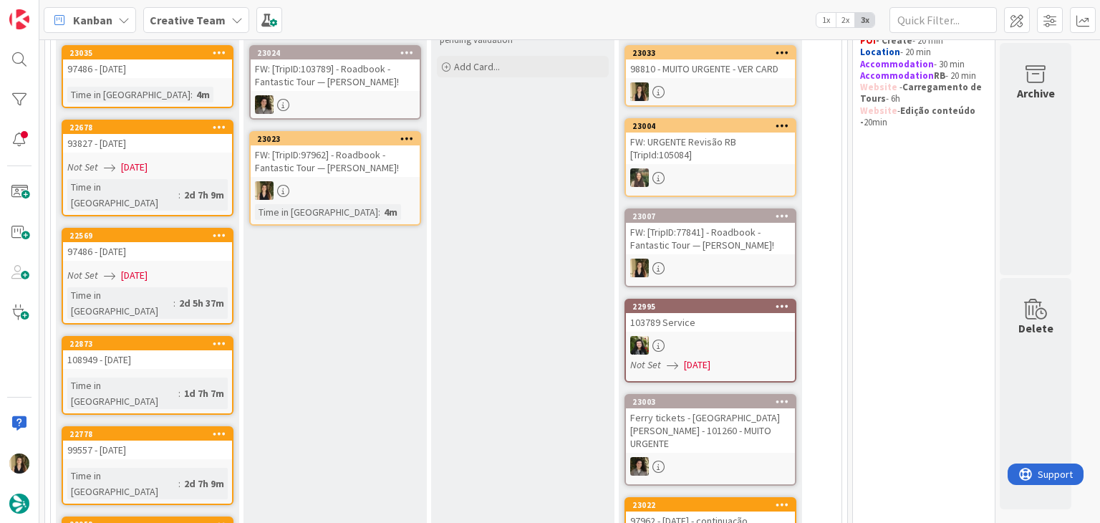
scroll to position [0, 0]
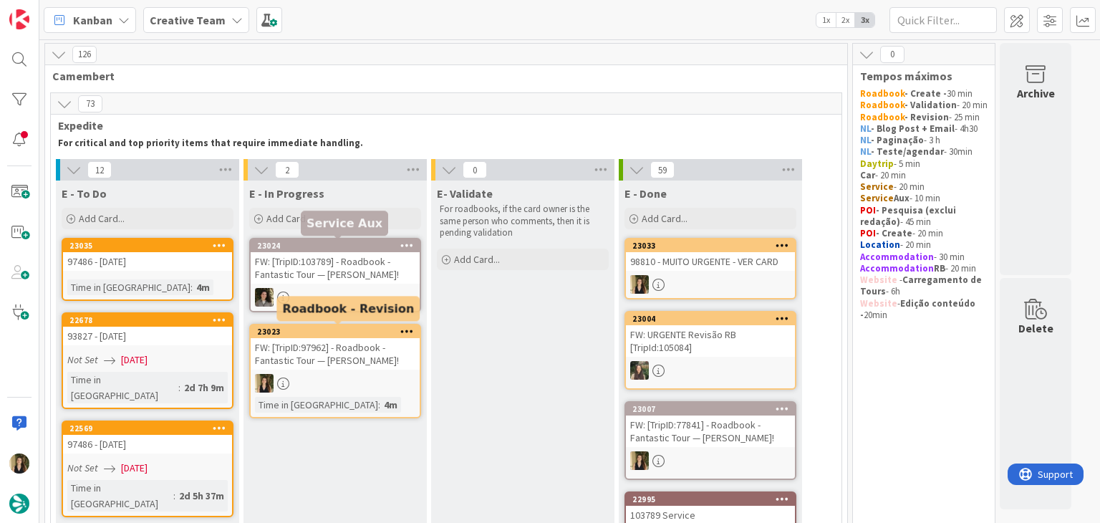
click at [354, 390] on div at bounding box center [335, 383] width 169 height 19
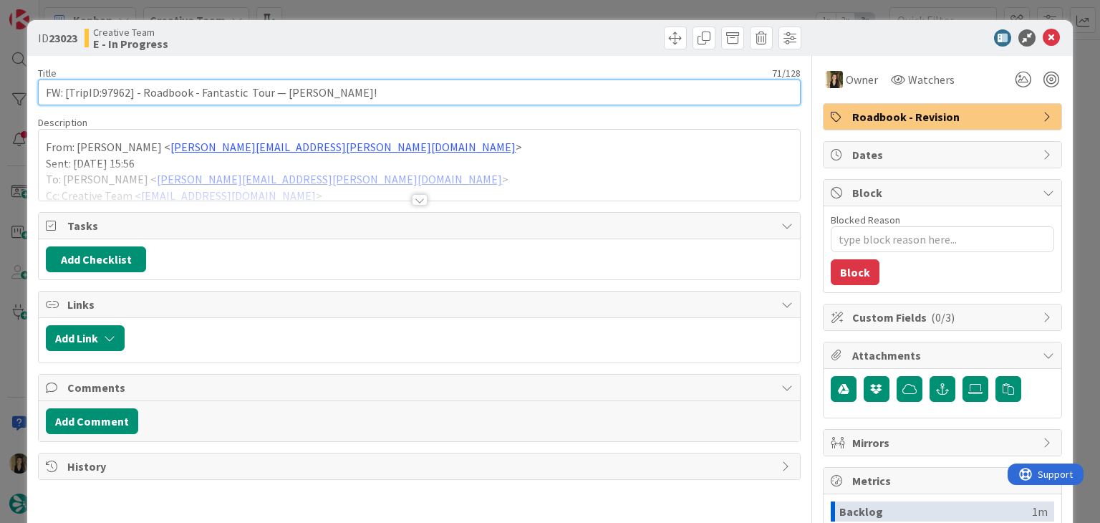
click at [115, 94] on input "FW: [TripID:97962] - Roadbook - Fantastic Tour — [PERSON_NAME]!" at bounding box center [419, 93] width 762 height 26
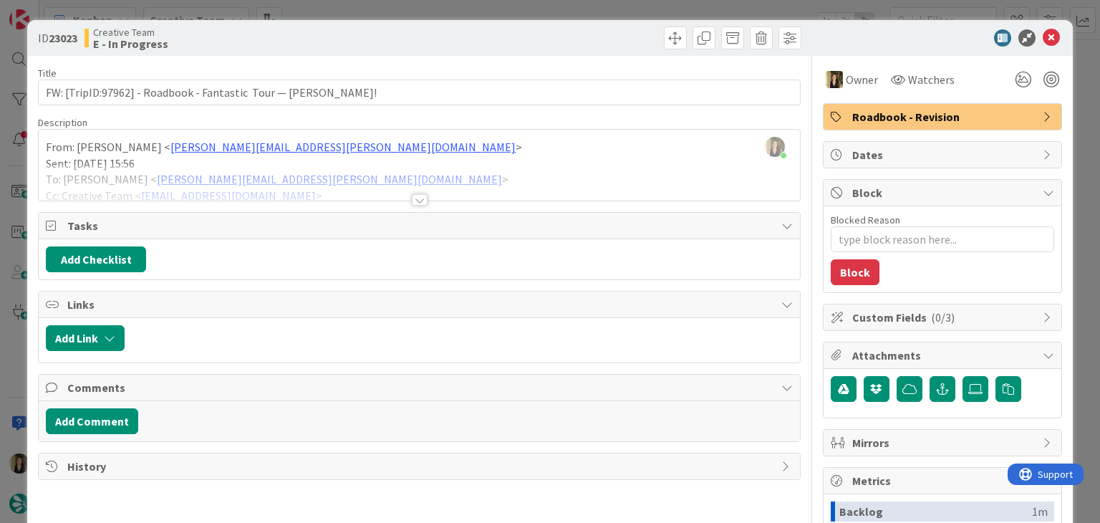
click at [415, 201] on div at bounding box center [420, 199] width 16 height 11
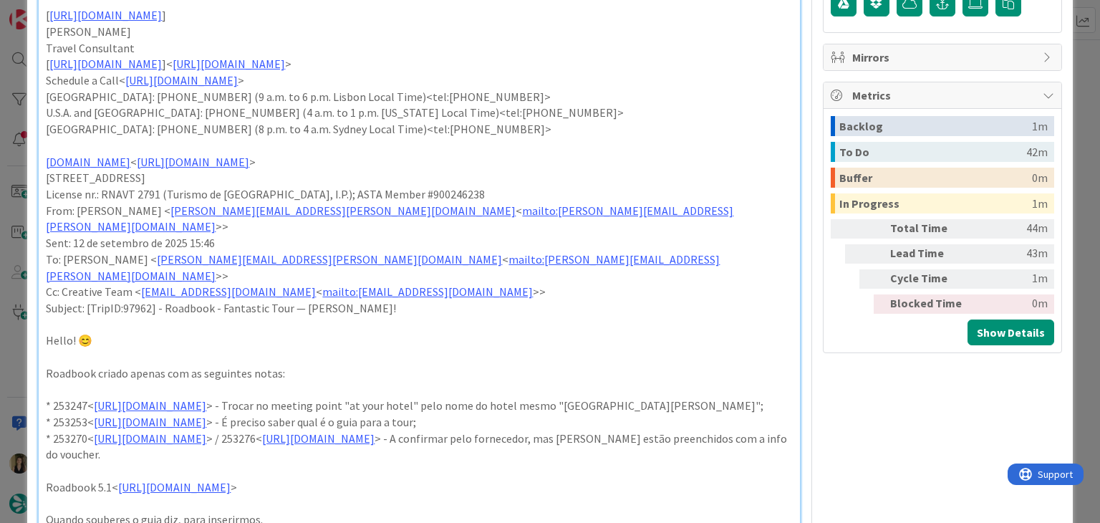
scroll to position [430, 0]
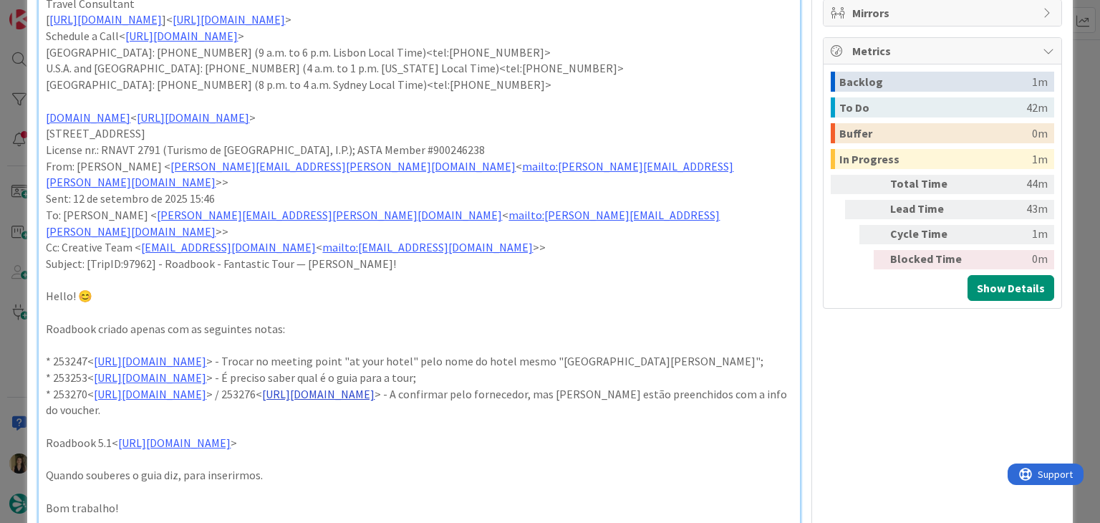
click at [375, 387] on link "https://appweb.tourtailors.com/sigav/#Voucher/view/260961" at bounding box center [318, 394] width 112 height 14
click at [206, 370] on link "https://appweb.tourtailors.com/sigav/#Voucher/view/260938" at bounding box center [150, 377] width 112 height 14
click at [254, 387] on link "https://appweb.tourtailors.com/sigav/#Voucher/view/260938" at bounding box center [204, 389] width 98 height 19
click at [463, 256] on p "Subject: [TripID:97962] - Roadbook - Fantastic Tour — Daniel Edward Chitty!" at bounding box center [419, 264] width 746 height 16
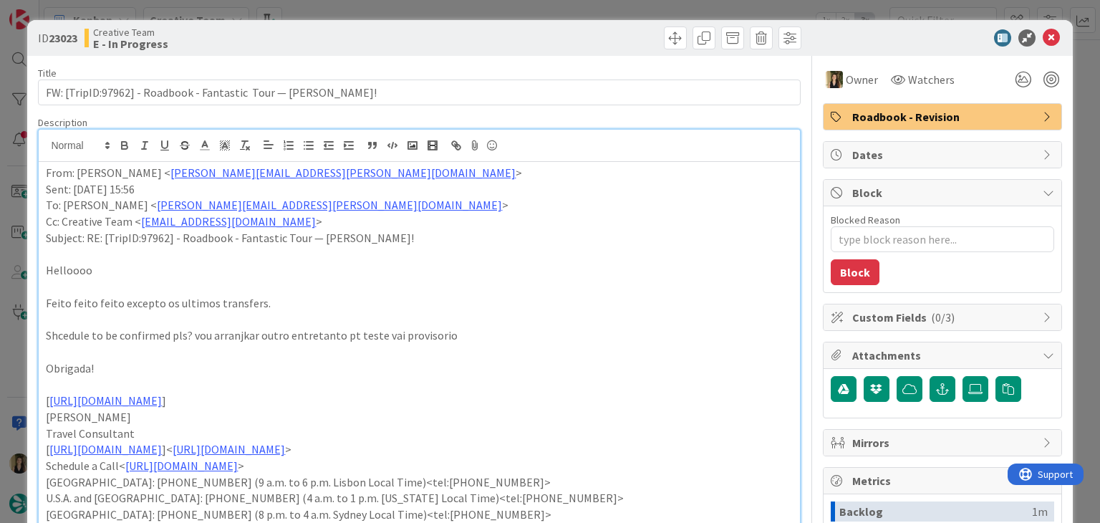
scroll to position [0, 0]
click at [458, 46] on div at bounding box center [612, 38] width 378 height 23
click at [456, 15] on div "ID 23023 Creative Team E - In Progress Title 71 / 128 FW: [TripID:97962] - Road…" at bounding box center [550, 261] width 1100 height 523
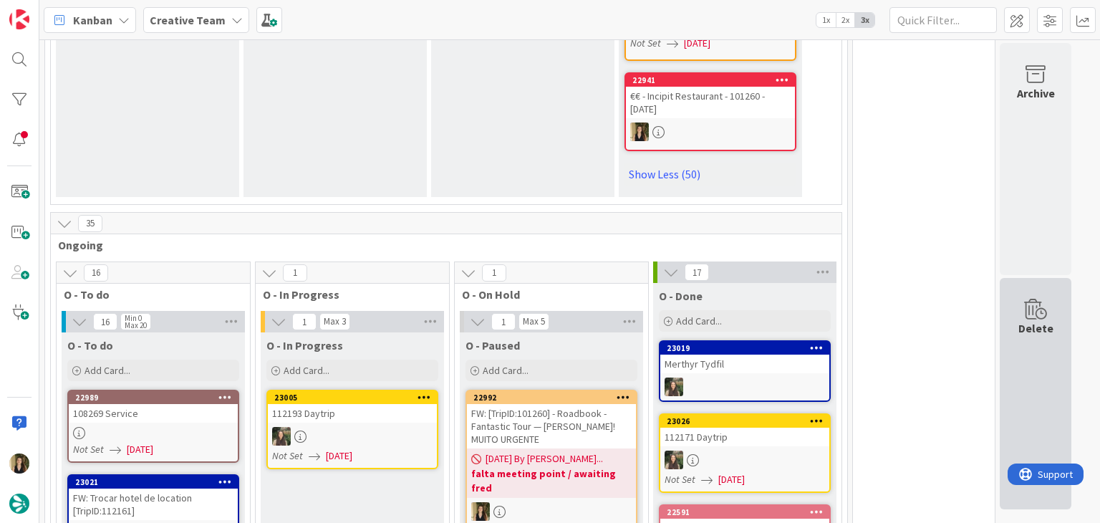
scroll to position [5939, 0]
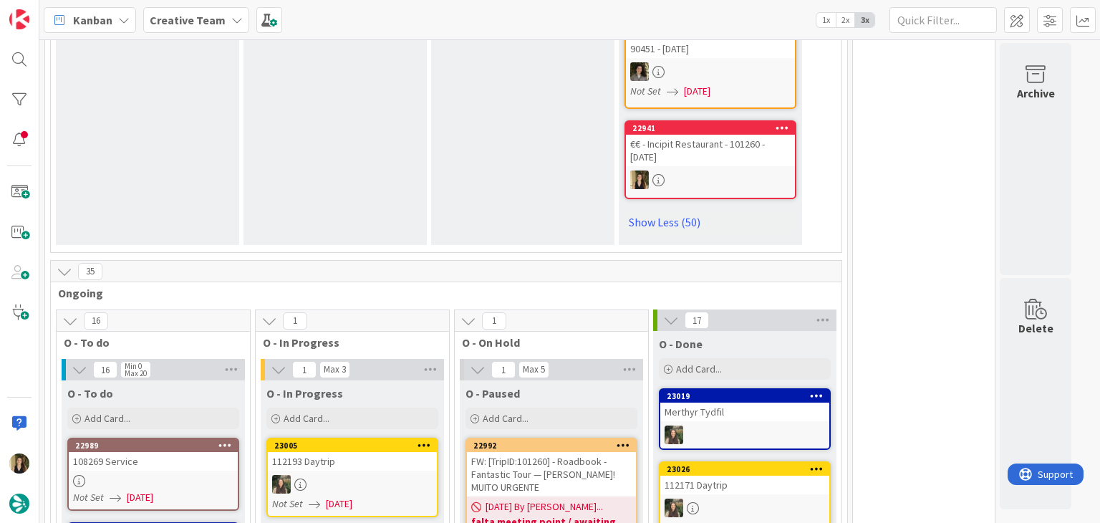
click at [183, 452] on div "108269 Service" at bounding box center [153, 461] width 169 height 19
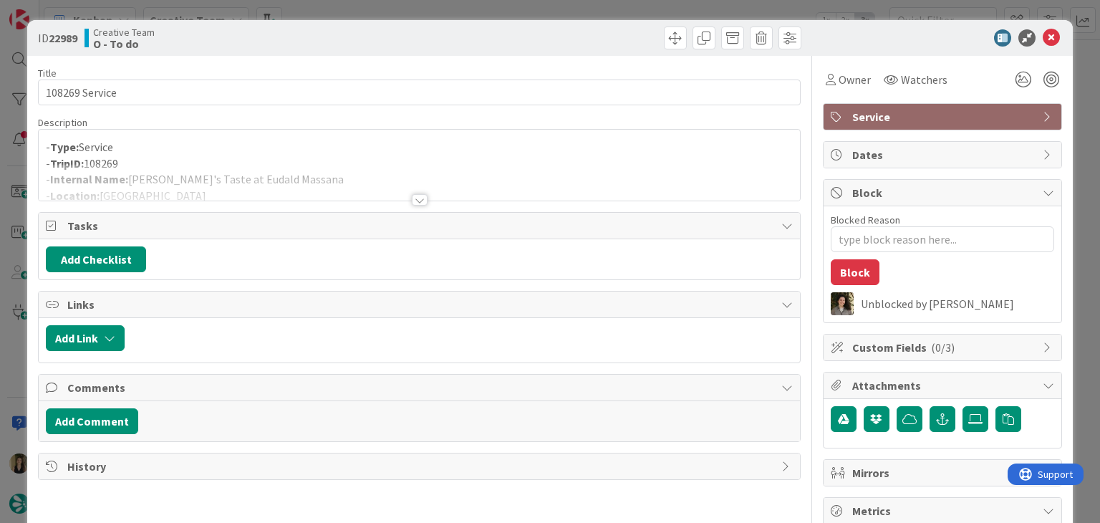
click at [421, 203] on div "Title 14 / 128 108269 Service Description - Type: Service - TripID: 108269 - In…" at bounding box center [419, 412] width 762 height 713
click at [418, 201] on div at bounding box center [420, 199] width 16 height 11
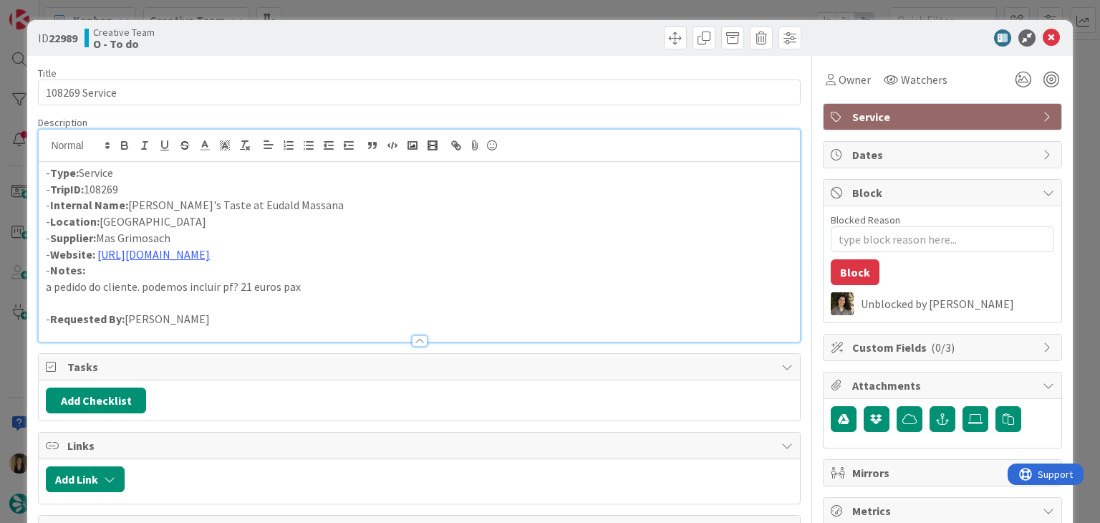
click at [387, 6] on div "ID 22989 Creative Team O - To do Title 14 / 128 108269 Service Description - Ty…" at bounding box center [550, 261] width 1100 height 523
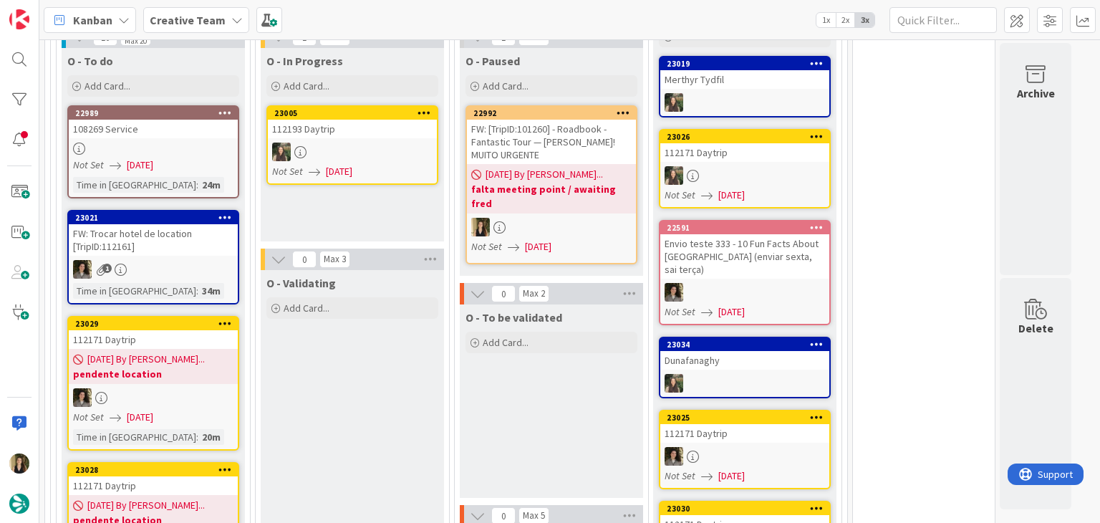
scroll to position [6083, 0]
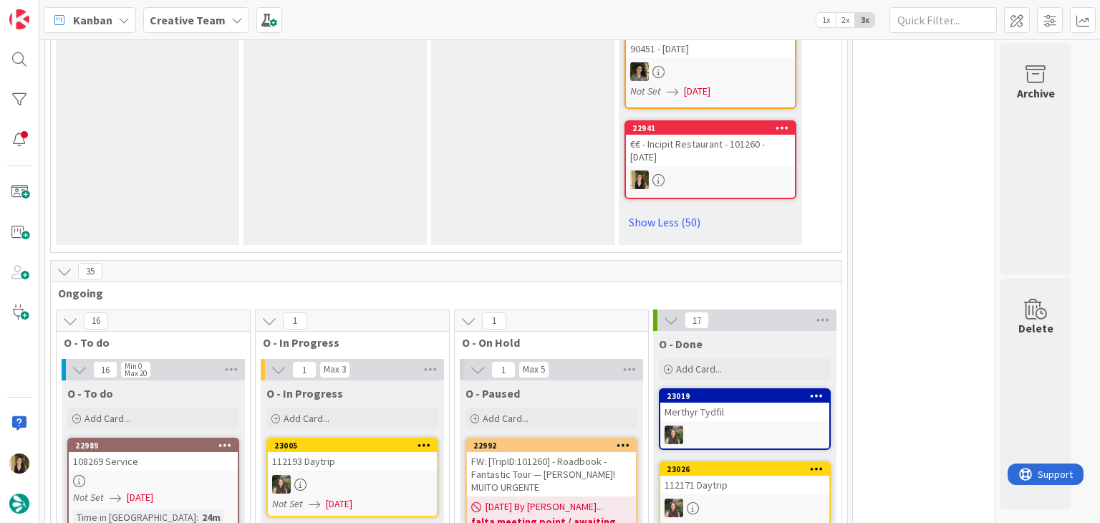
scroll to position [5939, 0]
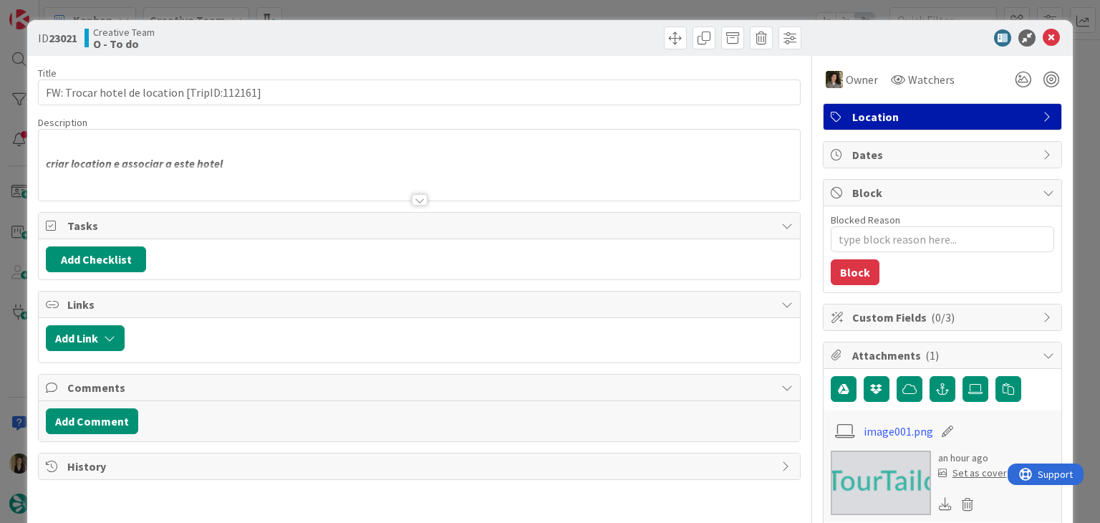
click at [413, 200] on div at bounding box center [420, 199] width 16 height 11
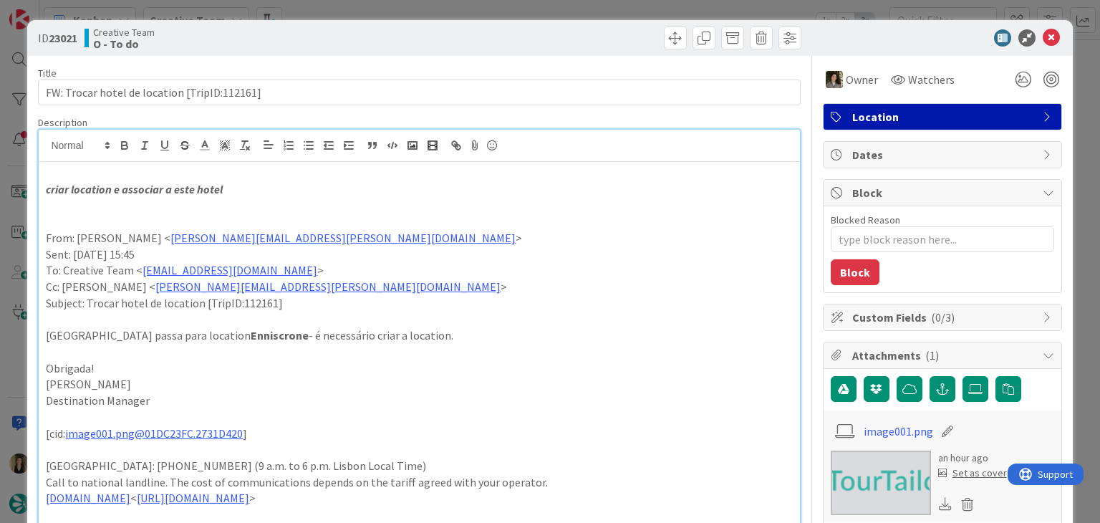
click at [436, 15] on div "ID 23021 Creative Team O - To do Title 44 / 128 FW: Trocar hotel de location [T…" at bounding box center [550, 261] width 1100 height 523
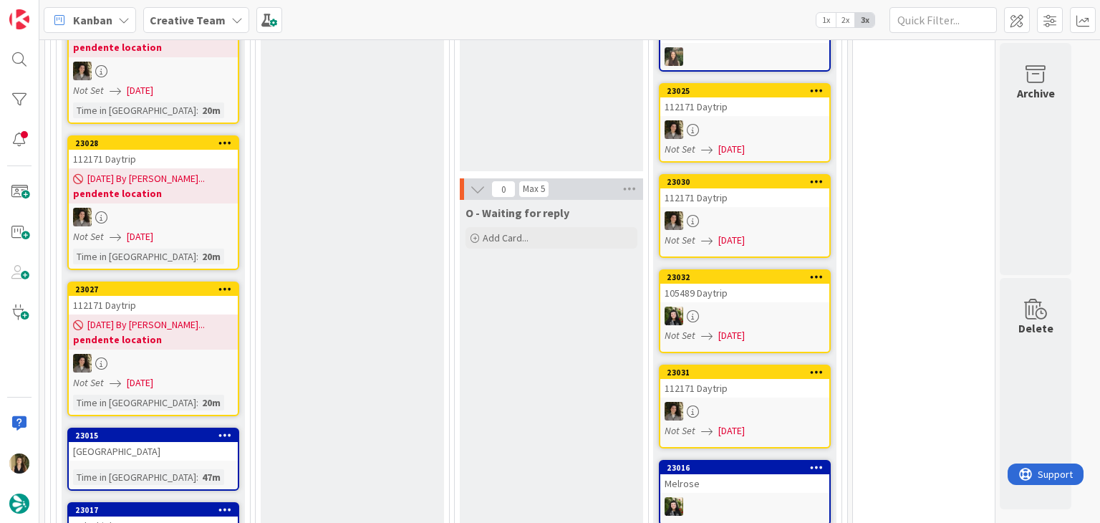
scroll to position [6584, 0]
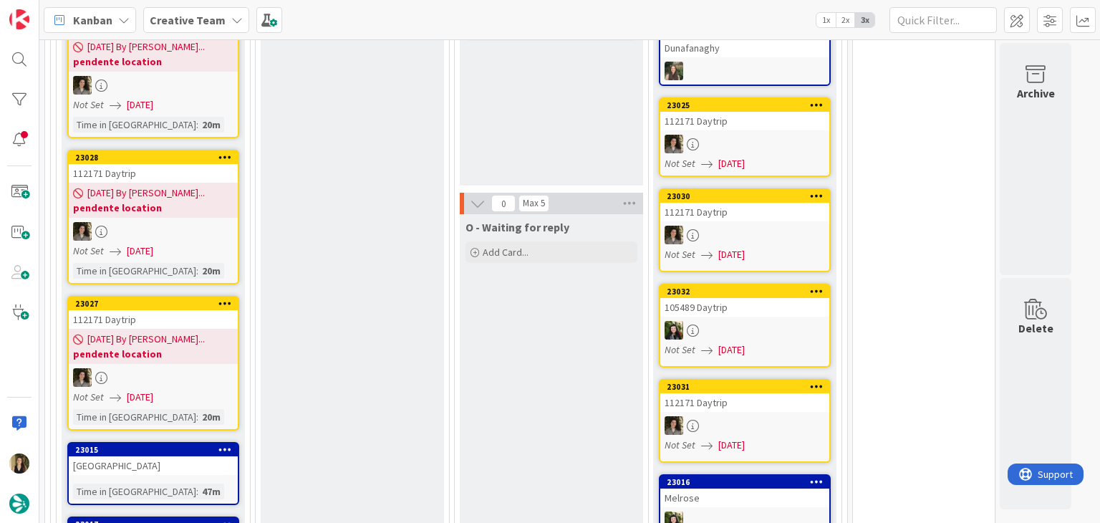
click at [188, 456] on div "[GEOGRAPHIC_DATA]" at bounding box center [153, 465] width 169 height 19
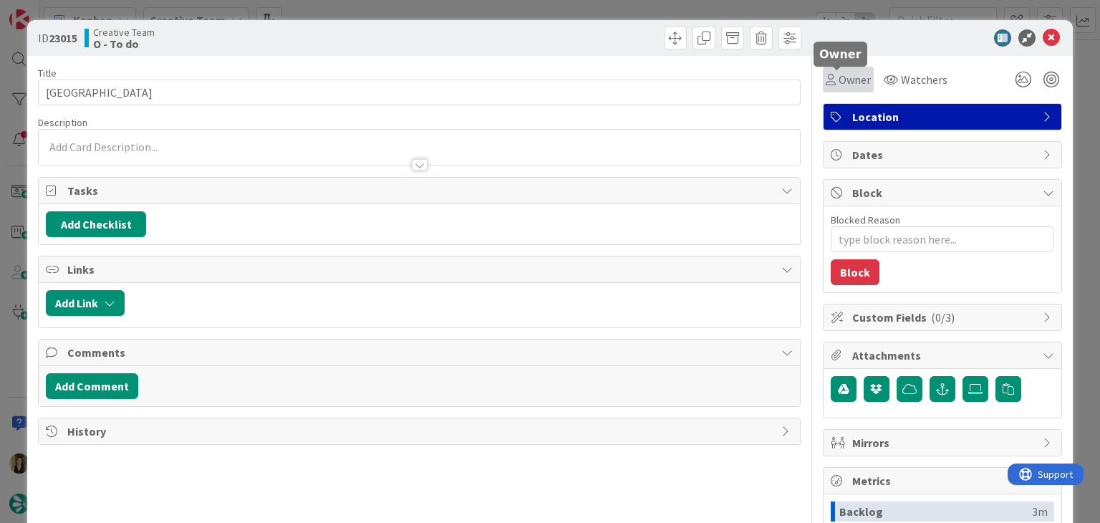
click at [840, 78] on span "Owner" at bounding box center [855, 79] width 32 height 17
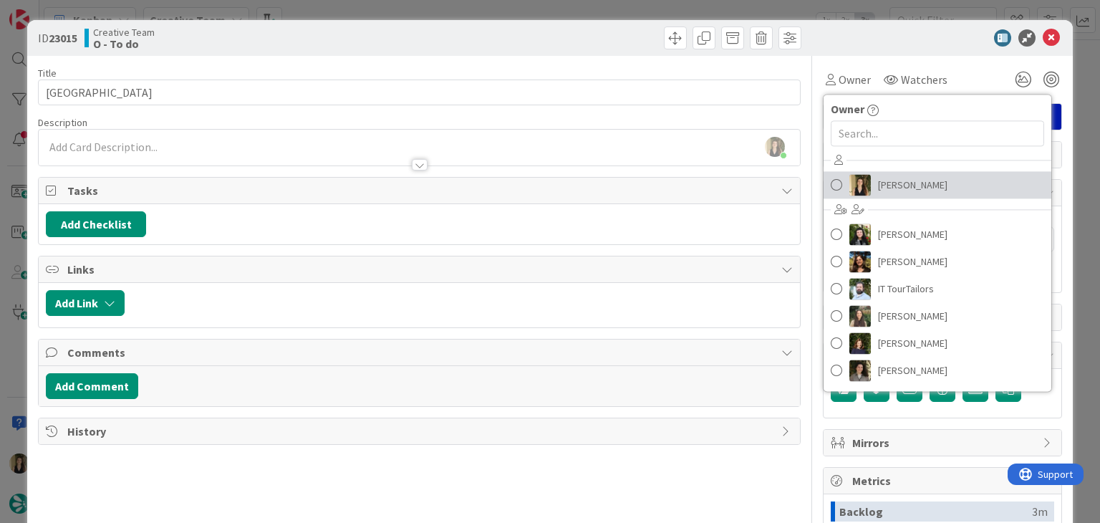
drag, startPoint x: 913, startPoint y: 184, endPoint x: 901, endPoint y: 178, distance: 12.8
click at [913, 184] on span "[PERSON_NAME]" at bounding box center [912, 184] width 69 height 21
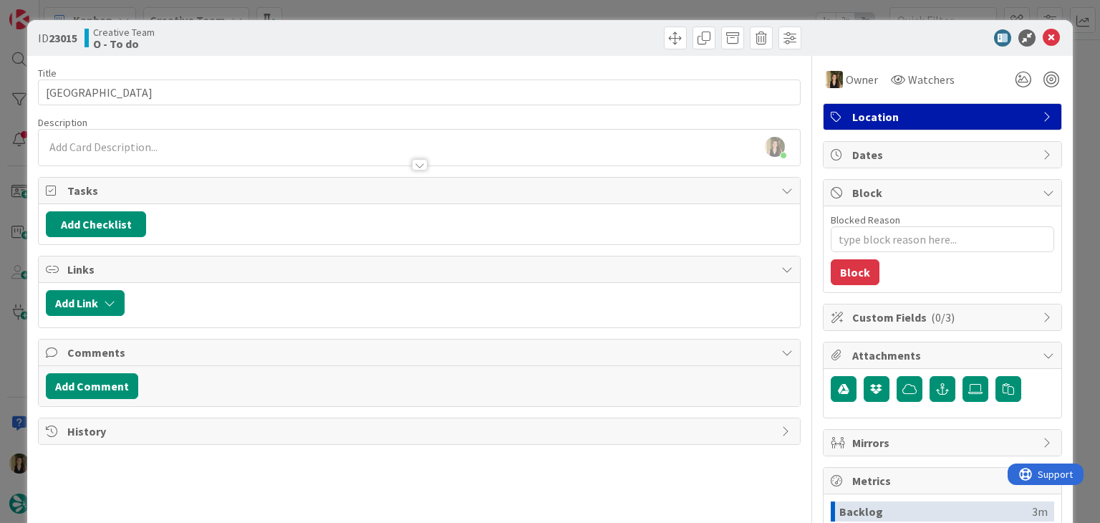
click at [559, 24] on div "ID 23015 Creative Team O - To do" at bounding box center [549, 38] width 1045 height 36
click at [555, 12] on div "ID 23015 Creative Team O - To do Title 6 / 128 Durham Description Sofia Palma j…" at bounding box center [550, 261] width 1100 height 523
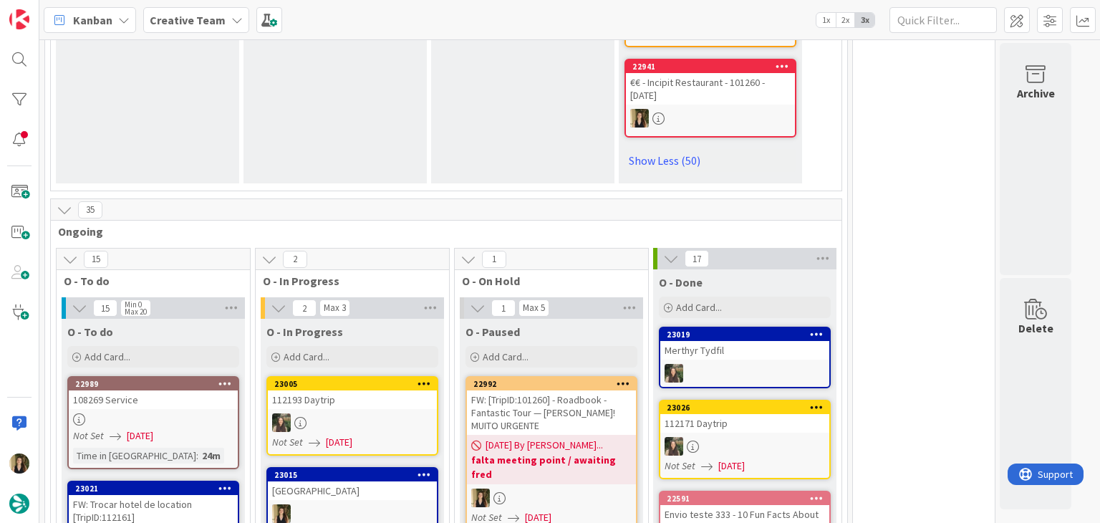
scroll to position [6086, 0]
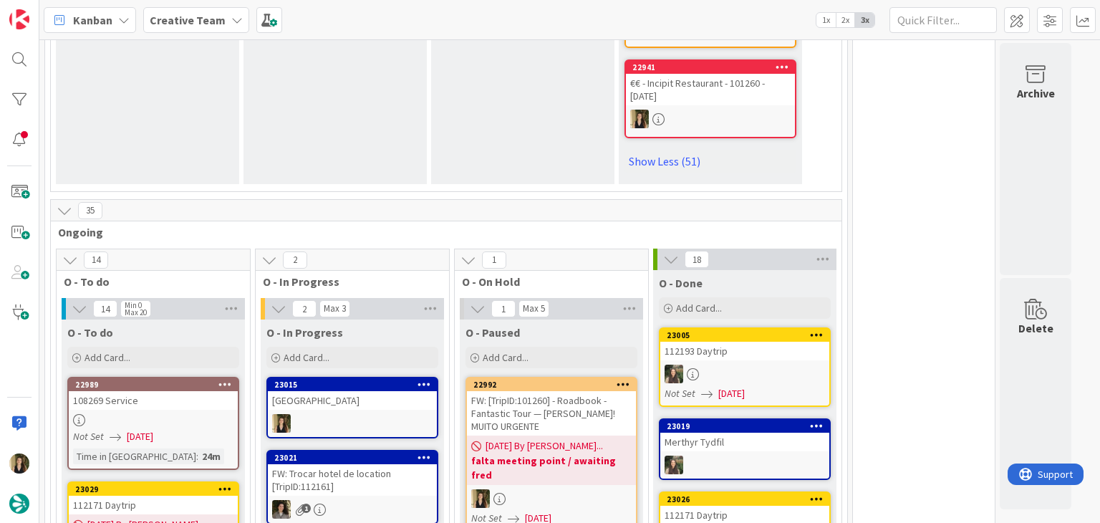
click at [364, 414] on div at bounding box center [352, 423] width 169 height 19
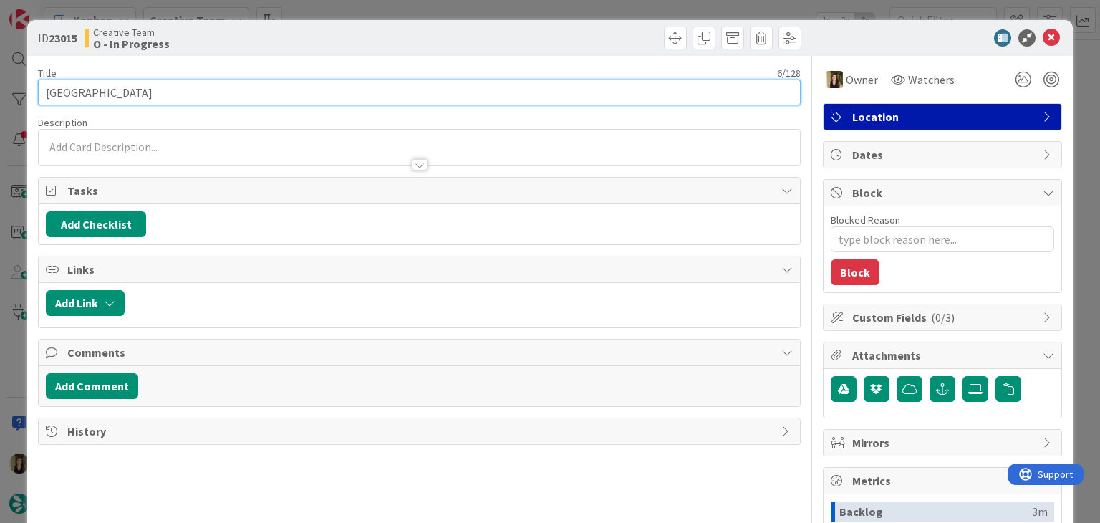
click at [66, 92] on input "[GEOGRAPHIC_DATA]" at bounding box center [419, 93] width 762 height 26
click at [65, 92] on input "[GEOGRAPHIC_DATA]" at bounding box center [419, 93] width 762 height 26
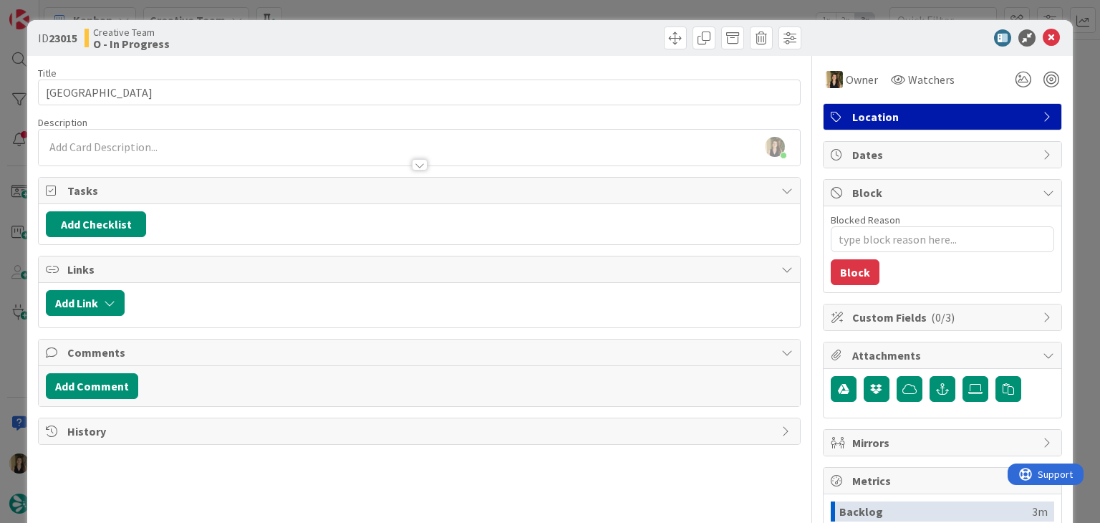
drag, startPoint x: 355, startPoint y: 50, endPoint x: 360, endPoint y: 11, distance: 39.1
click at [353, 50] on div "ID 23015 Creative Team O - In Progress" at bounding box center [549, 38] width 1045 height 36
click at [370, 9] on div "ID 23015 Creative Team O - In Progress Title 6 / 128 Durham Description Sofia P…" at bounding box center [550, 261] width 1100 height 523
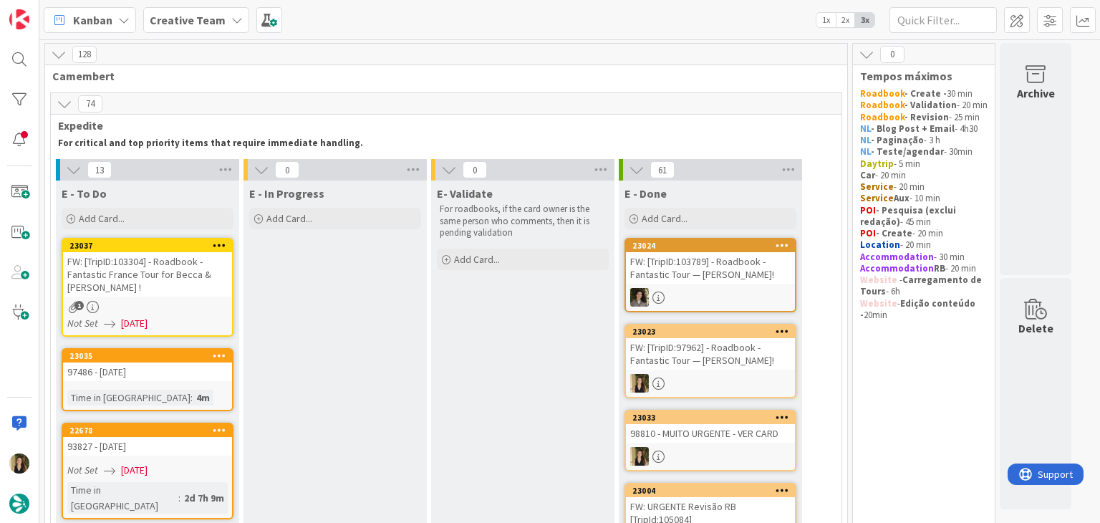
click at [191, 306] on div "1" at bounding box center [147, 307] width 169 height 12
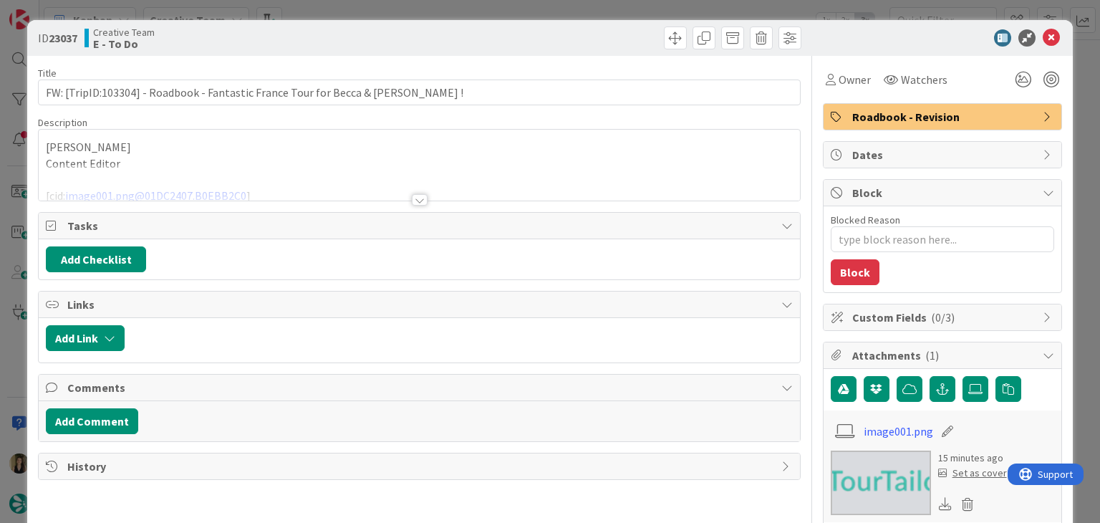
type textarea "x"
click at [416, 201] on div at bounding box center [420, 199] width 16 height 11
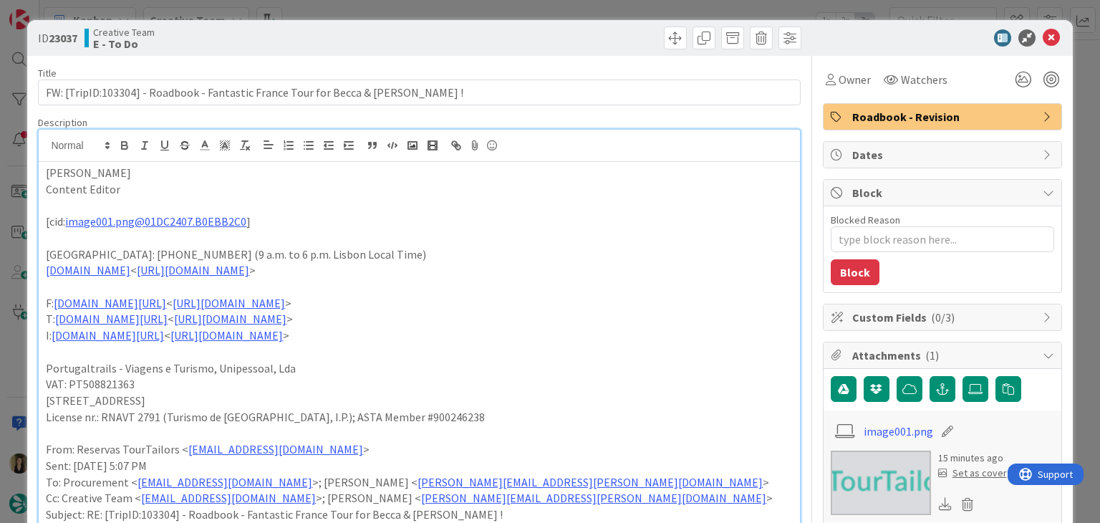
click at [589, 29] on div at bounding box center [612, 38] width 378 height 23
click at [582, 9] on div "ID 23037 Creative Team E - To Do Title 74 / 128 FW: [TripID:103304] - Roadbook …" at bounding box center [550, 261] width 1100 height 523
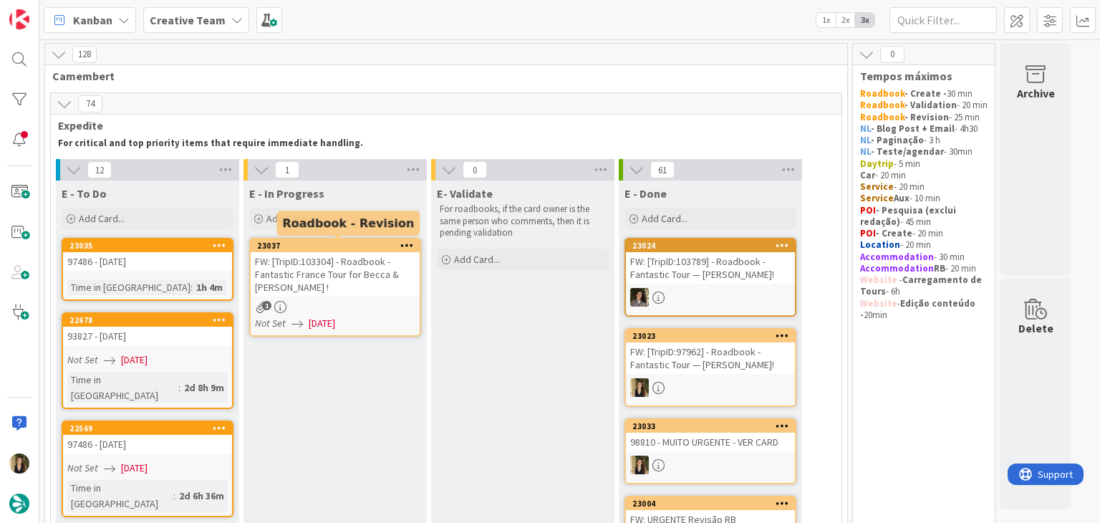
click at [367, 304] on div "1" at bounding box center [335, 307] width 169 height 12
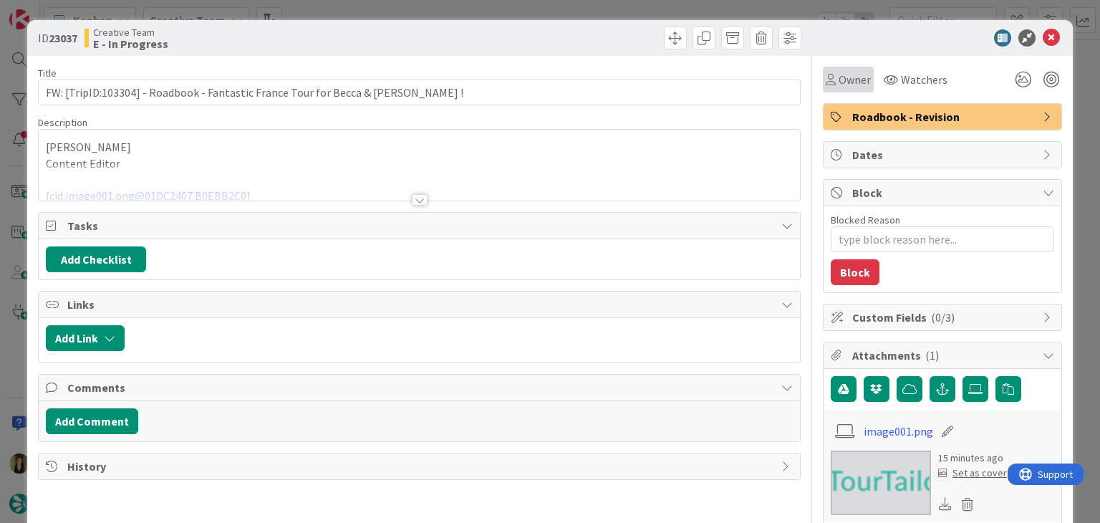
drag, startPoint x: 840, startPoint y: 69, endPoint x: 841, endPoint y: 91, distance: 21.5
click at [840, 70] on div "Owner" at bounding box center [848, 80] width 51 height 26
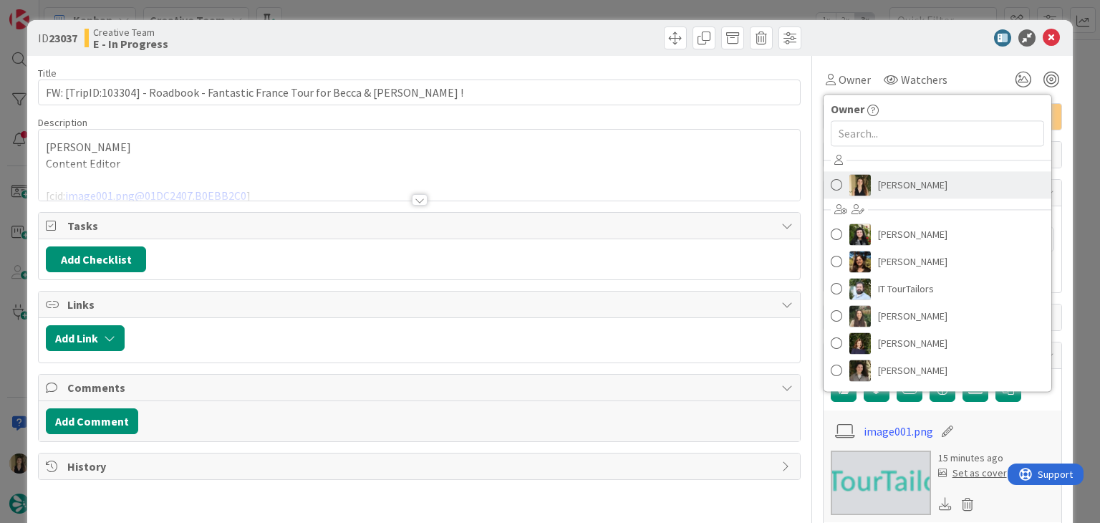
click at [862, 190] on link "[PERSON_NAME]" at bounding box center [938, 184] width 228 height 27
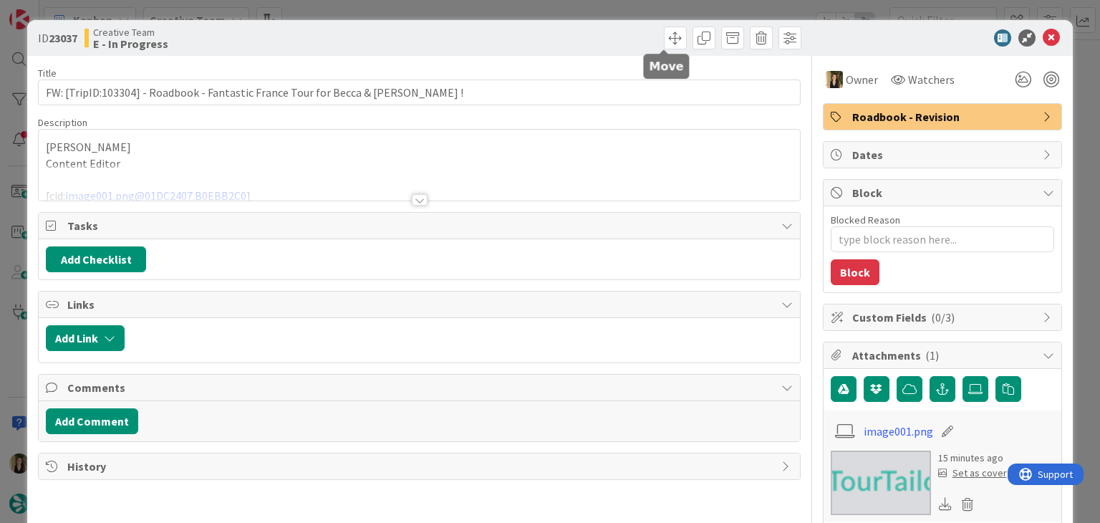
click at [607, 29] on div at bounding box center [612, 38] width 378 height 23
drag, startPoint x: 597, startPoint y: 6, endPoint x: 720, endPoint y: 34, distance: 125.6
click at [597, 4] on div "ID 23037 Creative Team E - In Progress Title 74 / 128 FW: [TripID:103304] - Roa…" at bounding box center [550, 261] width 1100 height 523
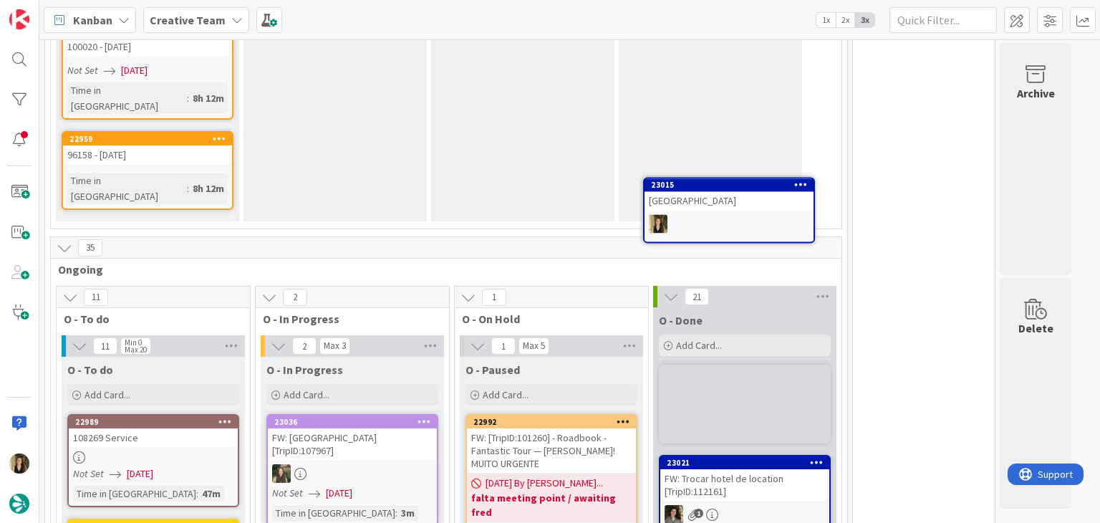
scroll to position [1208, 0]
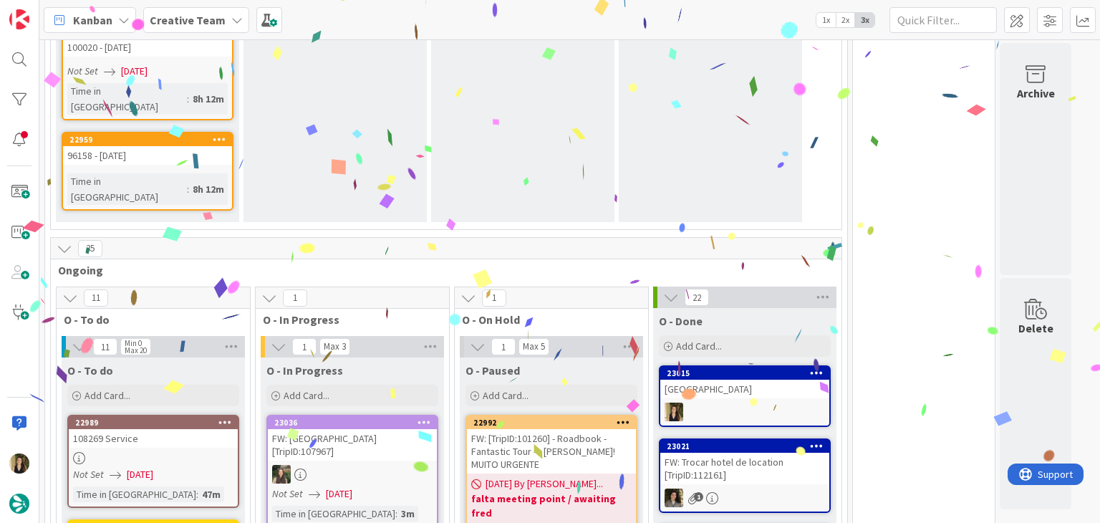
click at [588, 429] on div "FW: [TripID:101260] - Roadbook - Fantastic Tour — [PERSON_NAME]! MUITO URGENTE" at bounding box center [551, 451] width 169 height 44
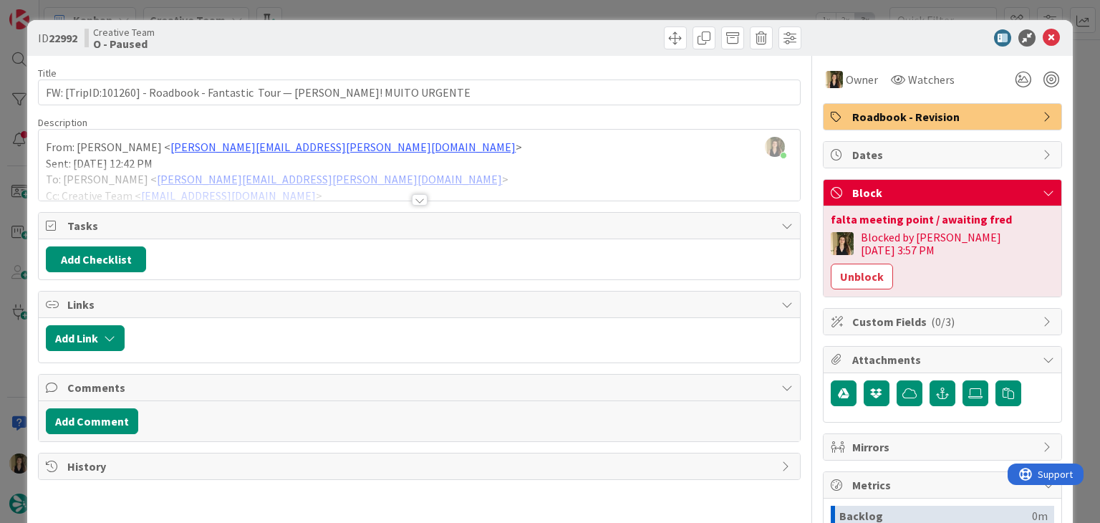
click at [419, 191] on div at bounding box center [419, 182] width 761 height 37
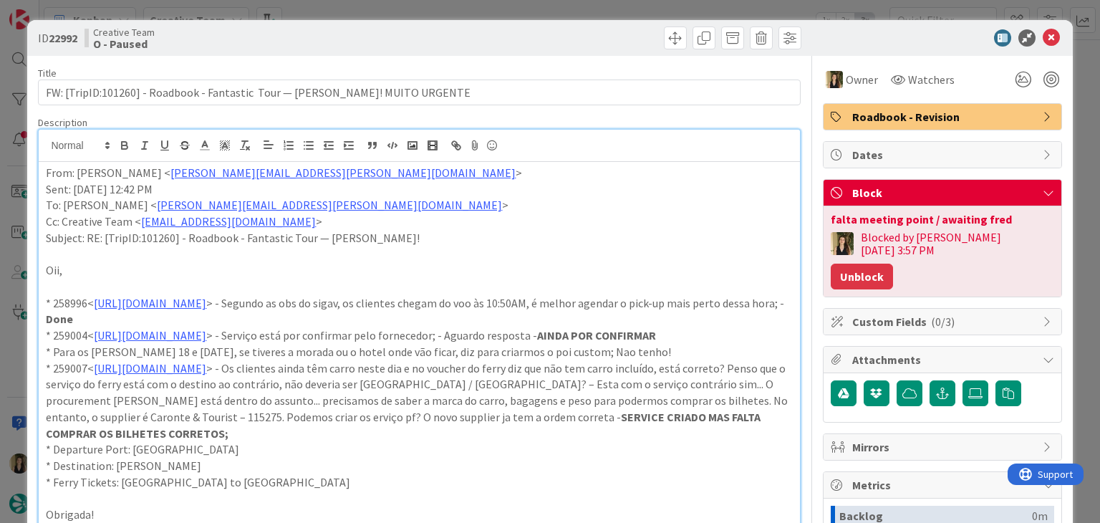
click at [893, 264] on button "Unblock" at bounding box center [862, 277] width 62 height 26
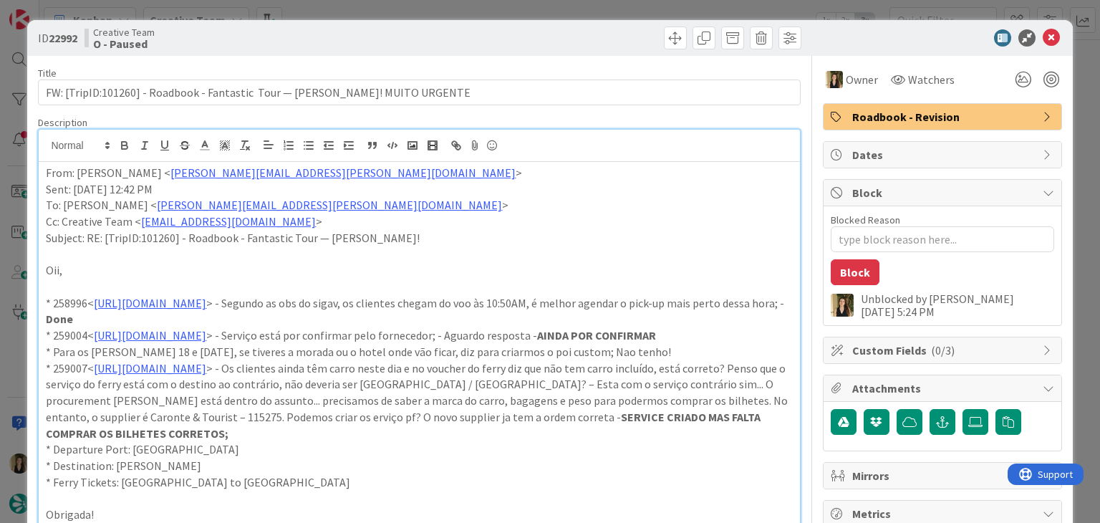
click at [499, 9] on div "ID 22992 Creative Team O - Paused Title 83 / 128 FW: [TripID:101260] - Roadbook…" at bounding box center [550, 261] width 1100 height 523
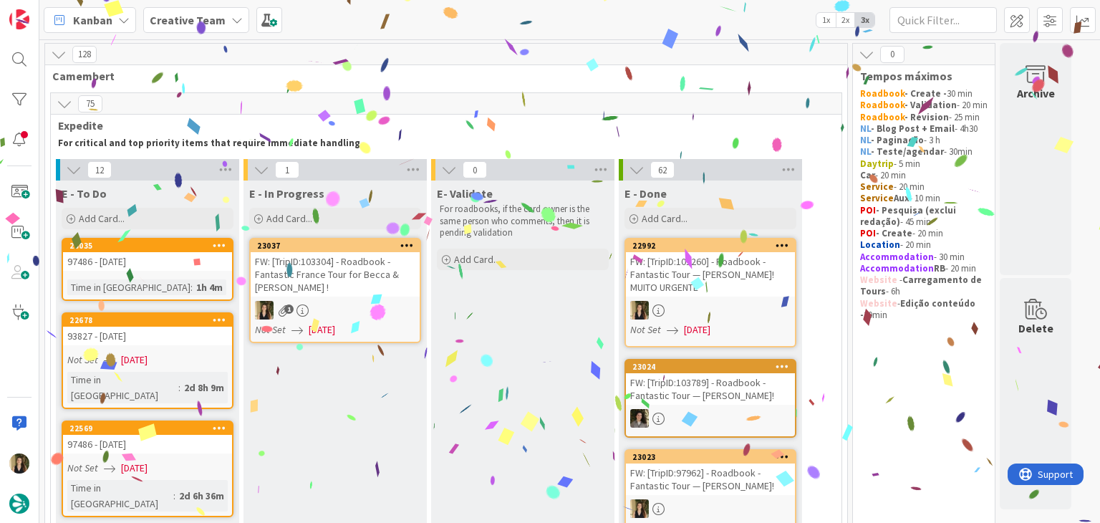
click at [751, 298] on link "22992 FW: [TripID:101260] - Roadbook - Fantastic Tour — [PERSON_NAME]! MUITO UR…" at bounding box center [711, 293] width 172 height 110
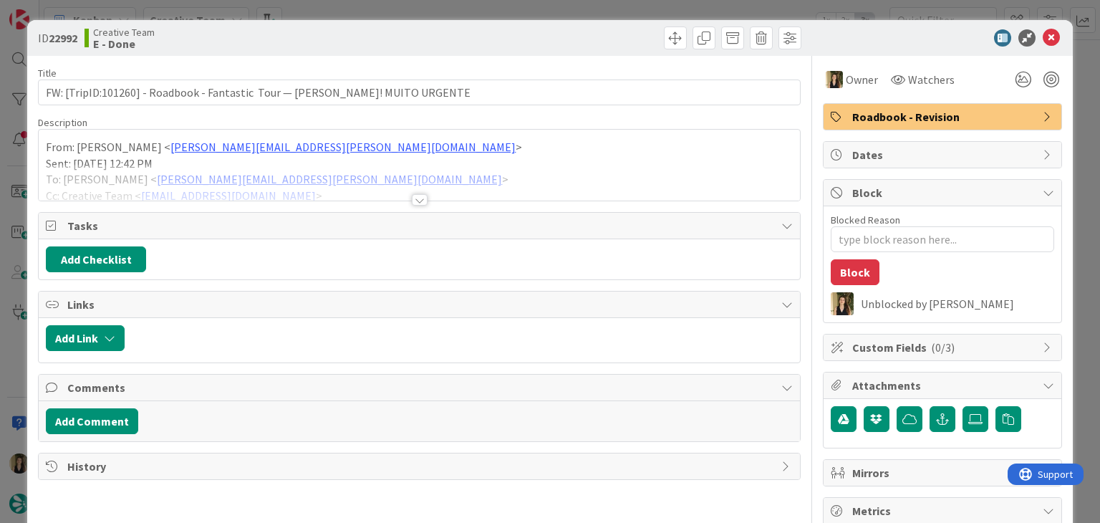
click at [413, 198] on div at bounding box center [420, 199] width 16 height 11
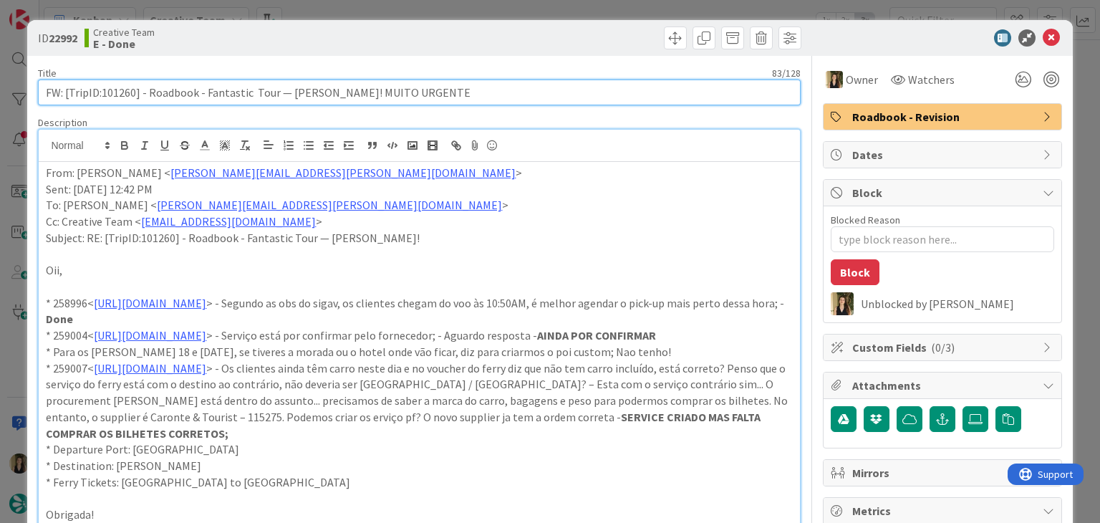
click at [119, 91] on input "FW: [TripID:101260] - Roadbook - Fantastic Tour — [PERSON_NAME]! MUITO URGENTE" at bounding box center [419, 93] width 762 height 26
drag, startPoint x: 119, startPoint y: 91, endPoint x: 162, endPoint y: 86, distance: 43.3
click at [119, 90] on input "FW: [TripID:101260] - Roadbook - Fantastic Tour — [PERSON_NAME]! MUITO URGENTE" at bounding box center [419, 93] width 762 height 26
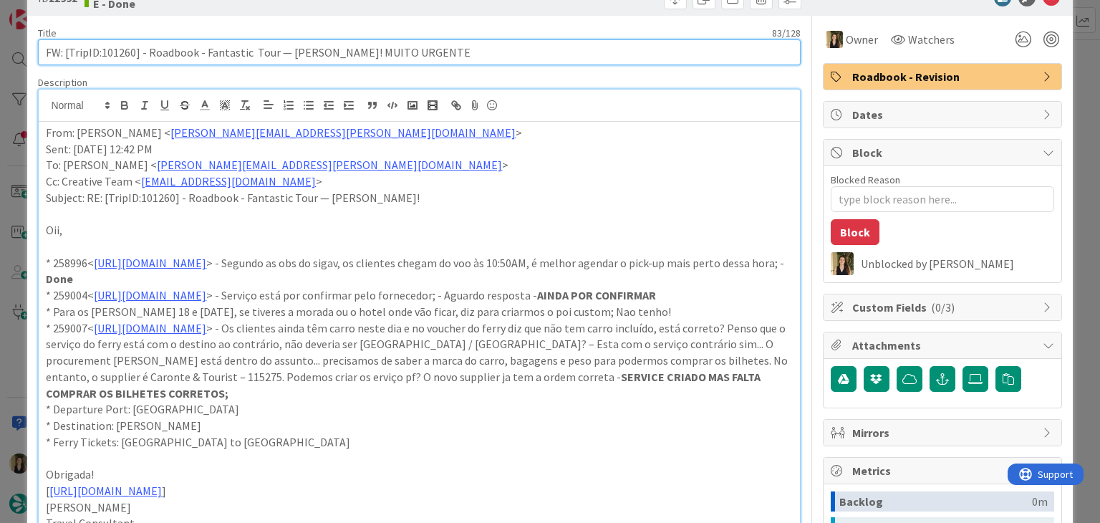
scroll to position [72, 0]
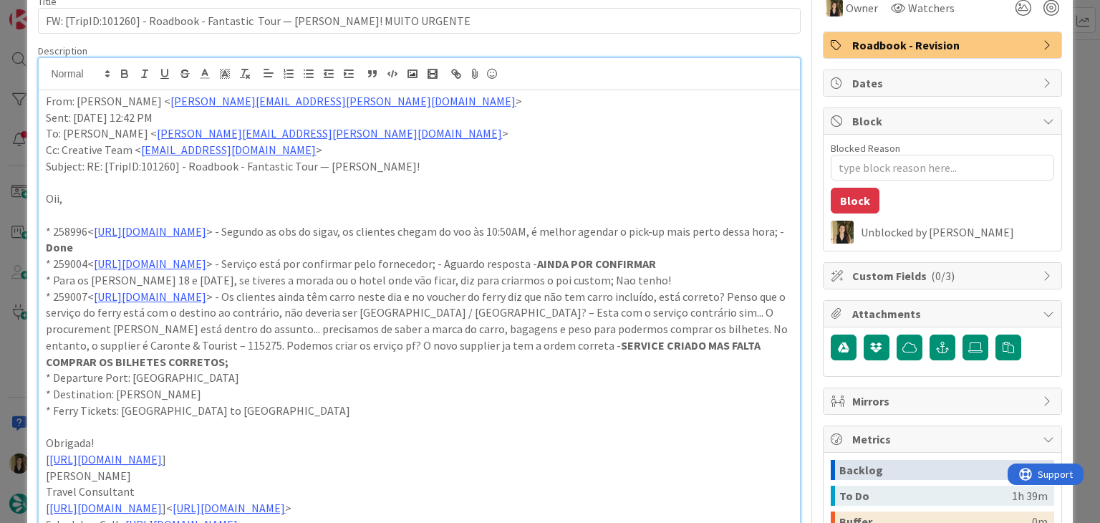
click at [620, 289] on p "* Para os [PERSON_NAME] 18 e [DATE], se tiveres a morada ou o hotel onde vão fi…" at bounding box center [419, 280] width 746 height 16
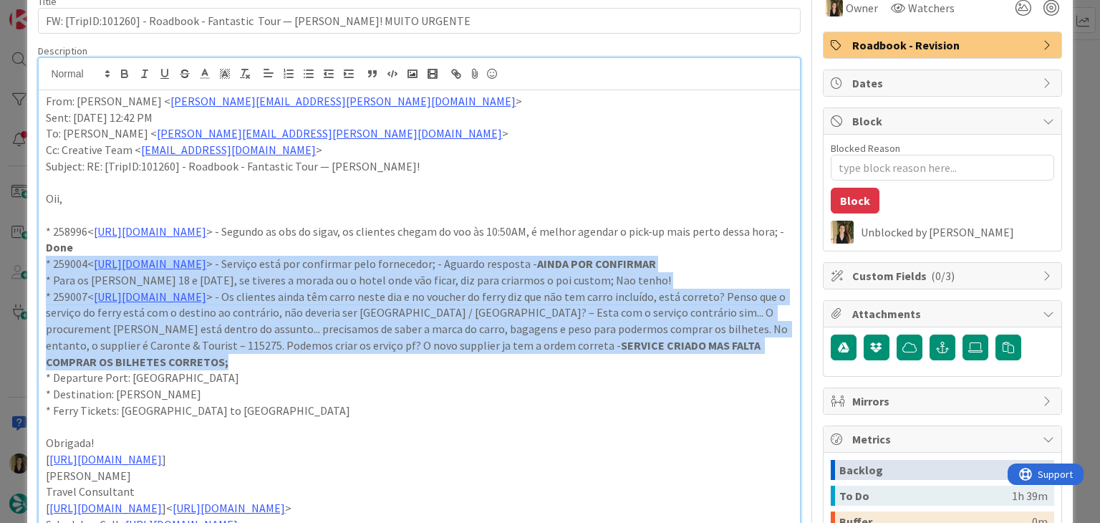
drag, startPoint x: 242, startPoint y: 378, endPoint x: 40, endPoint y: 264, distance: 231.9
copy div "* 259004< [URL][DOMAIN_NAME] > - Serviço está por confirmar pelo fornecedor; - …"
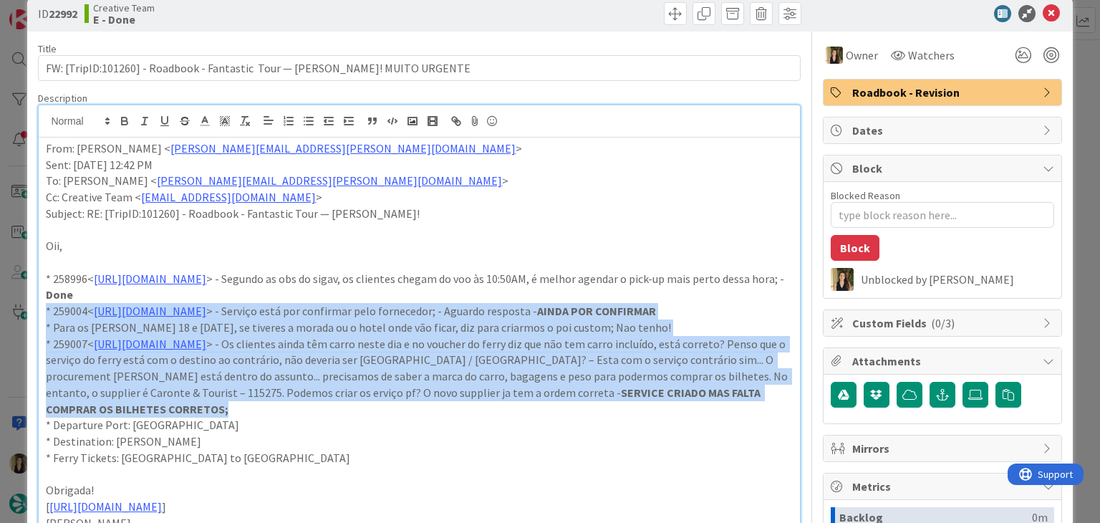
scroll to position [0, 0]
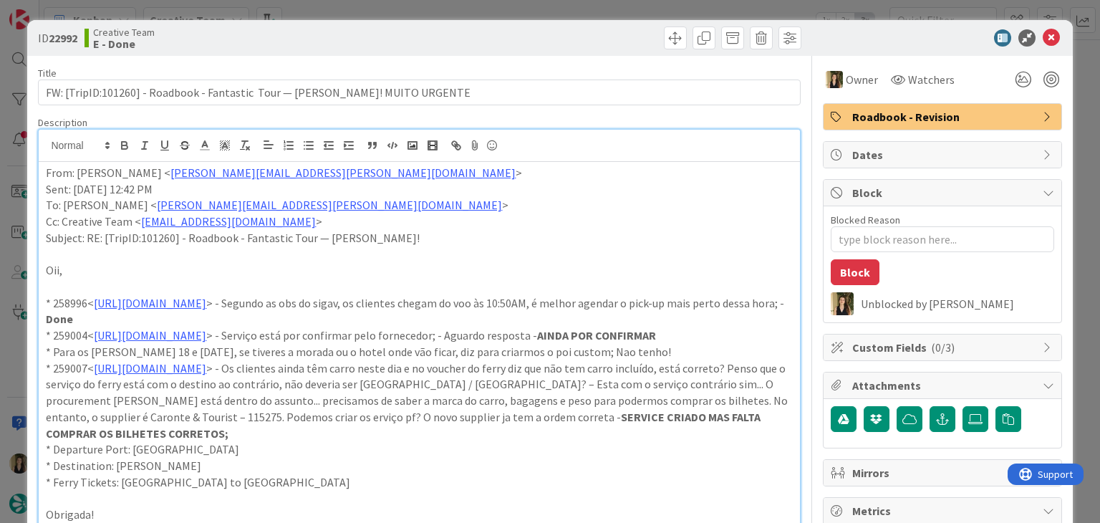
click at [418, 4] on div "ID 22992 Creative Team E - Done Title 83 / 128 FW: [TripID:101260] - Roadbook -…" at bounding box center [550, 261] width 1100 height 523
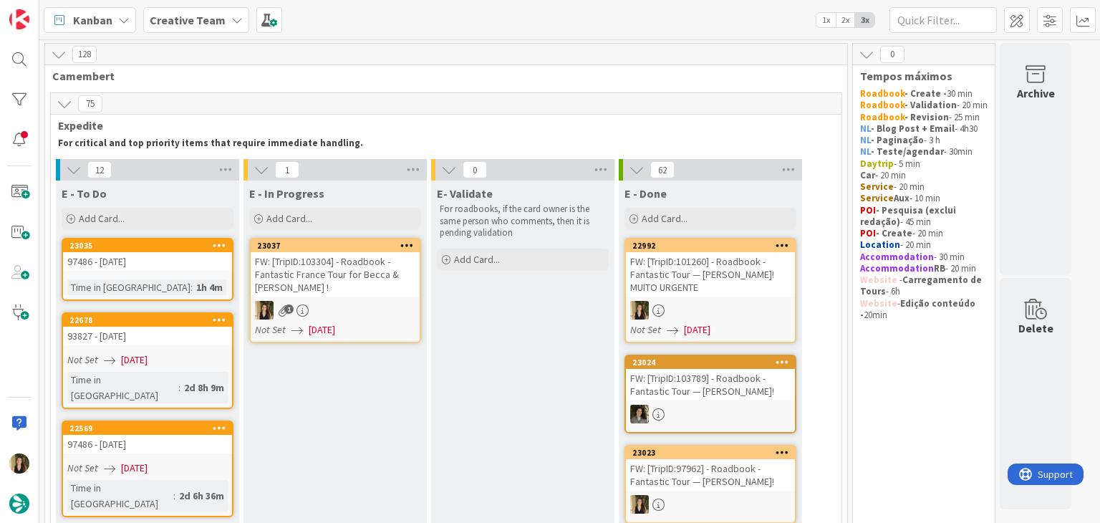
click at [393, 302] on div "1" at bounding box center [335, 310] width 169 height 19
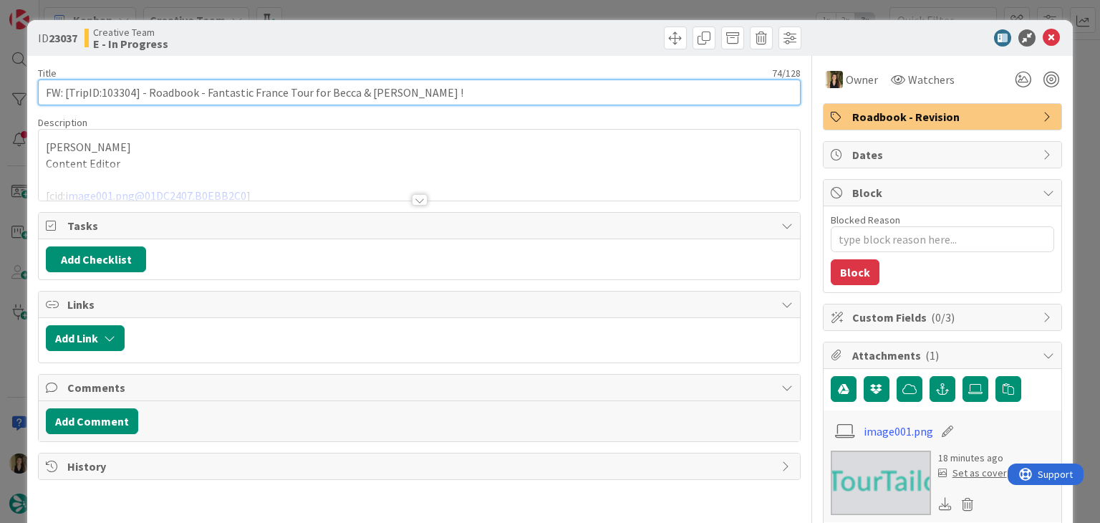
click at [120, 96] on input "FW: [TripID:103304] - Roadbook - Fantastic France Tour for Becca & [PERSON_NAME…" at bounding box center [419, 93] width 762 height 26
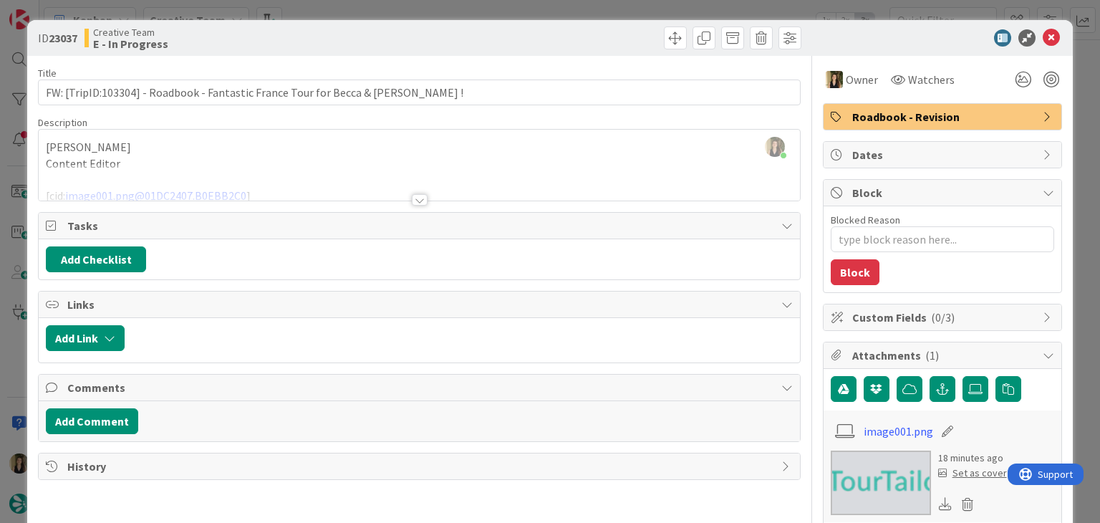
click at [414, 196] on div at bounding box center [420, 199] width 16 height 11
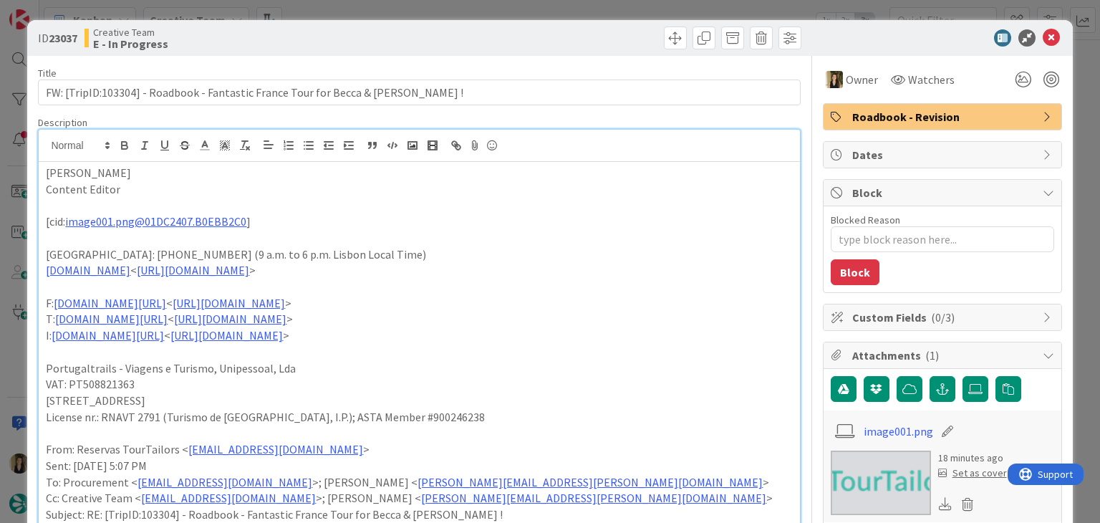
drag, startPoint x: 456, startPoint y: 47, endPoint x: 458, endPoint y: 19, distance: 27.3
click at [457, 45] on div at bounding box center [612, 38] width 378 height 23
click at [458, 10] on div "ID 23037 Creative Team E - In Progress Title 74 / 128 FW: [TripID:103304] - Roa…" at bounding box center [550, 261] width 1100 height 523
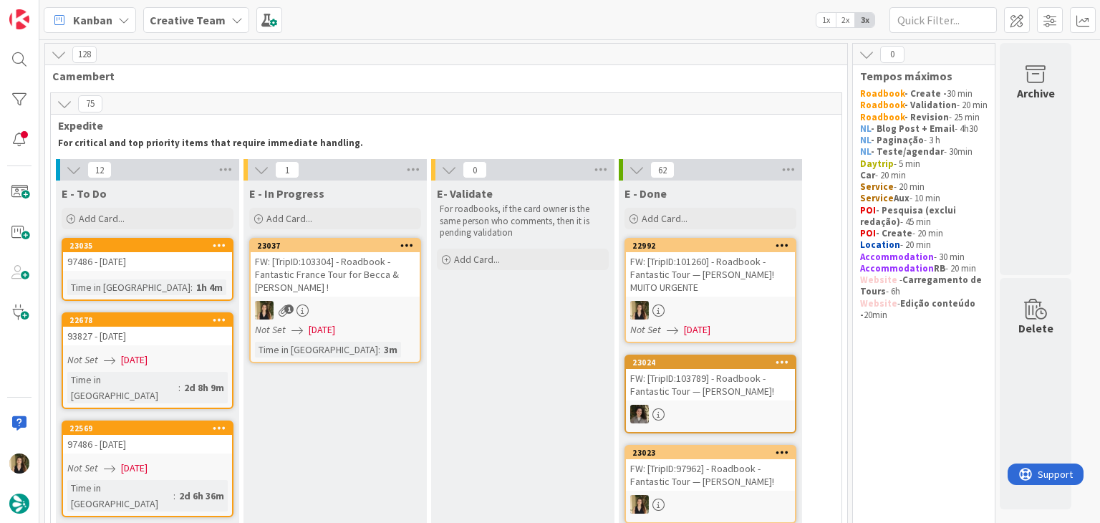
click at [372, 282] on div "FW: [TripID:103304] - Roadbook - Fantastic France Tour for Becca & [PERSON_NAME…" at bounding box center [335, 274] width 169 height 44
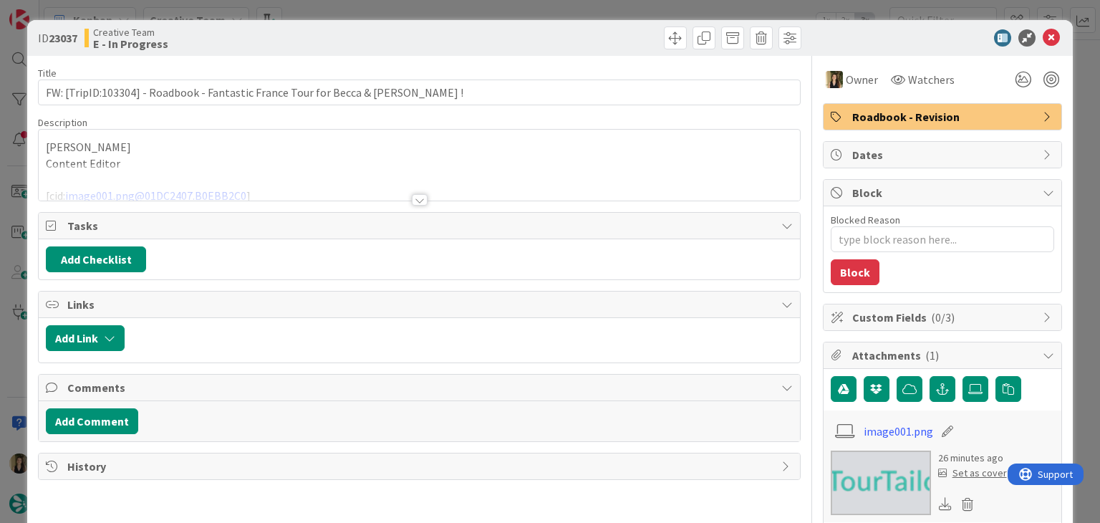
click at [954, 108] on span "Roadbook - Revision" at bounding box center [943, 116] width 183 height 17
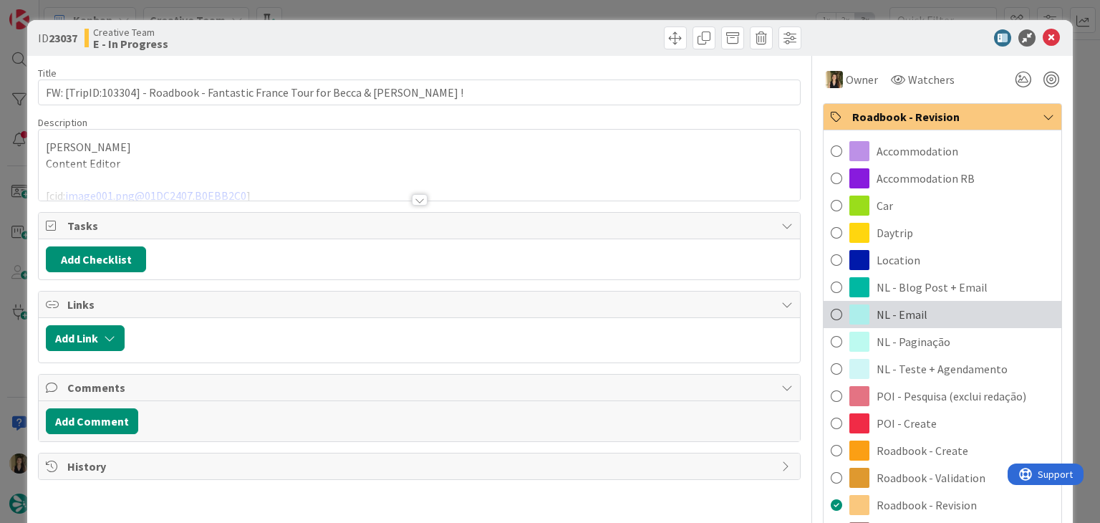
scroll to position [143, 0]
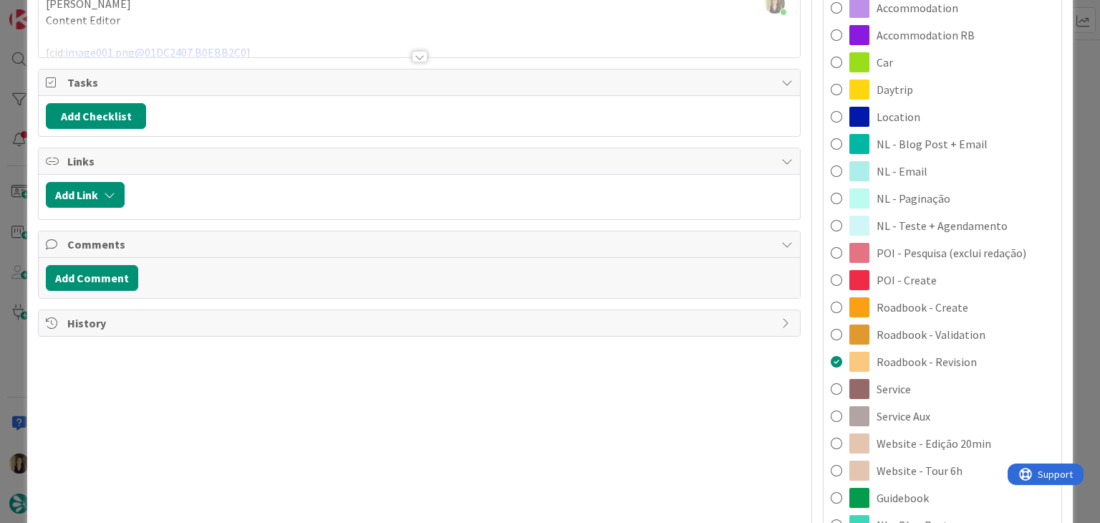
drag, startPoint x: 923, startPoint y: 410, endPoint x: 733, endPoint y: 259, distance: 242.5
click at [921, 410] on div "Service Aux" at bounding box center [943, 416] width 238 height 27
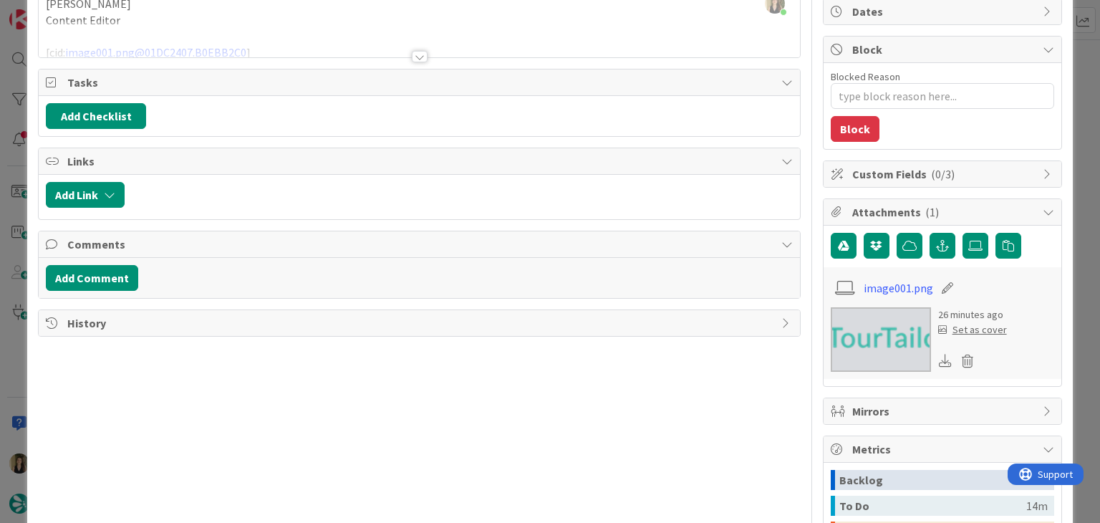
scroll to position [57, 0]
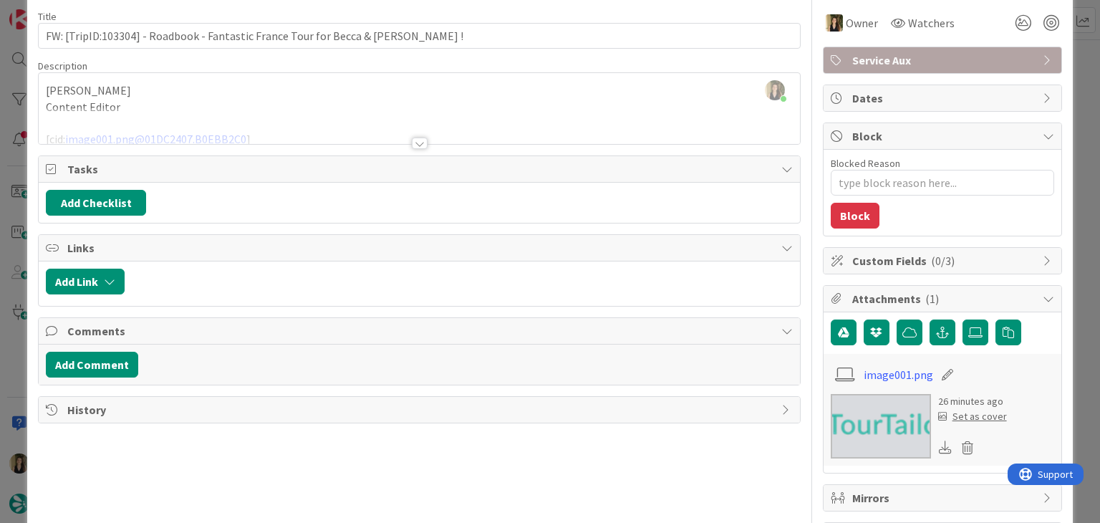
type textarea "x"
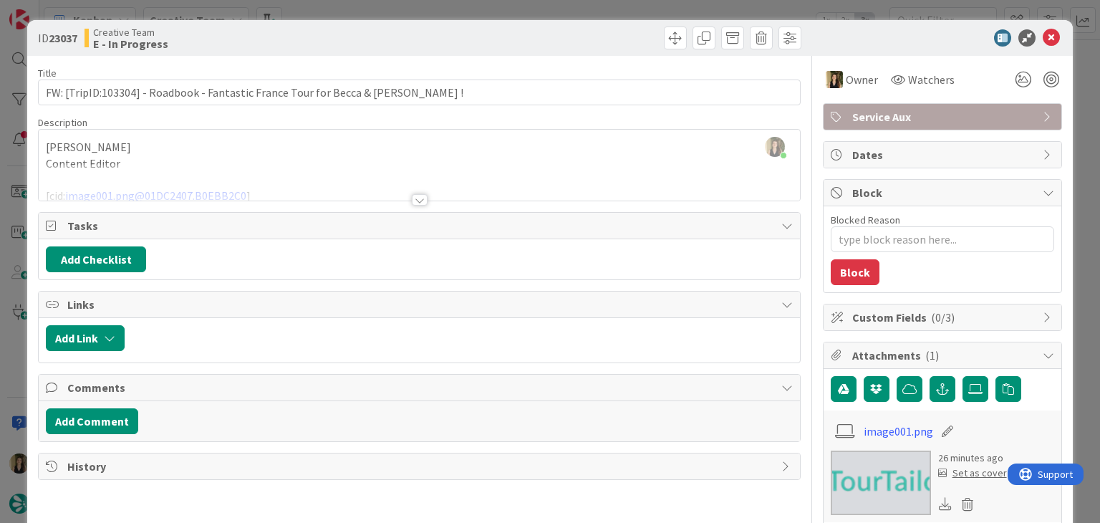
drag, startPoint x: 551, startPoint y: 38, endPoint x: 538, endPoint y: 14, distance: 26.9
click at [546, 32] on div at bounding box center [612, 38] width 378 height 23
click at [536, 13] on div "ID 23037 Creative Team E - In Progress Title 74 / 128 FW: [TripID:103304] - Roa…" at bounding box center [550, 261] width 1100 height 523
